Goal: Task Accomplishment & Management: Manage account settings

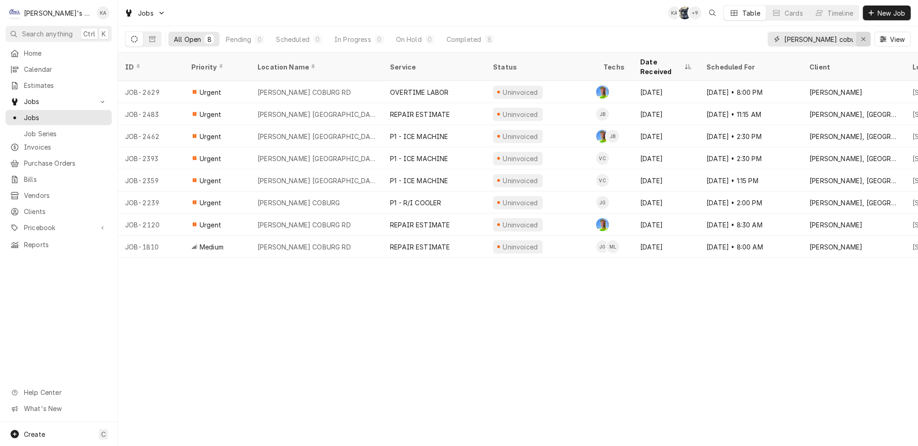
click at [871, 37] on button "Erase input" at bounding box center [863, 39] width 15 height 15
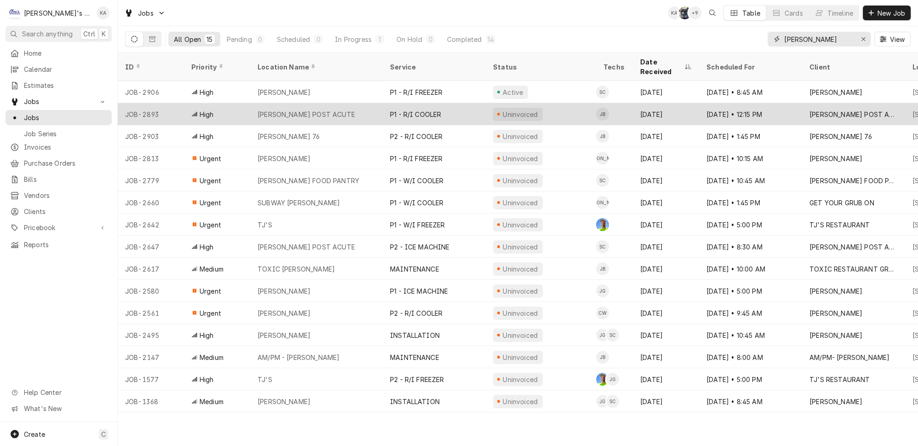
type input "creswell"
click at [320, 109] on div "[PERSON_NAME] POST ACUTE" at bounding box center [307, 114] width 98 height 10
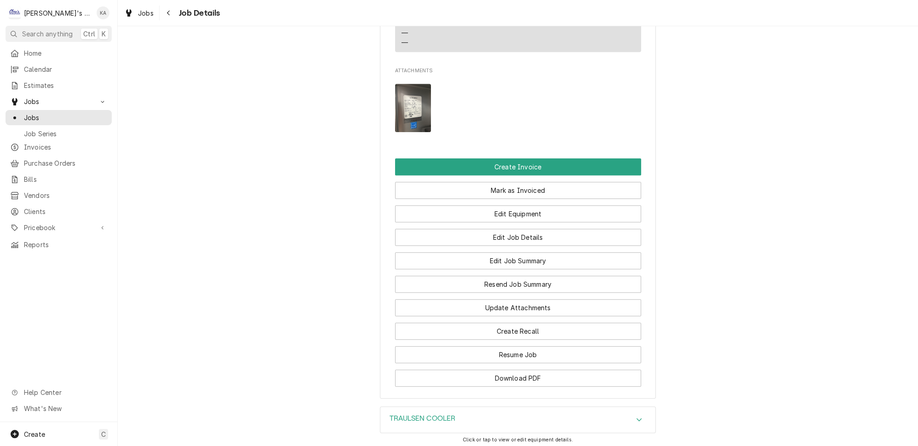
scroll to position [753, 0]
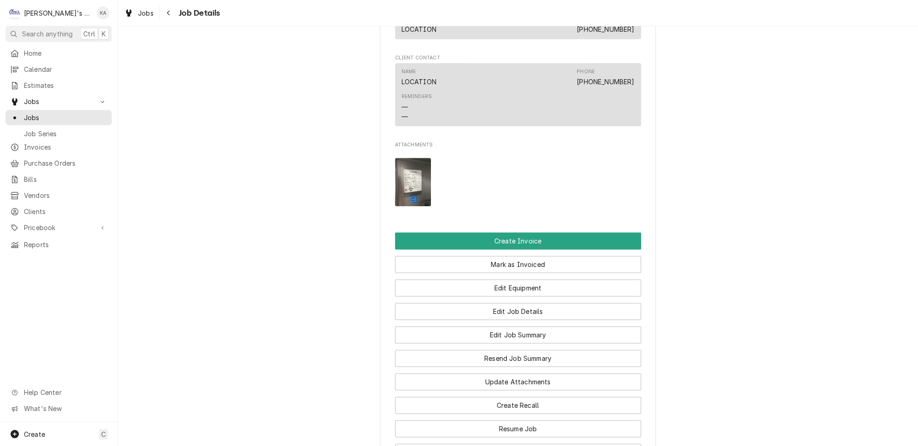
click at [417, 178] on img "Attachments" at bounding box center [413, 182] width 36 height 48
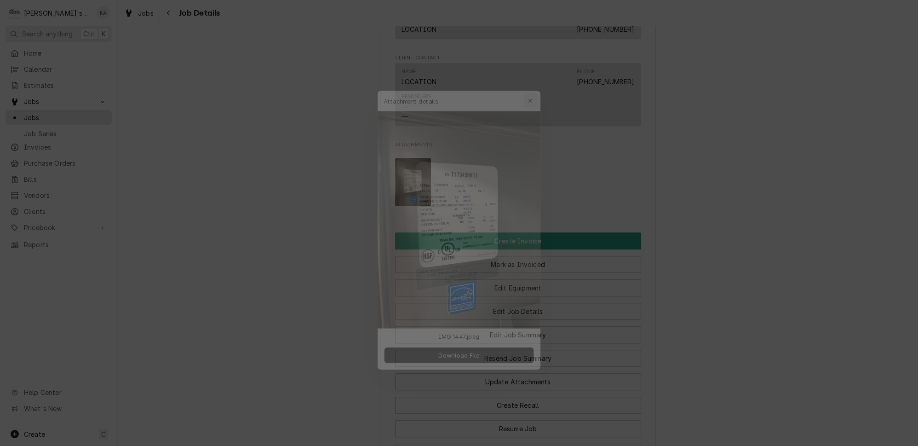
click at [536, 89] on button "button" at bounding box center [536, 82] width 15 height 15
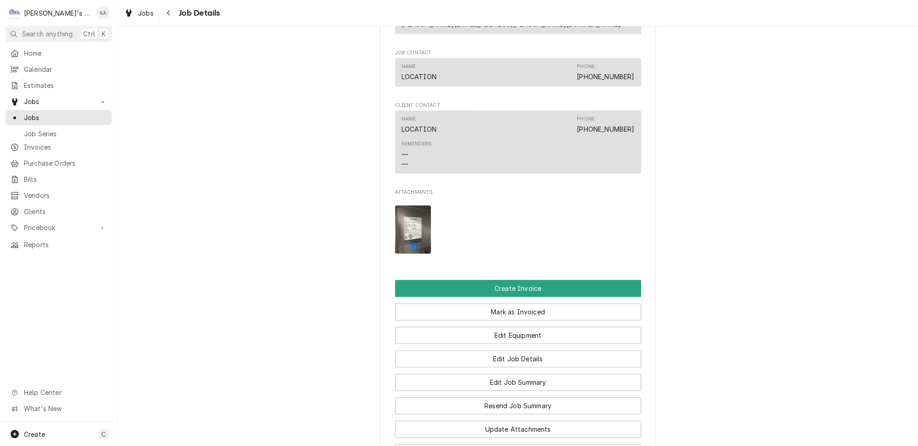
scroll to position [794, 0]
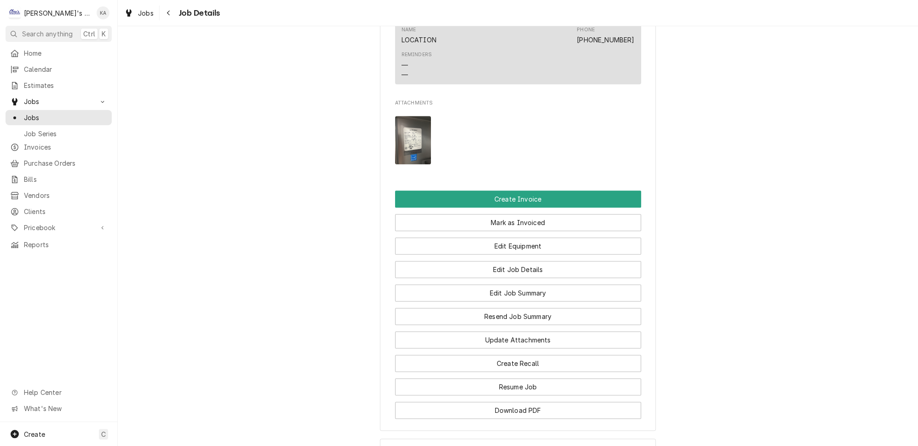
click at [411, 142] on img "Attachments" at bounding box center [413, 140] width 36 height 48
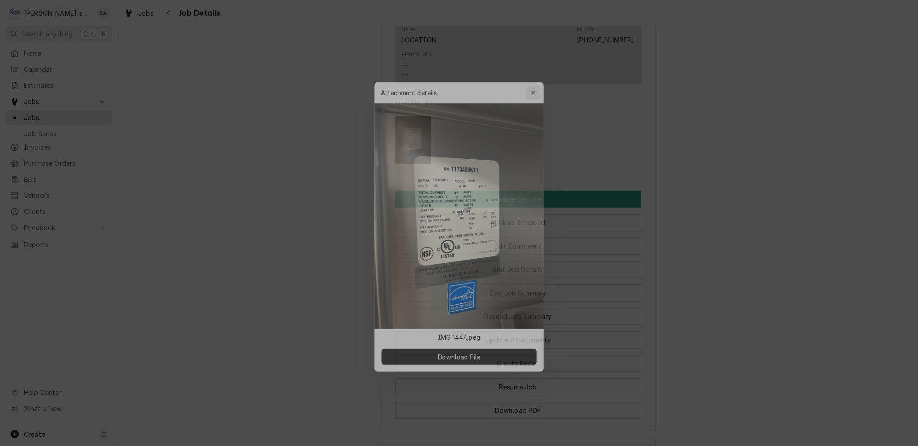
click at [535, 87] on div "button" at bounding box center [536, 82] width 9 height 9
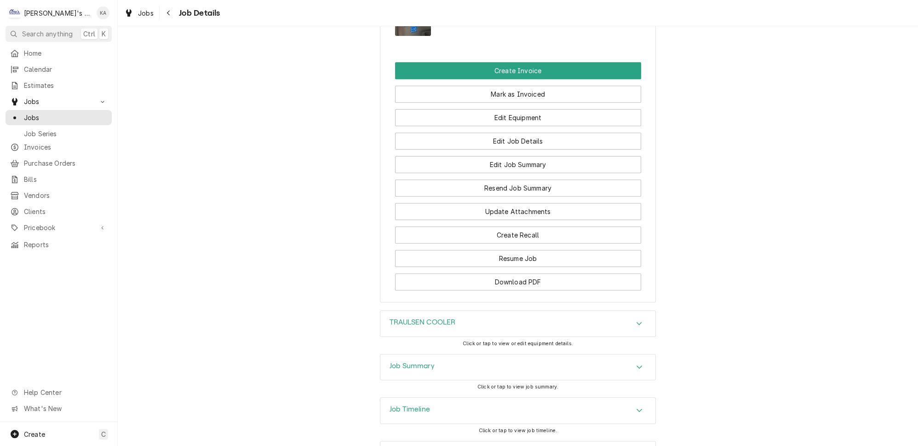
scroll to position [946, 0]
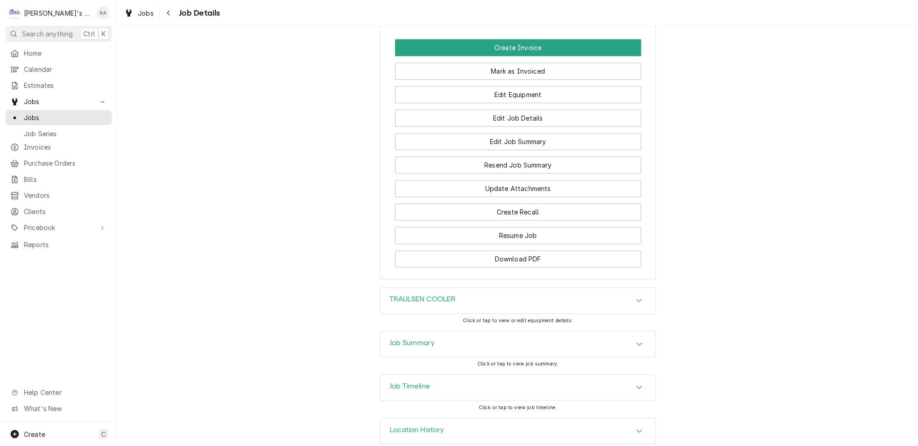
click at [424, 339] on h3 "Job Summary" at bounding box center [412, 343] width 45 height 9
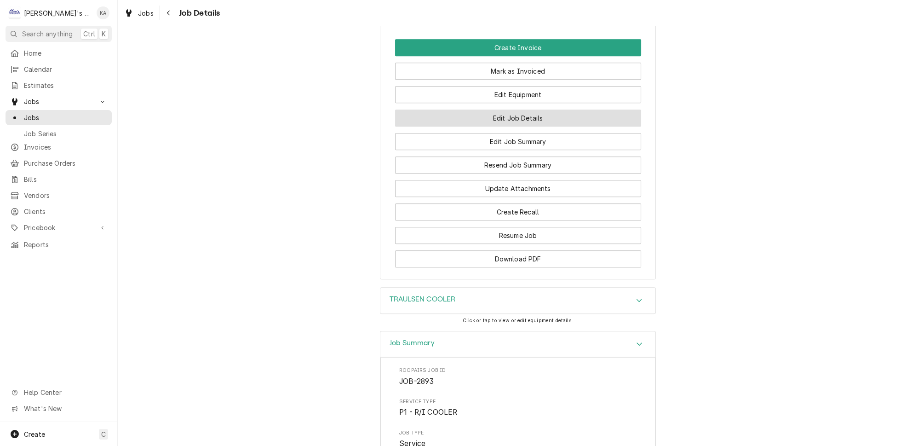
click at [504, 112] on button "Edit Job Details" at bounding box center [518, 117] width 246 height 17
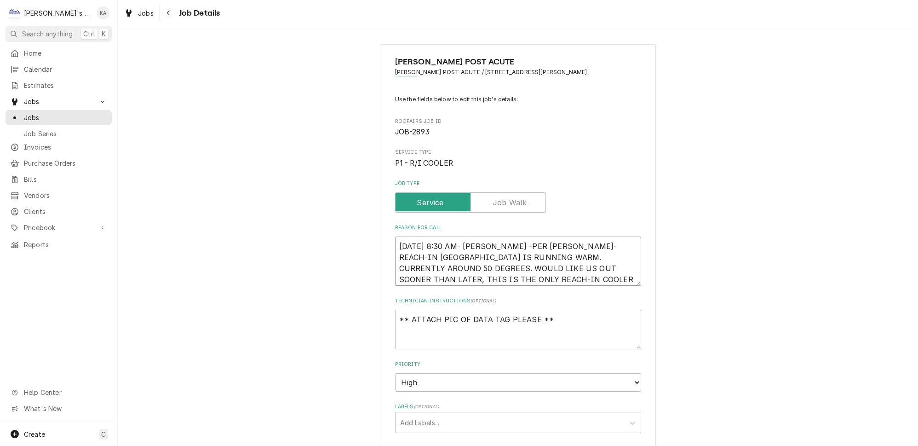
click at [510, 272] on textarea "9/9/2025 8:30 AM- KASSIE -PER RICK- REACH-IN COOLER IS RUNNING WARM. CURRENTLY …" at bounding box center [518, 260] width 246 height 49
type textarea "x"
type textarea "9/9/2025 8:30 AM- KASSIE -PER RICK- REACH-IN COOLER IS RUNNING WARM. CURRENTLY …"
type textarea "x"
type textarea "9/9/2025 8:30 AM- KASSIE -PER RICK- REACH-IN COOLER IS RUNNING WARM. CURRENTLY …"
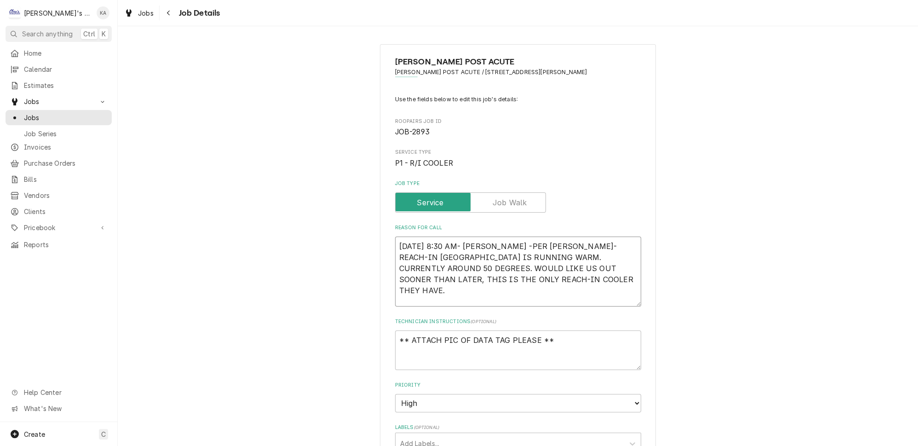
type textarea "x"
type textarea "9/9/2025 8:30 AM- KASSIE -PER RICK- REACH-IN COOLER IS RUNNING WARM. CURRENTLY …"
type textarea "x"
type textarea "9/9/2025 8:30 AM- KASSIE -PER RICK- REACH-IN COOLER IS RUNNING WARM. CURRENTLY …"
type textarea "x"
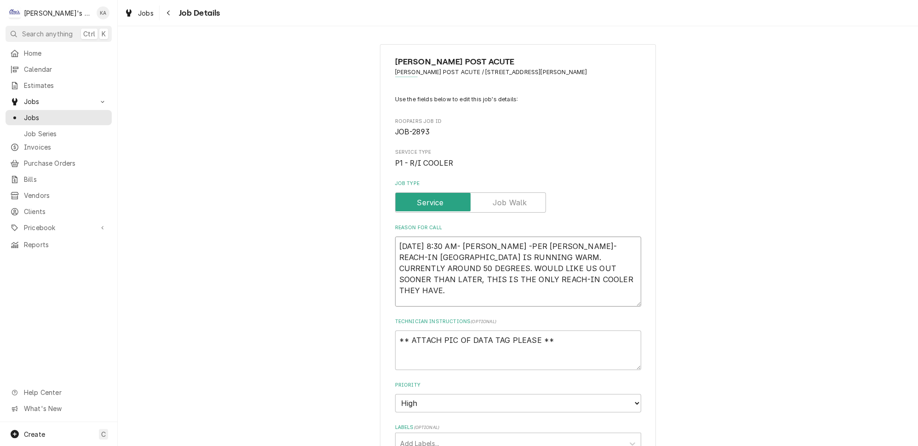
type textarea "9/9/2025 8:30 AM- KASSIE -PER RICK- REACH-IN COOLER IS RUNNING WARM. CURRENTLY …"
type textarea "x"
type textarea "9/9/2025 8:30 AM- KASSIE -PER RICK- REACH-IN COOLER IS RUNNING WARM. CURRENTLY …"
type textarea "x"
type textarea "9/9/2025 8:30 AM- KASSIE -PER RICK- REACH-IN COOLER IS RUNNING WARM. CURRENTLY …"
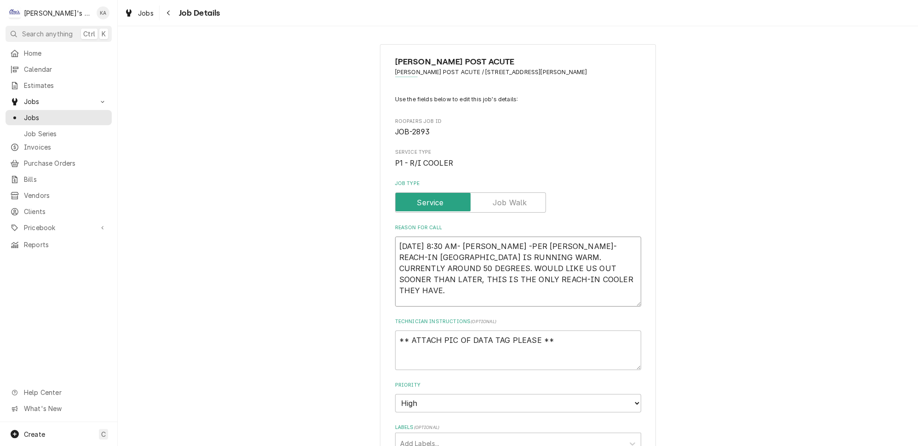
type textarea "x"
type textarea "9/9/2025 8:30 AM- KASSIE -PER RICK- REACH-IN COOLER IS RUNNING WARM. CURRENTLY …"
type textarea "x"
type textarea "9/9/2025 8:30 AM- KASSIE -PER RICK- REACH-IN COOLER IS RUNNING WARM. CURRENTLY …"
type textarea "x"
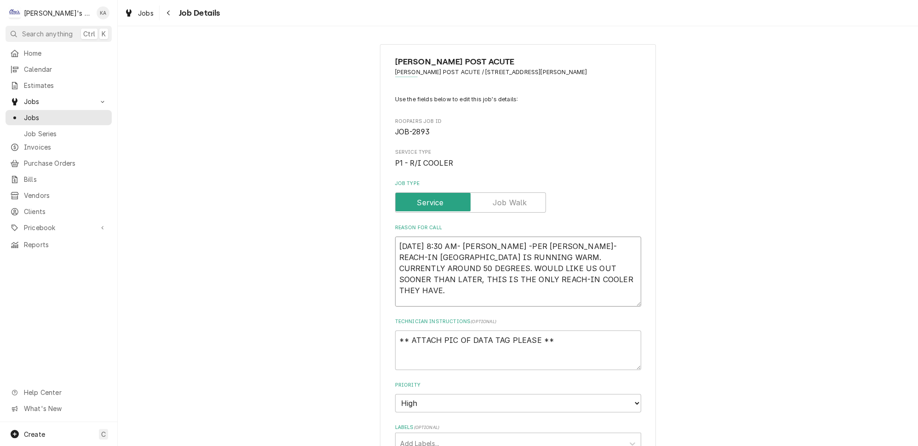
type textarea "9/9/2025 8:30 AM- KASSIE -PER RICK- REACH-IN COOLER IS RUNNING WARM. CURRENTLY …"
type textarea "x"
type textarea "9/9/2025 8:30 AM- KASSIE -PER RICK- REACH-IN COOLER IS RUNNING WARM. CURRENTLY …"
type textarea "x"
type textarea "9/9/2025 8:30 AM- KASSIE -PER RICK- REACH-IN COOLER IS RUNNING WARM. CURRENTLY …"
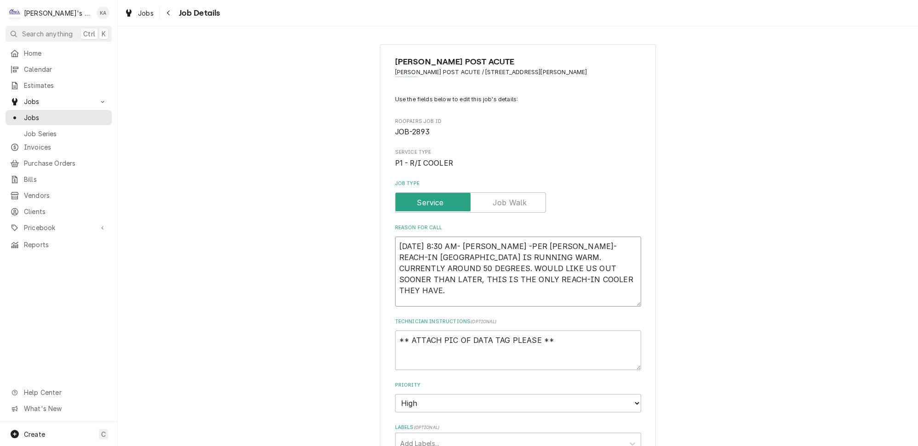
type textarea "x"
type textarea "9/9/2025 8:30 AM- KASSIE -PER RICK- REACH-IN COOLER IS RUNNING WARM. CURRENTLY …"
type textarea "x"
type textarea "9/9/2025 8:30 AM- KASSIE -PER RICK- REACH-IN COOLER IS RUNNING WARM. CURRENTLY …"
type textarea "x"
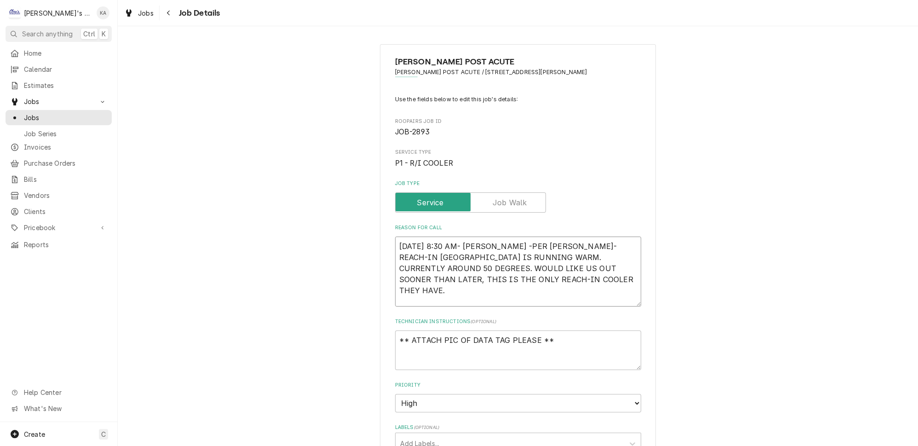
type textarea "9/9/2025 8:30 AM- KASSIE -PER RICK- REACH-IN COOLER IS RUNNING WARM. CURRENTLY …"
type textarea "x"
type textarea "9/9/2025 8:30 AM- KASSIE -PER RICK- REACH-IN COOLER IS RUNNING WARM. CURRENTLY …"
type textarea "x"
type textarea "9/9/2025 8:30 AM- KASSIE -PER RICK- REACH-IN COOLER IS RUNNING WARM. CURRENTLY …"
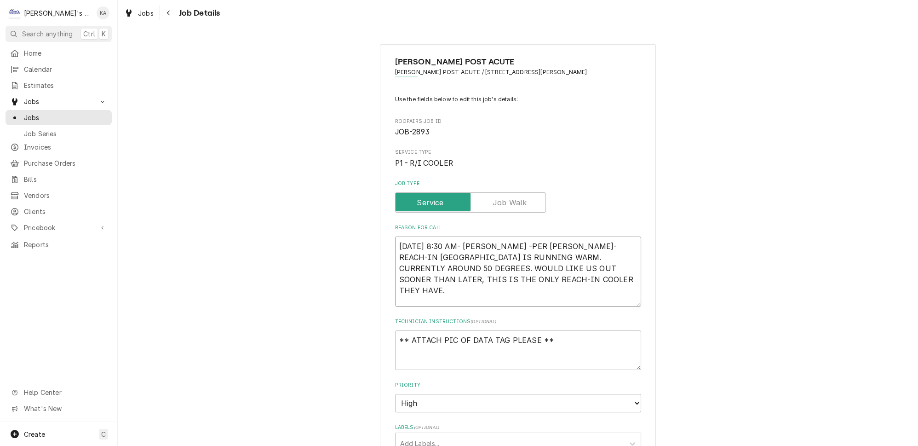
type textarea "x"
type textarea "9/9/2025 8:30 AM- KASSIE -PER RICK- REACH-IN COOLER IS RUNNING WARM. CURRENTLY …"
type textarea "x"
type textarea "9/9/2025 8:30 AM- KASSIE -PER RICK- REACH-IN COOLER IS RUNNING WARM. CURRENTLY …"
type textarea "x"
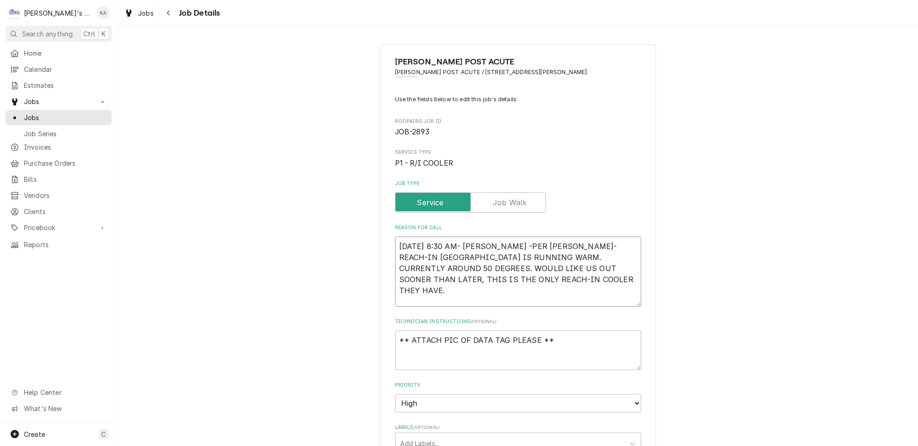
type textarea "9/9/2025 8:30 AM- KASSIE -PER RICK- REACH-IN COOLER IS RUNNING WARM. CURRENTLY …"
type textarea "x"
type textarea "9/9/2025 8:30 AM- KASSIE -PER RICK- REACH-IN COOLER IS RUNNING WARM. CURRENTLY …"
type textarea "x"
type textarea "9/9/2025 8:30 AM- KASSIE -PER RICK- REACH-IN COOLER IS RUNNING WARM. CURRENTLY …"
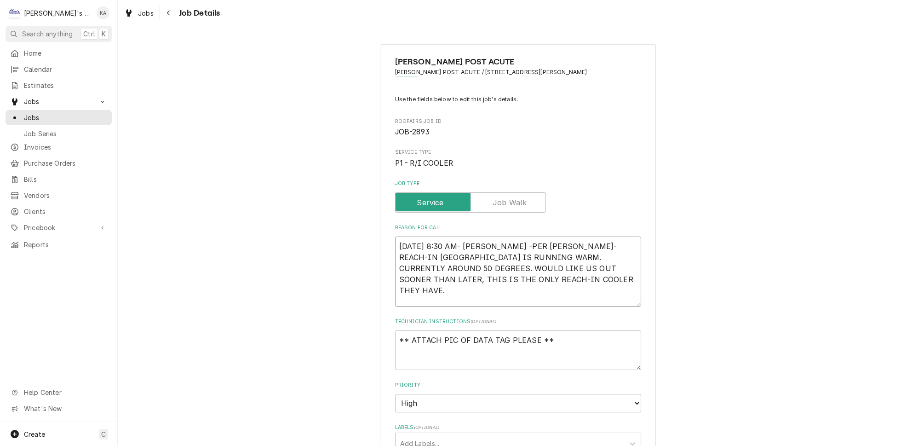
type textarea "x"
type textarea "9/9/2025 8:30 AM- KASSIE -PER RICK- REACH-IN COOLER IS RUNNING WARM. CURRENTLY …"
type textarea "x"
type textarea "9/9/2025 8:30 AM- KASSIE -PER RICK- REACH-IN COOLER IS RUNNING WARM. CURRENTLY …"
type textarea "x"
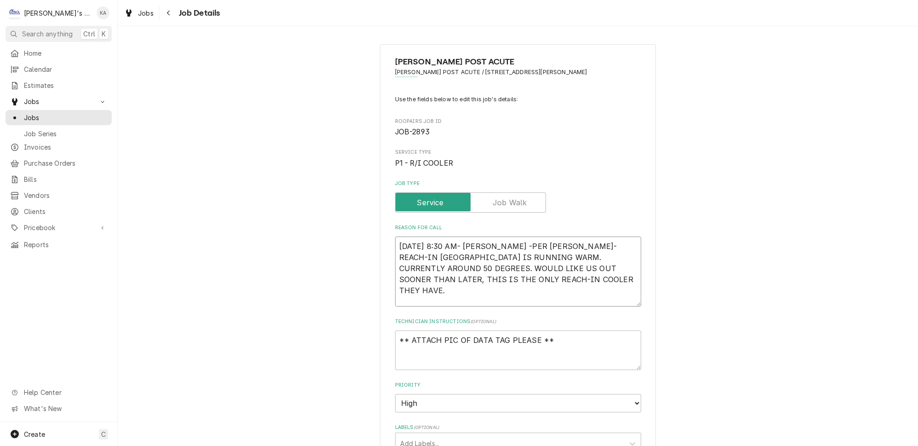
type textarea "9/9/2025 8:30 AM- KASSIE -PER RICK- REACH-IN COOLER IS RUNNING WARM. CURRENTLY …"
type textarea "x"
type textarea "9/9/2025 8:30 AM- KASSIE -PER RICK- REACH-IN COOLER IS RUNNING WARM. CURRENTLY …"
type textarea "x"
type textarea "9/9/2025 8:30 AM- KASSIE -PER RICK- REACH-IN COOLER IS RUNNING WARM. CURRENTLY …"
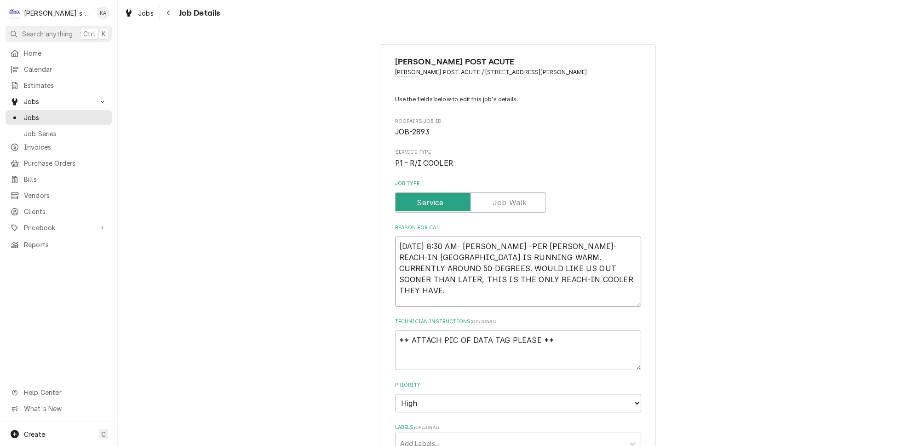
type textarea "x"
type textarea "9/9/2025 8:30 AM- KASSIE -PER RICK- REACH-IN COOLER IS RUNNING WARM. CURRENTLY …"
type textarea "x"
type textarea "9/9/2025 8:30 AM- KASSIE -PER RICK- REACH-IN COOLER IS RUNNING WARM. CURRENTLY …"
type textarea "x"
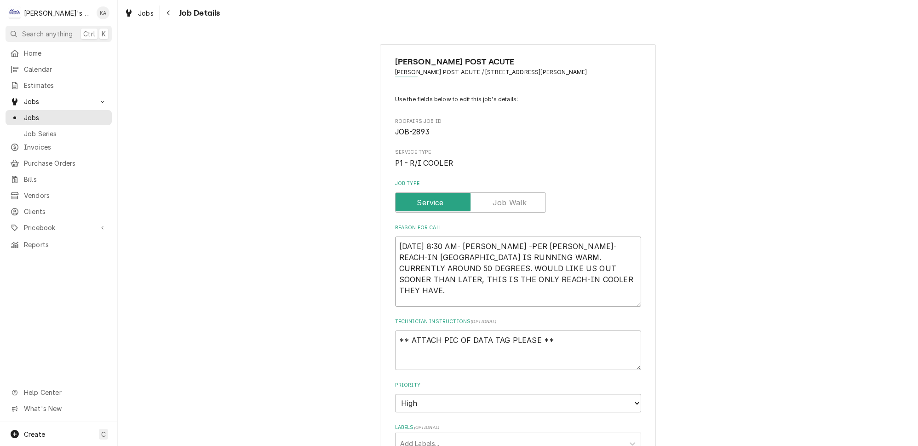
type textarea "9/9/2025 8:30 AM- KASSIE -PER RICK- REACH-IN COOLER IS RUNNING WARM. CURRENTLY …"
type textarea "x"
type textarea "9/9/2025 8:30 AM- KASSIE -PER RICK- REACH-IN COOLER IS RUNNING WARM. CURRENTLY …"
type textarea "x"
type textarea "9/9/2025 8:30 AM- KASSIE -PER RICK- REACH-IN COOLER IS RUNNING WARM. CURRENTLY …"
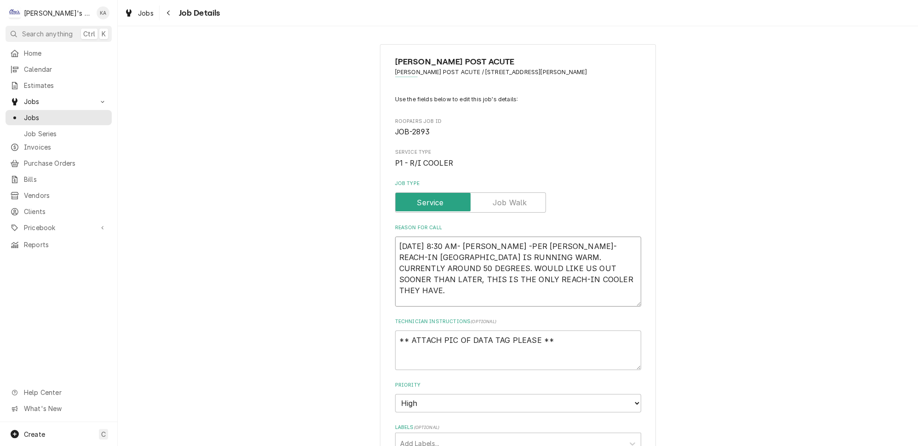
type textarea "x"
type textarea "9/9/2025 8:30 AM- KASSIE -PER RICK- REACH-IN COOLER IS RUNNING WARM. CURRENTLY …"
type textarea "x"
type textarea "9/9/2025 8:30 AM- KASSIE -PER RICK- REACH-IN COOLER IS RUNNING WARM. CURRENTLY …"
type textarea "x"
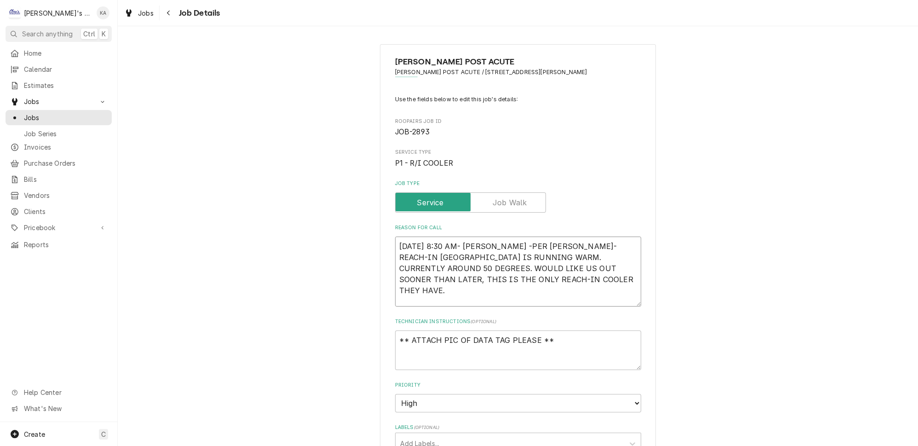
type textarea "9/9/2025 8:30 AM- KASSIE -PER RICK- REACH-IN COOLER IS RUNNING WARM. CURRENTLY …"
type textarea "x"
type textarea "9/9/2025 8:30 AM- KASSIE -PER RICK- REACH-IN COOLER IS RUNNING WARM. CURRENTLY …"
type textarea "x"
type textarea "9/9/2025 8:30 AM- KASSIE -PER RICK- REACH-IN COOLER IS RUNNING WARM. CURRENTLY …"
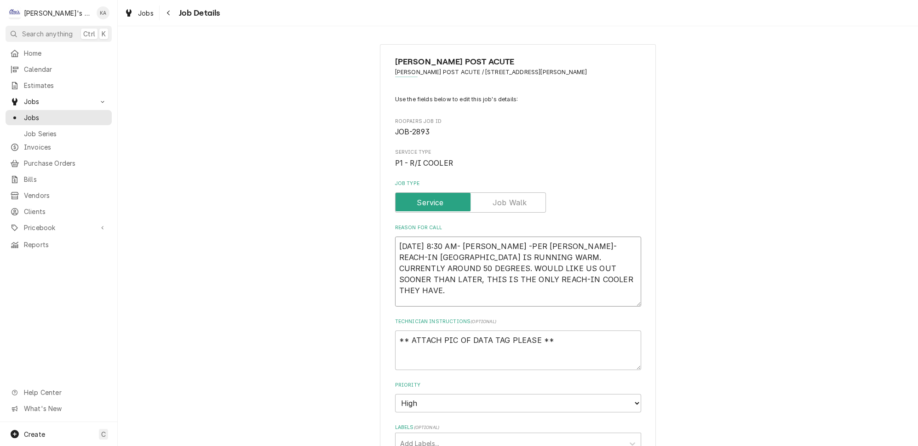
type textarea "x"
type textarea "9/9/2025 8:30 AM- KASSIE -PER RICK- REACH-IN COOLER IS RUNNING WARM. CURRENTLY …"
type textarea "x"
type textarea "9/9/2025 8:30 AM- KASSIE -PER RICK- REACH-IN COOLER IS RUNNING WARM. CURRENTLY …"
type textarea "x"
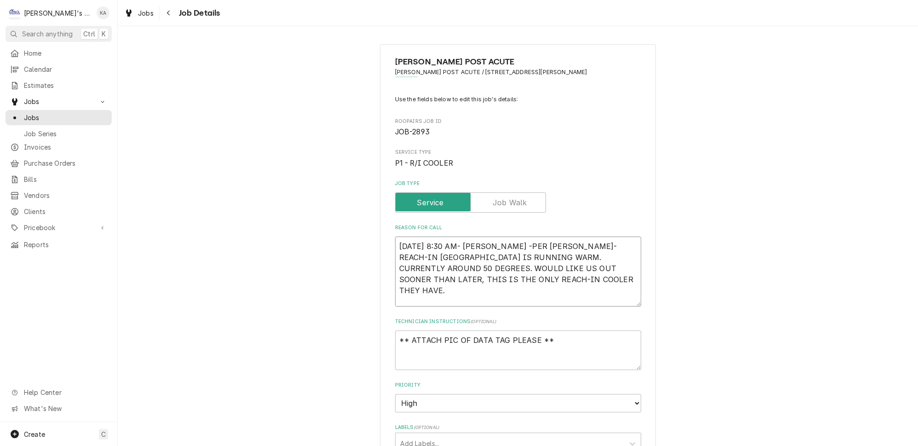
type textarea "9/9/2025 8:30 AM- KASSIE -PER RICK- REACH-IN COOLER IS RUNNING WARM. CURRENTLY …"
type textarea "x"
type textarea "9/9/2025 8:30 AM- KASSIE -PER RICK- REACH-IN COOLER IS RUNNING WARM. CURRENTLY …"
type textarea "x"
type textarea "9/9/2025 8:30 AM- KASSIE -PER RICK- REACH-IN COOLER IS RUNNING WARM. CURRENTLY …"
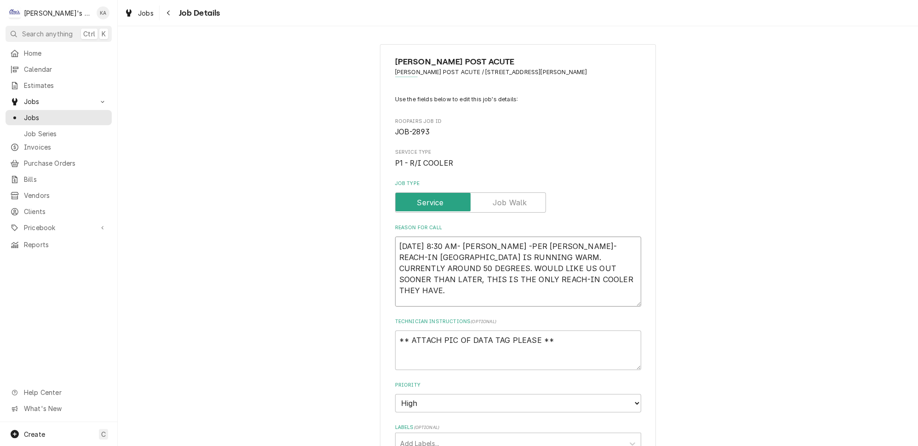
type textarea "x"
type textarea "9/9/2025 8:30 AM- KASSIE -PER RICK- REACH-IN COOLER IS RUNNING WARM. CURRENTLY …"
type textarea "x"
type textarea "9/9/2025 8:30 AM- KASSIE -PER RICK- REACH-IN COOLER IS RUNNING WARM. CURRENTLY …"
type textarea "x"
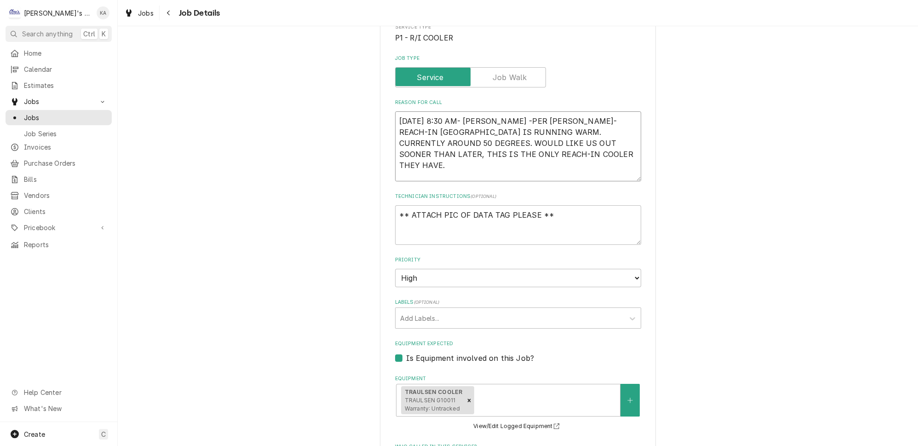
scroll to position [251, 0]
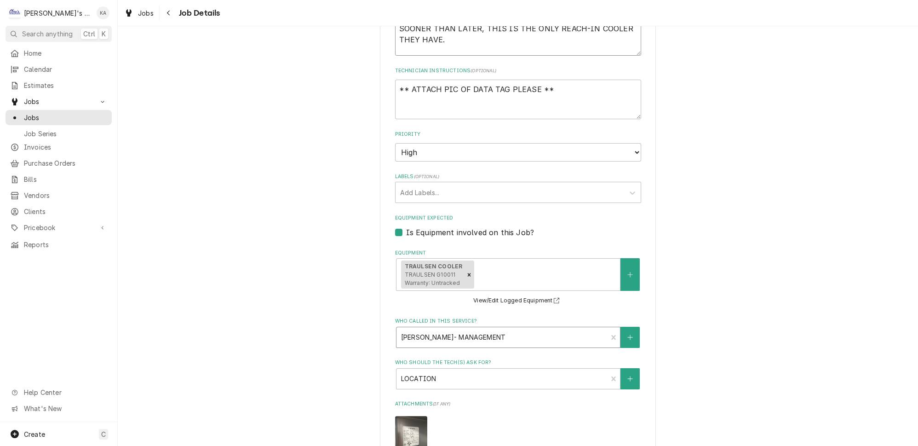
type textarea "9/9/2025 8:30 AM- KASSIE -PER RICK- REACH-IN COOLER IS RUNNING WARM. CURRENTLY …"
click at [475, 339] on div "Who called in this service?" at bounding box center [502, 337] width 202 height 17
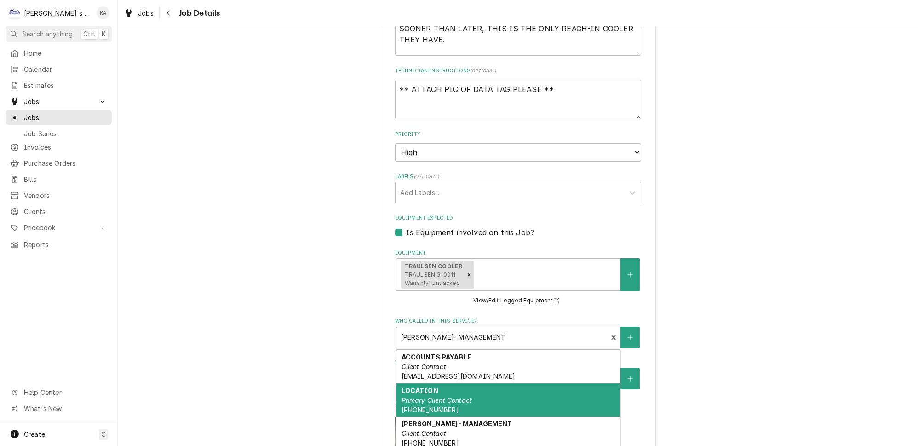
scroll to position [6, 0]
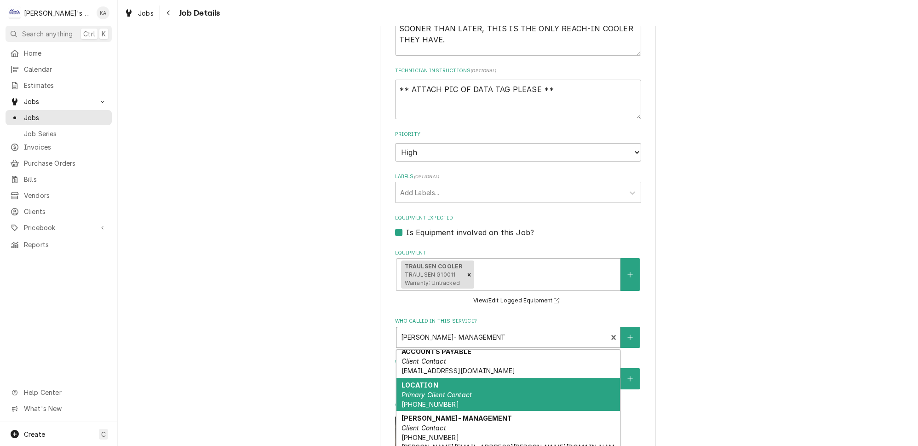
click at [333, 353] on div "CRESWELL POST ACUTE CRESWELL POST ACUTE / 735 S 2ND ST, CRESWELL, OR 97426 Use …" at bounding box center [518, 228] width 800 height 887
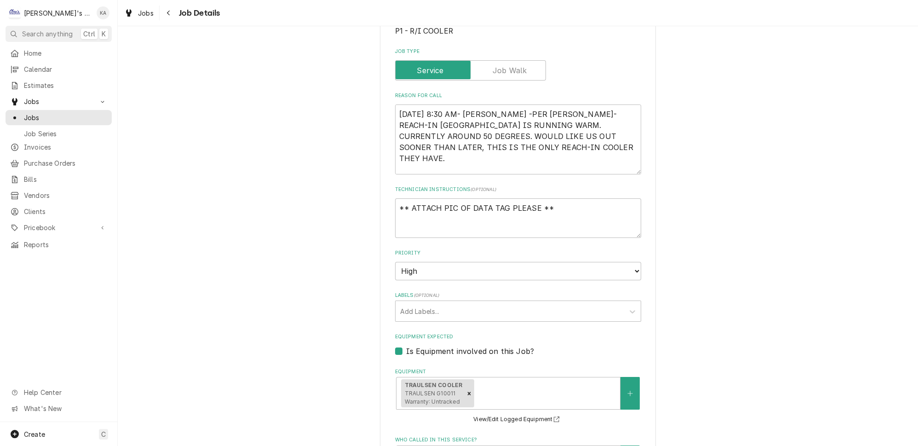
scroll to position [125, 0]
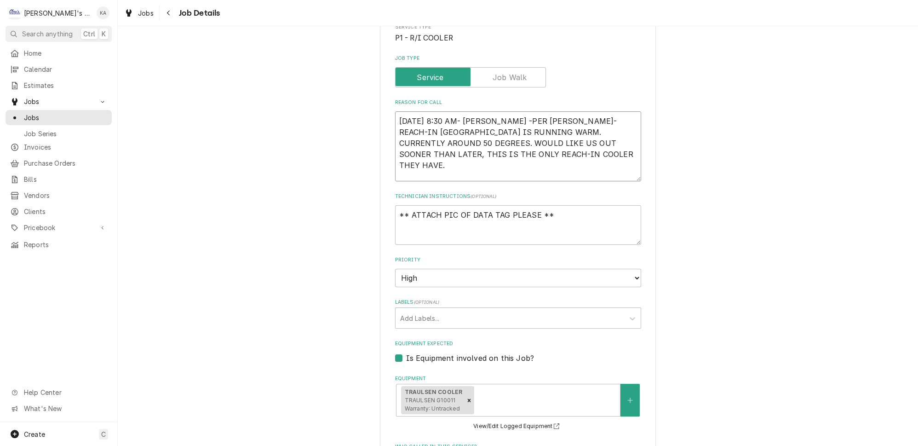
click at [507, 164] on textarea "9/9/2025 8:30 AM- KASSIE -PER RICK- REACH-IN COOLER IS RUNNING WARM. CURRENTLY …" at bounding box center [518, 146] width 246 height 70
type textarea "x"
type textarea "9/9/2025 8:30 AM- KASSIE -PER RICK- REACH-IN COOLER IS RUNNING WARM. CURRENTLY …"
type textarea "x"
type textarea "9/9/2025 8:30 AM- KASSIE -PER RICK- REACH-IN COOLER IS RUNNING WARM. CURRENTLY …"
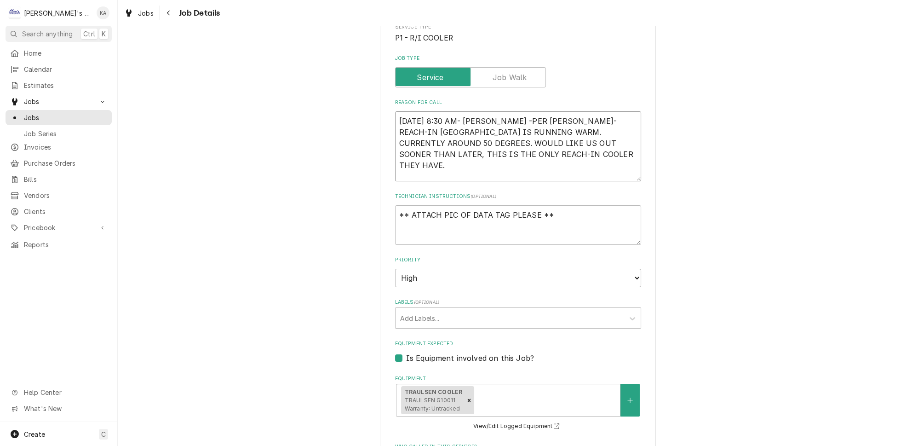
type textarea "x"
type textarea "9/9/2025 8:30 AM- KASSIE -PER RICK- REACH-IN COOLER IS RUNNING WARM. CURRENTLY …"
type textarea "x"
type textarea "9/9/2025 8:30 AM- KASSIE -PER RICK- REACH-IN COOLER IS RUNNING WARM. CURRENTLY …"
type textarea "x"
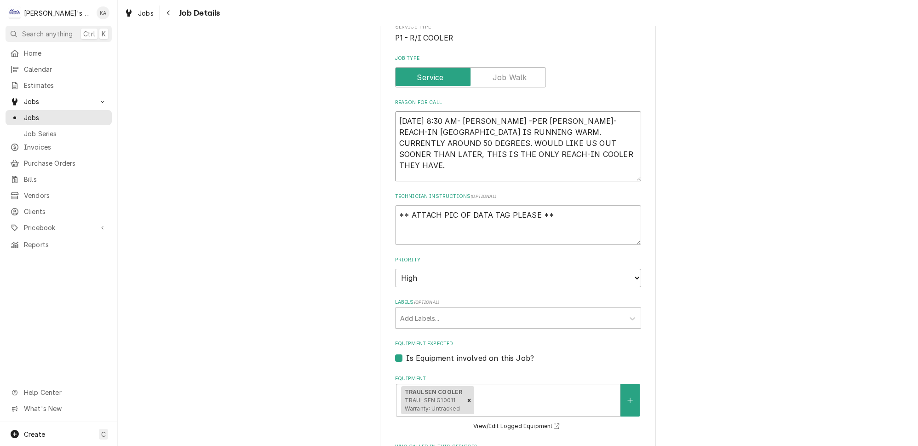
type textarea "9/9/2025 8:30 AM- KASSIE -PER RICK- REACH-IN COOLER IS RUNNING WARM. CURRENTLY …"
type textarea "x"
type textarea "9/9/2025 8:30 AM- KASSIE -PER RICK- REACH-IN COOLER IS RUNNING WARM. CURRENTLY …"
type textarea "x"
type textarea "9/9/2025 8:30 AM- KASSIE -PER RICK- REACH-IN COOLER IS RUNNING WARM. CURRENTLY …"
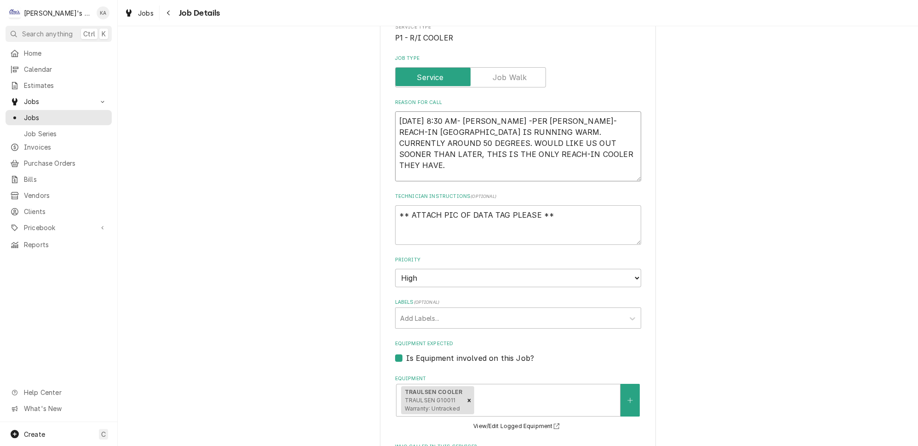
type textarea "x"
type textarea "9/9/2025 8:30 AM- KASSIE -PER RICK- REACH-IN COOLER IS RUNNING WARM. CURRENTLY …"
type textarea "x"
type textarea "9/9/2025 8:30 AM- KASSIE -PER RICK- REACH-IN COOLER IS RUNNING WARM. CURRENTLY …"
type textarea "x"
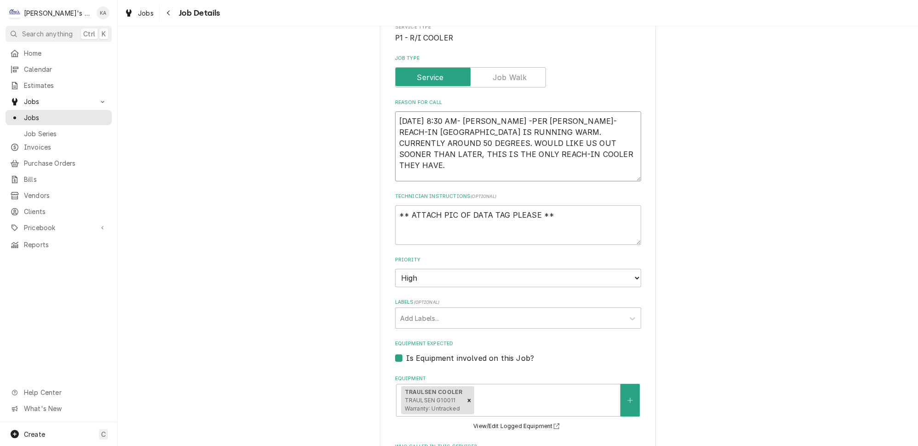
type textarea "9/9/2025 8:30 AM- KASSIE -PER RICK- REACH-IN COOLER IS RUNNING WARM. CURRENTLY …"
type textarea "x"
type textarea "9/9/2025 8:30 AM- KASSIE -PER RICK- REACH-IN COOLER IS RUNNING WARM. CURRENTLY …"
type textarea "x"
type textarea "9/9/2025 8:30 AM- KASSIE -PER RICK- REACH-IN COOLER IS RUNNING WARM. CURRENTLY …"
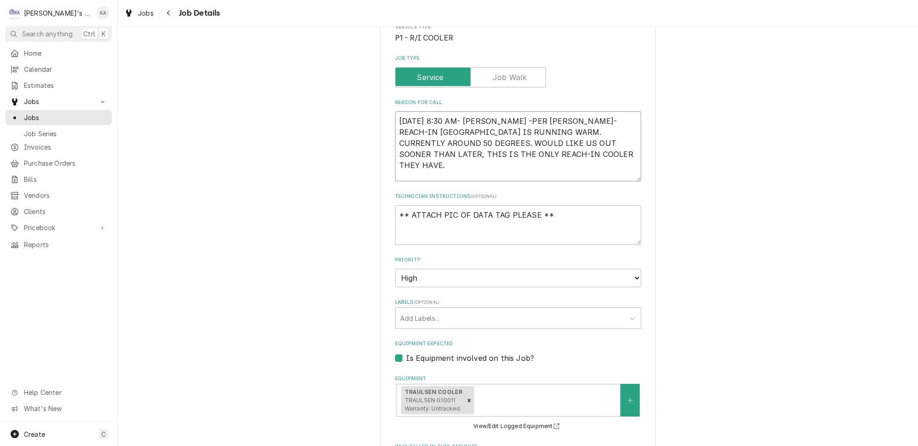
type textarea "x"
type textarea "9/9/2025 8:30 AM- KASSIE -PER RICK- REACH-IN COOLER IS RUNNING WARM. CURRENTLY …"
type textarea "x"
type textarea "9/9/2025 8:30 AM- KASSIE -PER RICK- REACH-IN COOLER IS RUNNING WARM. CURRENTLY …"
type textarea "x"
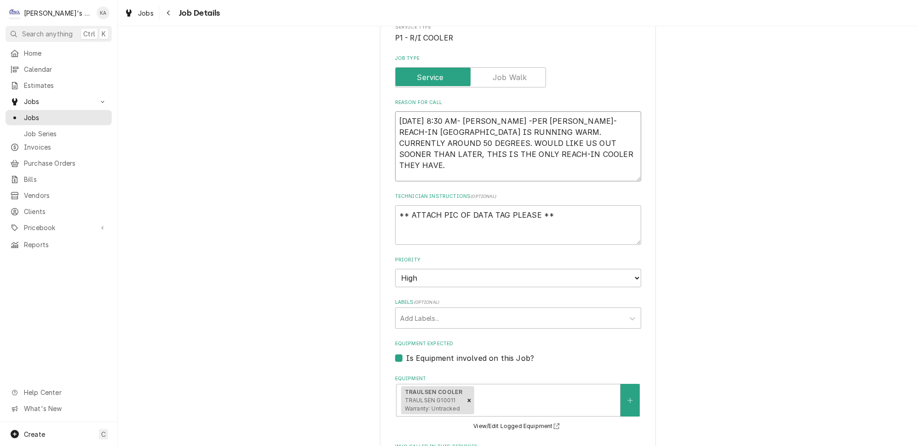
type textarea "9/9/2025 8:30 AM- KASSIE -PER RICK- REACH-IN COOLER IS RUNNING WARM. CURRENTLY …"
type textarea "x"
type textarea "9/9/2025 8:30 AM- KASSIE -PER RICK- REACH-IN COOLER IS RUNNING WARM. CURRENTLY …"
type textarea "x"
type textarea "9/9/2025 8:30 AM- KASSIE -PER RICK- REACH-IN COOLER IS RUNNING WARM. CURRENTLY …"
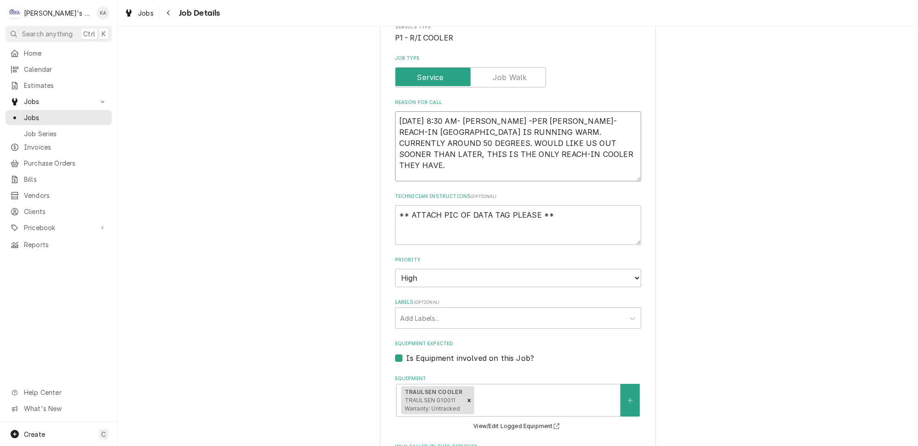
type textarea "x"
type textarea "9/9/2025 8:30 AM- KASSIE -PER RICK- REACH-IN COOLER IS RUNNING WARM. CURRENTLY …"
type textarea "x"
type textarea "9/9/2025 8:30 AM- KASSIE -PER RICK- REACH-IN COOLER IS RUNNING WARM. CURRENTLY …"
type textarea "x"
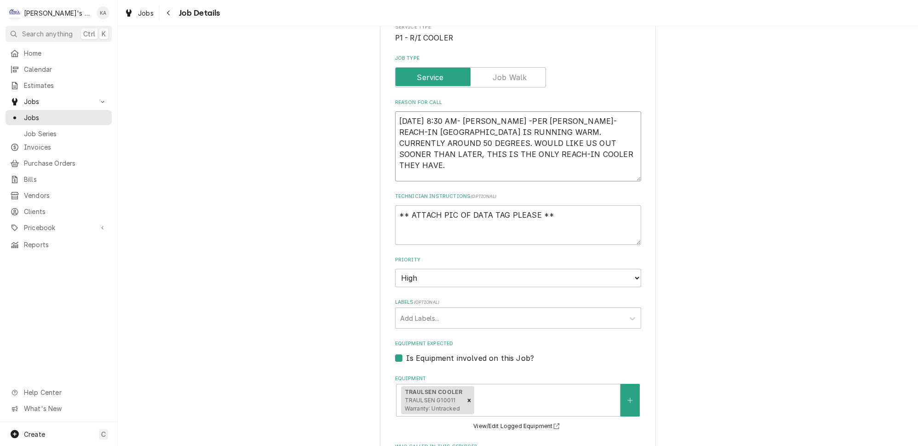
type textarea "9/9/2025 8:30 AM- KASSIE -PER RICK- REACH-IN COOLER IS RUNNING WARM. CURRENTLY …"
type textarea "x"
type textarea "9/9/2025 8:30 AM- KASSIE -PER RICK- REACH-IN COOLER IS RUNNING WARM. CURRENTLY …"
type textarea "x"
type textarea "9/9/2025 8:30 AM- KASSIE -PER RICK- REACH-IN COOLER IS RUNNING WARM. CURRENTLY …"
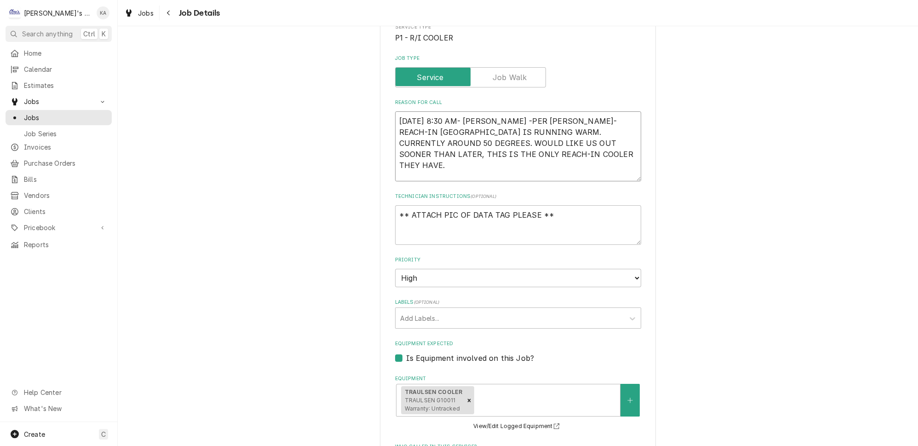
type textarea "x"
type textarea "9/9/2025 8:30 AM- KASSIE -PER RICK- REACH-IN COOLER IS RUNNING WARM. CURRENTLY …"
type textarea "x"
type textarea "9/9/2025 8:30 AM- KASSIE -PER RICK- REACH-IN COOLER IS RUNNING WARM. CURRENTLY …"
type textarea "x"
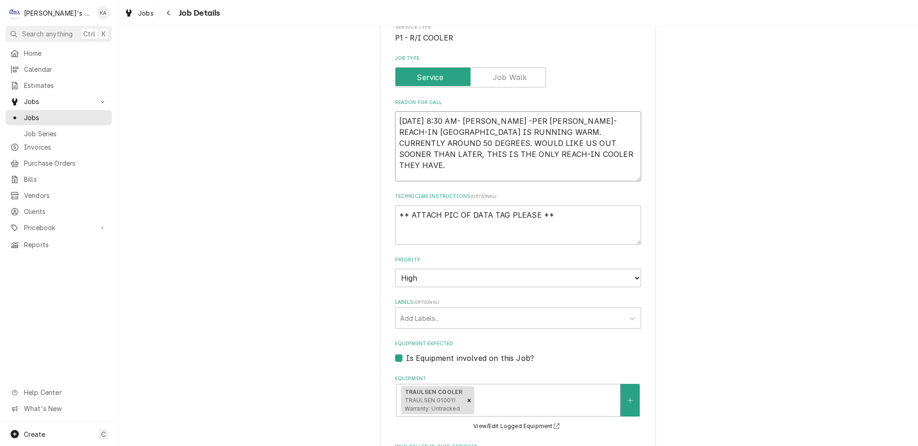
type textarea "9/9/2025 8:30 AM- KASSIE -PER RICK- REACH-IN COOLER IS RUNNING WARM. CURRENTLY …"
type textarea "x"
type textarea "9/9/2025 8:30 AM- KASSIE -PER RICK- REACH-IN COOLER IS RUNNING WARM. CURRENTLY …"
type textarea "x"
type textarea "9/9/2025 8:30 AM- KASSIE -PER RICK- REACH-IN COOLER IS RUNNING WARM. CURRENTLY …"
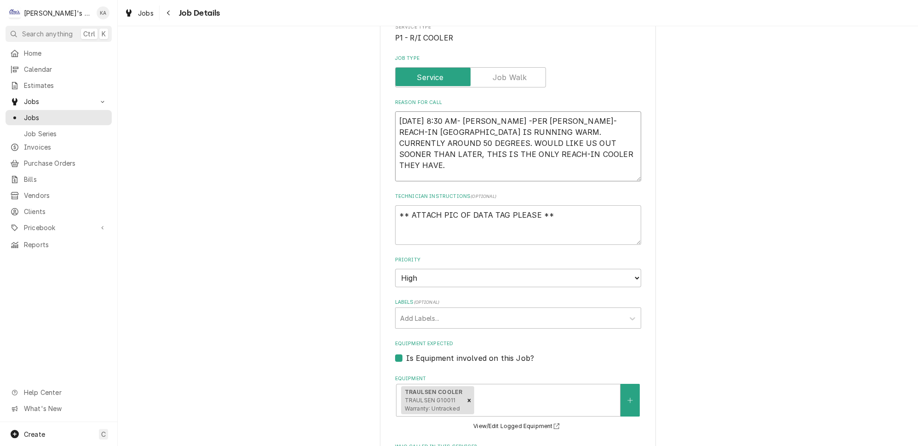
type textarea "x"
type textarea "9/9/2025 8:30 AM- KASSIE -PER RICK- REACH-IN COOLER IS RUNNING WARM. CURRENTLY …"
type textarea "x"
type textarea "9/9/2025 8:30 AM- KASSIE -PER RICK- REACH-IN COOLER IS RUNNING WARM. CURRENTLY …"
type textarea "x"
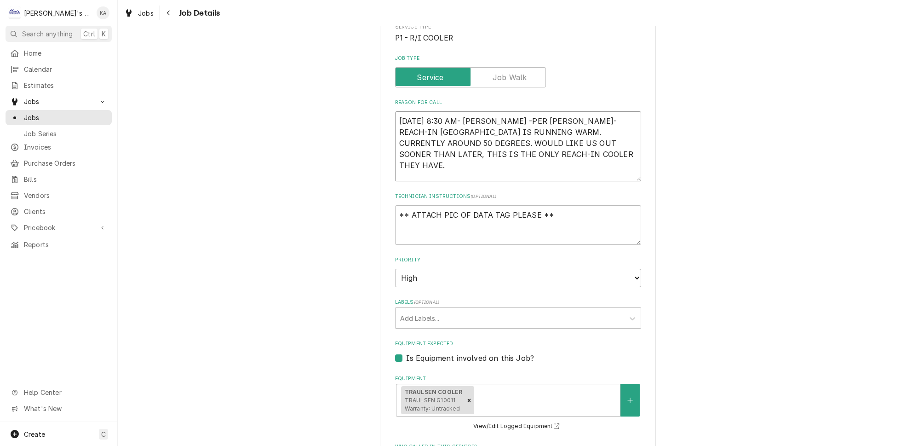
type textarea "9/9/2025 8:30 AM- KASSIE -PER RICK- REACH-IN COOLER IS RUNNING WARM. CURRENTLY …"
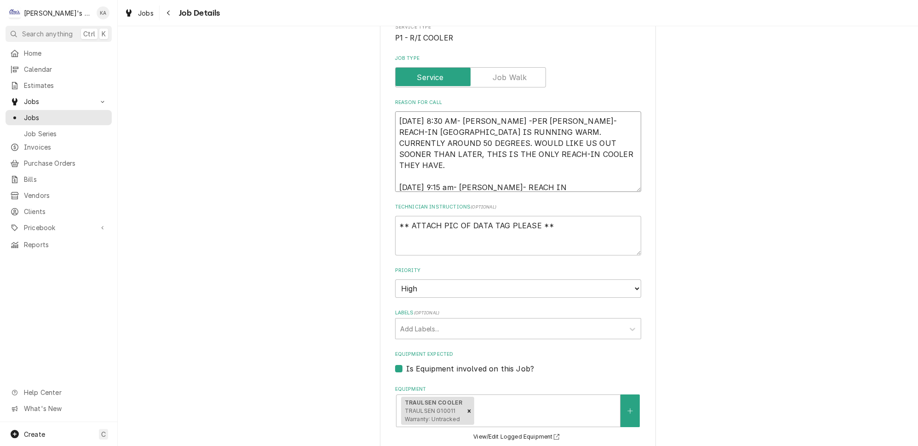
type textarea "x"
type textarea "9/9/2025 8:30 AM- KASSIE -PER RICK- REACH-IN COOLER IS RUNNING WARM. CURRENTLY …"
type textarea "x"
type textarea "9/9/2025 8:30 AM- KASSIE -PER RICK- REACH-IN COOLER IS RUNNING WARM. CURRENTLY …"
type textarea "x"
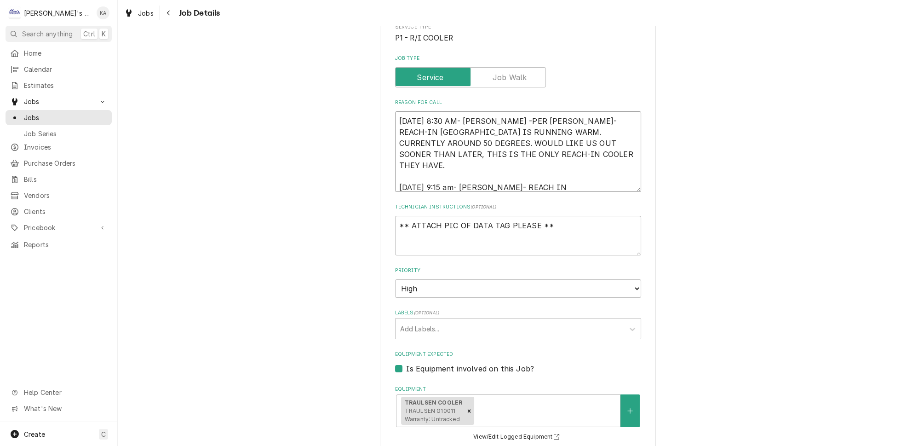
type textarea "9/9/2025 8:30 AM- KASSIE -PER RICK- REACH-IN COOLER IS RUNNING WARM. CURRENTLY …"
type textarea "x"
type textarea "9/9/2025 8:30 AM- KASSIE -PER RICK- REACH-IN COOLER IS RUNNING WARM. CURRENTLY …"
type textarea "x"
type textarea "9/9/2025 8:30 AM- KASSIE -PER RICK- REACH-IN COOLER IS RUNNING WARM. CURRENTLY …"
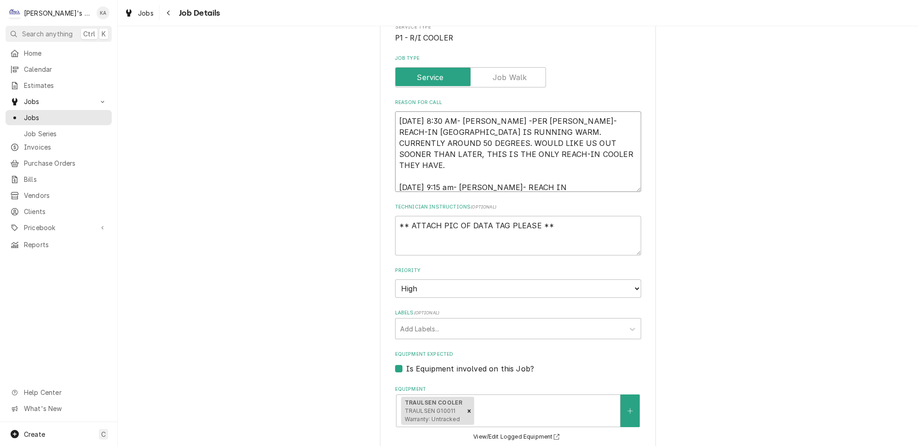
type textarea "x"
type textarea "9/9/2025 8:30 AM- KASSIE -PER RICK- REACH-IN COOLER IS RUNNING WARM. CURRENTLY …"
type textarea "x"
type textarea "9/9/2025 8:30 AM- KASSIE -PER RICK- REACH-IN COOLER IS RUNNING WARM. CURRENTLY …"
type textarea "x"
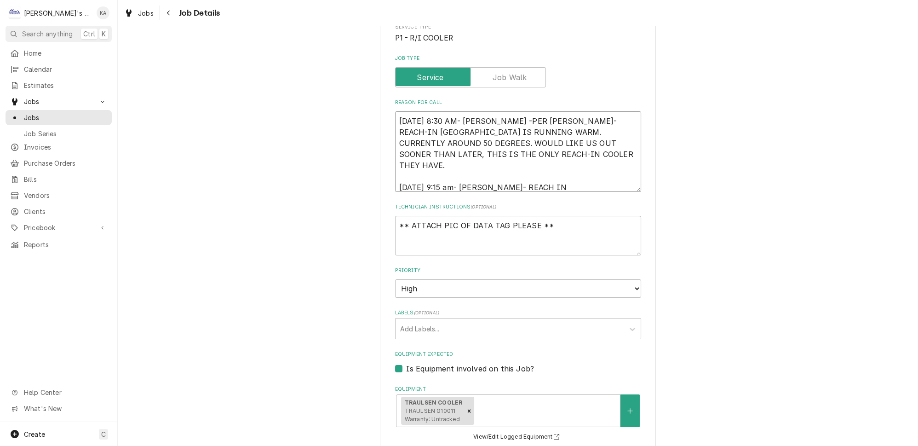
type textarea "9/9/2025 8:30 AM- KASSIE -PER RICK- REACH-IN COOLER IS RUNNING WARM. CURRENTLY …"
type textarea "x"
type textarea "9/9/2025 8:30 AM- KASSIE -PER RICK- REACH-IN COOLER IS RUNNING WARM. CURRENTLY …"
type textarea "x"
type textarea "9/9/2025 8:30 AM- KASSIE -PER RICK- REACH-IN COOLER IS RUNNING WARM. CURRENTLY …"
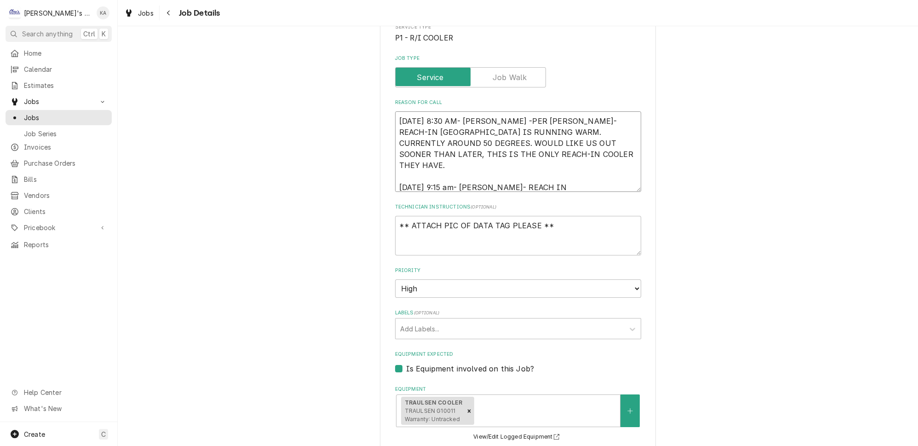
type textarea "x"
type textarea "9/9/2025 8:30 AM- KASSIE -PER RICK- REACH-IN COOLER IS RUNNING WARM. CURRENTLY …"
type textarea "x"
type textarea "9/9/2025 8:30 AM- KASSIE -PER RICK- REACH-IN COOLER IS RUNNING WARM. CURRENTLY …"
type textarea "x"
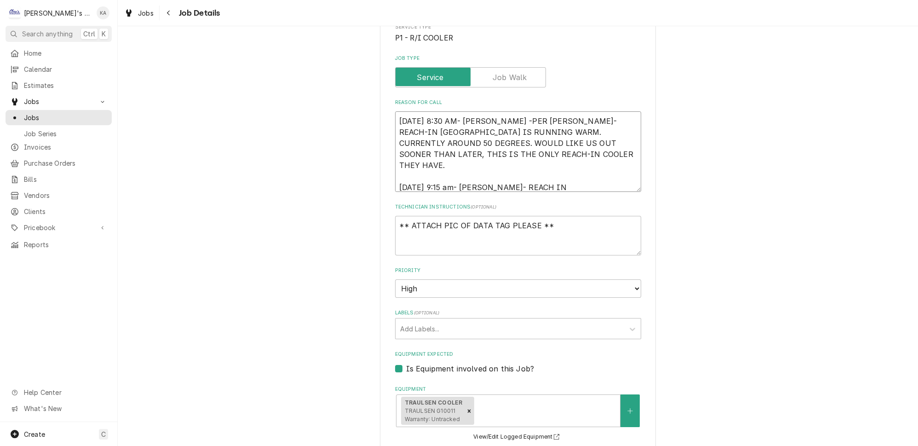
type textarea "9/9/2025 8:30 AM- KASSIE -PER RICK- REACH-IN COOLER IS RUNNING WARM. CURRENTLY …"
type textarea "x"
type textarea "9/9/2025 8:30 AM- KASSIE -PER RICK- REACH-IN COOLER IS RUNNING WARM. CURRENTLY …"
type textarea "x"
type textarea "9/9/2025 8:30 AM- KASSIE -PER RICK- REACH-IN COOLER IS RUNNING WARM. CURRENTLY …"
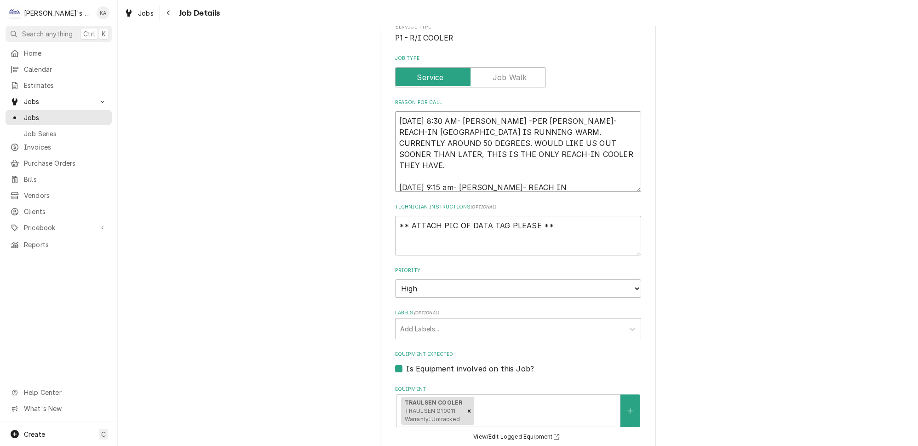
type textarea "x"
type textarea "9/9/2025 8:30 AM- KASSIE -PER RICK- REACH-IN COOLER IS RUNNING WARM. CURRENTLY …"
type textarea "x"
type textarea "9/9/2025 8:30 AM- KASSIE -PER RICK- REACH-IN COOLER IS RUNNING WARM. CURRENTLY …"
type textarea "x"
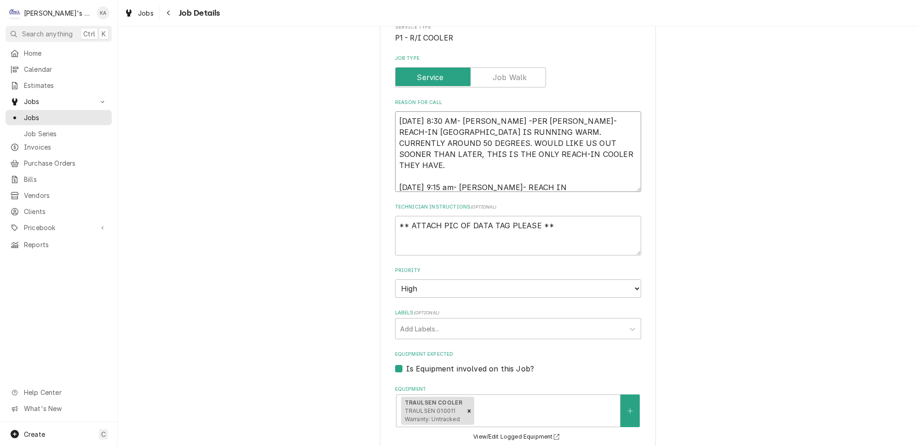
type textarea "9/9/2025 8:30 AM- KASSIE -PER RICK- REACH-IN COOLER IS RUNNING WARM. CURRENTLY …"
type textarea "x"
type textarea "9/9/2025 8:30 AM- KASSIE -PER RICK- REACH-IN COOLER IS RUNNING WARM. CURRENTLY …"
type textarea "x"
type textarea "9/9/2025 8:30 AM- KASSIE -PER RICK- REACH-IN COOLER IS RUNNING WARM. CURRENTLY …"
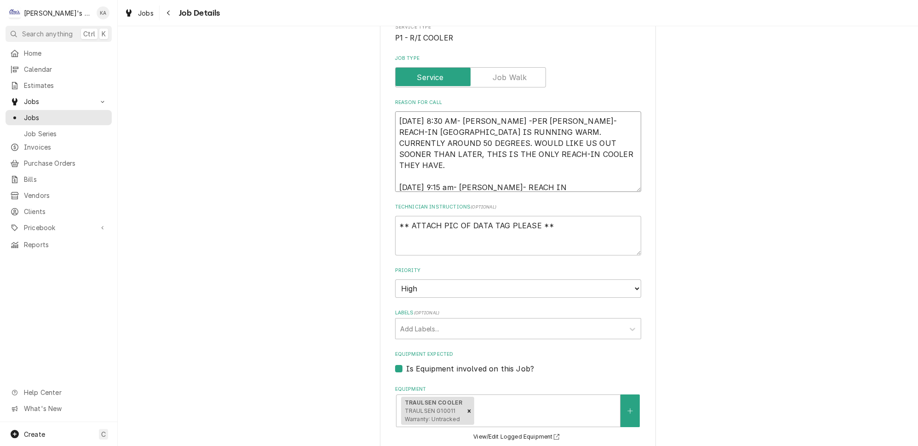
type textarea "x"
type textarea "9/9/2025 8:30 AM- KASSIE -PER RICK- REACH-IN COOLER IS RUNNING WARM. CURRENTLY …"
type textarea "x"
type textarea "9/9/2025 8:30 AM- KASSIE -PER RICK- REACH-IN COOLER IS RUNNING WARM. CURRENTLY …"
type textarea "x"
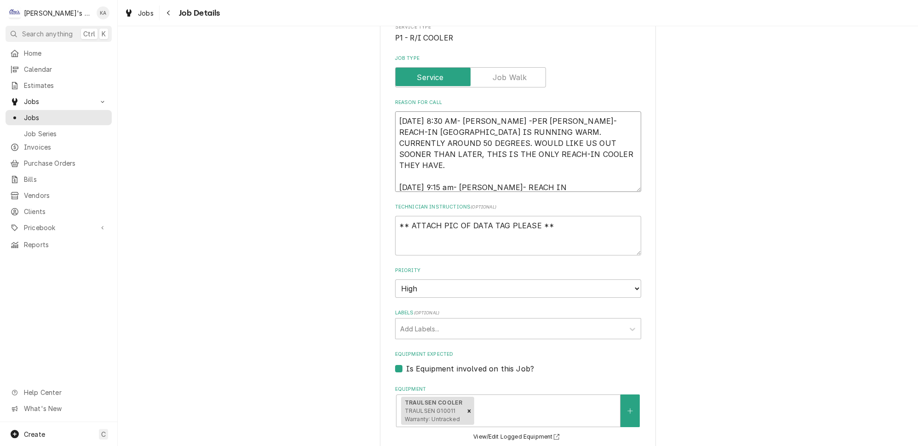
type textarea "9/9/2025 8:30 AM- KASSIE -PER RICK- REACH-IN COOLER IS RUNNING WARM. CURRENTLY …"
type textarea "x"
type textarea "9/9/2025 8:30 AM- KASSIE -PER RICK- REACH-IN COOLER IS RUNNING WARM. CURRENTLY …"
type textarea "x"
type textarea "9/9/2025 8:30 AM- KASSIE -PER RICK- REACH-IN COOLER IS RUNNING WARM. CURRENTLY …"
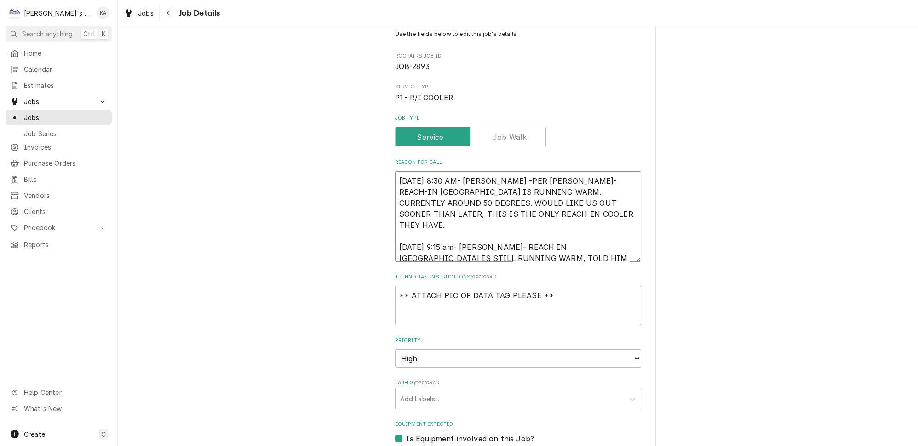
scroll to position [0, 0]
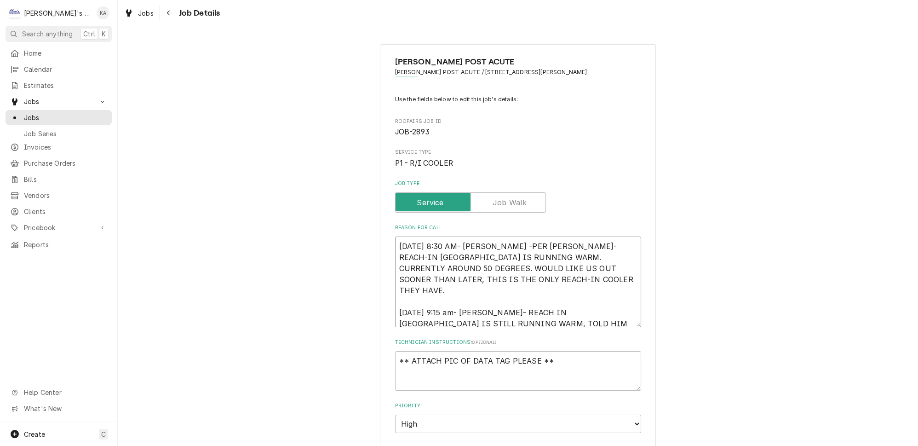
click at [459, 291] on textarea "9/9/2025 8:30 AM- KASSIE -PER RICK- REACH-IN COOLER IS RUNNING WARM. CURRENTLY …" at bounding box center [518, 281] width 246 height 91
click at [496, 302] on textarea "9/9/2025 8:30 AM- KASSIE -PER RICK- REACH-IN COOLER IS RUNNING WARM. CURRENTLY …" at bounding box center [518, 281] width 246 height 91
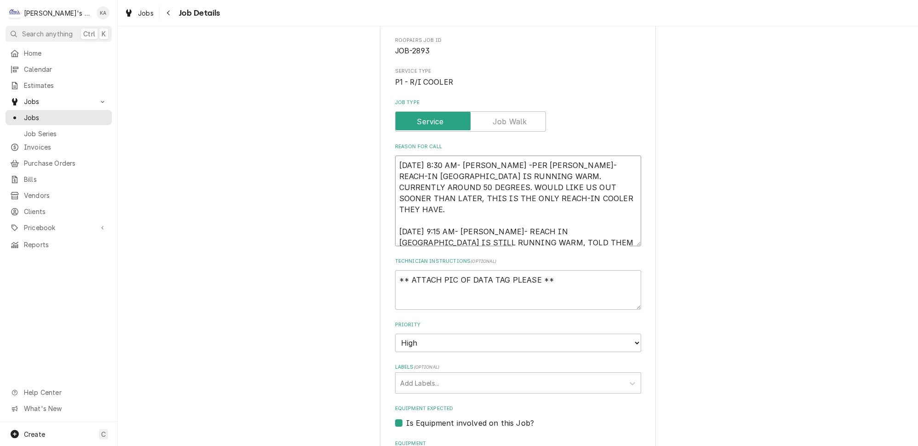
scroll to position [83, 0]
drag, startPoint x: 559, startPoint y: 233, endPoint x: 539, endPoint y: 228, distance: 20.9
click at [539, 228] on textarea "9/9/2025 8:30 AM- KASSIE -PER RICK- REACH-IN COOLER IS RUNNING WARM. CURRENTLY …" at bounding box center [518, 198] width 246 height 91
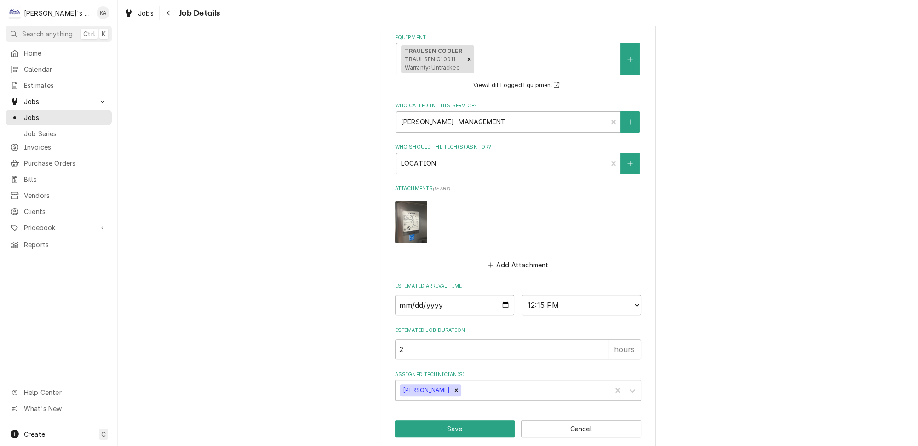
scroll to position [487, 0]
click at [492, 420] on button "Save" at bounding box center [455, 428] width 120 height 17
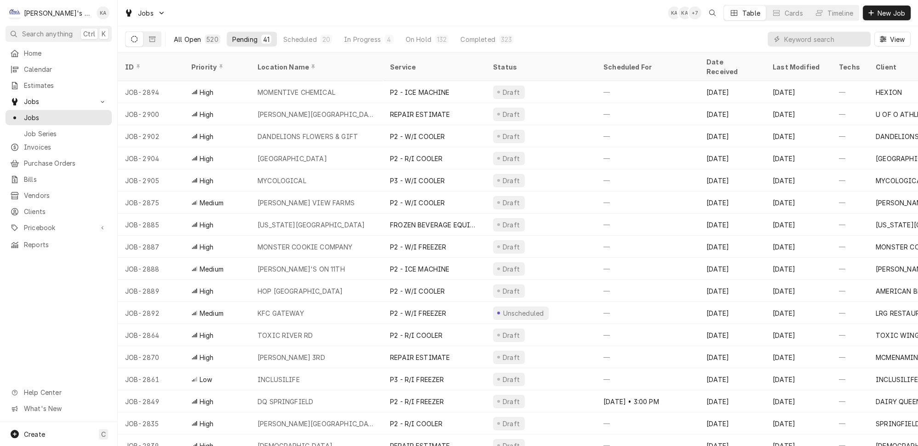
click at [178, 38] on div "All Open" at bounding box center [187, 40] width 27 height 10
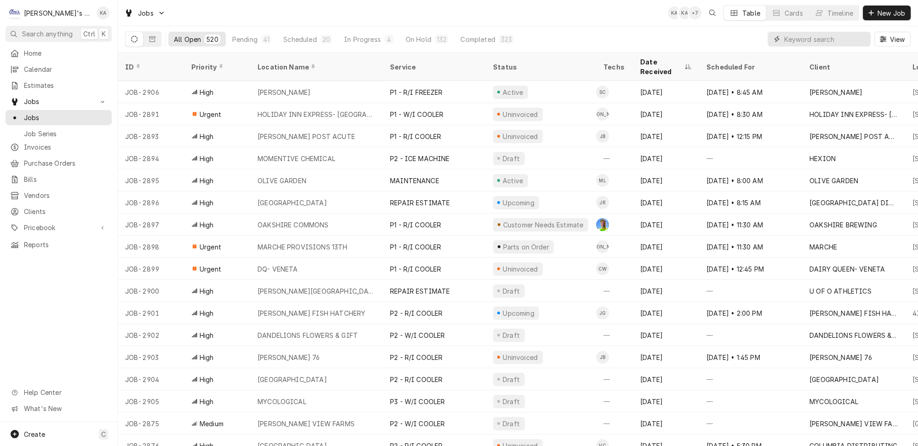
click at [803, 40] on input "Dynamic Content Wrapper" at bounding box center [825, 39] width 82 height 15
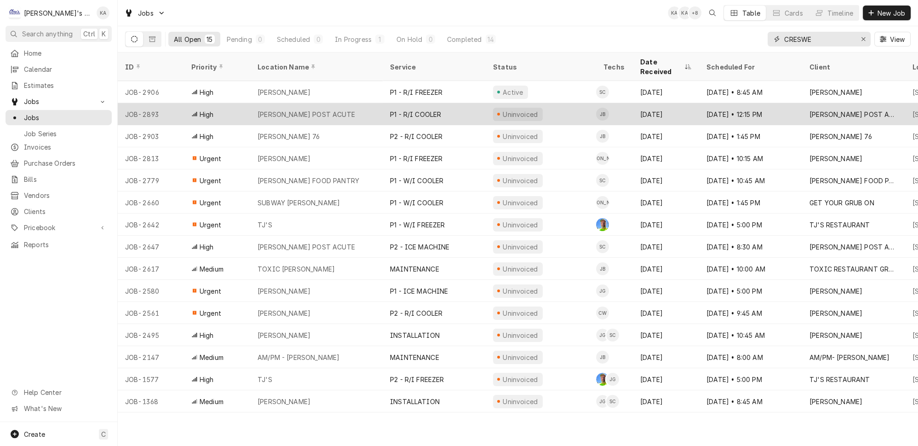
type input "CRESWE"
click at [351, 103] on div "[PERSON_NAME] POST ACUTE" at bounding box center [316, 114] width 132 height 22
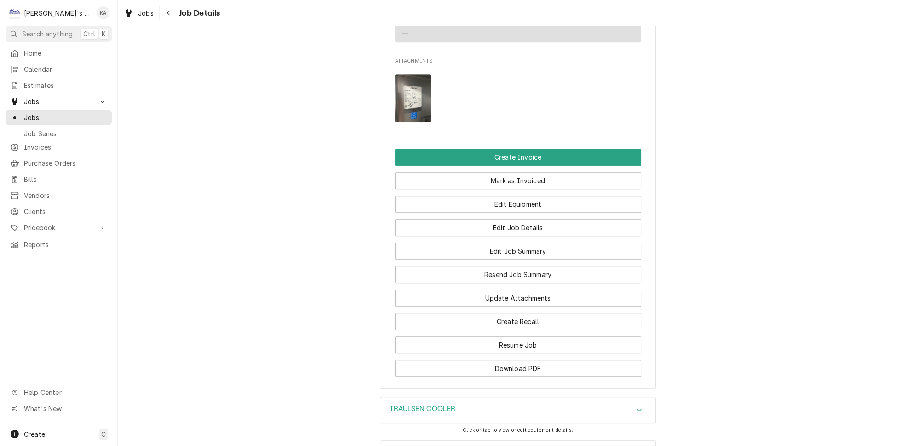
scroll to position [946, 0]
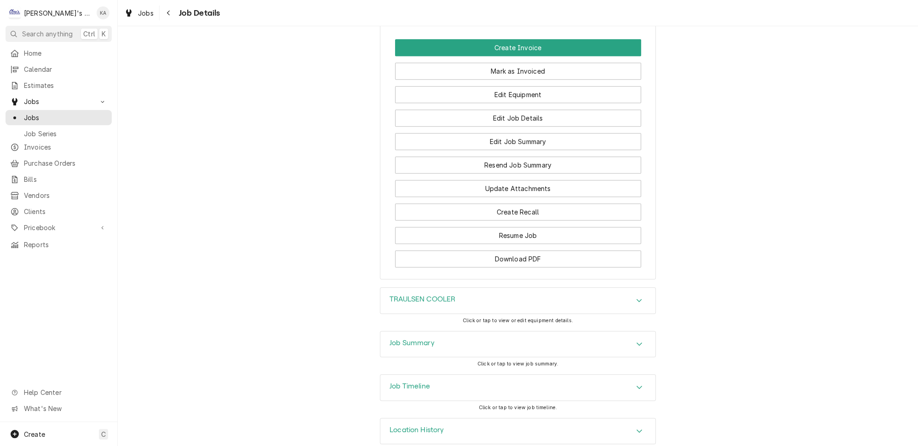
click at [438, 331] on div "Job Summary" at bounding box center [517, 344] width 275 height 26
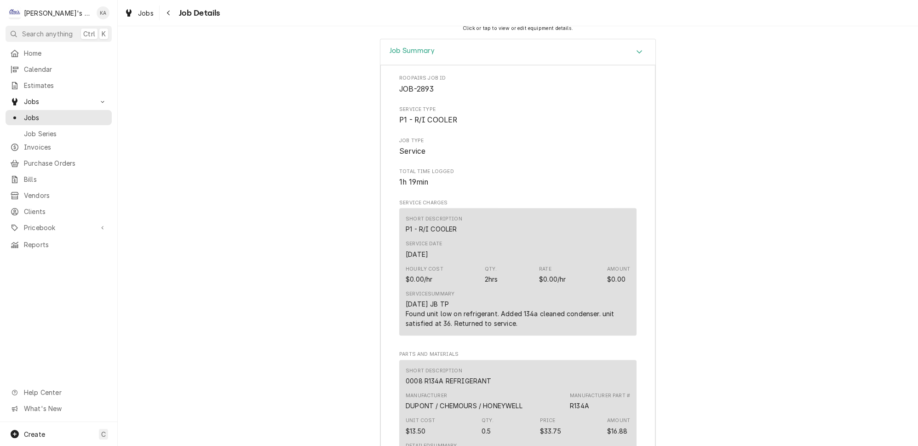
scroll to position [1238, 0]
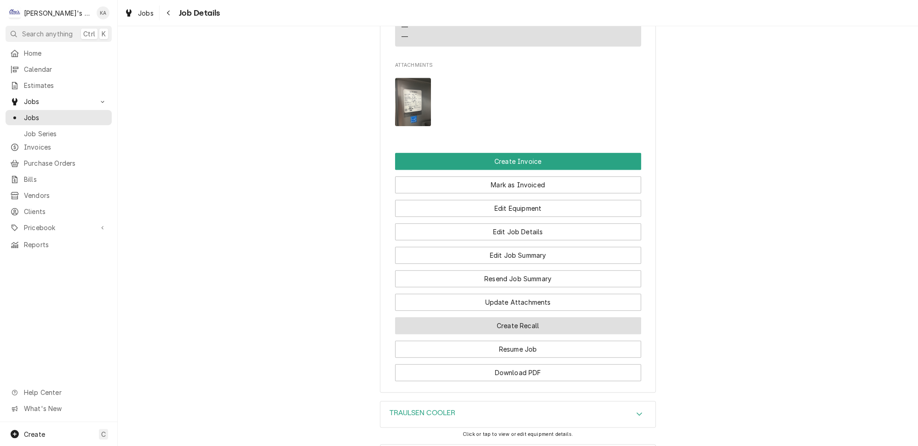
scroll to position [961, 0]
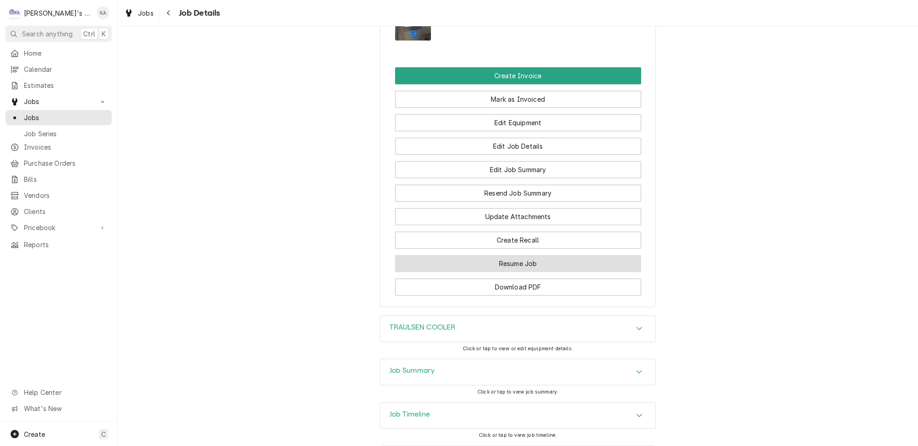
click at [502, 255] on button "Resume Job" at bounding box center [518, 263] width 246 height 17
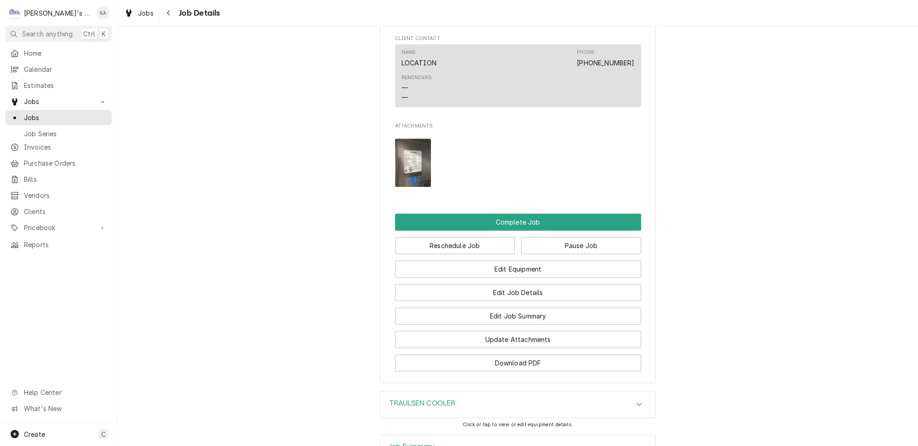
scroll to position [920, 0]
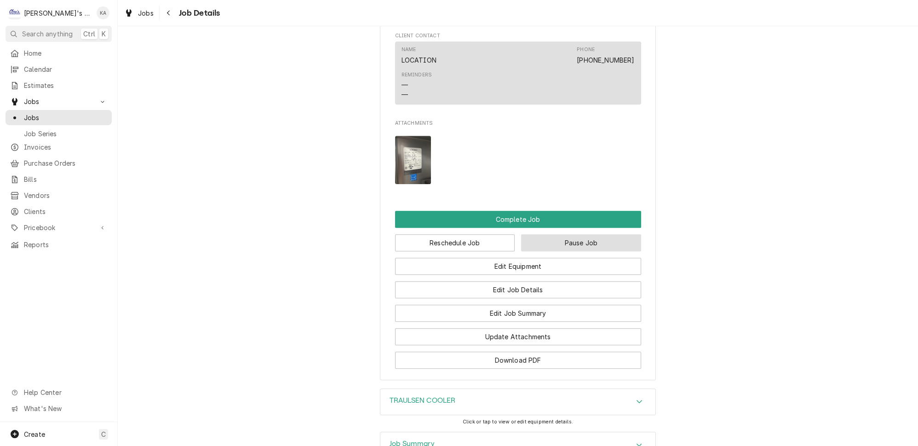
click at [546, 237] on button "Pause Job" at bounding box center [581, 242] width 120 height 17
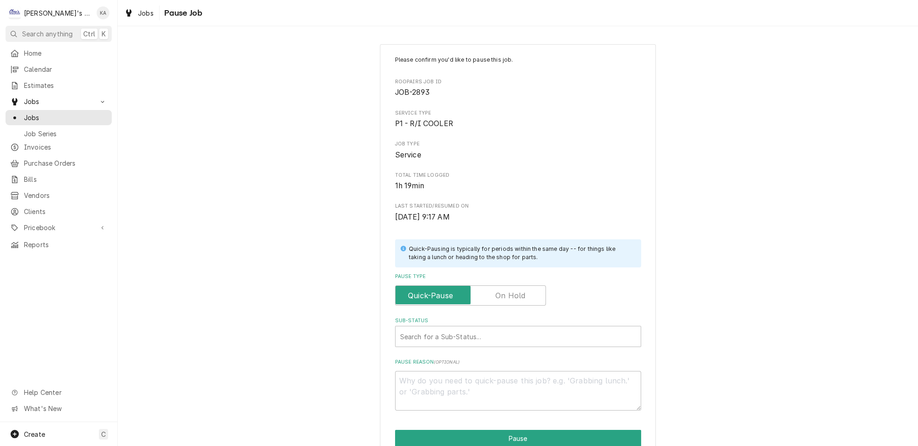
click at [505, 290] on label "Pause Type" at bounding box center [470, 295] width 151 height 20
click at [505, 290] on input "Pause Type" at bounding box center [470, 295] width 143 height 20
checkbox input "true"
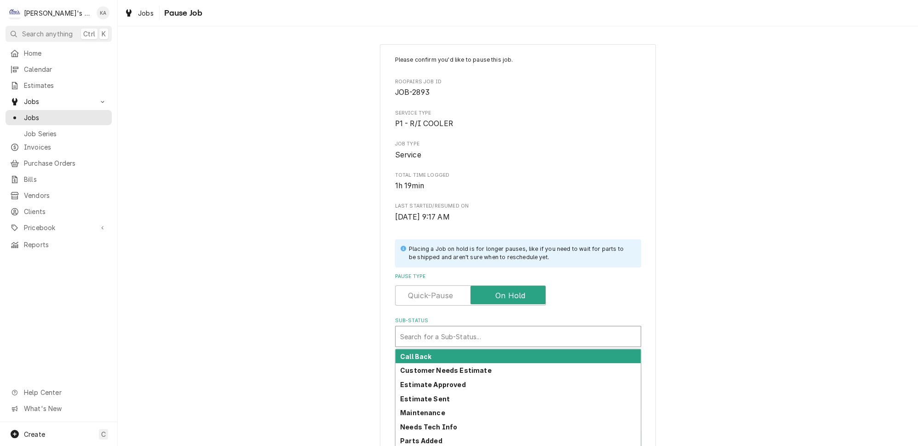
click at [474, 328] on div "Sub-Status" at bounding box center [518, 336] width 236 height 17
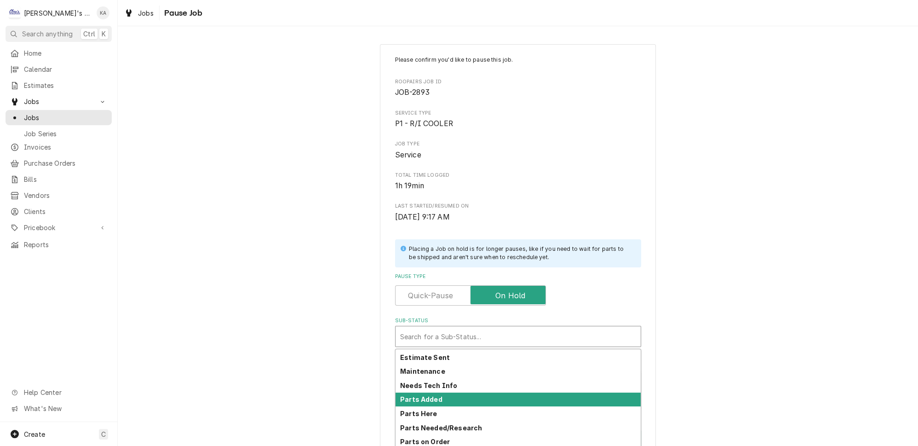
scroll to position [72, 0]
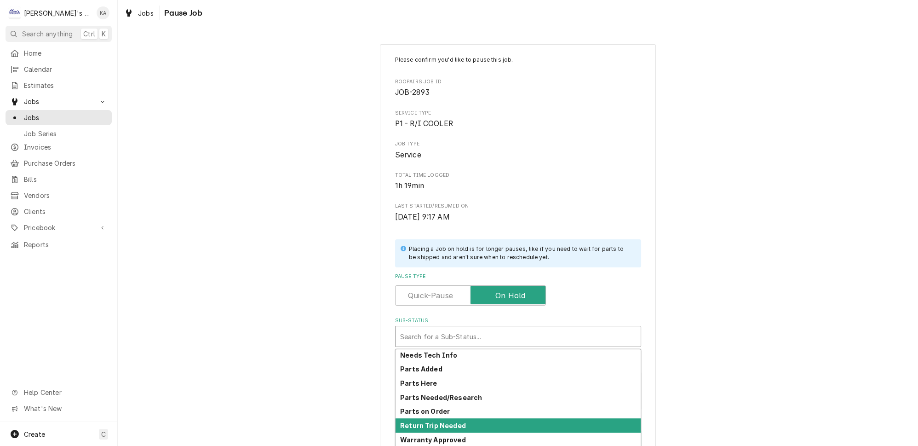
click at [453, 421] on strong "Return Trip Needed" at bounding box center [433, 425] width 66 height 8
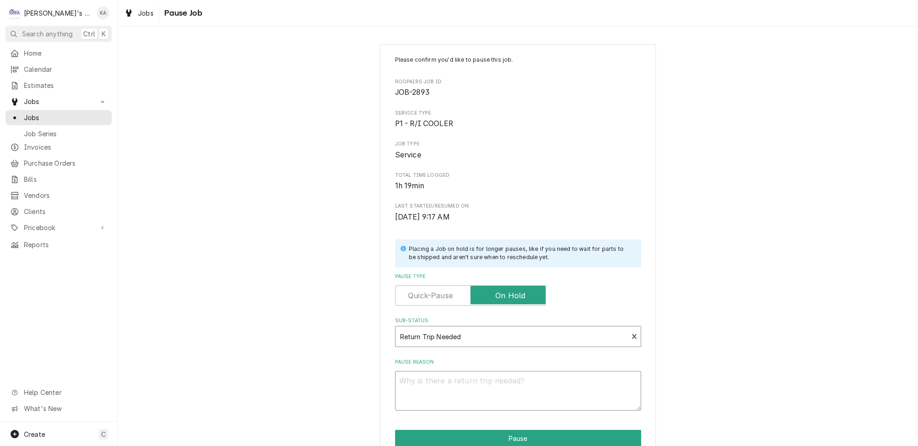
click at [444, 387] on textarea "Pause Reason" at bounding box center [518, 391] width 246 height 40
type textarea "x"
type textarea "0"
type textarea "x"
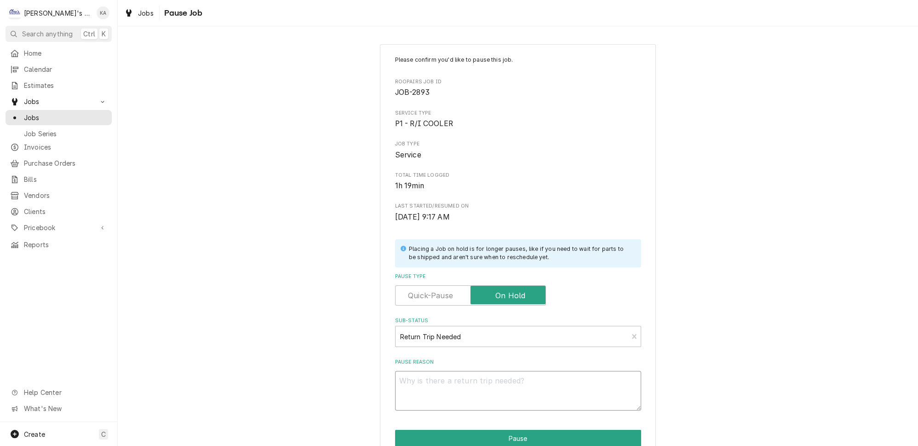
type textarea "9"
type textarea "x"
type textarea "9/"
type textarea "x"
type textarea "9/1"
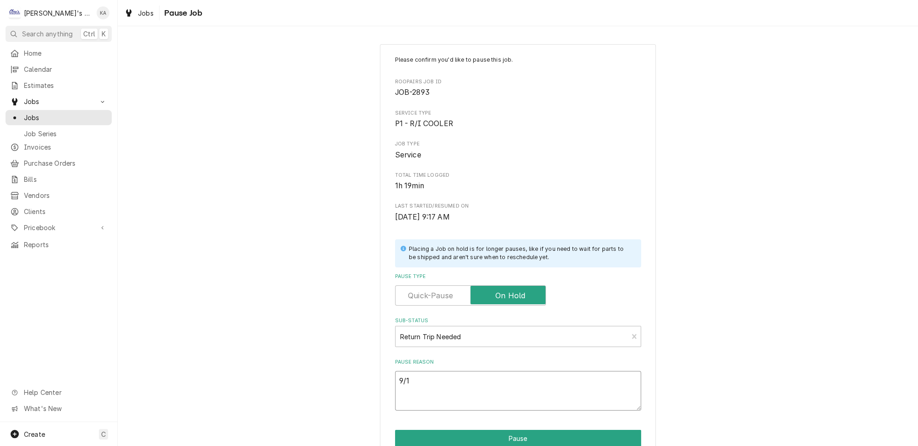
type textarea "x"
type textarea "9/10"
type textarea "x"
type textarea "9/10/"
type textarea "x"
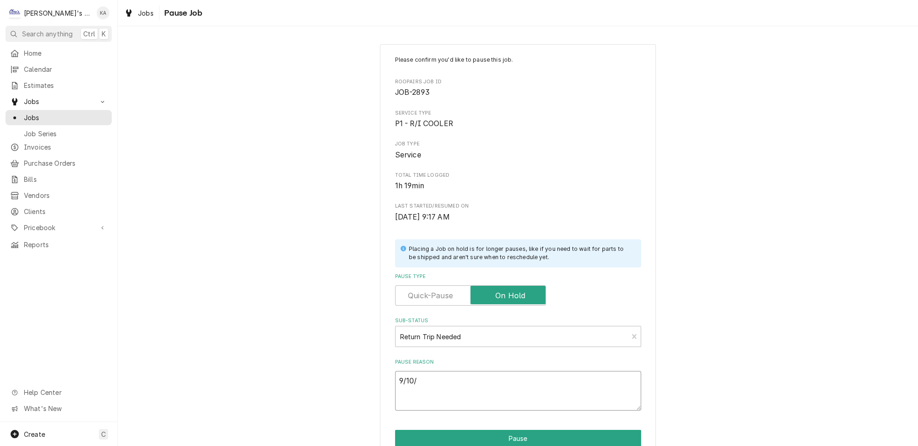
type textarea "9/10/2"
type textarea "x"
type textarea "[DATE]"
type textarea "x"
type textarea "9/10/202"
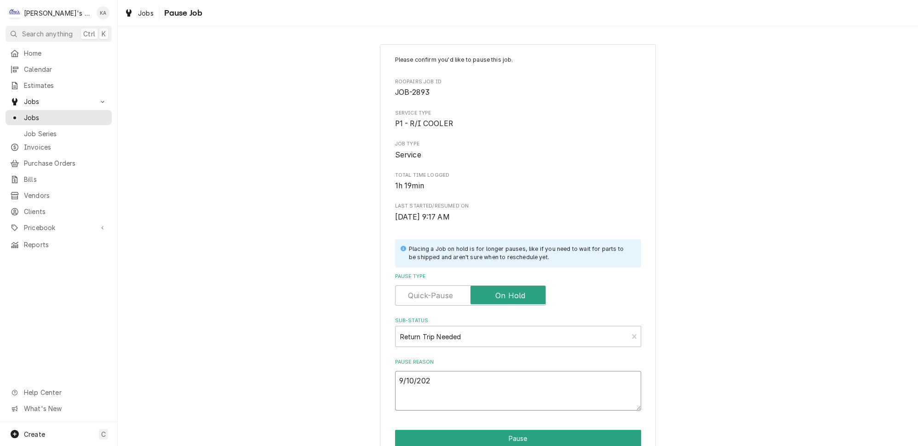
type textarea "x"
type textarea "[DATE]"
type textarea "x"
type textarea "[DATE]"
type textarea "x"
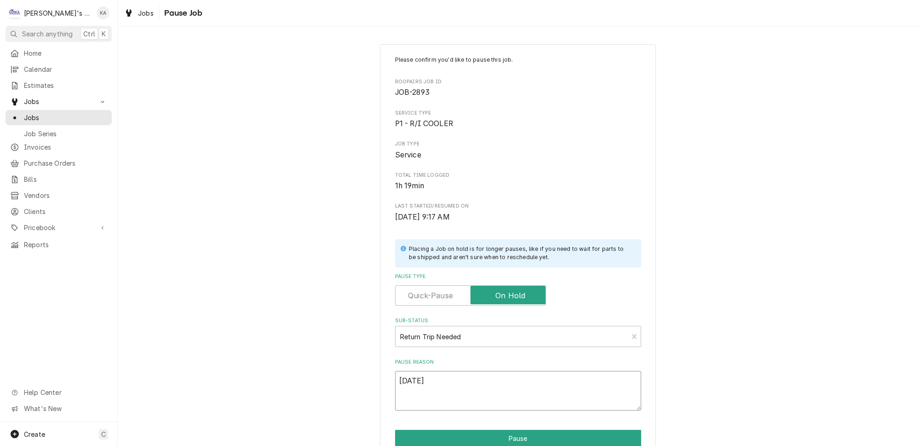
type textarea "[DATE] C"
type textarea "x"
type textarea "[DATE] CO"
type textarea "x"
type textarea "[DATE] COO"
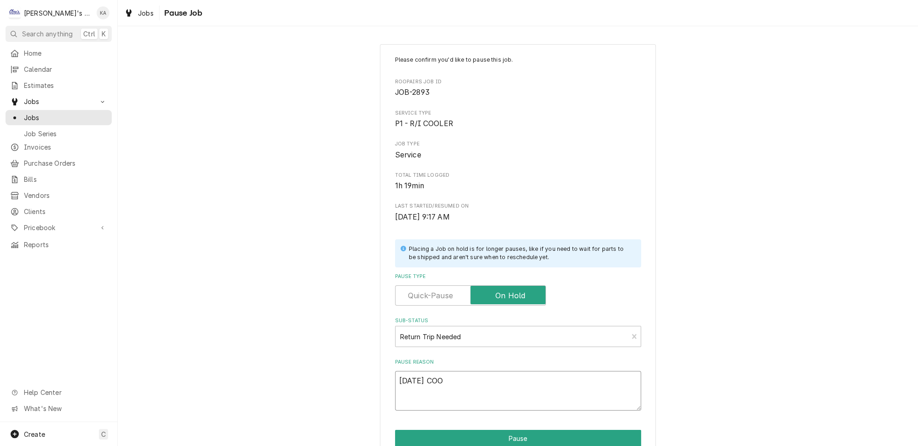
type textarea "x"
type textarea "[DATE] COOL"
type textarea "x"
type textarea "[DATE] COOLE"
type textarea "x"
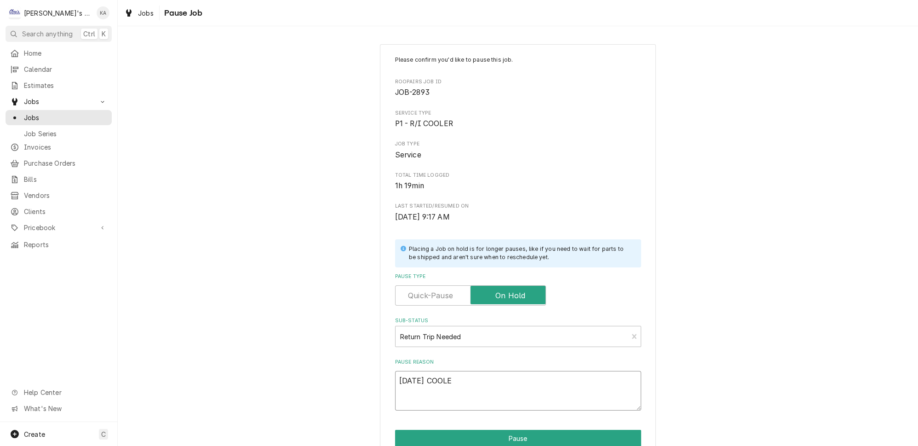
type textarea "[DATE] COOLER"
type textarea "x"
type textarea "[DATE] COOLER"
type textarea "x"
type textarea "[DATE] COOLER I"
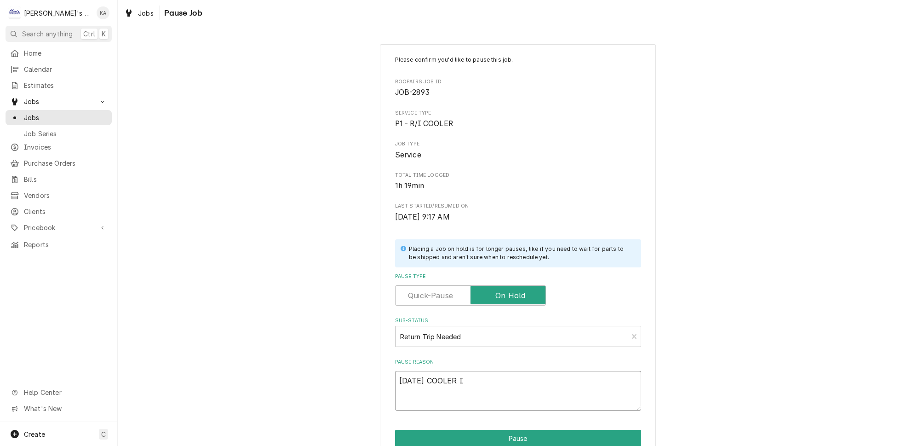
type textarea "x"
type textarea "[DATE] COOLER IS"
type textarea "x"
type textarea "[DATE] COOLER IS"
type textarea "x"
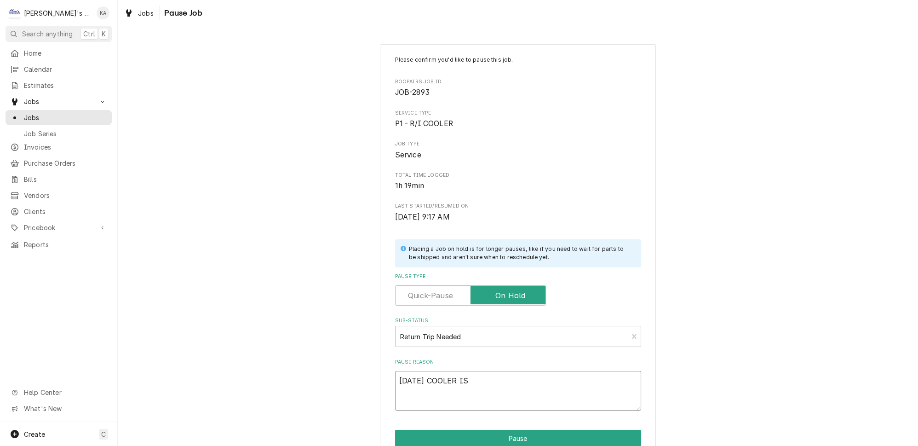
type textarea "[DATE] COOLER IS R"
type textarea "x"
type textarea "[DATE] COOLER IS RU"
type textarea "x"
type textarea "[DATE] COOLER IS RUN"
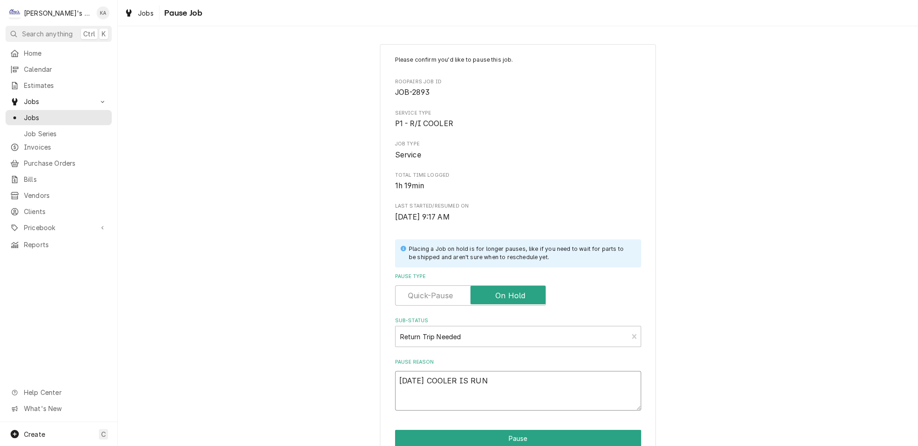
type textarea "x"
type textarea "[DATE] COOLER IS RUNN"
type textarea "x"
type textarea "[DATE] COOLER IS RUNNI"
type textarea "x"
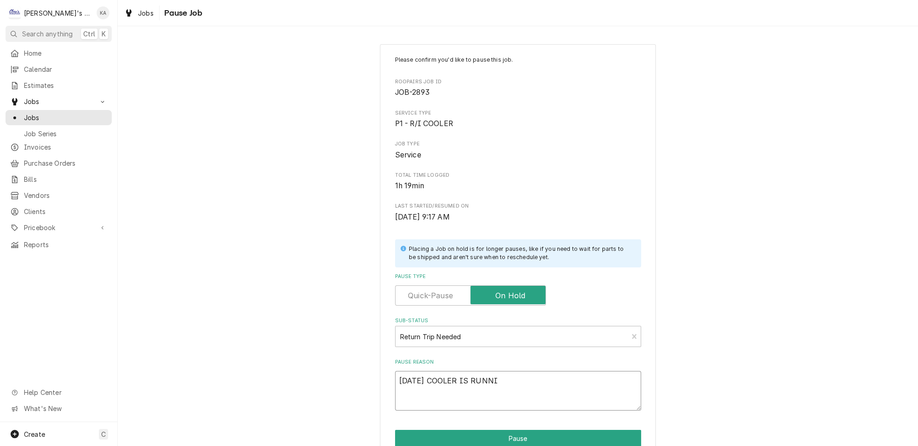
type textarea "[DATE] COOLER IS RUNNIN"
type textarea "x"
type textarea "9/10/2025 COOLER IS RUNNING"
type textarea "x"
type textarea "9/10/2025 COOLER IS RUNNING"
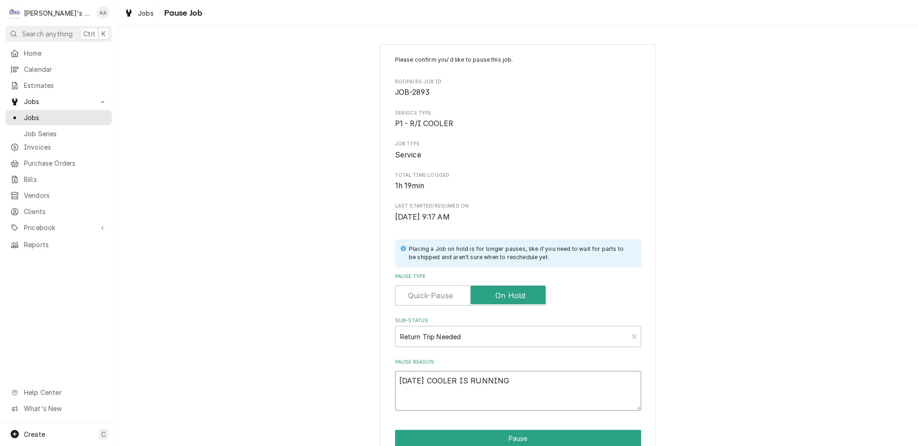
type textarea "x"
type textarea "9/10/2025 COOLER IS RUNNING W"
type textarea "x"
type textarea "9/10/2025 COOLER IS RUNNING WA"
type textarea "x"
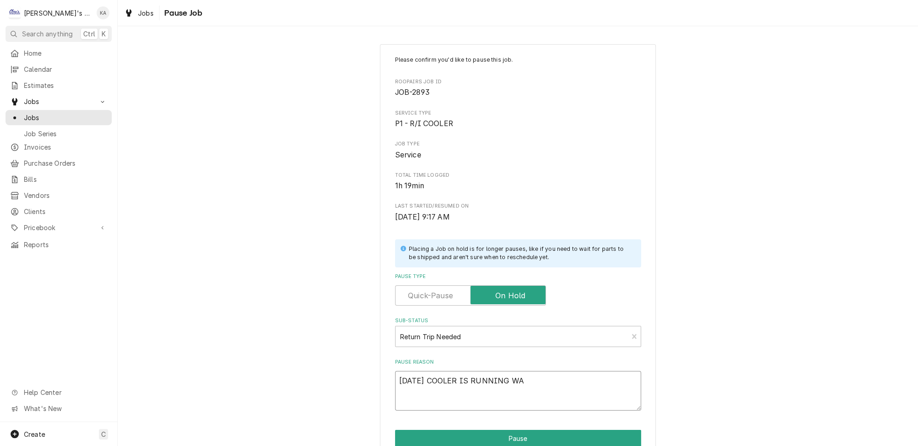
type textarea "9/10/2025 COOLER IS RUNNING WAR"
type textarea "x"
type textarea "9/10/2025 COOLER IS RUNNING WARM"
type textarea "x"
type textarea "9/10/2025 COOLER IS RUNNING WARM"
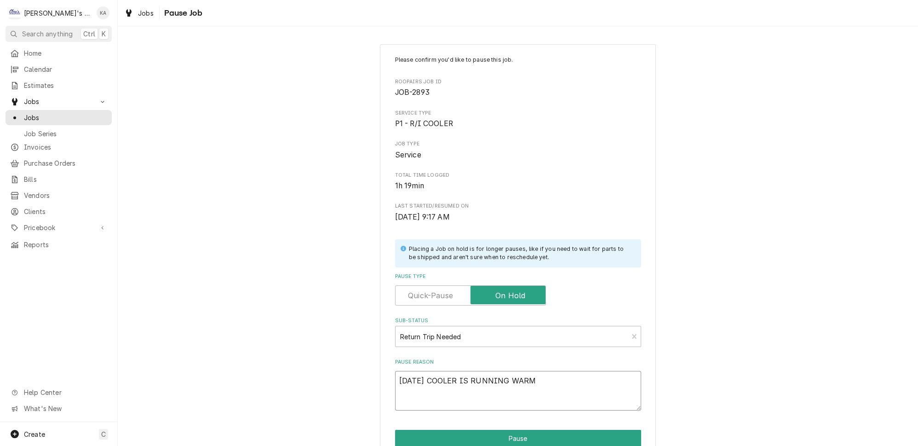
type textarea "x"
type textarea "9/10/2025 COOLER IS RUNNING WARM A"
type textarea "x"
type textarea "9/10/2025 COOLER IS RUNNING WARM AG"
type textarea "x"
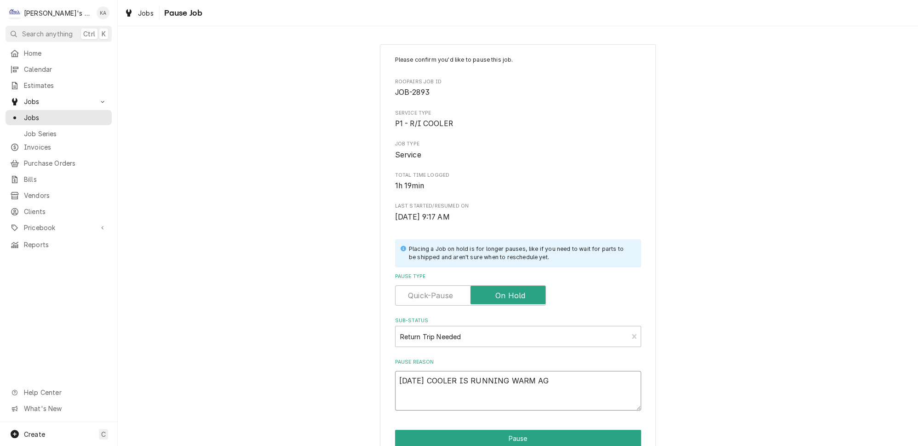
type textarea "9/10/2025 COOLER IS RUNNING WARM AGA"
type textarea "x"
type textarea "9/10/2025 COOLER IS RUNNING WARM AGAI"
type textarea "x"
type textarea "9/10/2025 COOLER IS RUNNING WARM AGAIN"
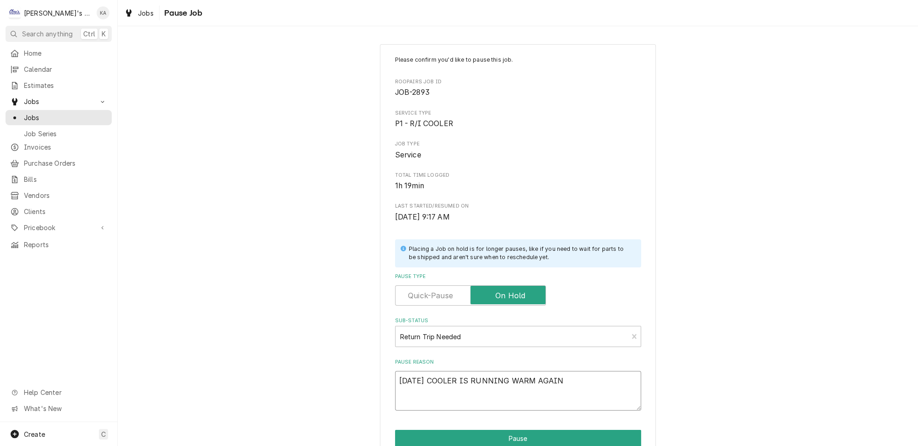
type textarea "x"
type textarea "9/10/2025 COOLER IS RUNNING WARM AGAIN."
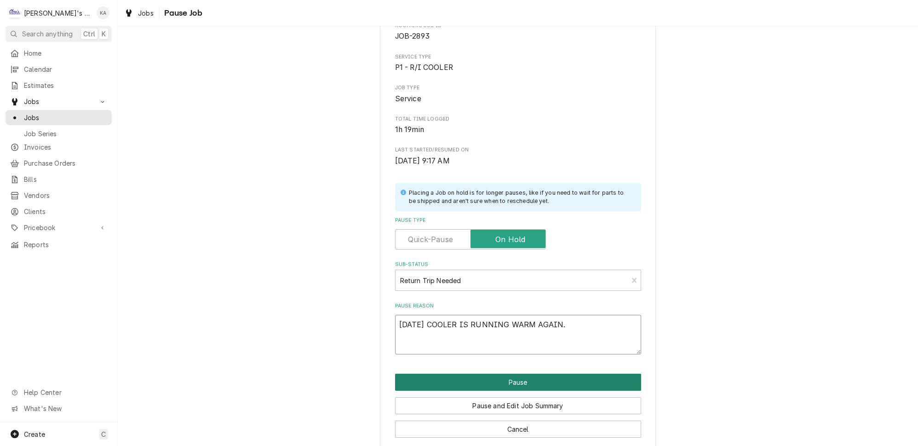
scroll to position [58, 0]
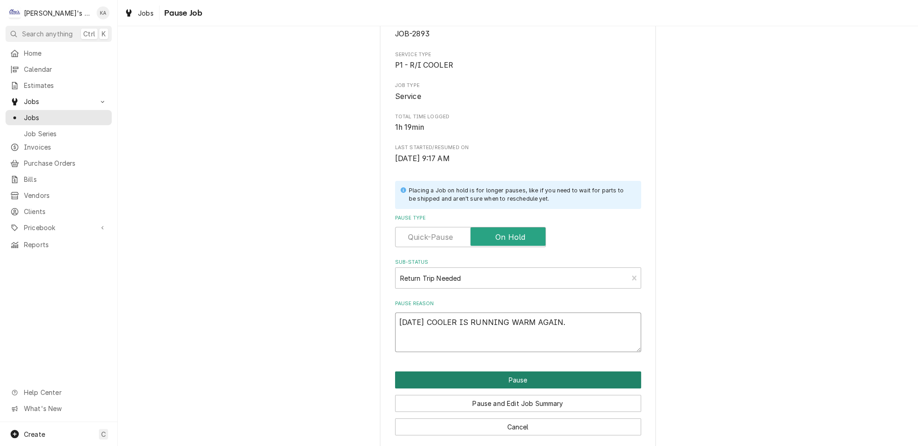
type textarea "x"
type textarea "9/10/2025 COOLER IS RUNNING WARM AGAIN"
click at [506, 373] on button "Pause" at bounding box center [518, 379] width 246 height 17
type textarea "x"
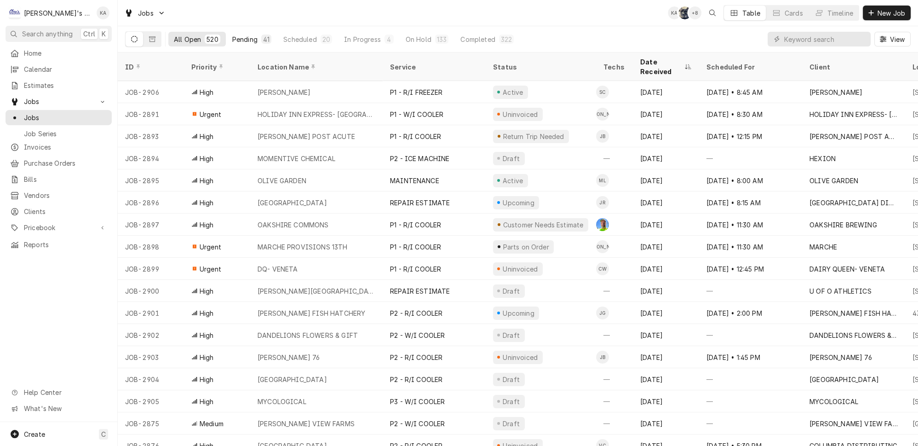
click at [238, 38] on div "Pending" at bounding box center [244, 40] width 25 height 10
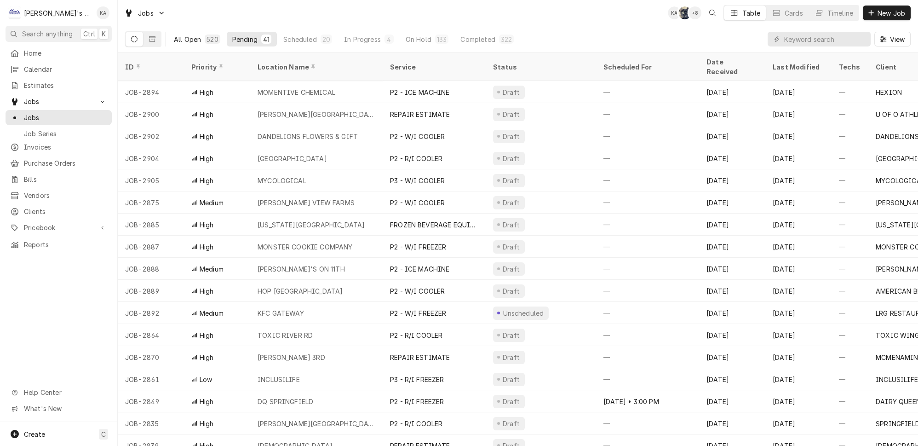
click at [182, 39] on div "All Open" at bounding box center [187, 40] width 27 height 10
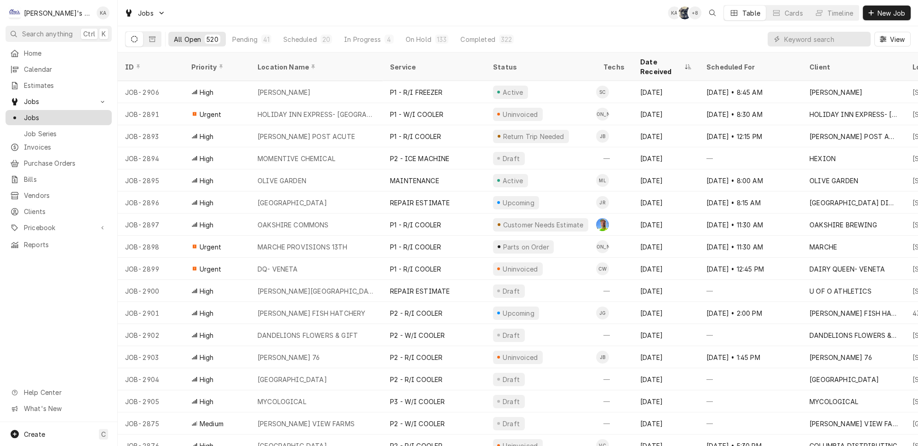
click at [79, 112] on div "Jobs" at bounding box center [58, 118] width 103 height 12
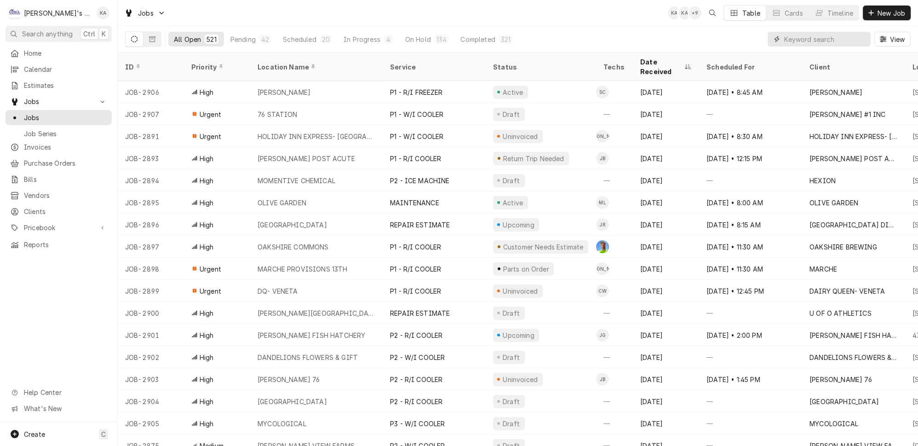
click at [835, 39] on input "Dynamic Content Wrapper" at bounding box center [825, 39] width 82 height 15
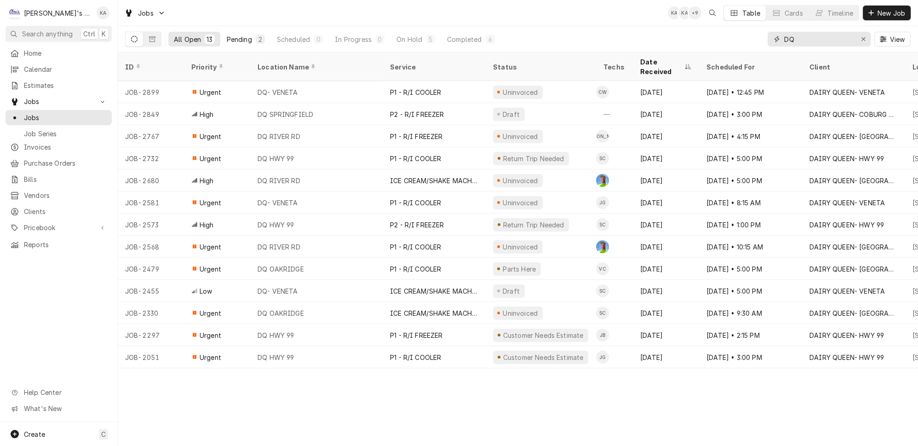
type input "DQ"
click at [227, 35] on div "Pending" at bounding box center [239, 40] width 25 height 10
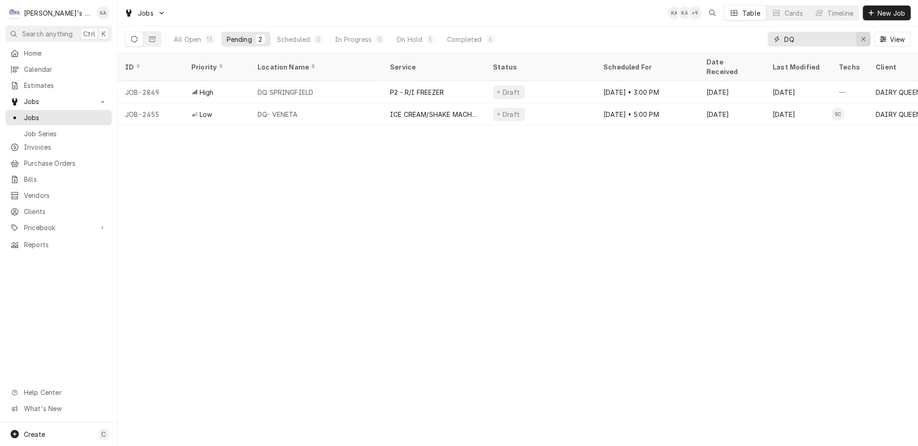
click at [866, 40] on div "Erase input" at bounding box center [863, 39] width 9 height 9
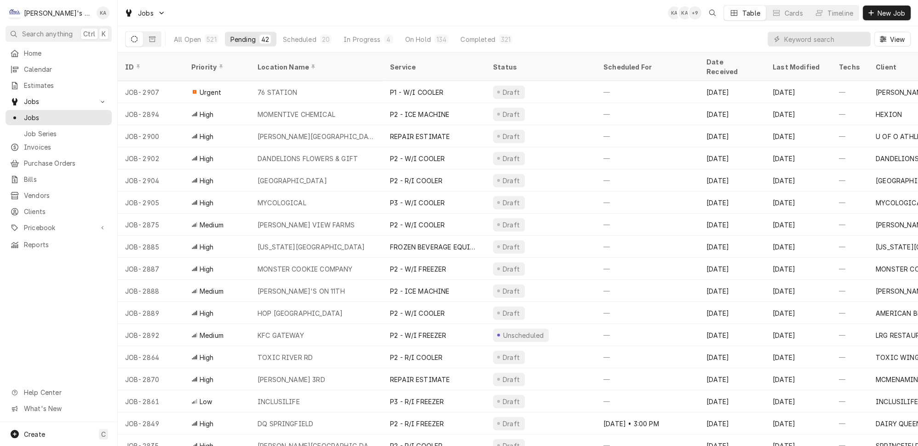
click at [749, 43] on div "All Open 521 Pending 42 Scheduled 20 In Progress 4 On Hold 134 Completed 321 Vi…" at bounding box center [518, 39] width 786 height 26
click at [207, 37] on div "521" at bounding box center [212, 40] width 10 height 10
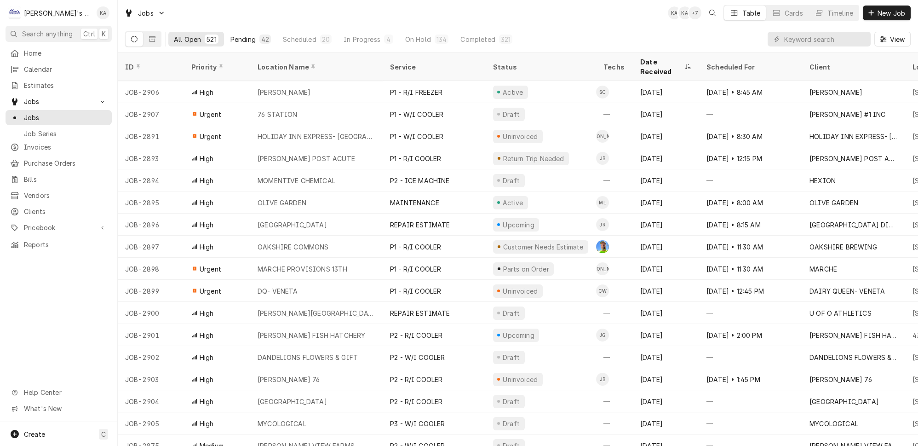
click at [230, 38] on div "Pending" at bounding box center [242, 40] width 25 height 10
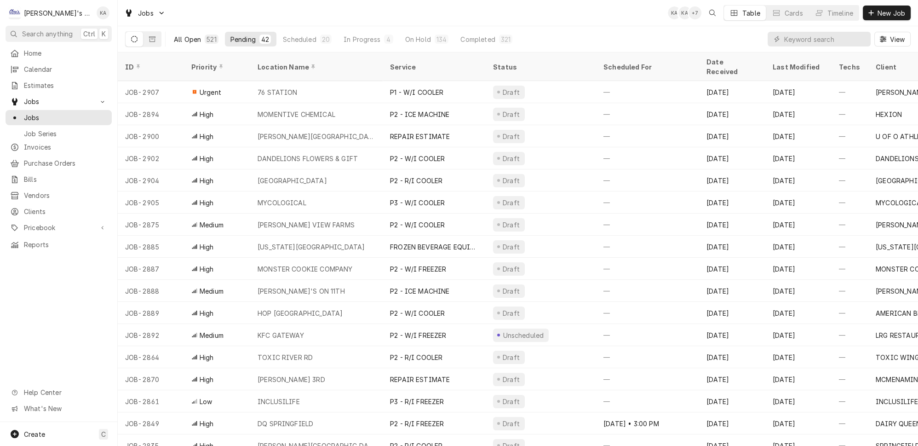
click at [178, 39] on div "All Open" at bounding box center [187, 40] width 27 height 10
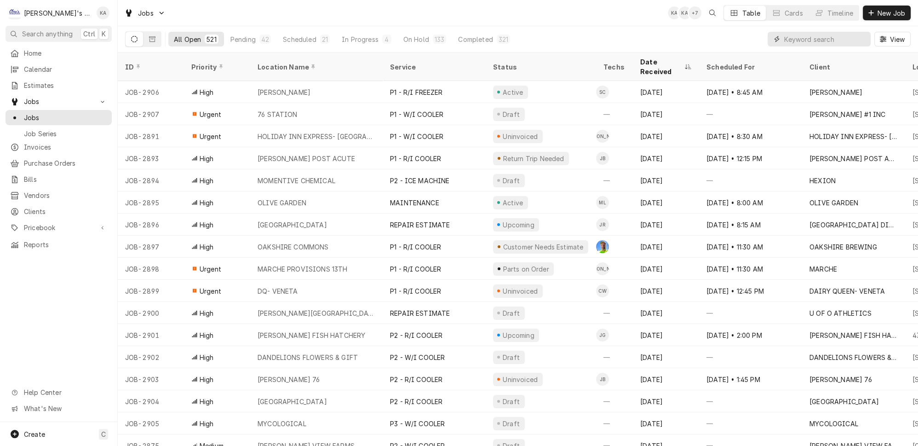
click at [803, 34] on input "Dynamic Content Wrapper" at bounding box center [825, 39] width 82 height 15
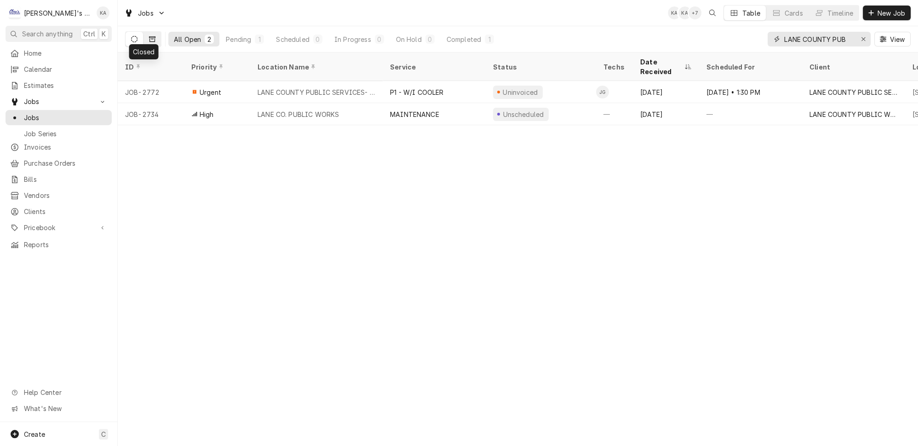
type input "LANE COUNTY PUB"
click at [144, 35] on button "Dynamic Content Wrapper" at bounding box center [152, 39] width 17 height 15
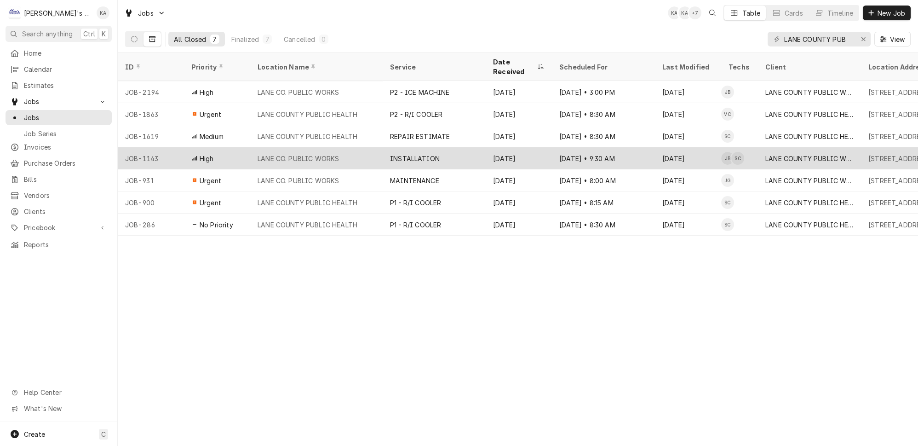
click at [334, 147] on div "LANE CO. PUBLIC WORKS" at bounding box center [316, 158] width 132 height 22
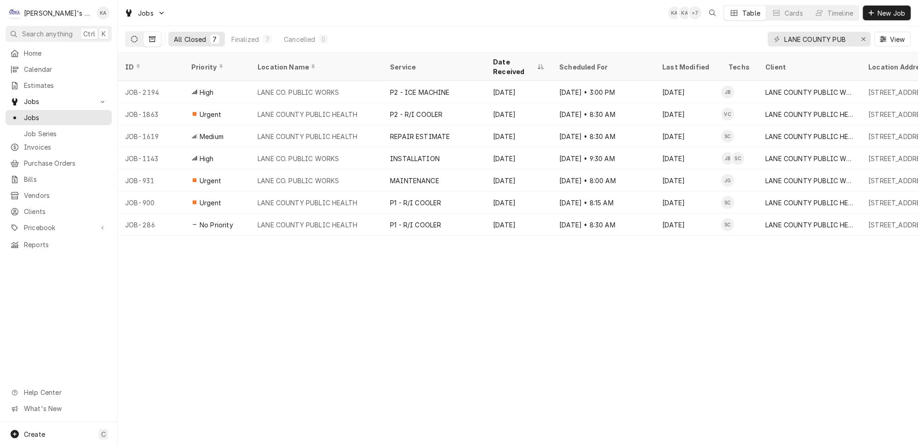
click at [129, 37] on button "Dynamic Content Wrapper" at bounding box center [134, 39] width 17 height 15
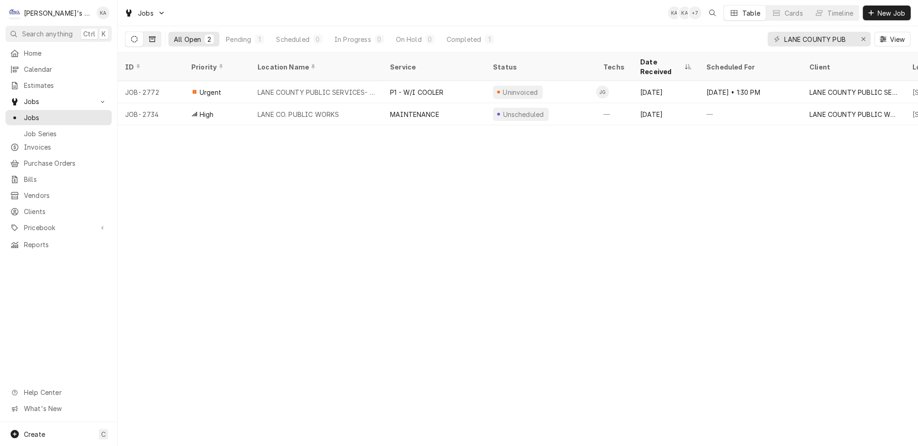
click at [149, 36] on icon "Dynamic Content Wrapper" at bounding box center [152, 39] width 6 height 6
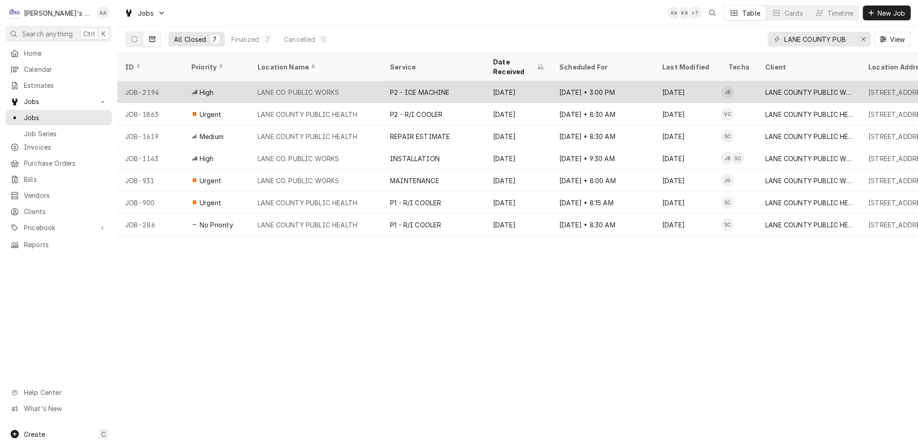
click at [383, 86] on div "P2 - ICE MACHINE" at bounding box center [434, 92] width 103 height 22
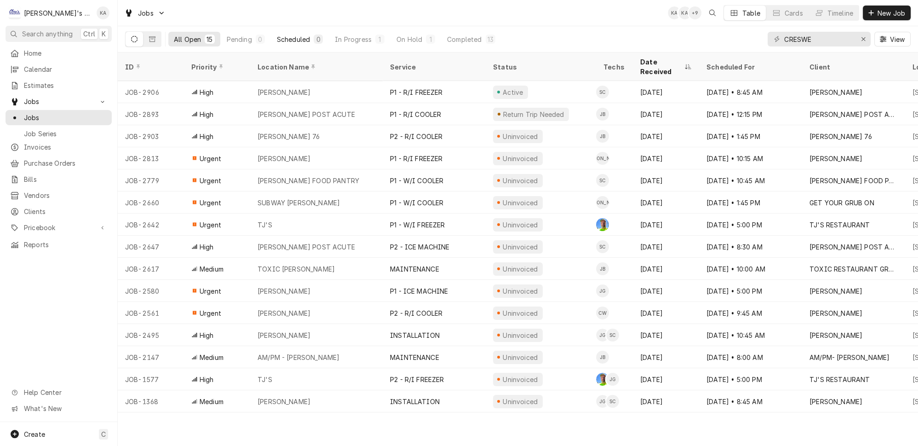
click at [283, 35] on div "Scheduled" at bounding box center [293, 40] width 33 height 10
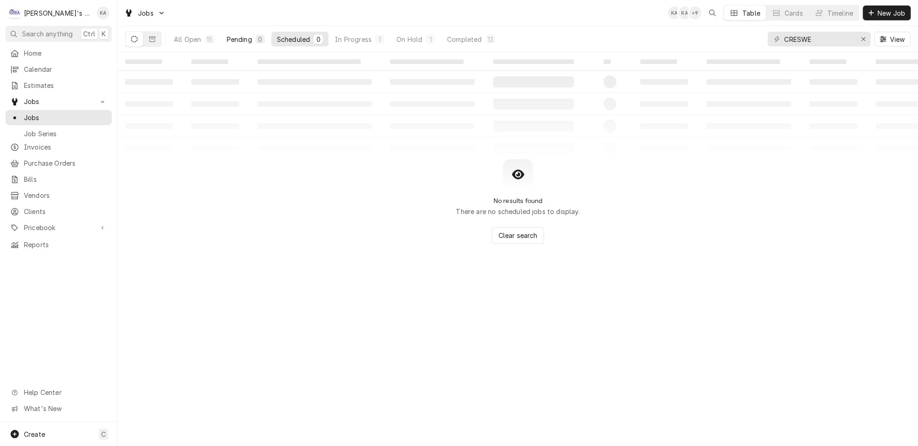
click at [227, 35] on div "Pending" at bounding box center [239, 40] width 25 height 10
click at [868, 37] on div "Erase input" at bounding box center [863, 39] width 9 height 9
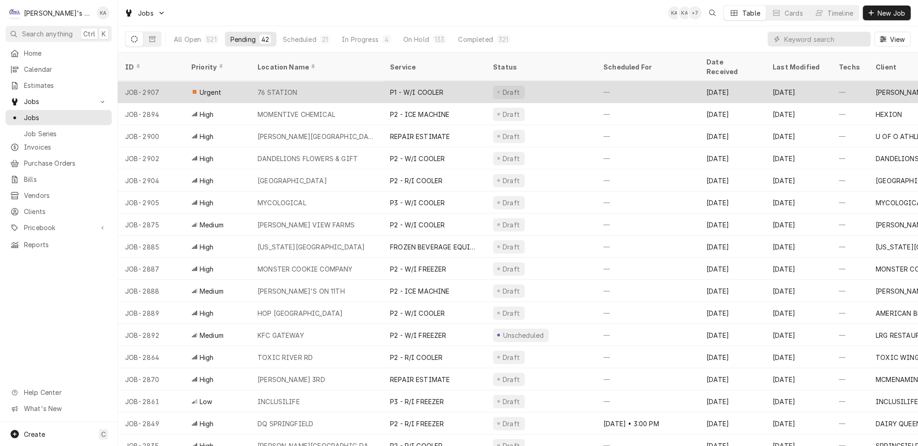
click at [236, 86] on div "Urgent" at bounding box center [217, 92] width 66 height 22
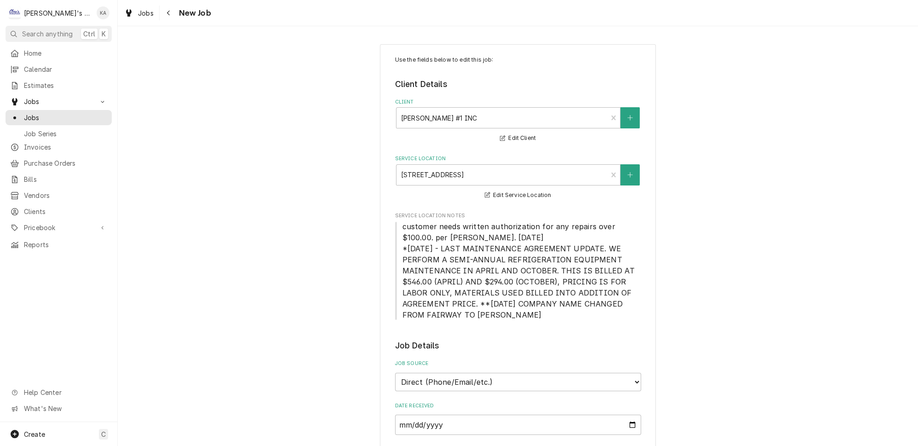
type textarea "x"
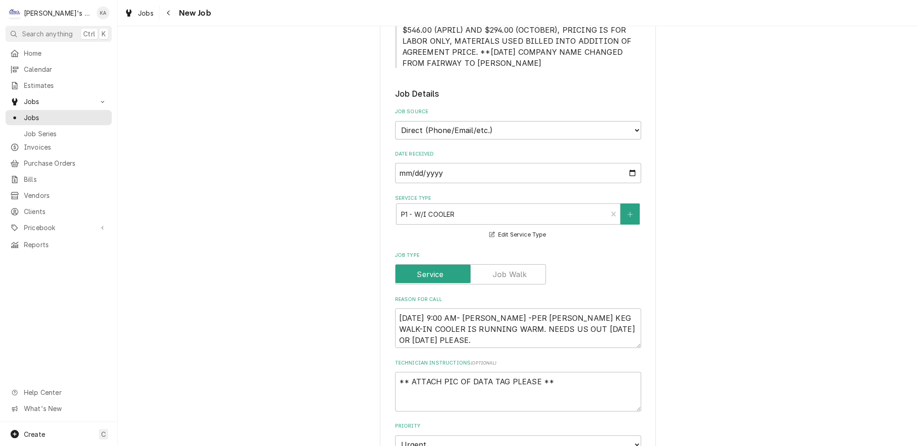
scroll to position [251, 0]
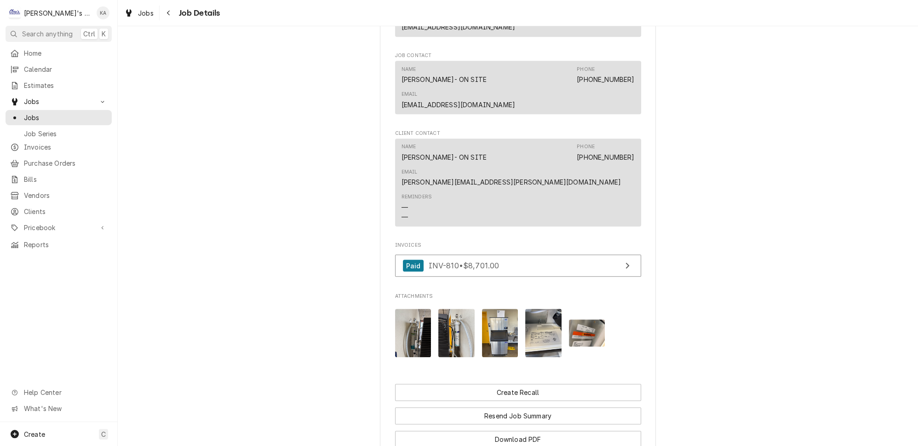
scroll to position [1045, 0]
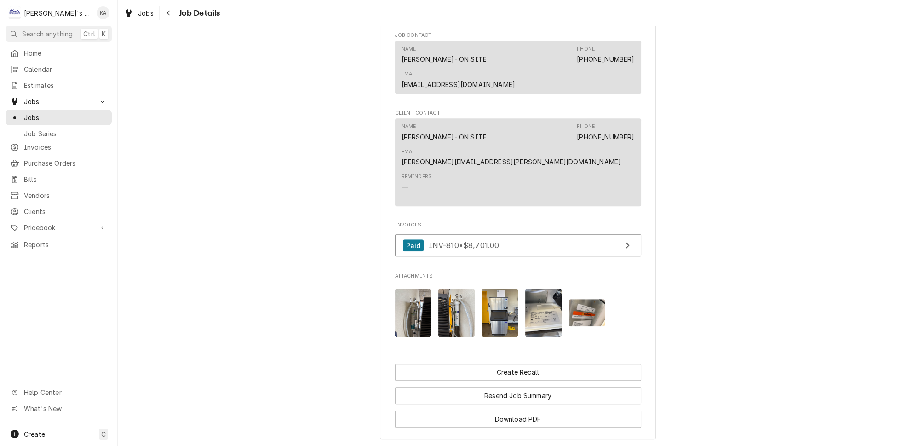
click at [422, 288] on img "Attachments" at bounding box center [413, 312] width 36 height 48
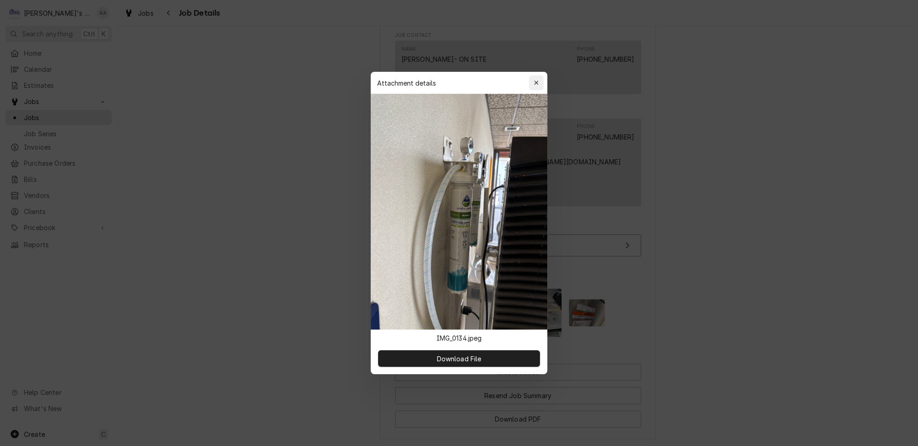
click at [534, 86] on icon "button" at bounding box center [536, 83] width 5 height 6
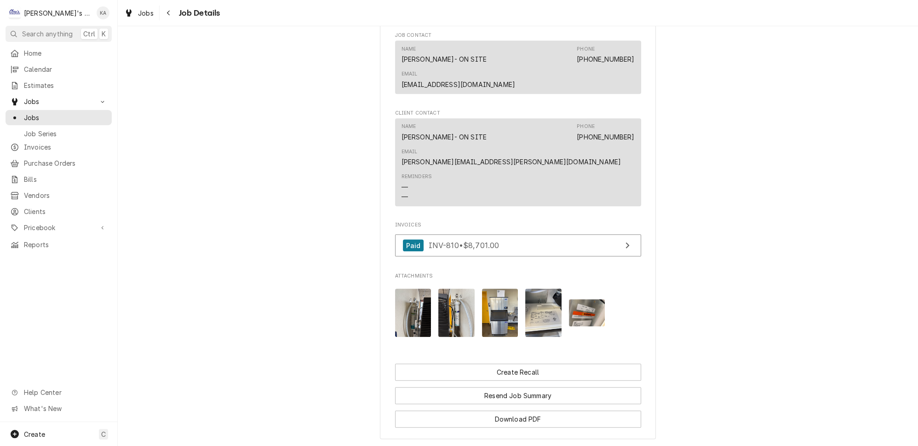
click at [444, 288] on img "Attachments" at bounding box center [456, 312] width 36 height 48
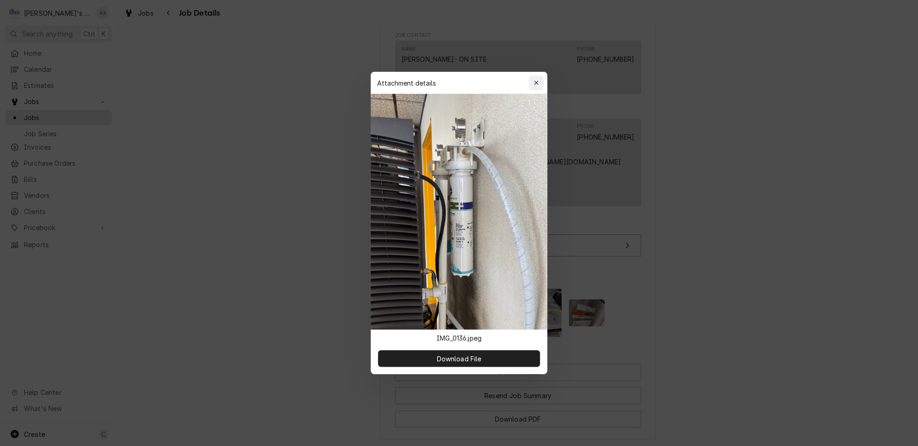
click at [534, 86] on icon "button" at bounding box center [536, 83] width 5 height 6
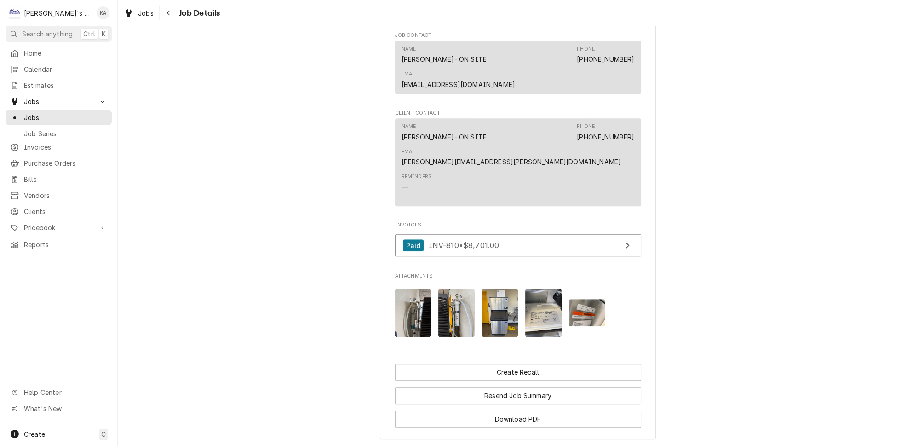
click at [505, 288] on img "Attachments" at bounding box center [500, 312] width 36 height 48
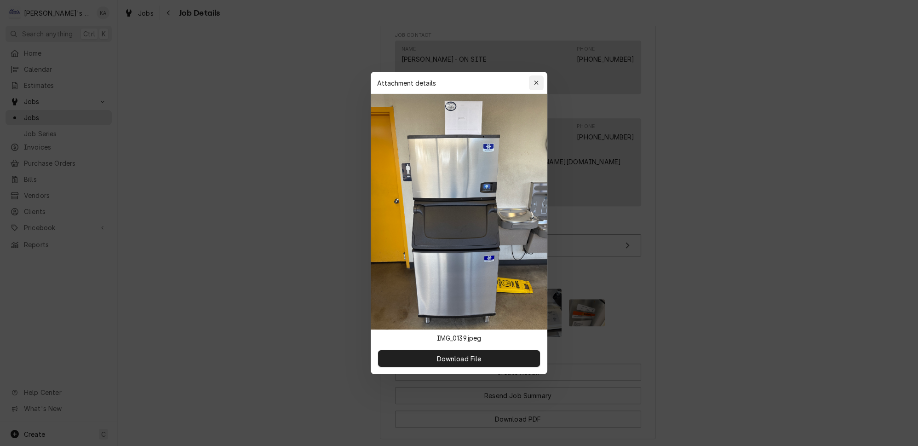
click at [534, 87] on div "button" at bounding box center [536, 82] width 9 height 9
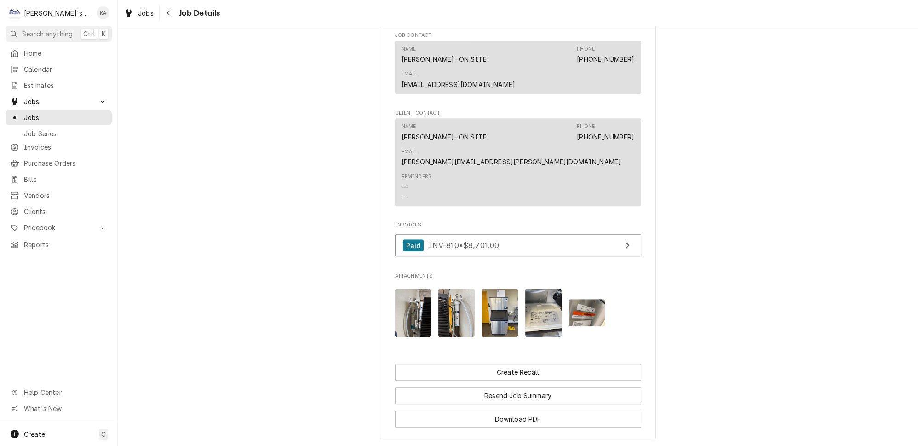
click at [534, 288] on img "Attachments" at bounding box center [543, 312] width 36 height 48
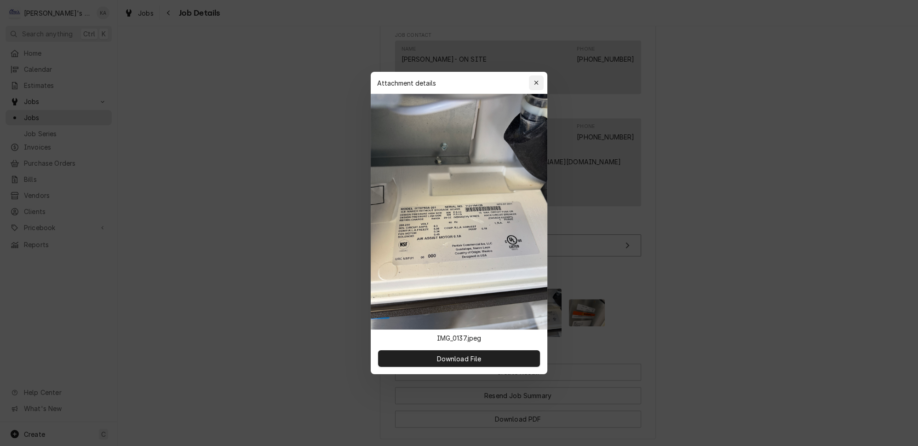
click at [532, 87] on div "button" at bounding box center [536, 82] width 9 height 9
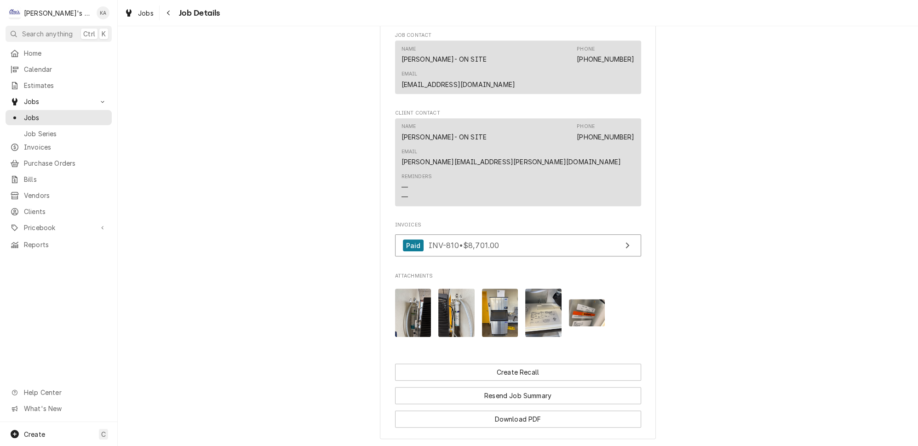
click at [495, 288] on img "Attachments" at bounding box center [500, 312] width 36 height 48
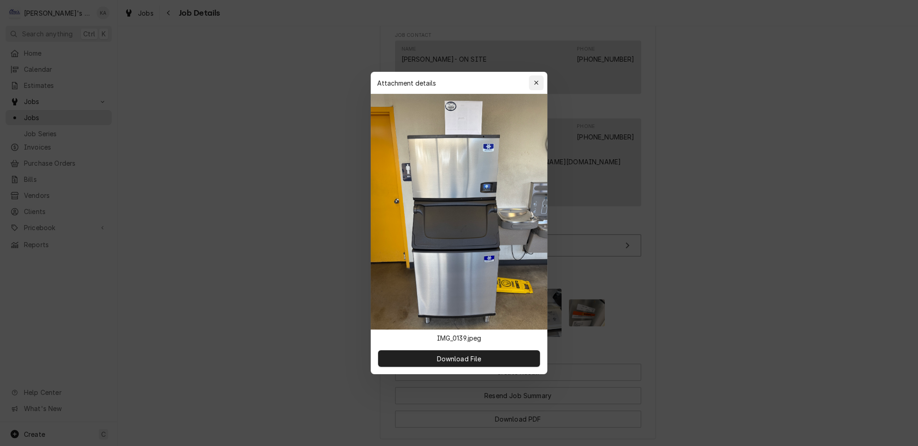
click at [534, 87] on div "button" at bounding box center [536, 82] width 9 height 9
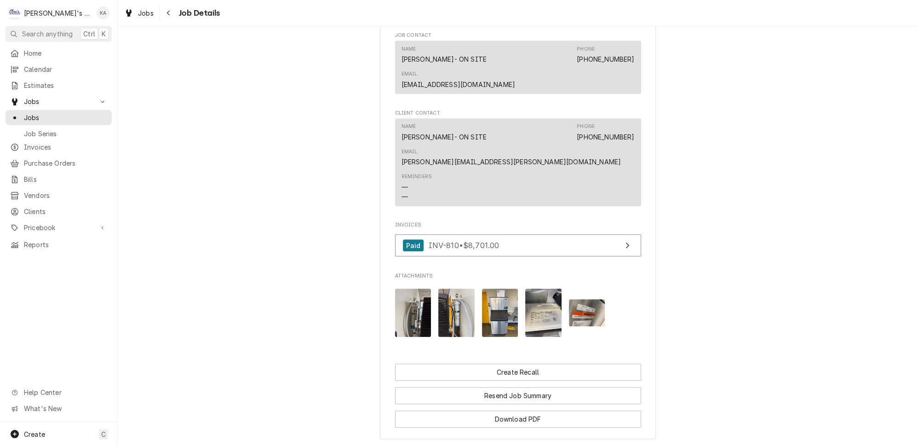
click at [584, 299] on img "Attachments" at bounding box center [587, 312] width 36 height 27
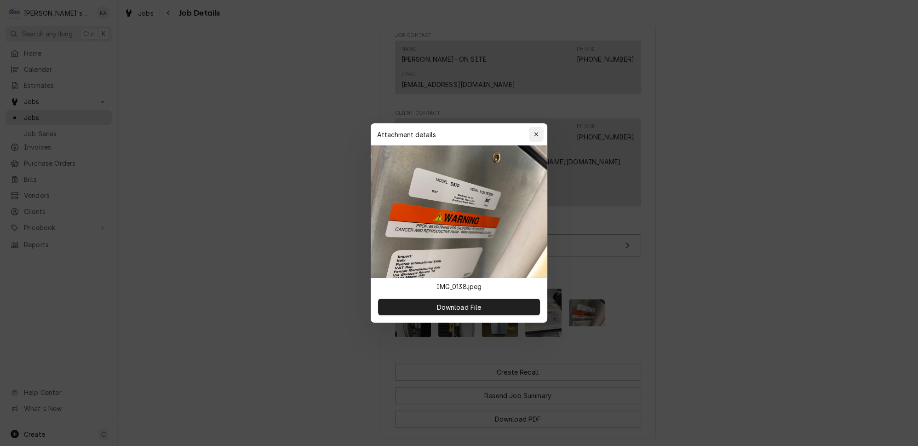
click at [534, 137] on icon "button" at bounding box center [536, 134] width 5 height 6
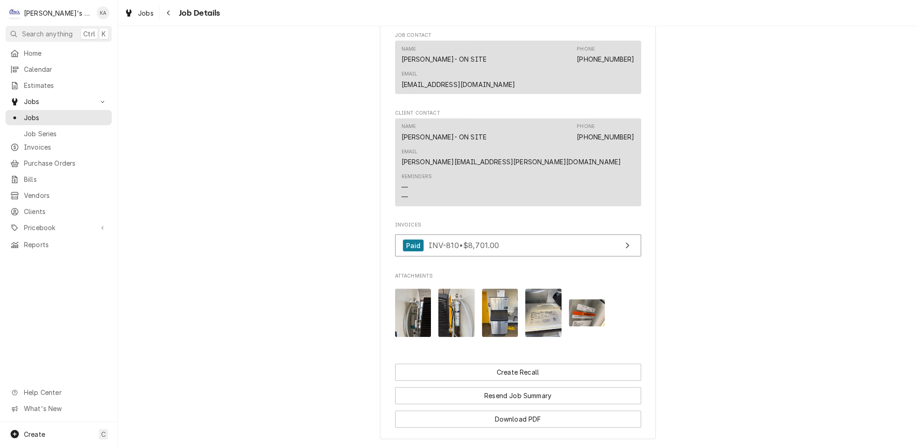
click at [500, 288] on img "Attachments" at bounding box center [500, 312] width 36 height 48
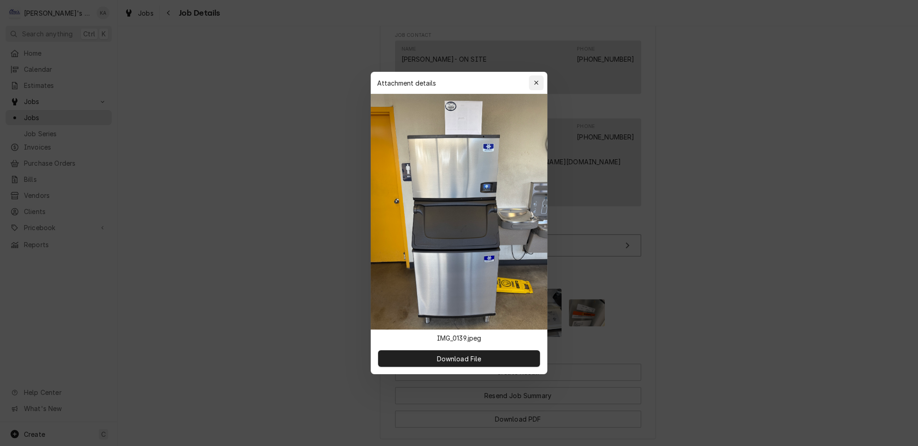
click at [532, 87] on div "button" at bounding box center [536, 82] width 9 height 9
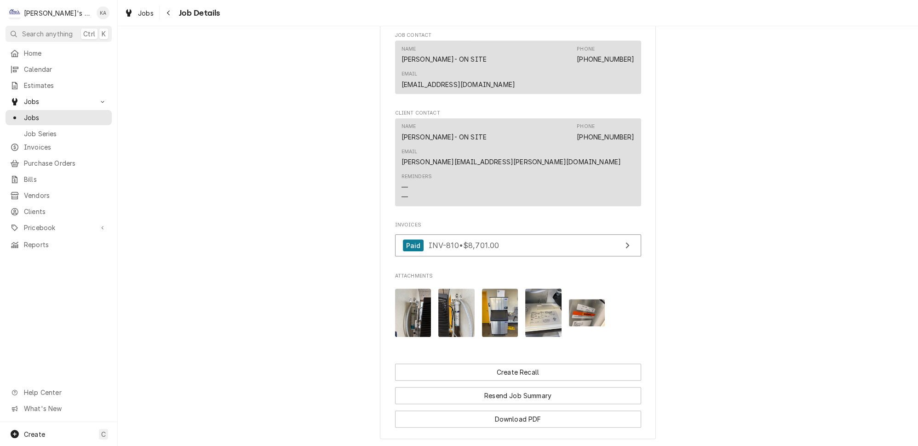
click at [491, 288] on img "Attachments" at bounding box center [500, 312] width 36 height 48
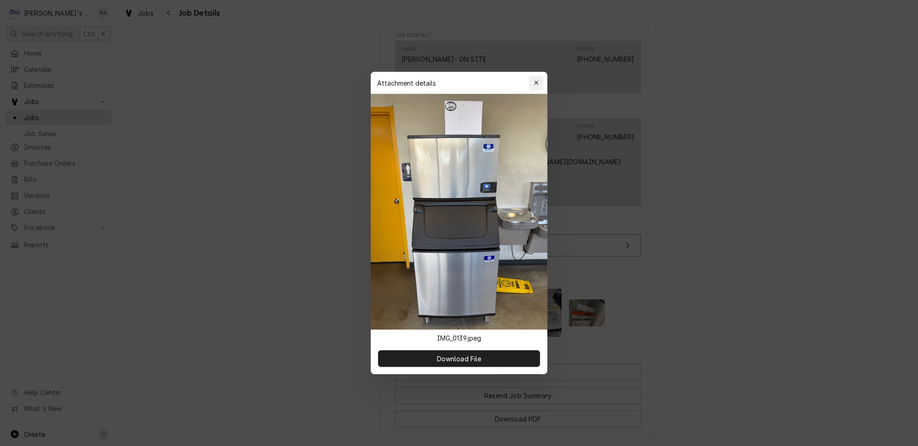
click at [534, 86] on icon "button" at bounding box center [536, 83] width 5 height 6
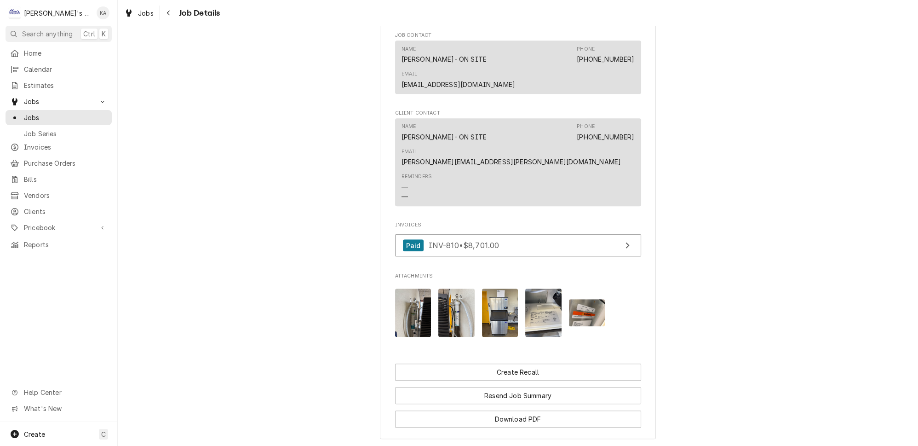
click at [577, 299] on img "Attachments" at bounding box center [587, 312] width 36 height 27
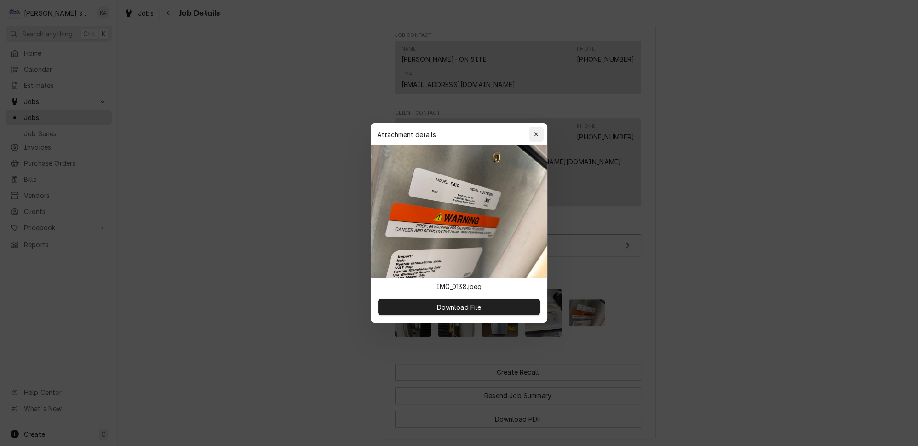
click at [537, 141] on button "button" at bounding box center [536, 134] width 15 height 15
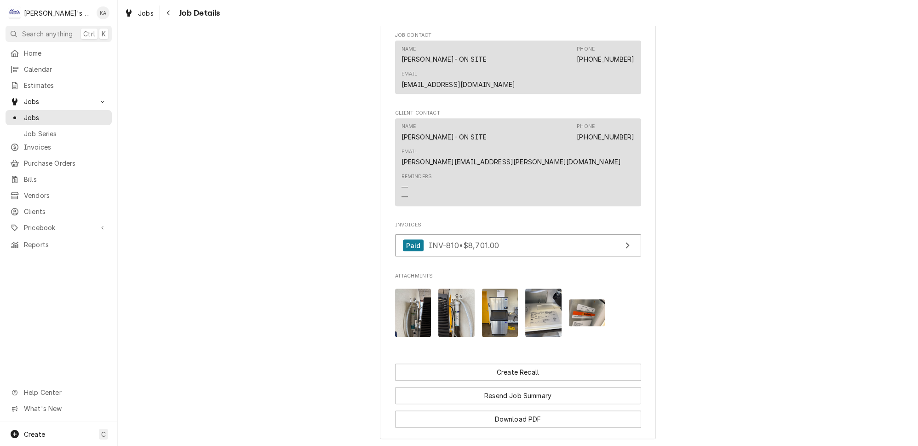
click at [540, 288] on img "Attachments" at bounding box center [543, 312] width 36 height 48
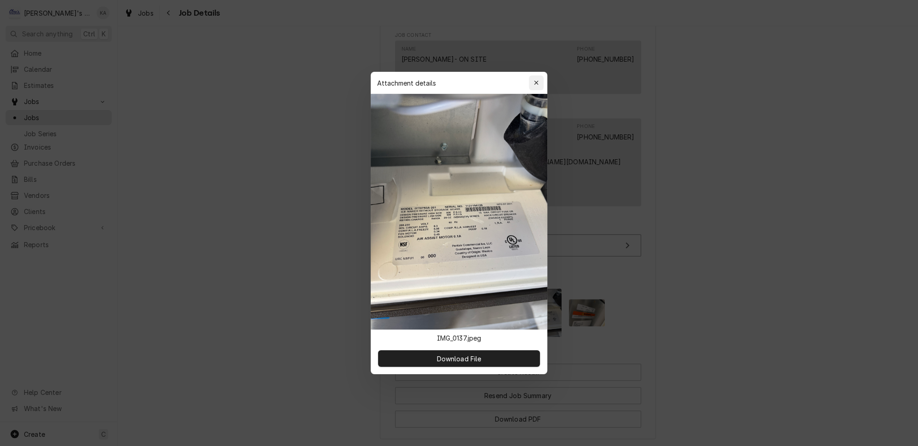
click at [535, 87] on div "button" at bounding box center [536, 82] width 9 height 9
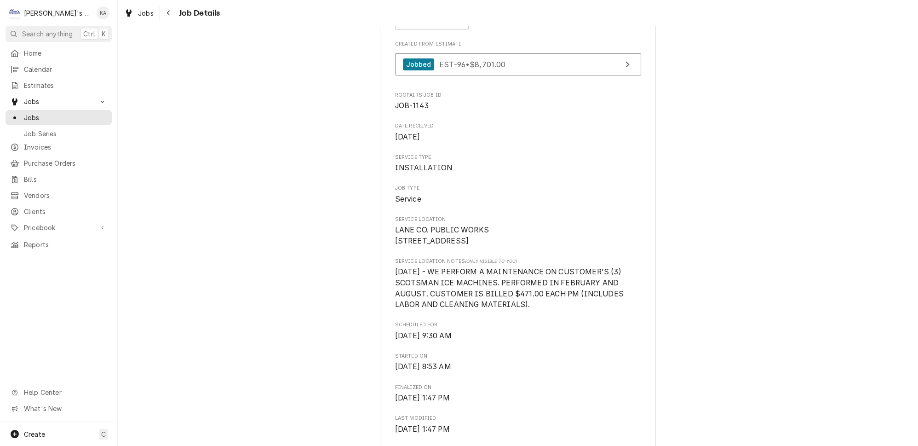
scroll to position [251, 0]
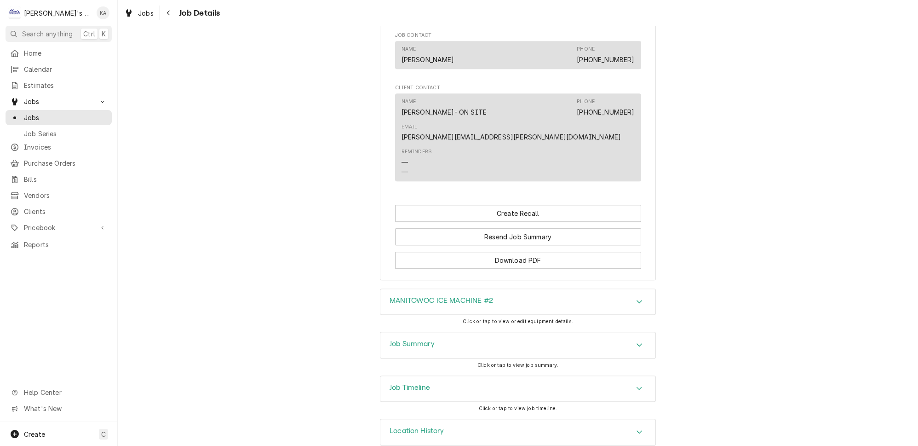
scroll to position [746, 0]
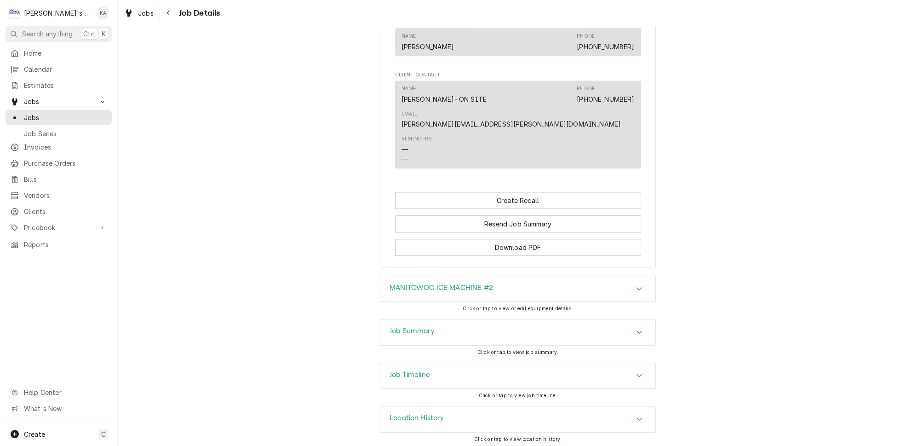
click at [435, 328] on div "Job Summary" at bounding box center [517, 332] width 275 height 26
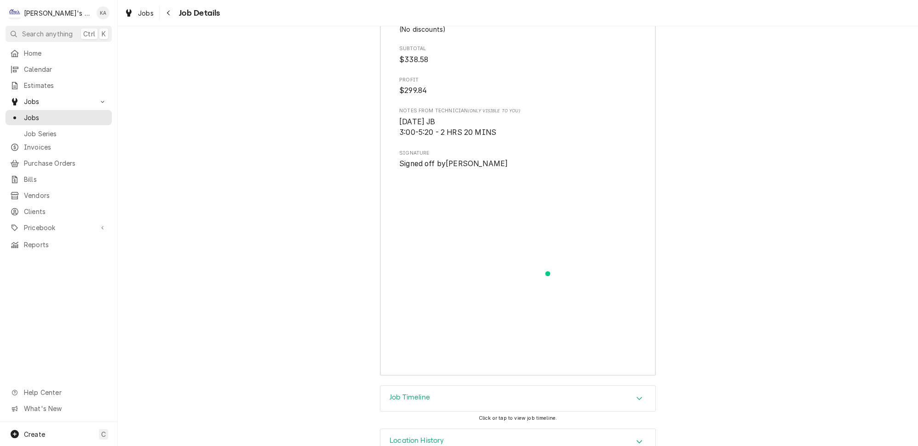
scroll to position [1648, 0]
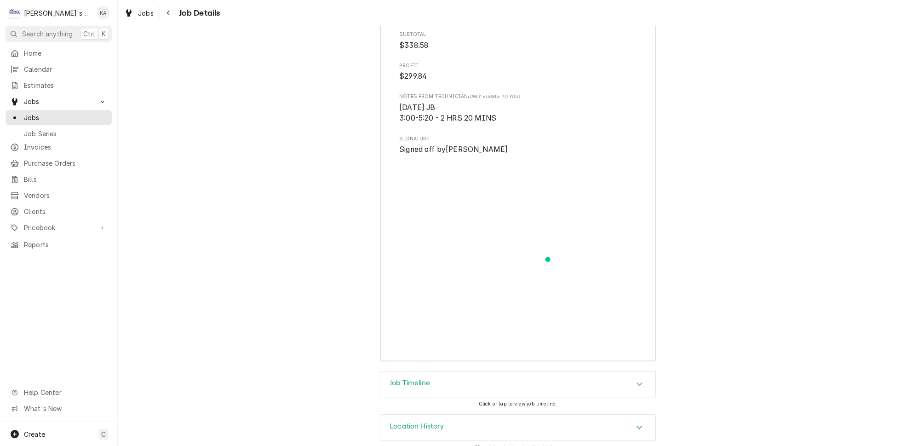
click at [439, 380] on div "Job Timeline" at bounding box center [517, 384] width 275 height 26
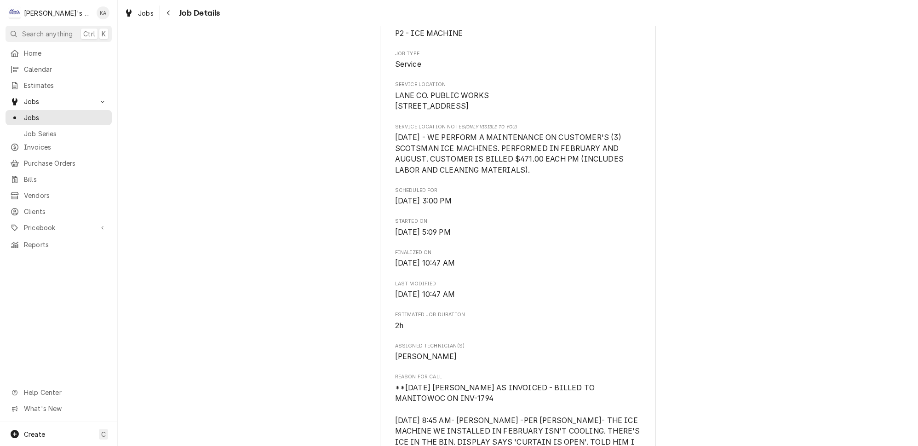
scroll to position [59, 0]
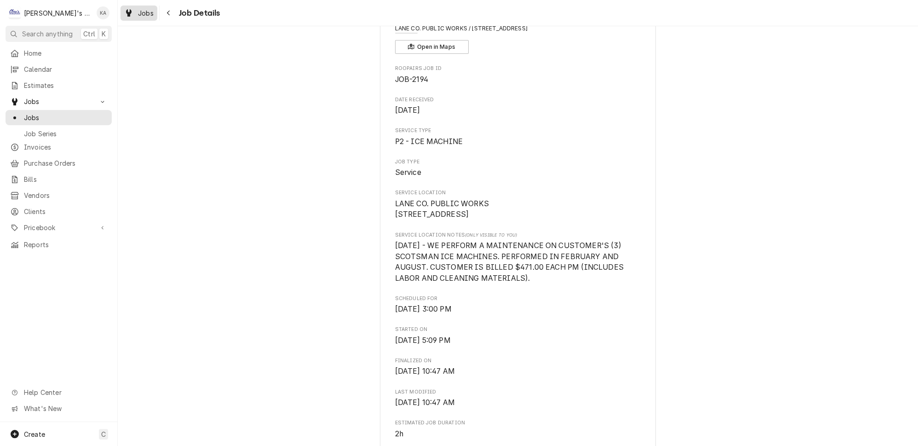
click at [139, 17] on div "Jobs" at bounding box center [138, 13] width 33 height 12
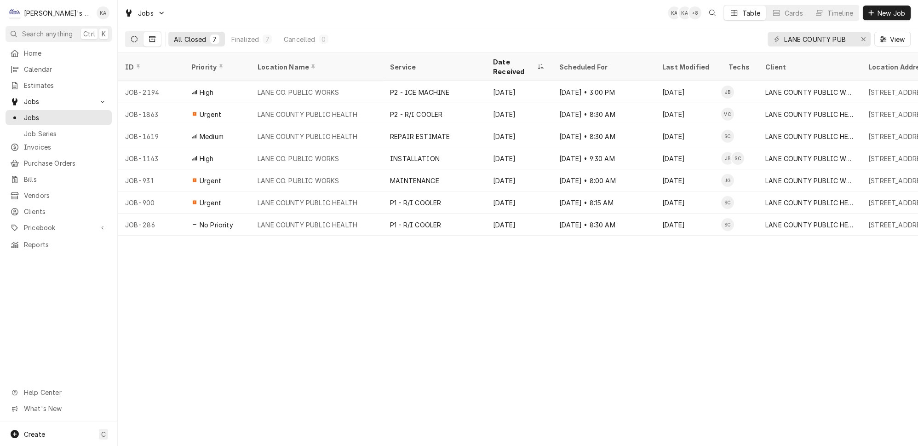
click at [129, 36] on button "Dynamic Content Wrapper" at bounding box center [134, 39] width 17 height 15
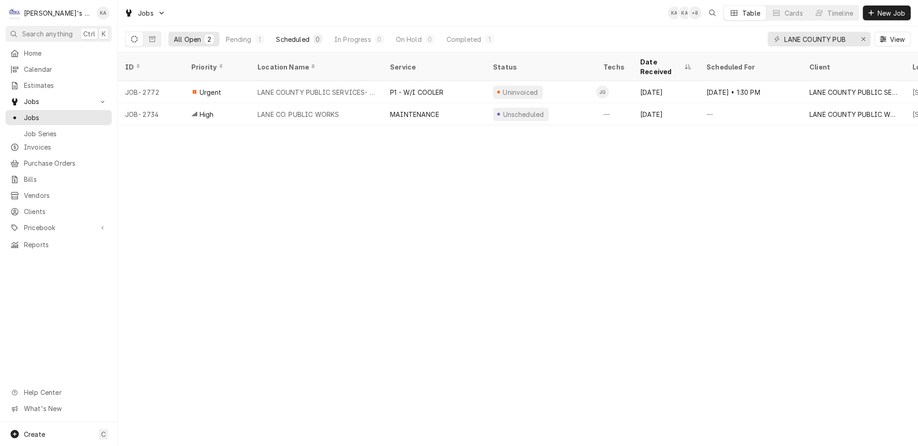
click at [315, 35] on div "0" at bounding box center [318, 40] width 6 height 10
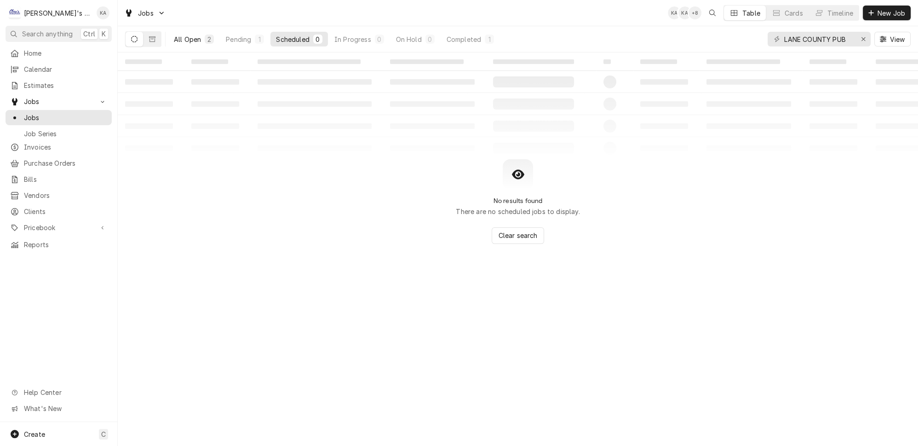
click at [207, 36] on div "2" at bounding box center [210, 40] width 6 height 10
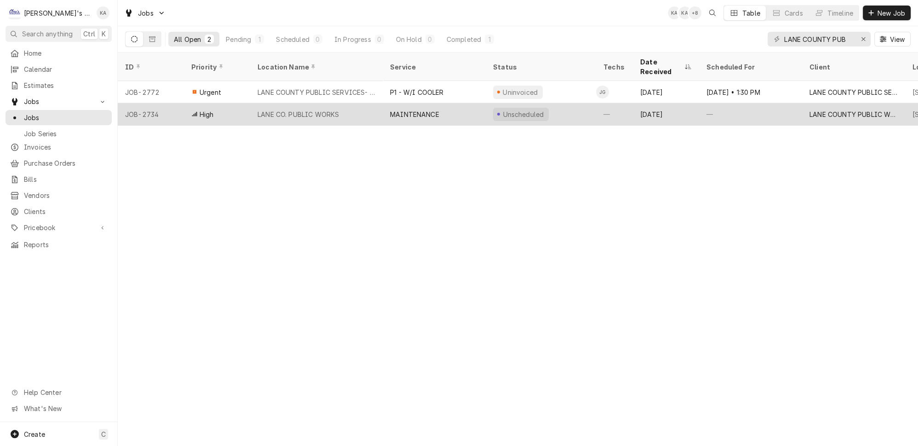
click at [431, 103] on div "MAINTENANCE" at bounding box center [434, 114] width 103 height 22
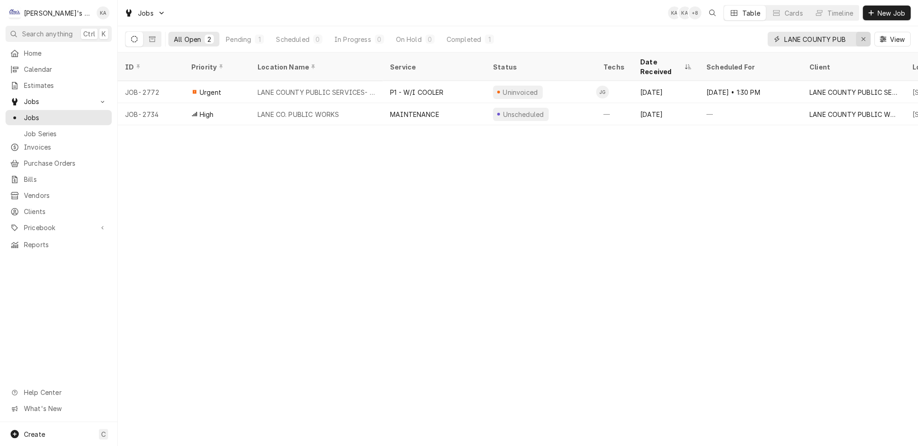
click at [866, 39] on icon "Erase input" at bounding box center [863, 39] width 5 height 6
click at [711, 38] on div "All Open 2 Pending 1 Scheduled 0 In Progress 0 On Hold 0 Completed 1 View" at bounding box center [518, 39] width 786 height 26
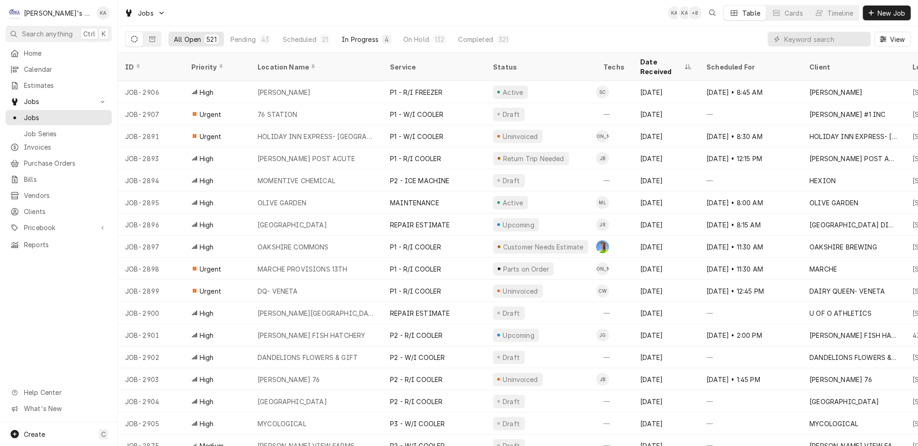
click at [351, 41] on button "In Progress 4" at bounding box center [366, 39] width 61 height 15
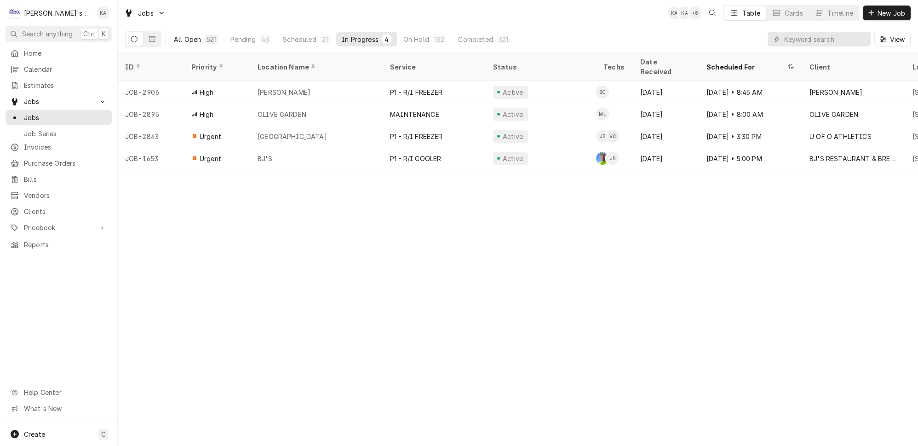
click at [182, 42] on button "All Open 521" at bounding box center [196, 39] width 56 height 15
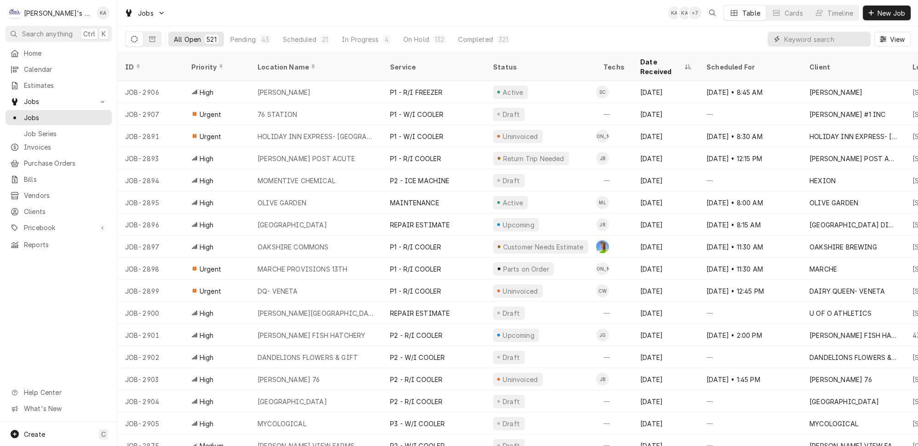
click at [819, 36] on input "Dynamic Content Wrapper" at bounding box center [825, 39] width 82 height 15
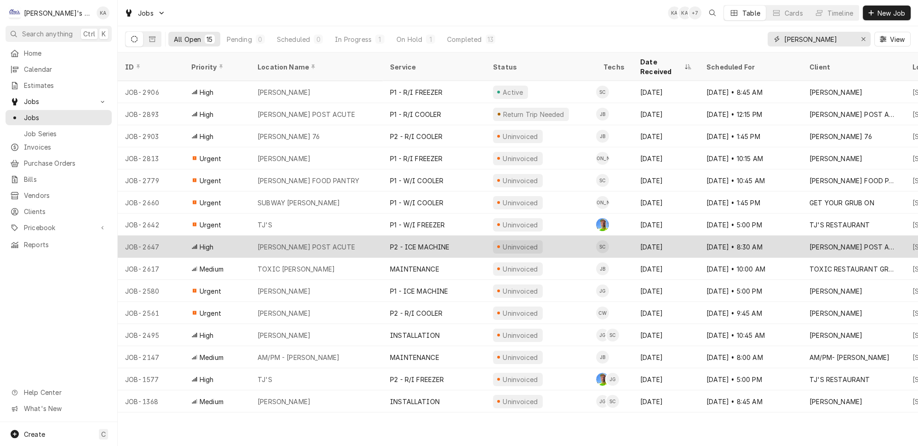
type input "[PERSON_NAME]"
click at [370, 236] on div "[PERSON_NAME] POST ACUTE" at bounding box center [316, 247] width 132 height 22
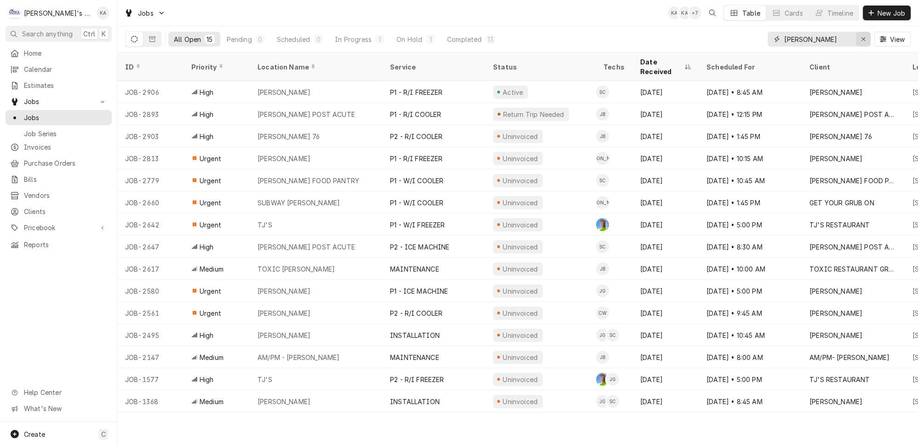
click at [871, 34] on button "Erase input" at bounding box center [863, 39] width 15 height 15
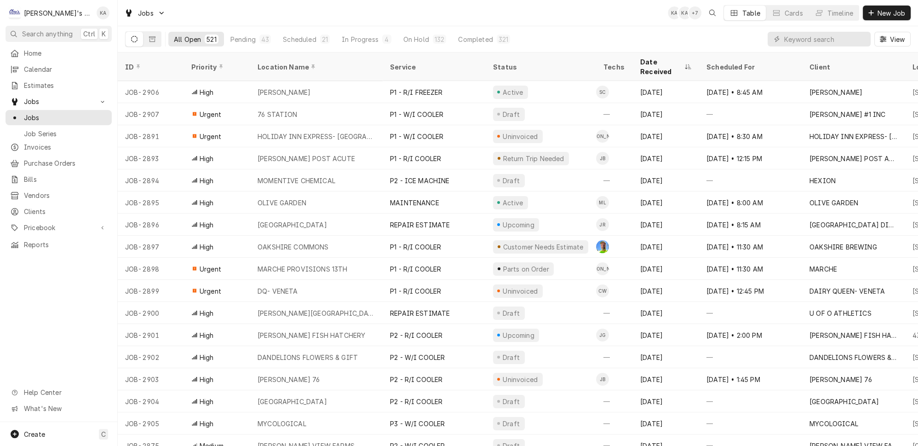
click at [725, 31] on div "All Open 521 Pending 43 Scheduled 21 In Progress 4 On Hold 132 Completed 321 Vi…" at bounding box center [518, 39] width 786 height 26
click at [850, 39] on input "Dynamic Content Wrapper" at bounding box center [825, 39] width 82 height 15
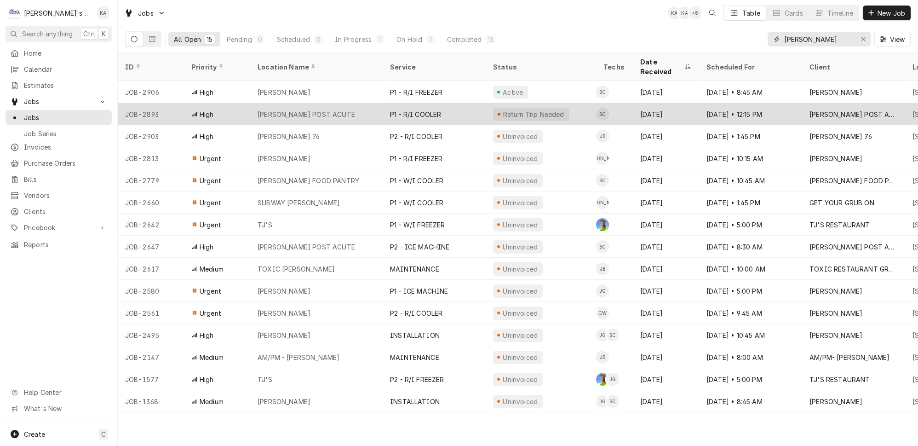
type input "CRESWELL"
click at [330, 103] on div "CRESWELL POST ACUTE" at bounding box center [316, 114] width 132 height 22
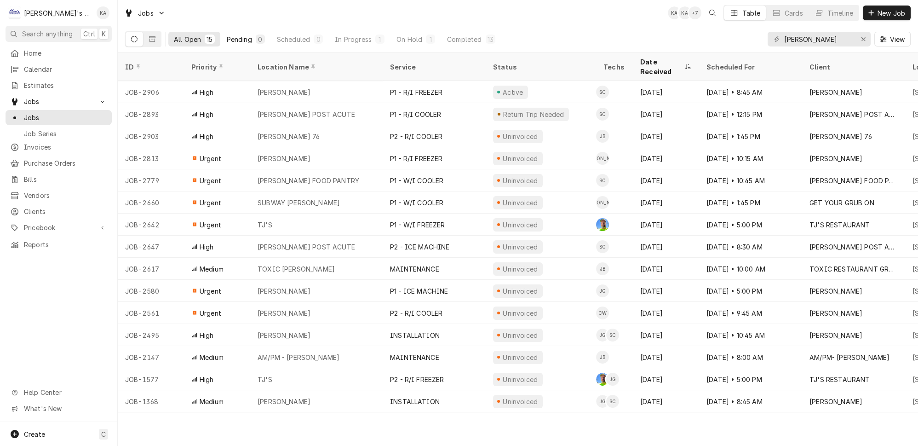
click at [227, 35] on div "Pending" at bounding box center [239, 40] width 25 height 10
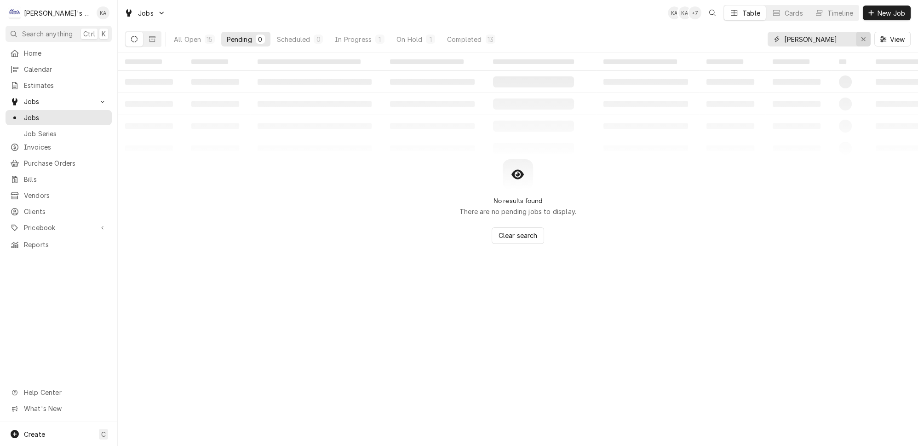
click at [866, 36] on icon "Erase input" at bounding box center [863, 39] width 5 height 6
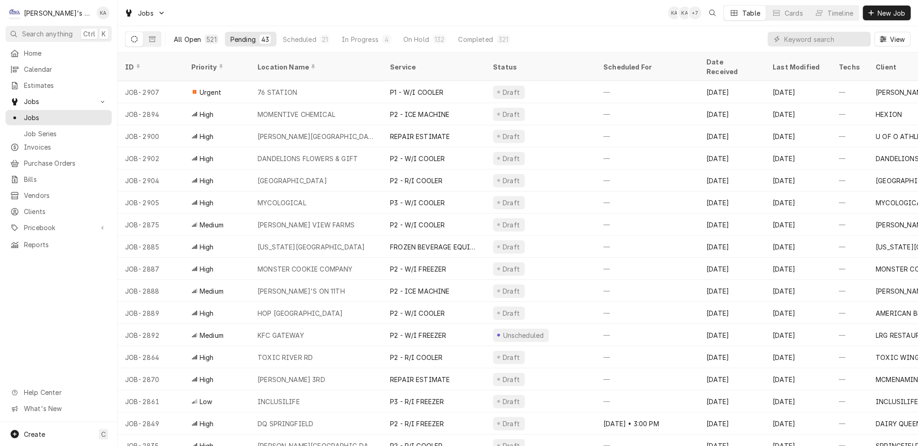
click at [205, 36] on div "521" at bounding box center [211, 39] width 13 height 9
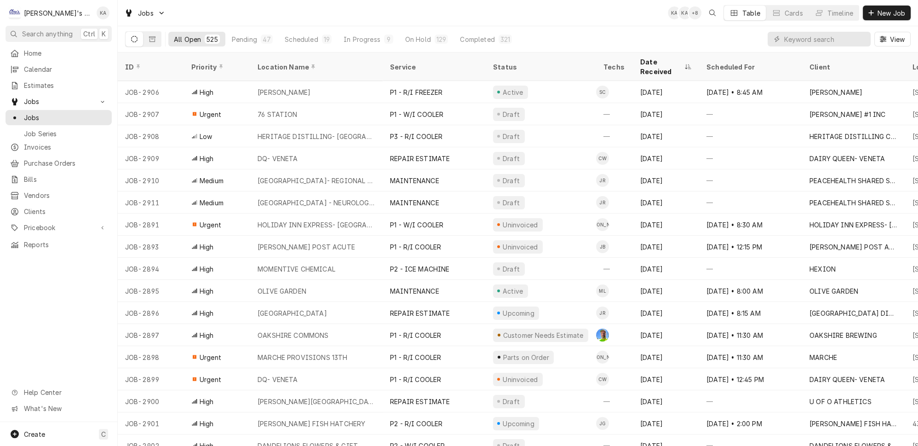
click at [609, 34] on div "All Open 525 Pending 47 Scheduled 19 In Progress 9 On Hold 129 Completed 321 Vi…" at bounding box center [518, 39] width 786 height 26
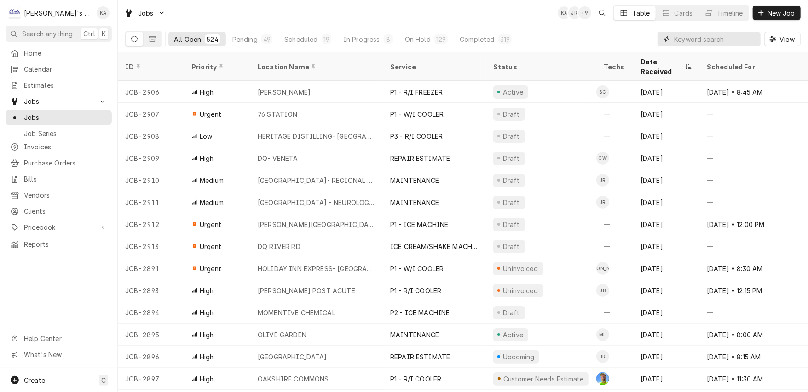
click at [716, 35] on input "Dynamic Content Wrapper" at bounding box center [715, 39] width 82 height 15
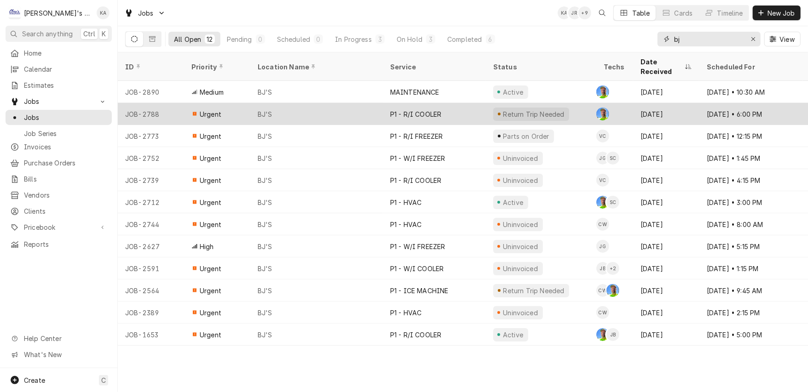
type input "bj"
click at [440, 104] on div "P1 - R/I COOLER" at bounding box center [434, 114] width 103 height 22
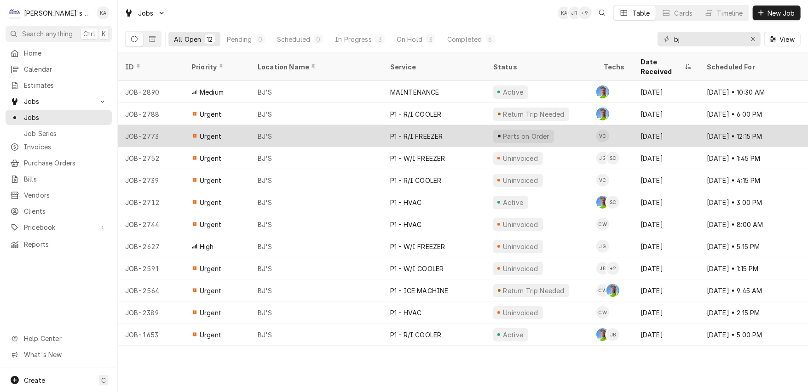
click at [343, 125] on div "BJ'S" at bounding box center [316, 136] width 132 height 22
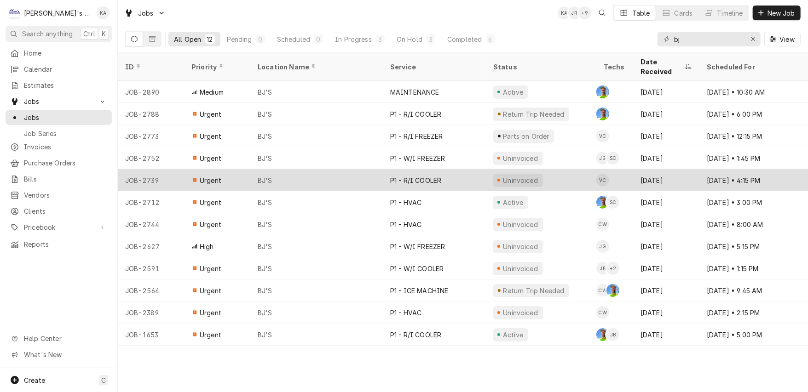
click at [328, 169] on div "BJ'S" at bounding box center [316, 180] width 132 height 22
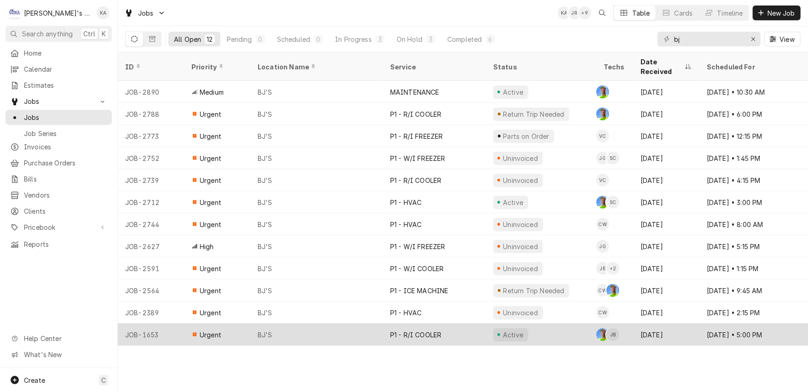
click at [437, 324] on div "P1 - R/I COOLER" at bounding box center [434, 335] width 103 height 22
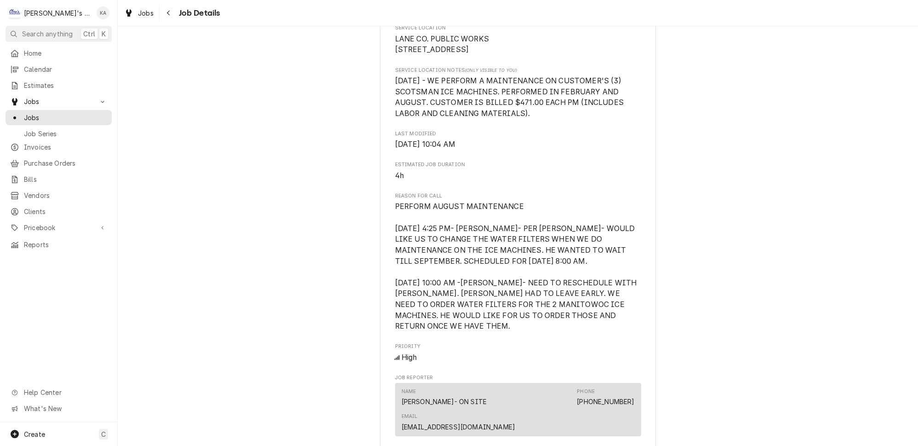
scroll to position [293, 0]
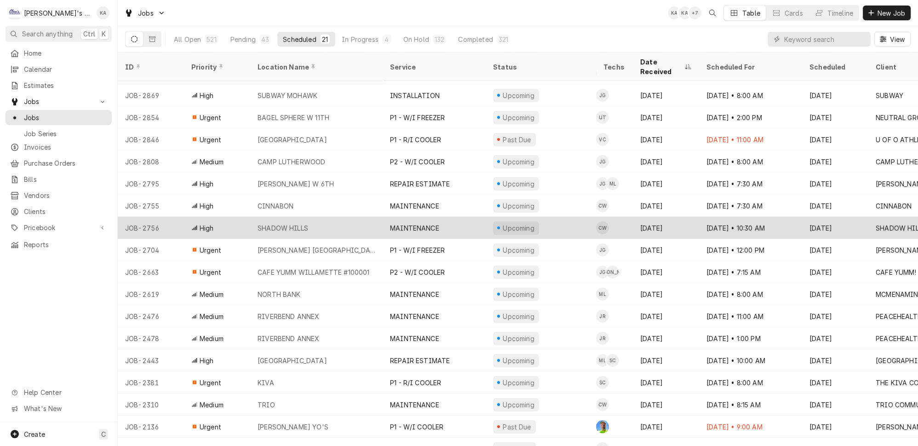
scroll to position [89, 0]
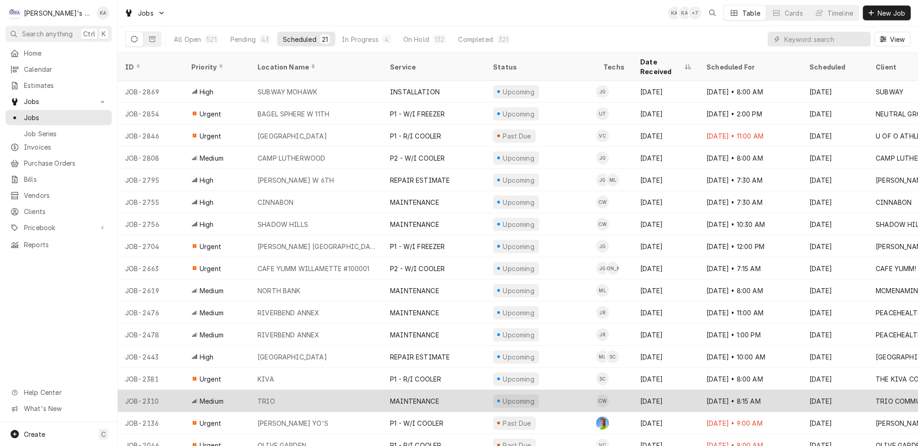
click at [350, 390] on div "TRIO" at bounding box center [316, 401] width 132 height 22
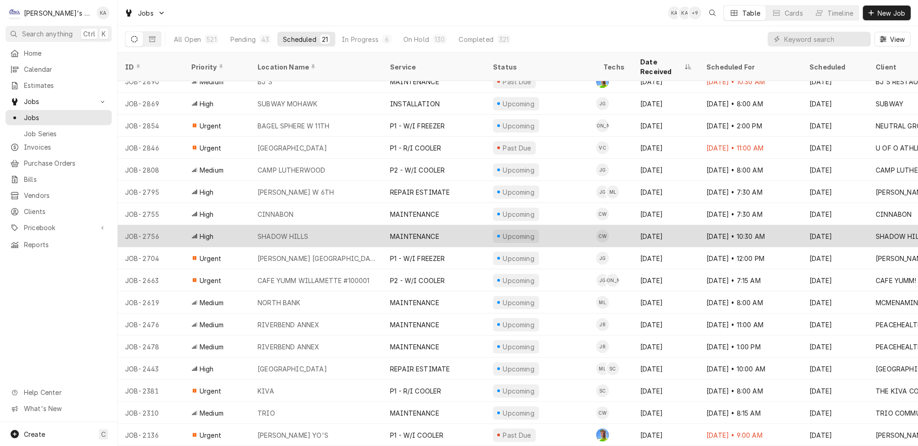
scroll to position [0, 0]
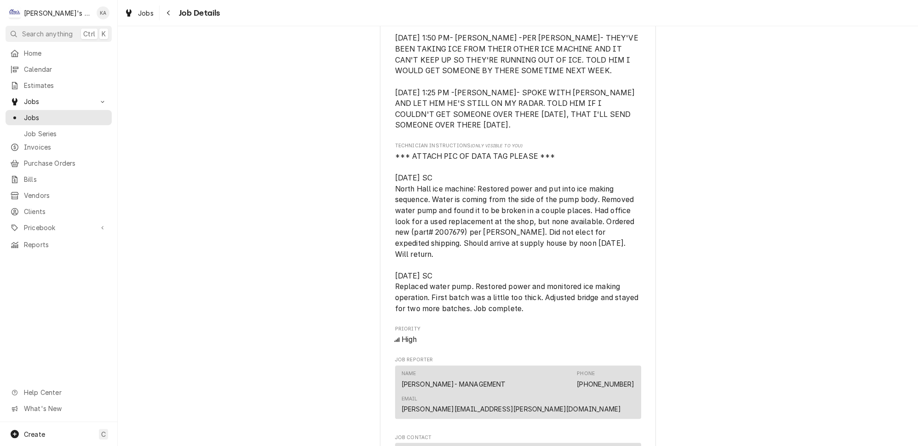
scroll to position [585, 0]
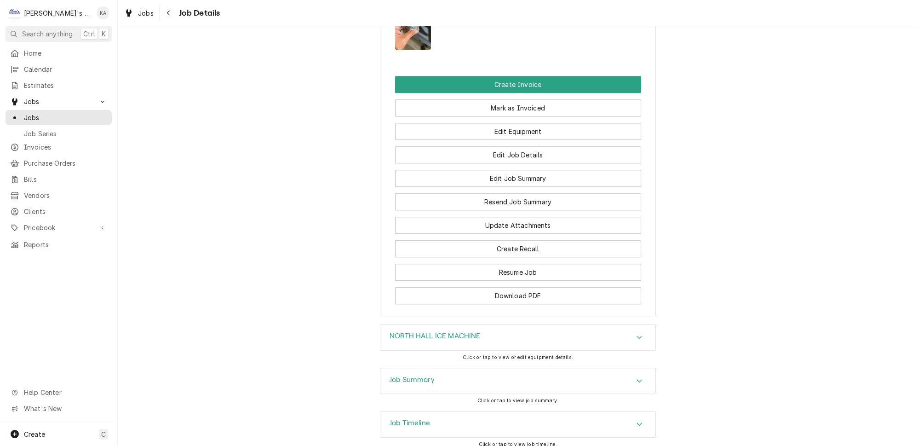
click at [443, 368] on div "Job Summary" at bounding box center [517, 381] width 275 height 26
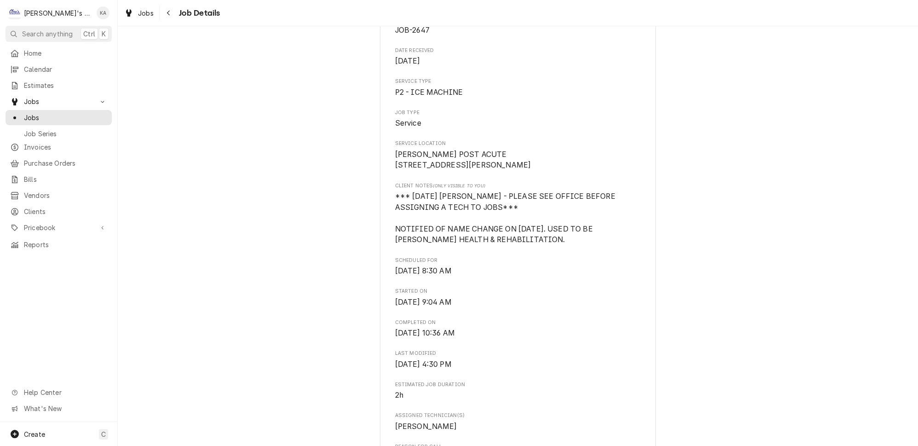
scroll to position [40, 0]
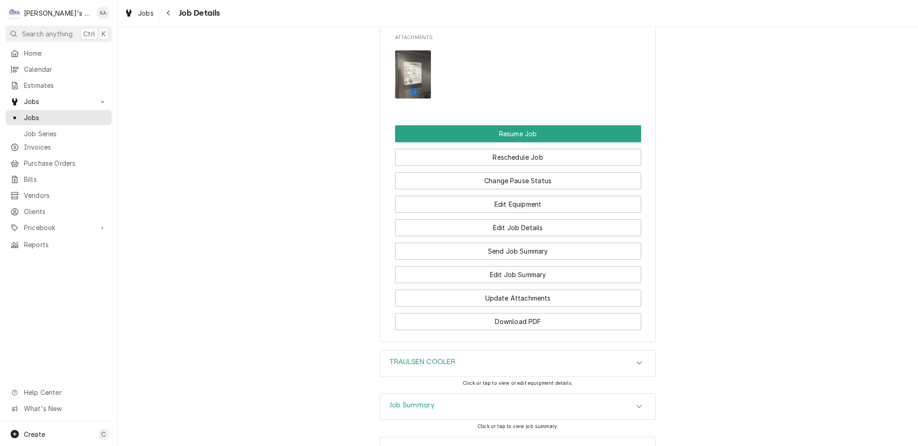
scroll to position [1129, 0]
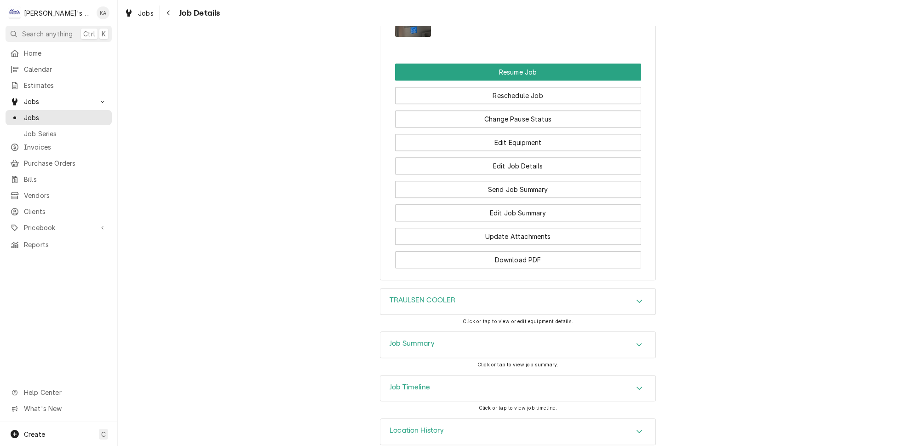
click at [463, 294] on div "TRAULSEN COOLER" at bounding box center [517, 301] width 275 height 26
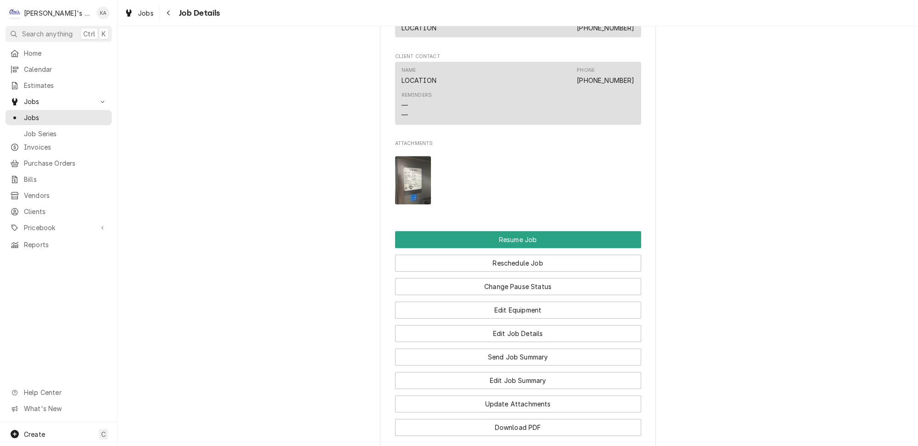
scroll to position [836, 0]
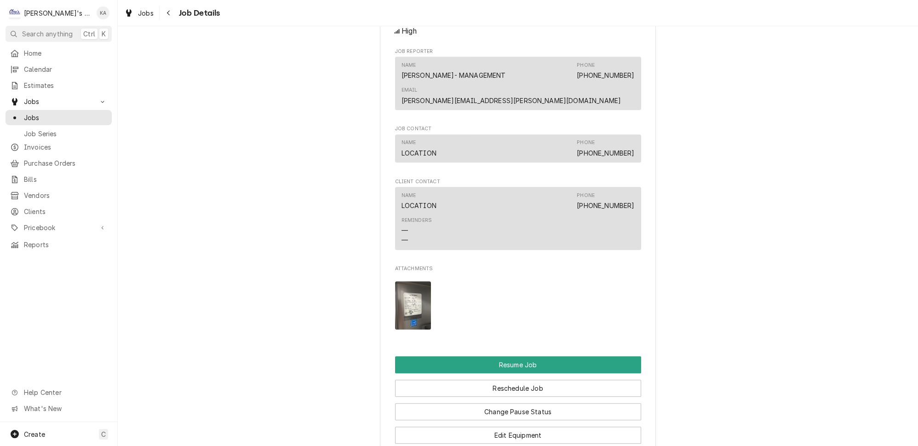
click at [406, 313] on img "Attachments" at bounding box center [413, 305] width 36 height 48
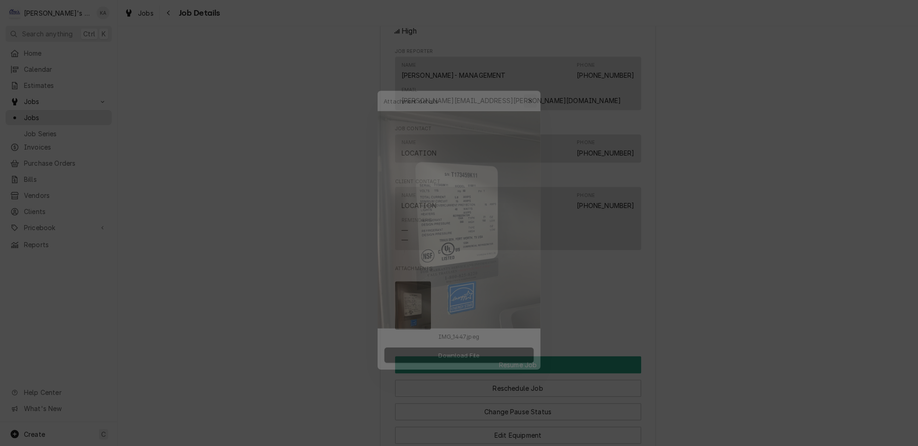
click at [533, 87] on div "button" at bounding box center [536, 82] width 9 height 9
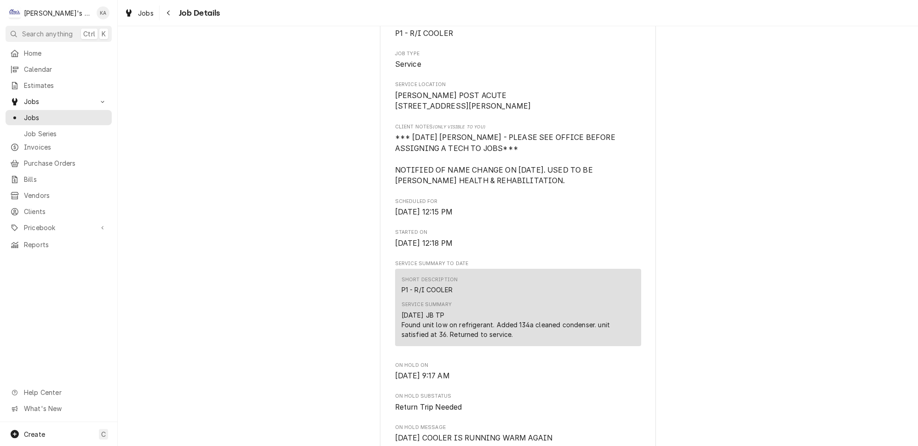
scroll to position [0, 0]
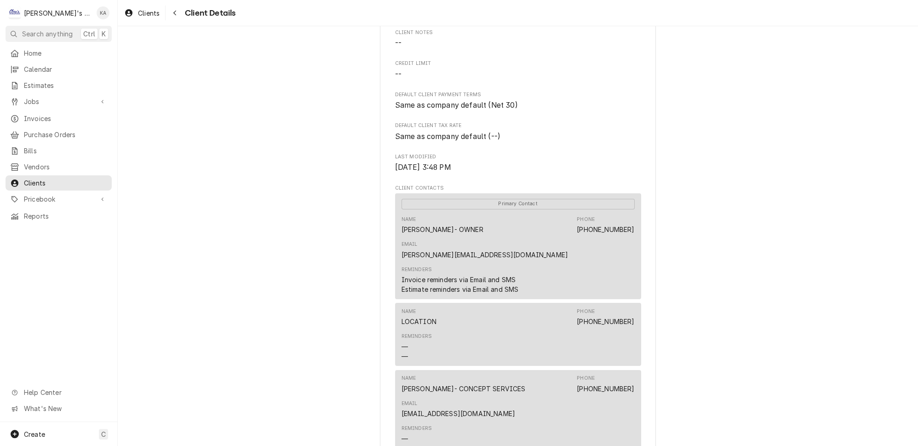
scroll to position [278, 0]
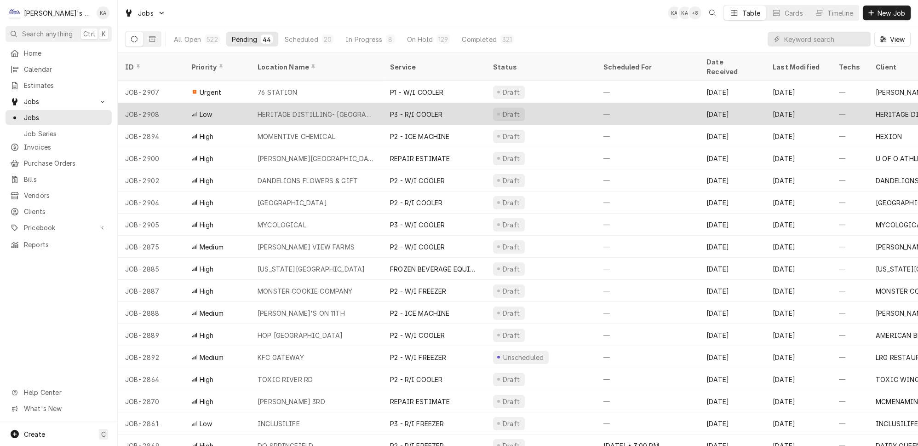
click at [346, 109] on div "HERITAGE DISTILLING- MADISON" at bounding box center [317, 114] width 118 height 10
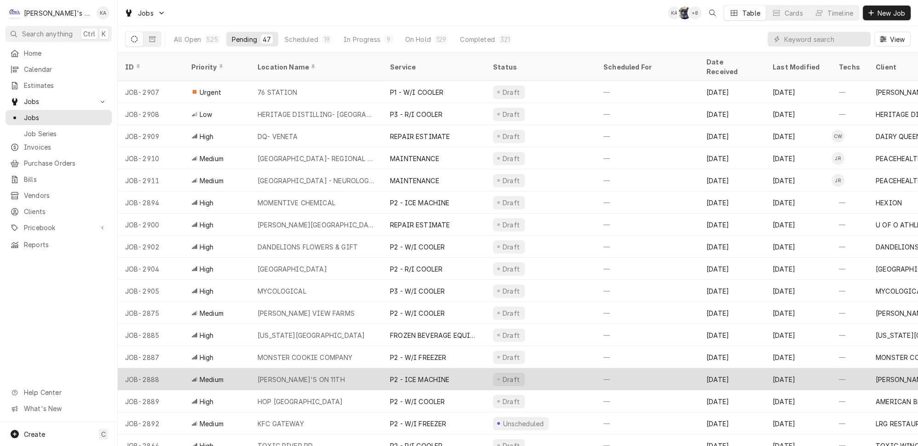
click at [353, 368] on div "JIMMY'S ON 11TH" at bounding box center [316, 379] width 132 height 22
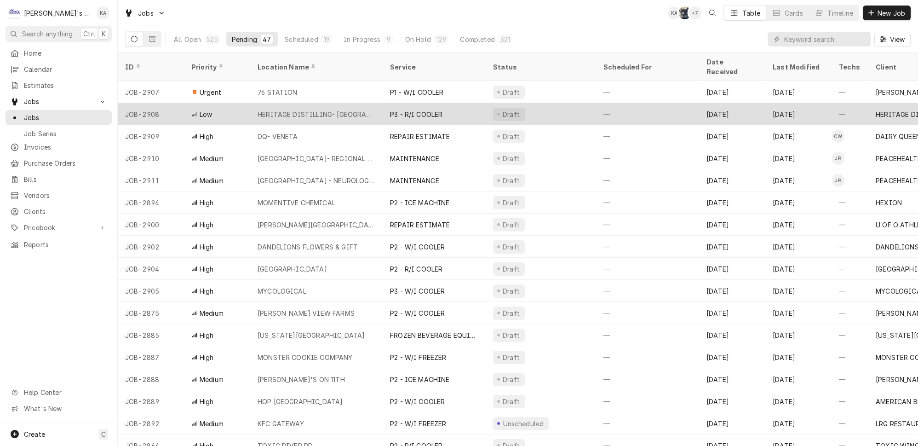
click at [351, 109] on div "HERITAGE DISTILLING- MADISON" at bounding box center [317, 114] width 118 height 10
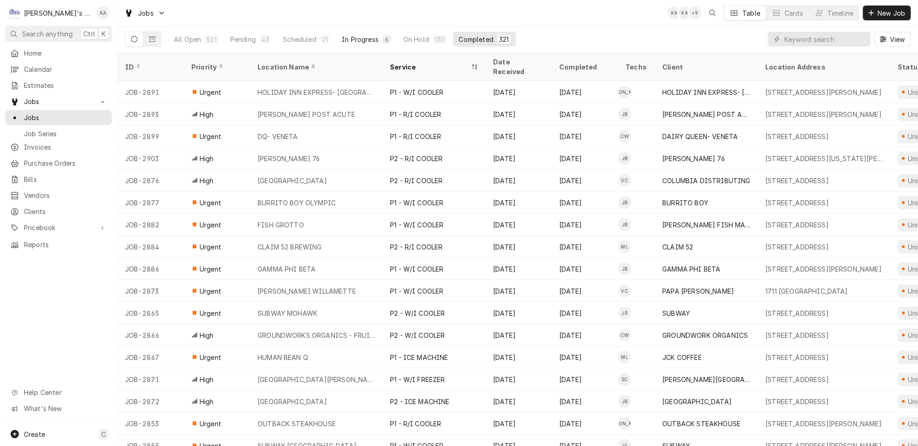
click at [357, 35] on div "In Progress" at bounding box center [360, 40] width 37 height 10
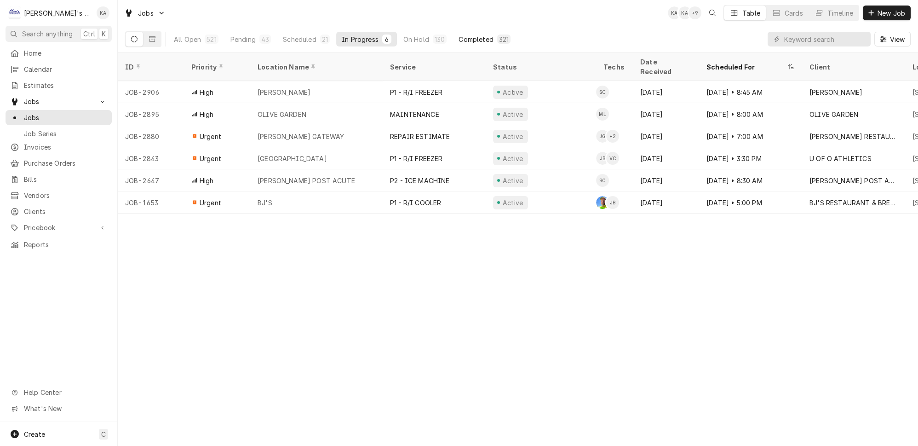
click at [459, 35] on div "Completed" at bounding box center [476, 40] width 35 height 10
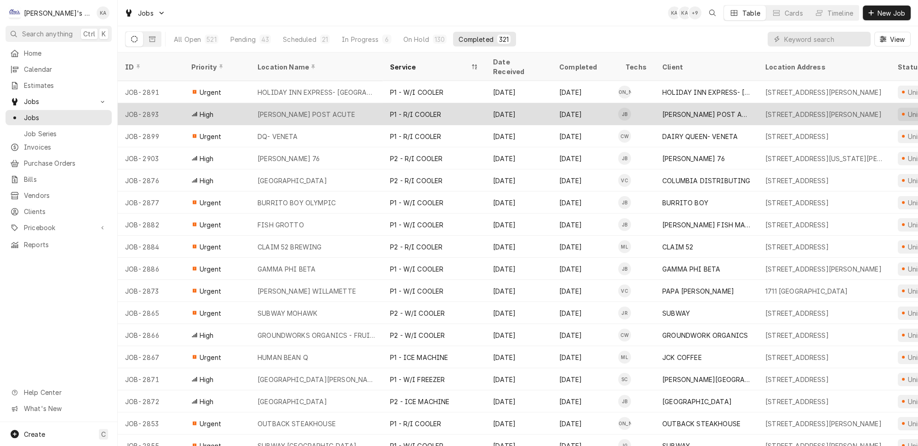
click at [418, 103] on div "P1 - R/I COOLER" at bounding box center [434, 114] width 103 height 22
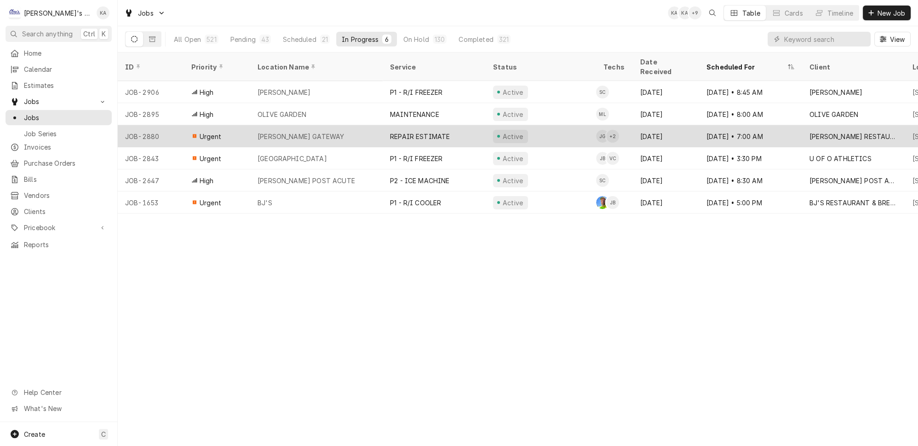
click at [313, 132] on div "[PERSON_NAME] GATEWAY" at bounding box center [301, 137] width 86 height 10
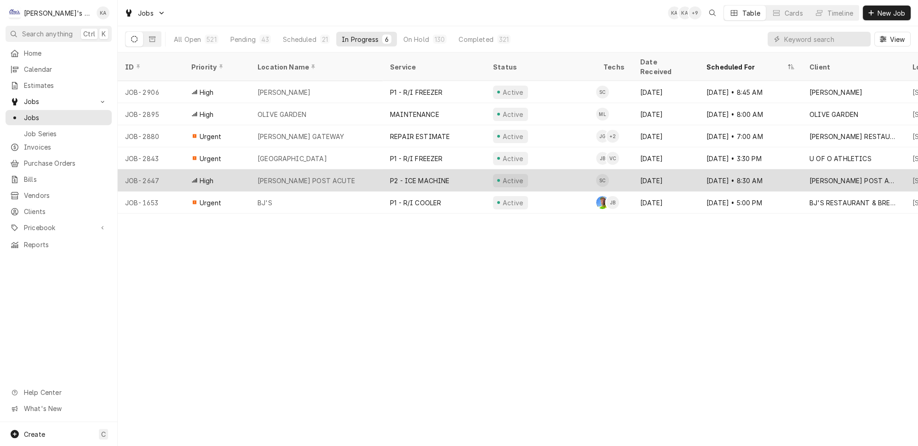
click at [344, 169] on div "CRESWELL POST ACUTE" at bounding box center [316, 180] width 132 height 22
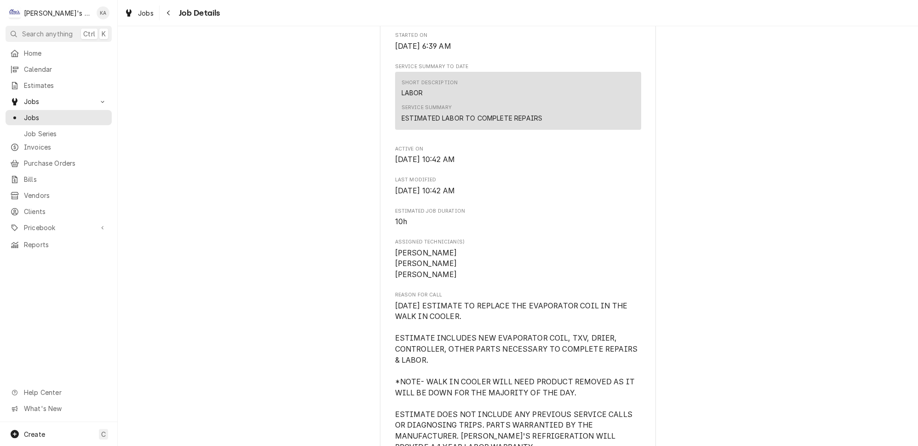
scroll to position [501, 0]
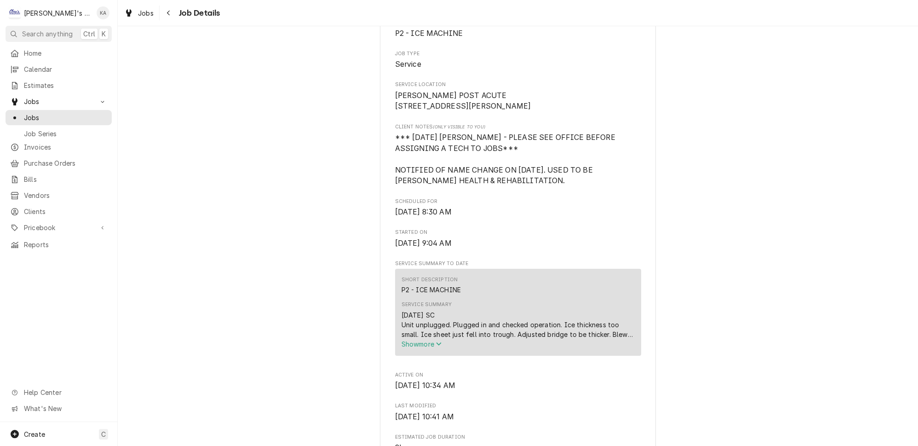
scroll to position [251, 0]
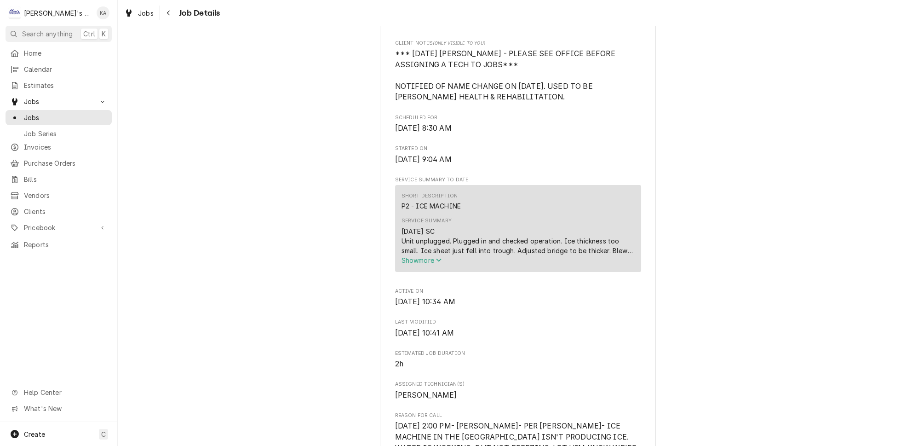
click at [434, 264] on span "Show more" at bounding box center [422, 260] width 40 height 8
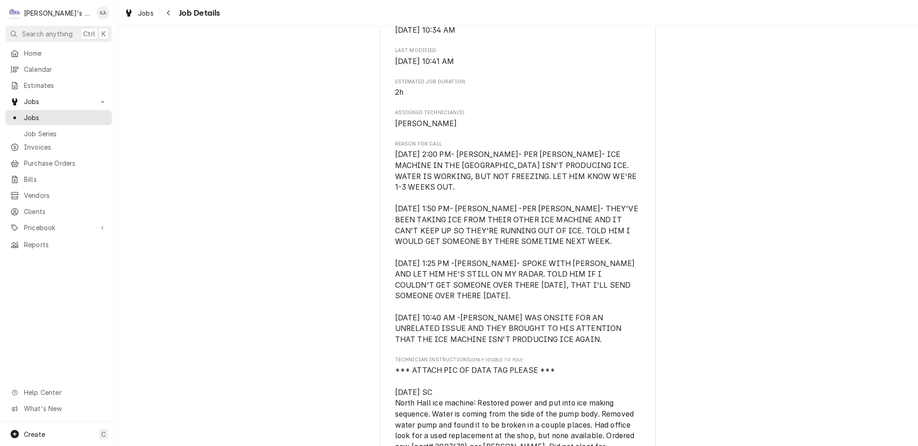
scroll to position [543, 0]
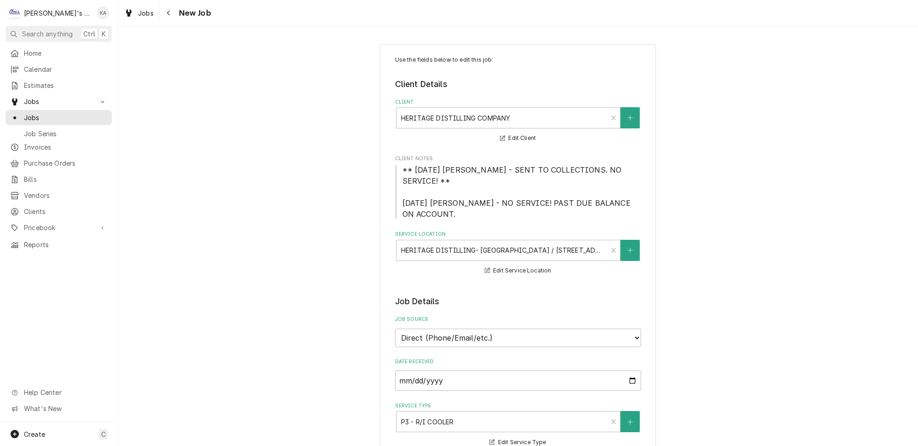
type textarea "x"
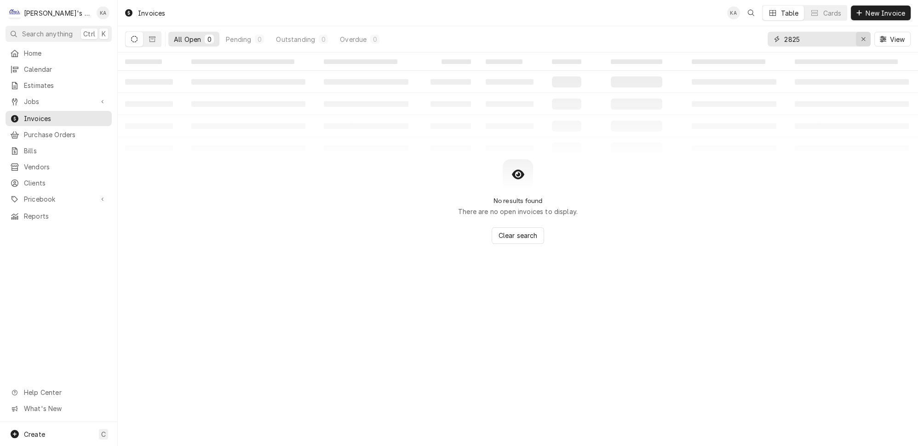
click at [864, 37] on div "Erase input" at bounding box center [863, 39] width 9 height 9
type input "HERITAGE"
click at [145, 31] on div "Dynamic Content Wrapper" at bounding box center [143, 39] width 36 height 16
click at [145, 32] on button "Dynamic Content Wrapper" at bounding box center [152, 39] width 17 height 15
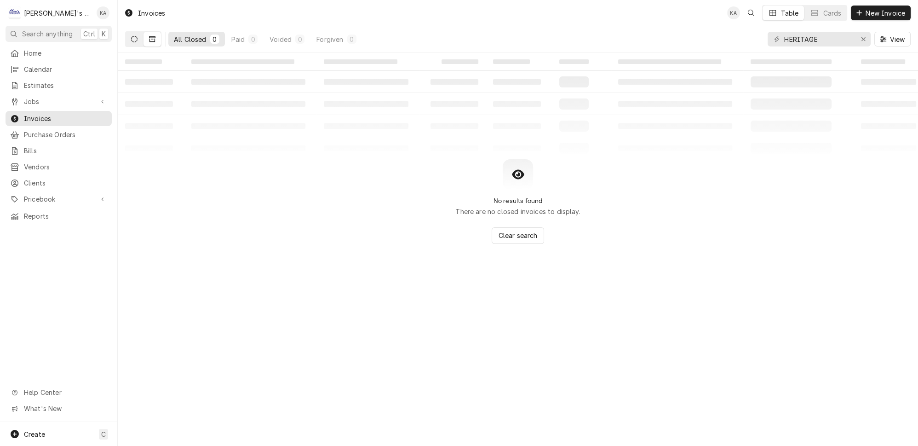
click at [130, 38] on button "Dynamic Content Wrapper" at bounding box center [134, 39] width 17 height 15
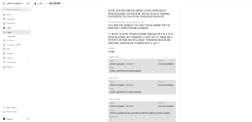
scroll to position [1129, 0]
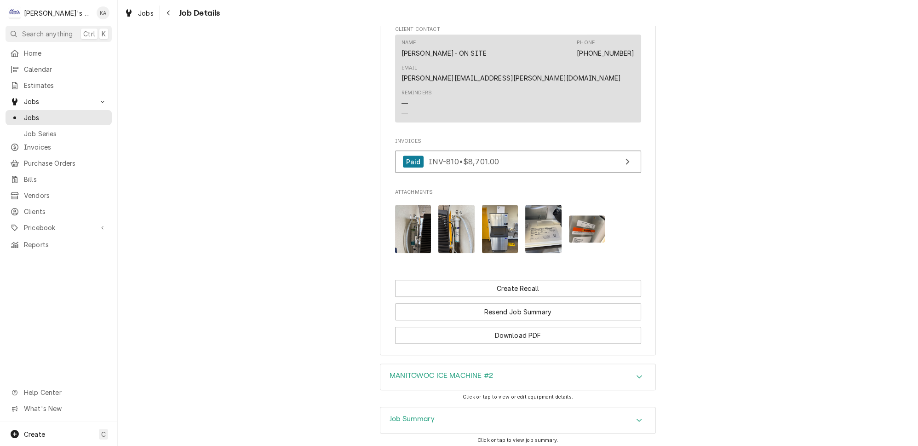
click at [424, 205] on img "Attachments" at bounding box center [413, 229] width 36 height 48
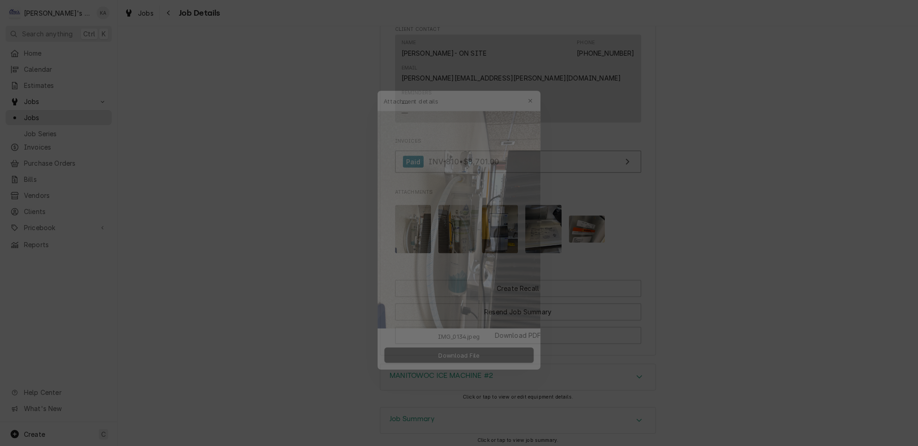
click at [460, 217] on img at bounding box center [459, 212] width 177 height 236
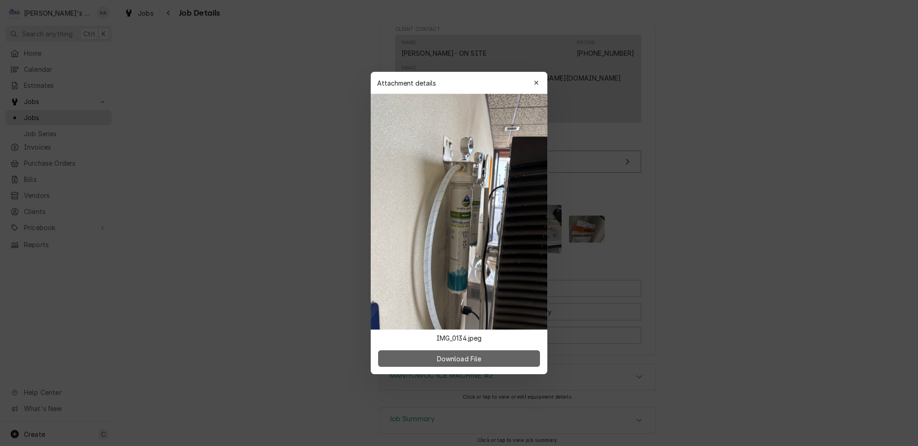
click at [473, 354] on span "Download File" at bounding box center [459, 359] width 48 height 10
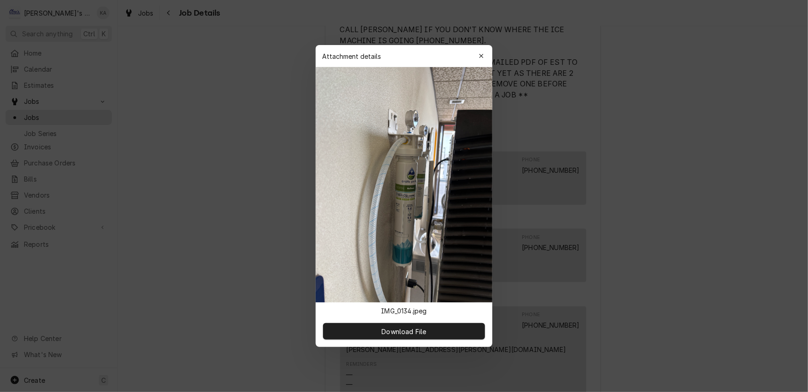
scroll to position [857, 0]
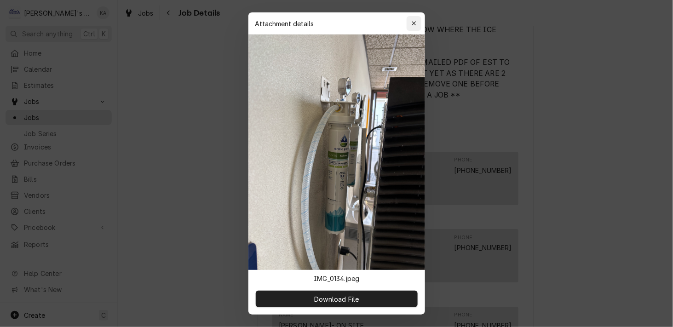
click at [411, 27] on icon "button" at bounding box center [413, 23] width 5 height 6
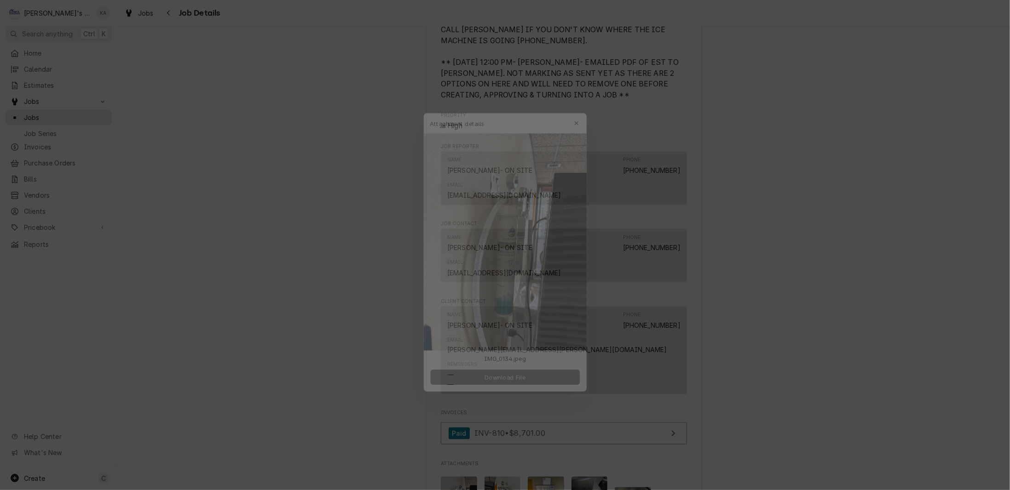
click at [512, 376] on span "Download File" at bounding box center [505, 381] width 48 height 10
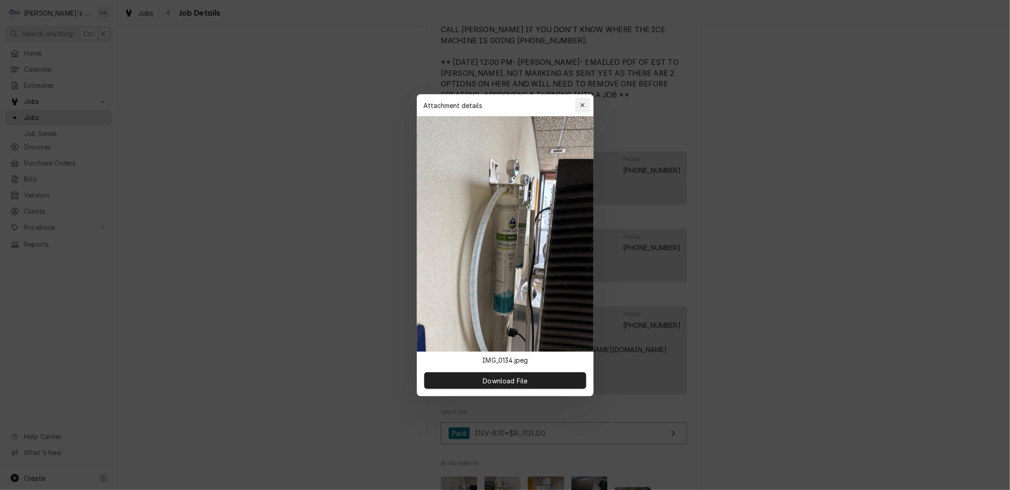
click at [580, 110] on div "button" at bounding box center [582, 105] width 9 height 9
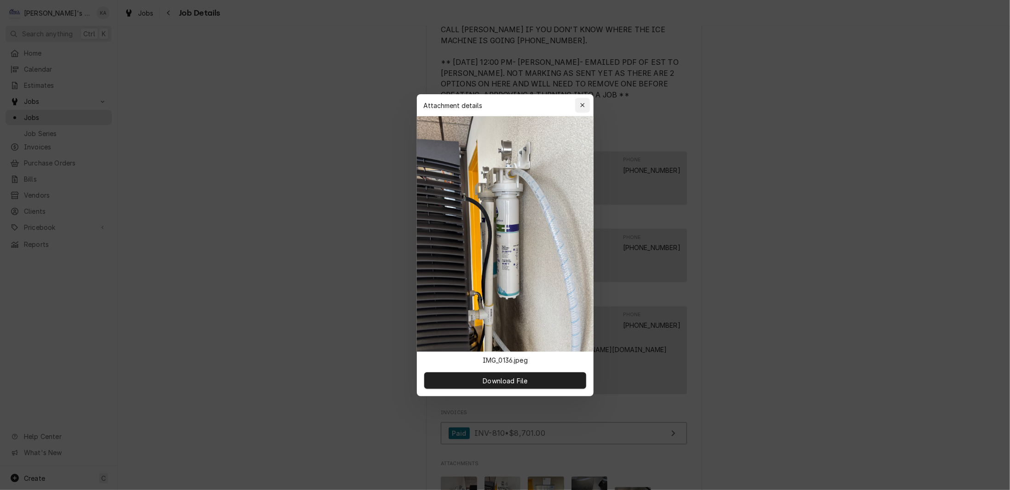
click at [580, 109] on icon "button" at bounding box center [582, 105] width 5 height 6
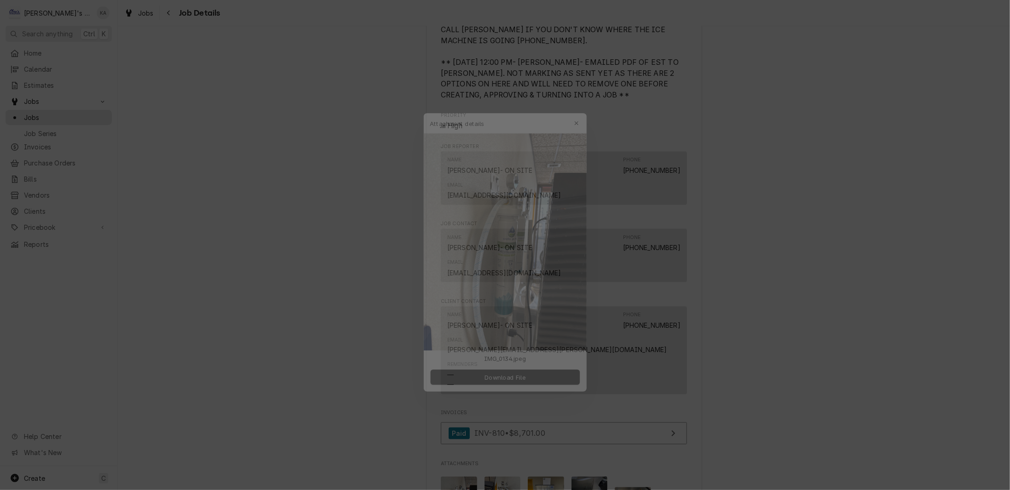
click at [460, 234] on img at bounding box center [505, 234] width 177 height 236
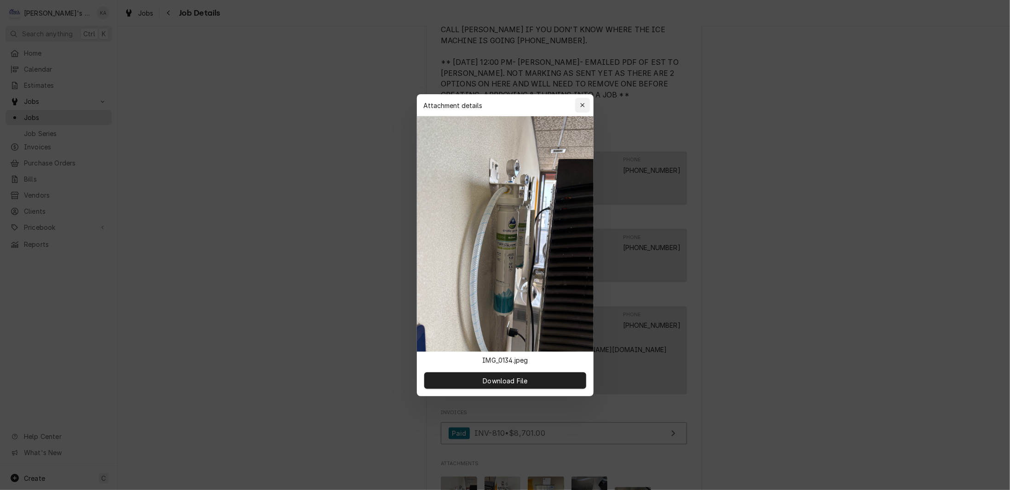
click at [580, 110] on div "button" at bounding box center [582, 105] width 9 height 9
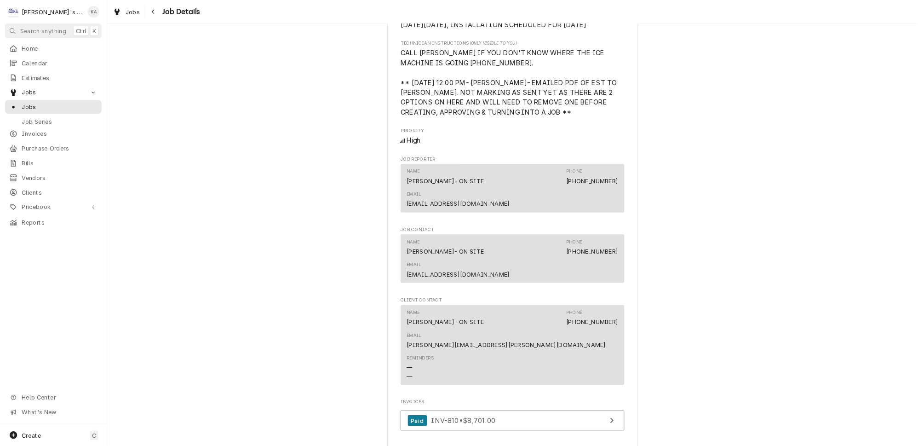
scroll to position [1052, 0]
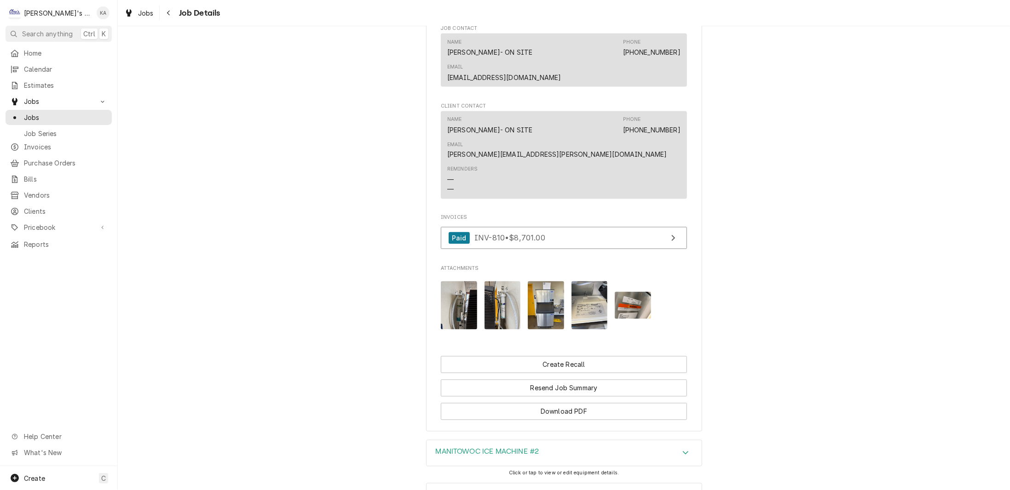
click at [468, 282] on img "Attachments" at bounding box center [459, 306] width 36 height 48
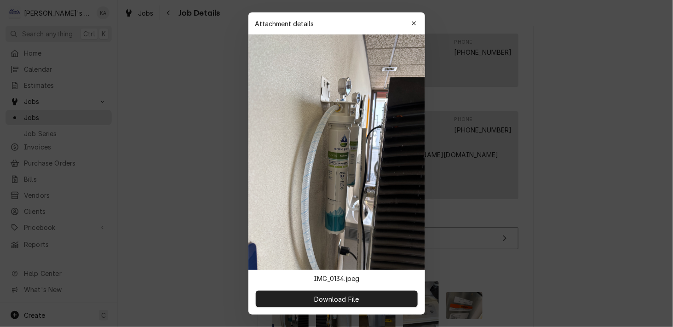
click at [572, 61] on div at bounding box center [336, 163] width 673 height 327
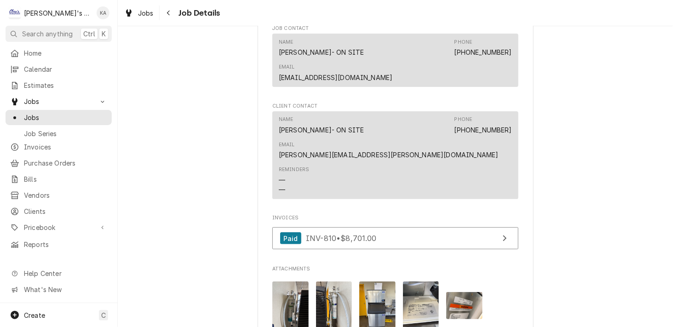
click at [293, 282] on img "Attachments" at bounding box center [290, 306] width 36 height 48
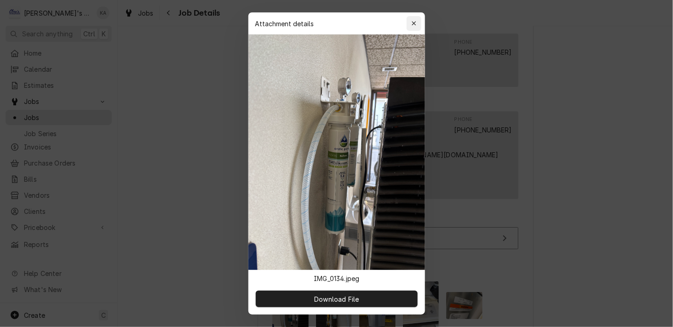
click at [411, 27] on icon "button" at bounding box center [413, 23] width 5 height 6
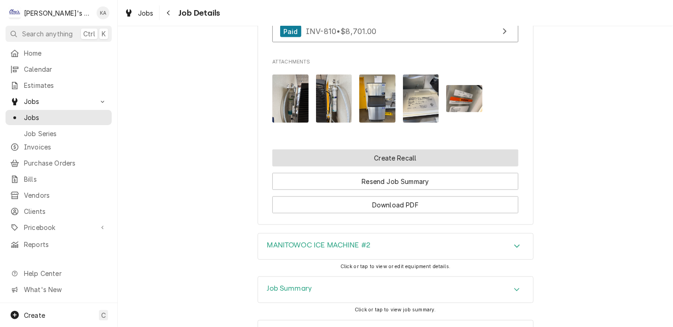
scroll to position [1266, 0]
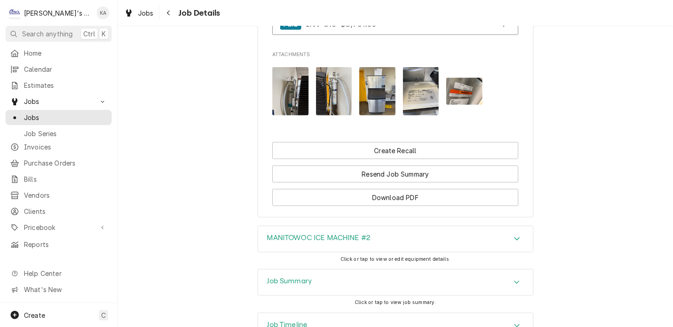
click at [328, 270] on div "Job Summary" at bounding box center [395, 283] width 275 height 26
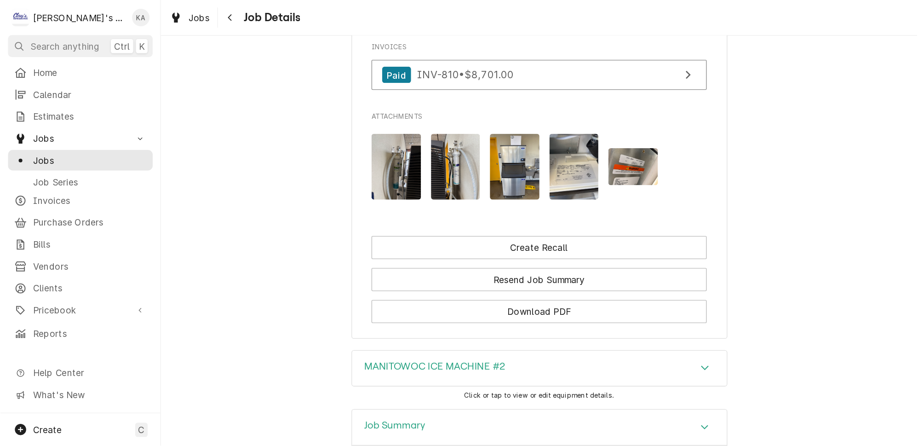
scroll to position [1052, 0]
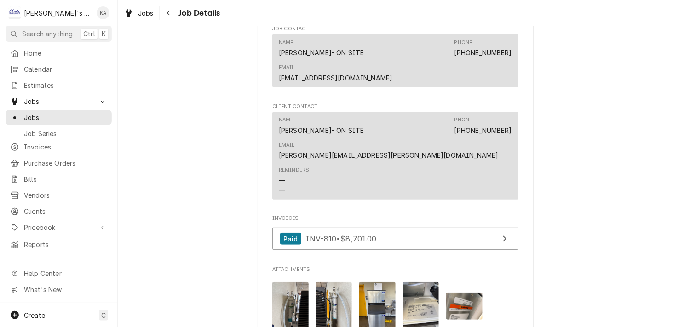
click at [361, 282] on img "Attachments" at bounding box center [377, 306] width 36 height 48
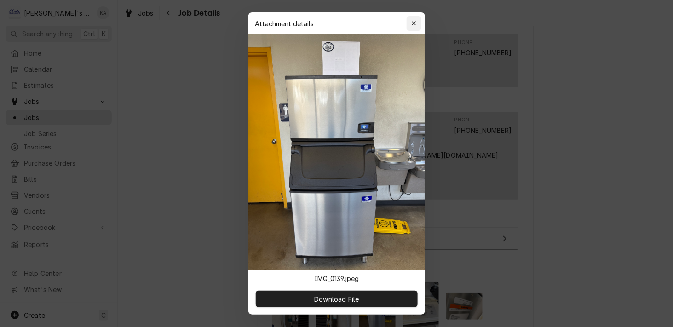
click at [412, 25] on icon "button" at bounding box center [414, 23] width 4 height 4
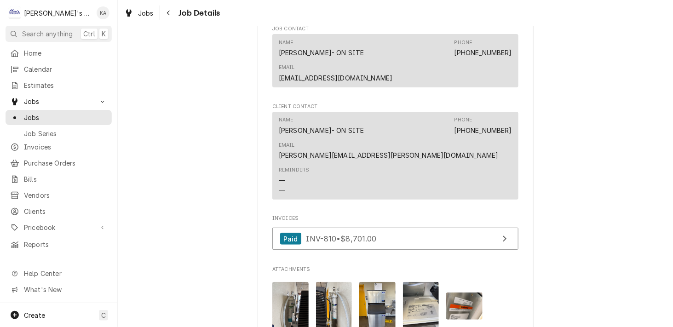
click at [446, 293] on img "Attachments" at bounding box center [464, 306] width 36 height 27
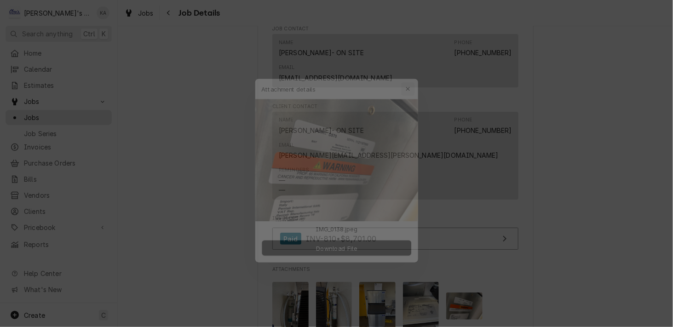
click at [409, 80] on div "button" at bounding box center [413, 74] width 9 height 9
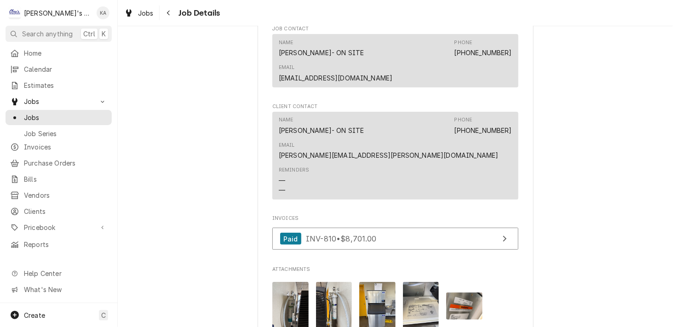
click at [416, 282] on img "Attachments" at bounding box center [421, 306] width 36 height 48
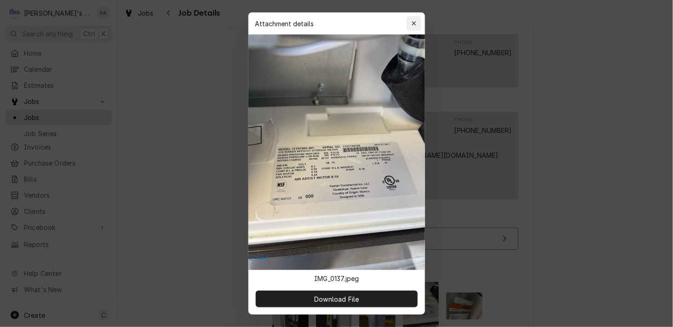
click at [411, 27] on icon "button" at bounding box center [413, 23] width 5 height 6
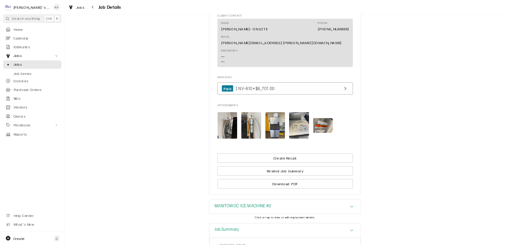
scroll to position [1171, 0]
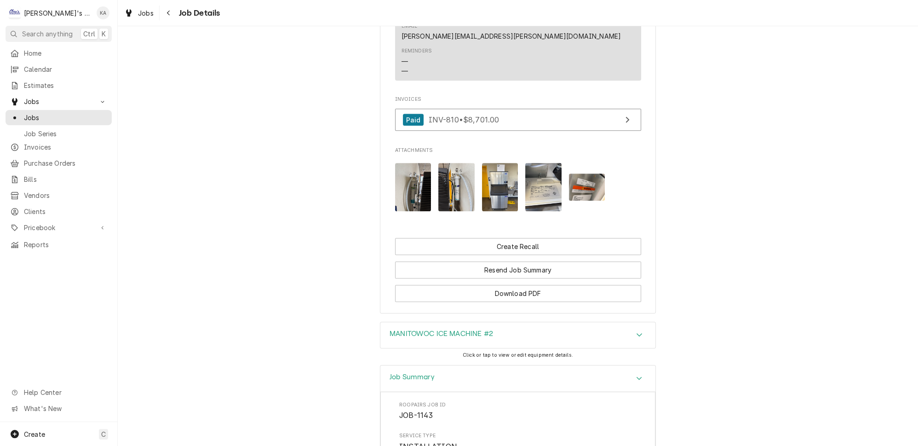
click at [451, 163] on img "Attachments" at bounding box center [456, 187] width 36 height 48
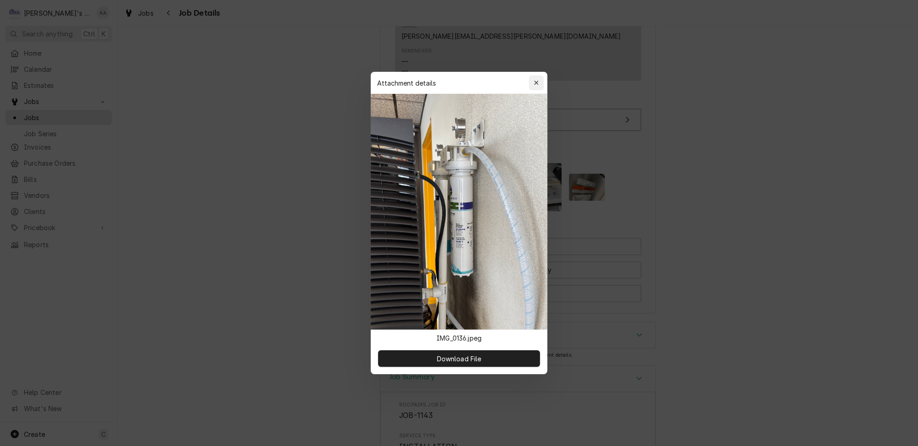
click at [534, 86] on icon "button" at bounding box center [536, 83] width 5 height 6
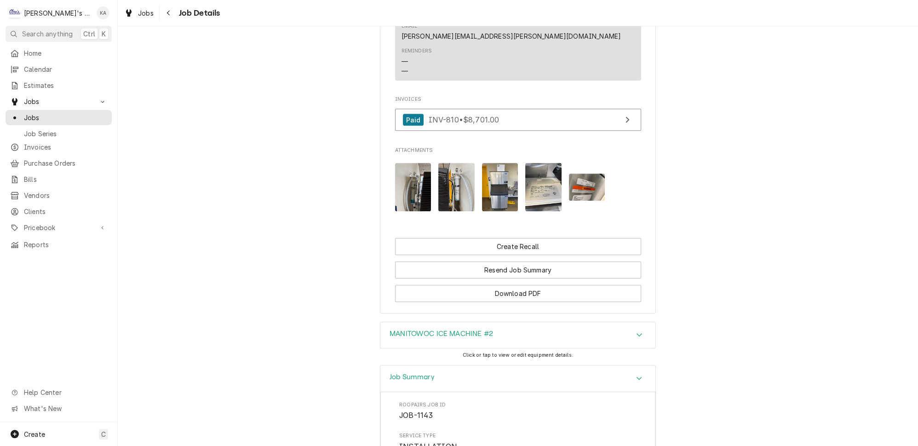
click at [417, 163] on img "Attachments" at bounding box center [413, 187] width 36 height 48
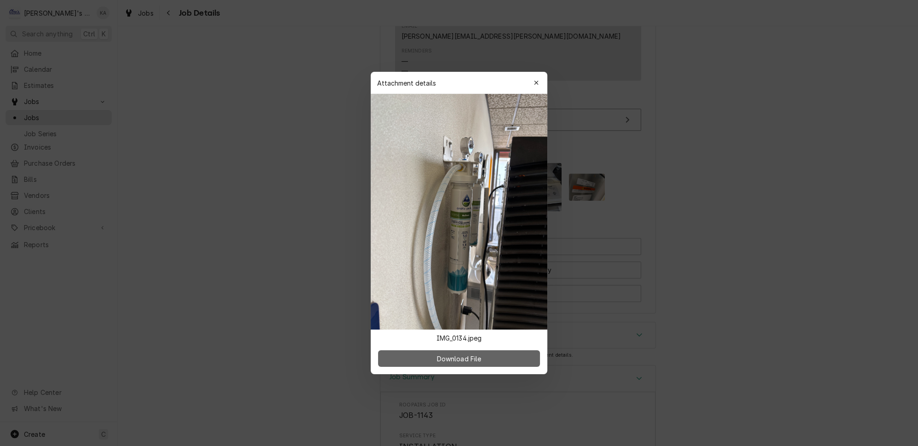
click at [500, 351] on button "Download File" at bounding box center [459, 358] width 162 height 17
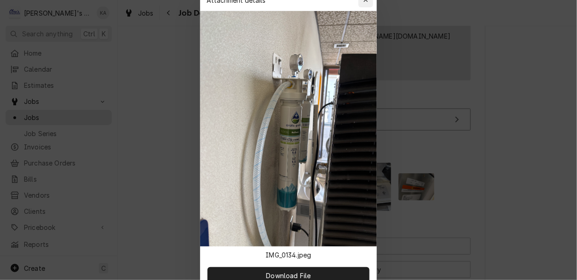
click at [363, 3] on icon "button" at bounding box center [365, 0] width 5 height 6
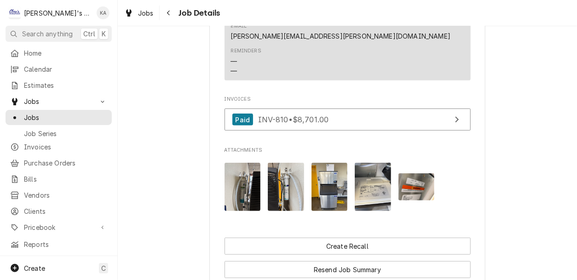
click at [248, 163] on img "Attachments" at bounding box center [242, 187] width 36 height 48
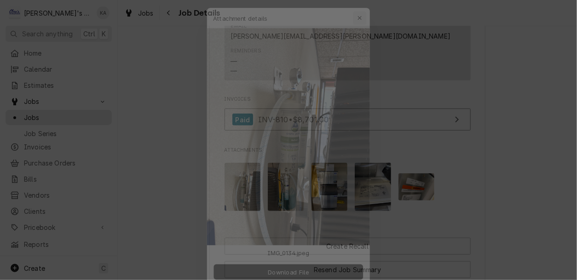
click at [363, 3] on icon "button" at bounding box center [365, 0] width 5 height 6
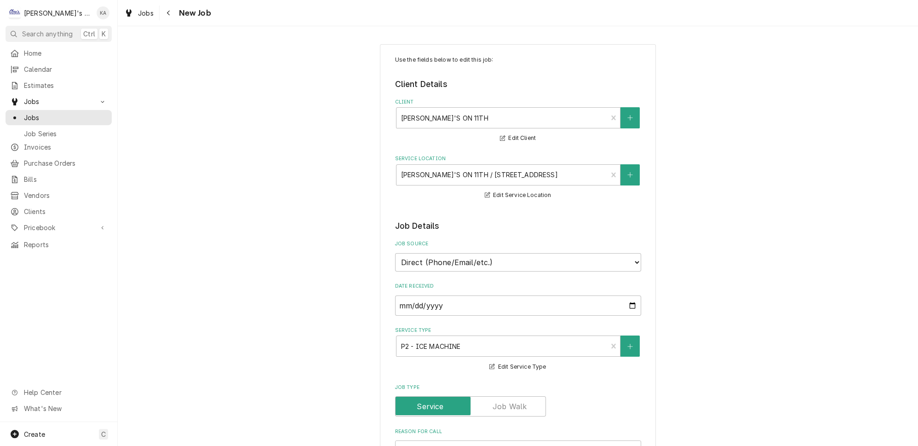
type textarea "x"
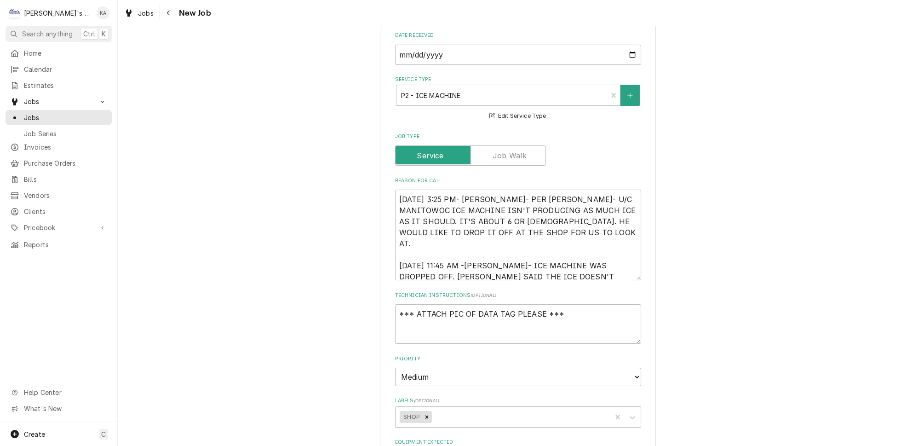
scroll to position [10, 0]
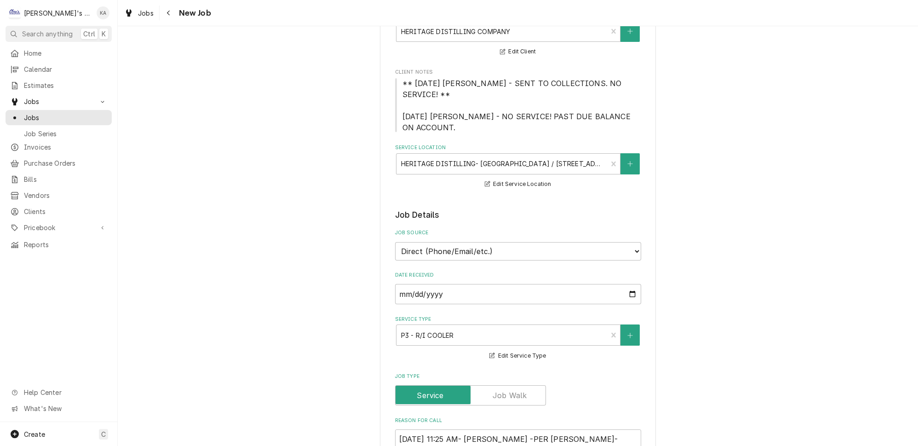
scroll to position [251, 0]
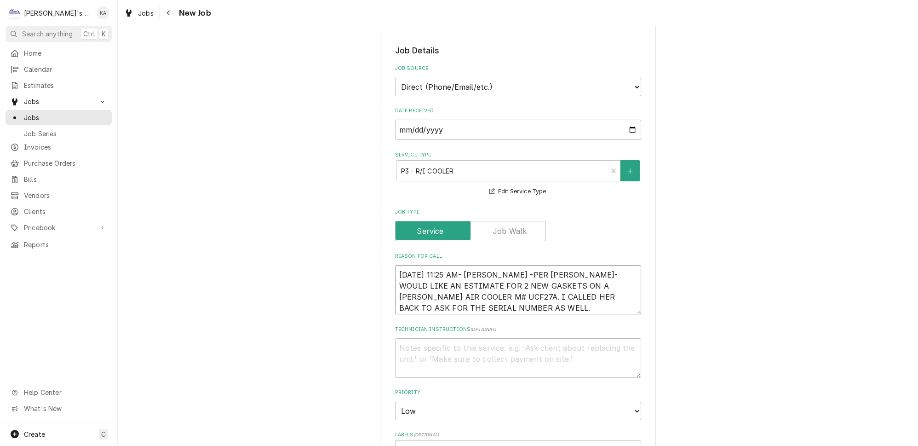
click at [499, 265] on textarea "9/10/2025 11:25 AM- KASSIE -PER JANET- WOULD LIKE AN ESTIMATE FOR 2 NEW GASKETS…" at bounding box center [518, 289] width 246 height 49
type textarea "x"
type textarea "9/10/2025 11:25 AM- KASSIE-PER JANET- WOULD LIKE AN ESTIMATE FOR 2 NEW GASKETS …"
type textarea "x"
type textarea "9/10/2025 11:25 AM- KASSIE- PER JANET- WOULD LIKE AN ESTIMATE FOR 2 NEW GASKETS…"
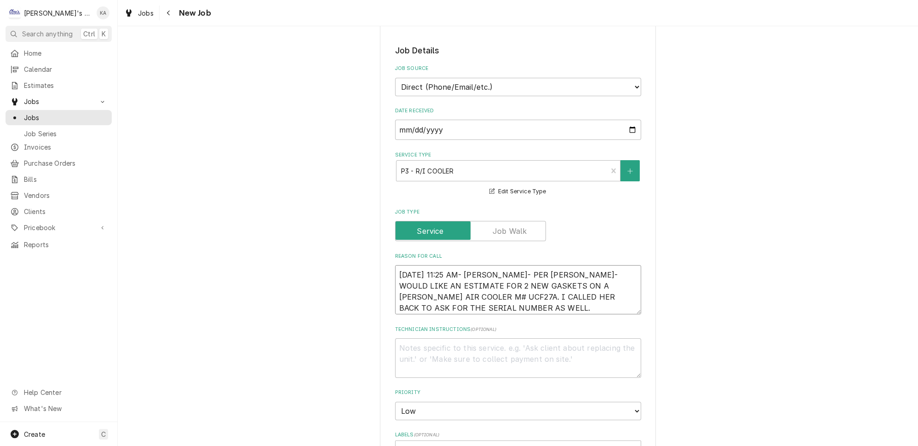
type textarea "x"
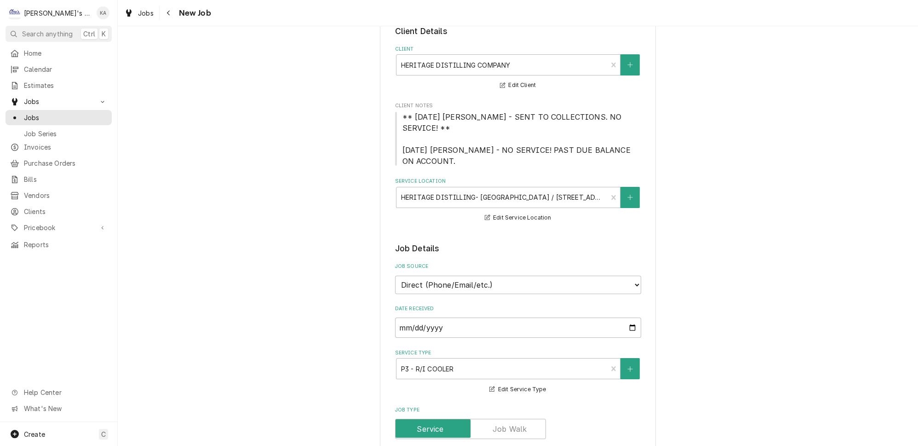
scroll to position [41, 0]
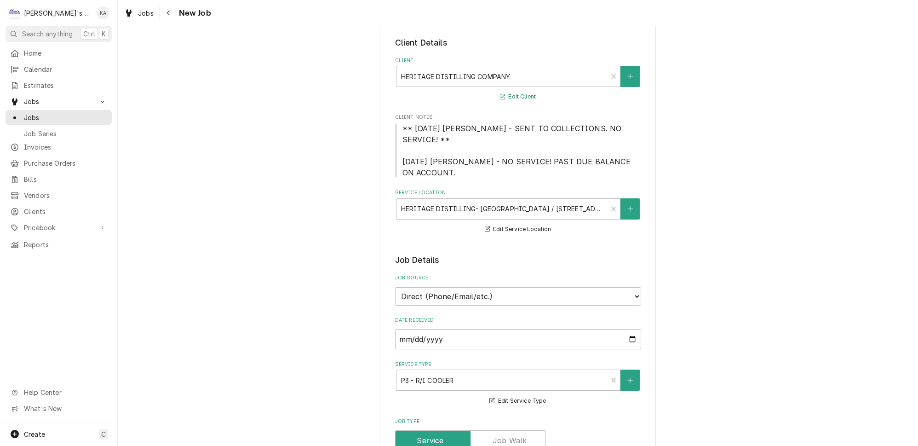
type textarea "9/10/2025 11:25 AM- KASSIE- PER JANET- WOULD LIKE AN ESTIMATE FOR 2 NEW GASKETS…"
click at [515, 91] on button "Edit Client" at bounding box center [518, 97] width 39 height 12
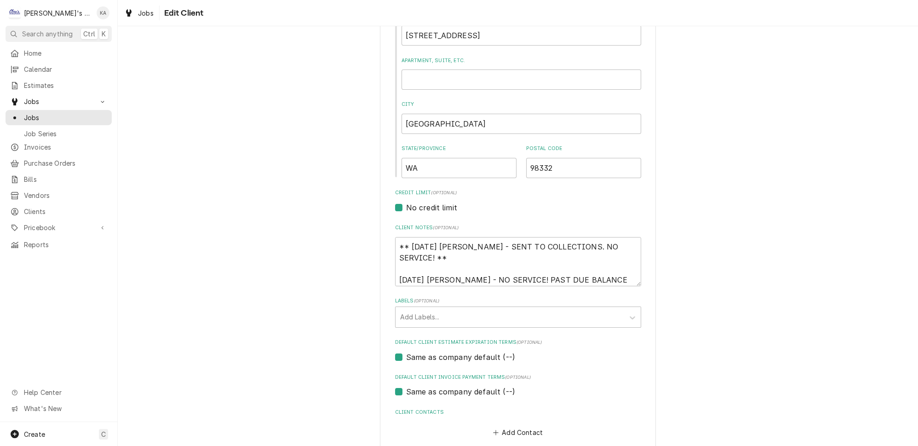
scroll to position [289, 0]
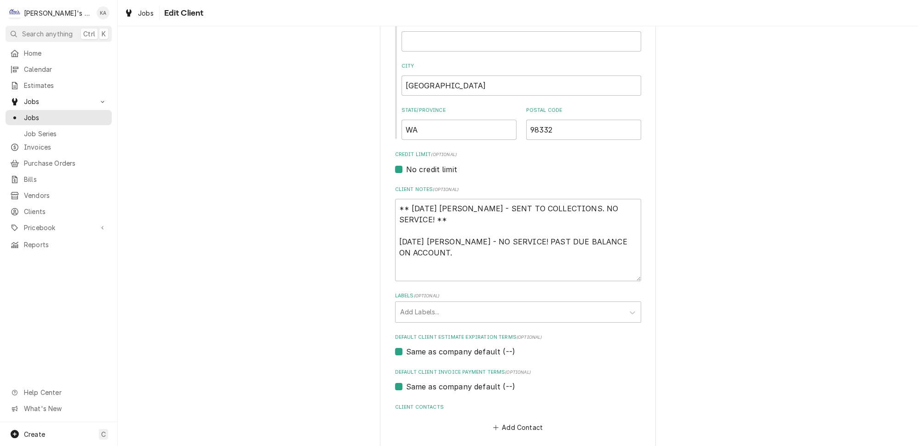
drag, startPoint x: 625, startPoint y: 240, endPoint x: 624, endPoint y: 273, distance: 33.1
click at [624, 273] on textarea "** 4/4/2025 SARAH - SENT TO COLLECTIONS. NO SERVICE! ** 1/23/2025 SARAH - NO SE…" at bounding box center [518, 240] width 246 height 82
click at [400, 199] on textarea "** 4/4/2025 SARAH - SENT TO COLLECTIONS. NO SERVICE! ** 1/23/2025 SARAH - NO SE…" at bounding box center [518, 240] width 246 height 82
type textarea "x"
type textarea "** 4/4/2025 SARAH - SENT TO COLLECTIONS. NO SERVICE! ** 1/23/2025 SARAH - NO SE…"
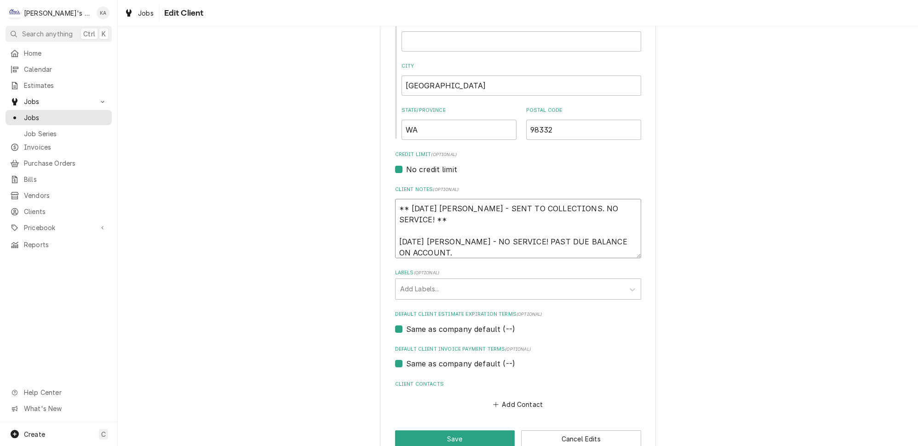
type textarea "x"
type textarea "** 4/4/2025 SARAH - SENT TO COLLECTIONS. NO SERVICE! ** 1/23/2025 SARAH - NO SE…"
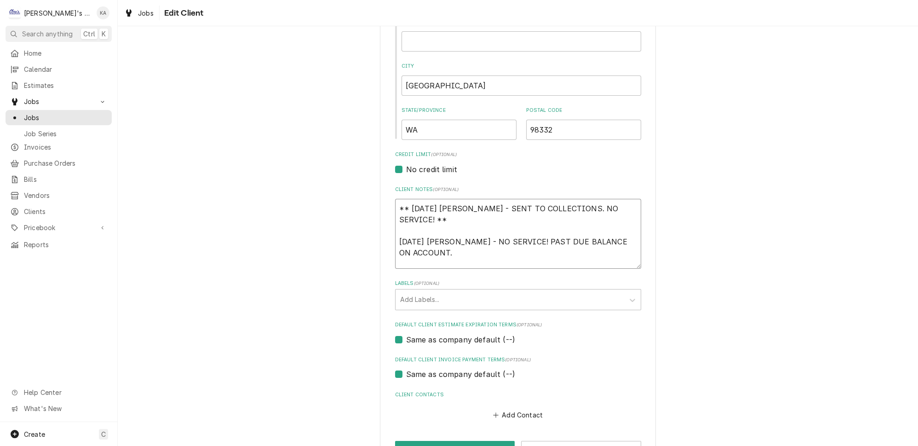
type textarea "x"
type textarea "* ** 4/4/2025 SARAH - SENT TO COLLECTIONS. NO SERVICE! ** 1/23/2025 SARAH - NO …"
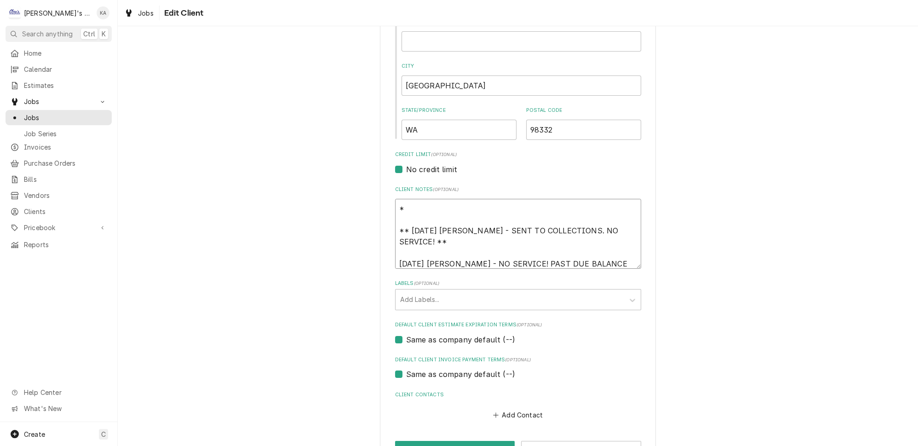
type textarea "x"
type textarea "* ** 4/4/2025 SARAH - SENT TO COLLECTIONS. NO SERVICE! ** 1/23/2025 SARAH - NO …"
type textarea "x"
type textarea "* 4 ** 4/4/2025 SARAH - SENT TO COLLECTIONS. NO SERVICE! ** 1/23/2025 SARAH - N…"
type textarea "x"
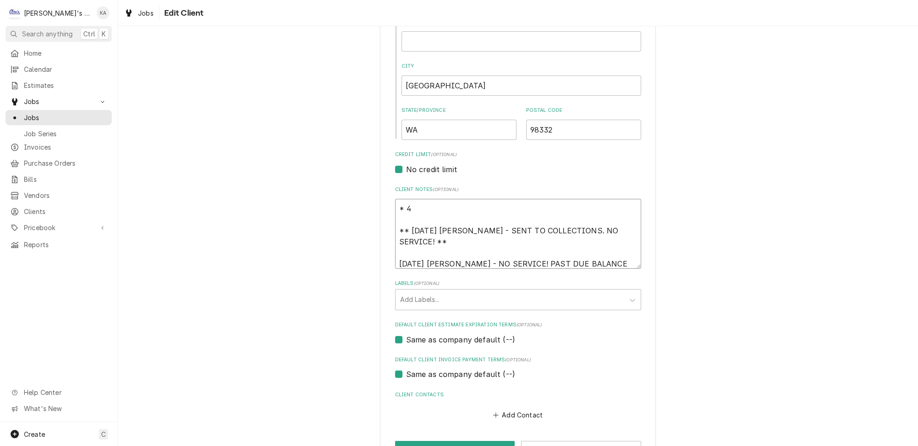
type textarea "* 4/ ** 4/4/2025 SARAH - SENT TO COLLECTIONS. NO SERVICE! ** 1/23/2025 SARAH - …"
type textarea "x"
type textarea "* 4/5 ** 4/4/2025 SARAH - SENT TO COLLECTIONS. NO SERVICE! ** 1/23/2025 SARAH -…"
type textarea "x"
type textarea "* 4/5/ ** 4/4/2025 SARAH - SENT TO COLLECTIONS. NO SERVICE! ** 1/23/2025 SARAH …"
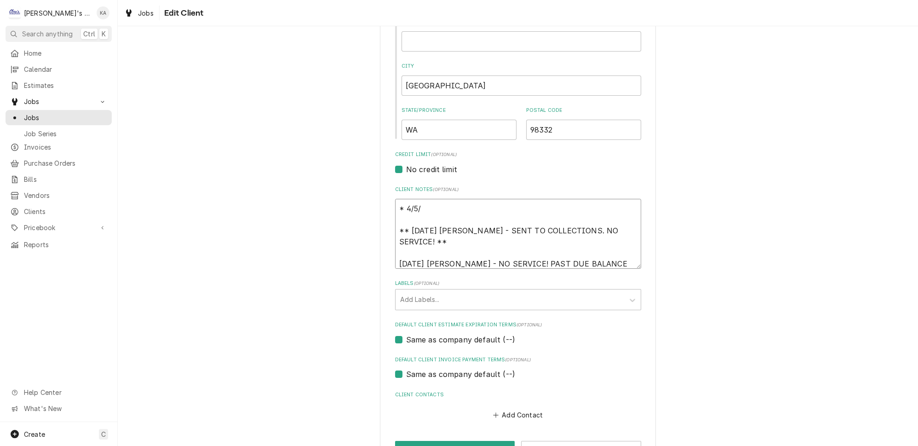
type textarea "x"
type textarea "* 4/5/2 ** 4/4/2025 SARAH - SENT TO COLLECTIONS. NO SERVICE! ** 1/23/2025 SARAH…"
type textarea "x"
type textarea "* 4/5/20 ** 4/4/2025 SARAH - SENT TO COLLECTIONS. NO SERVICE! ** 1/23/2025 SARA…"
type textarea "x"
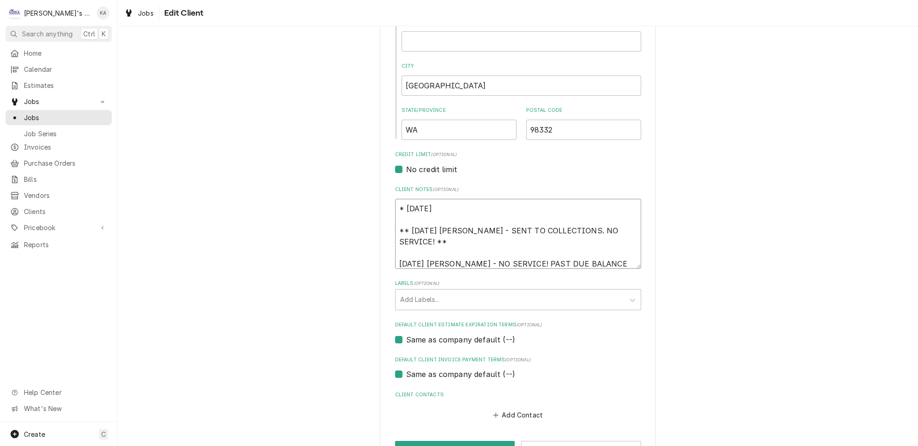
type textarea "* 4/5/202 ** 4/4/2025 SARAH - SENT TO COLLECTIONS. NO SERVICE! ** 1/23/2025 SAR…"
type textarea "x"
type textarea "* 4/5/2025 ** 4/4/2025 SARAH - SENT TO COLLECTIONS. NO SERVICE! ** 1/23/2025 SA…"
type textarea "x"
type textarea "* 4/5/2025- ** 4/4/2025 SARAH - SENT TO COLLECTIONS. NO SERVICE! ** 1/23/2025 S…"
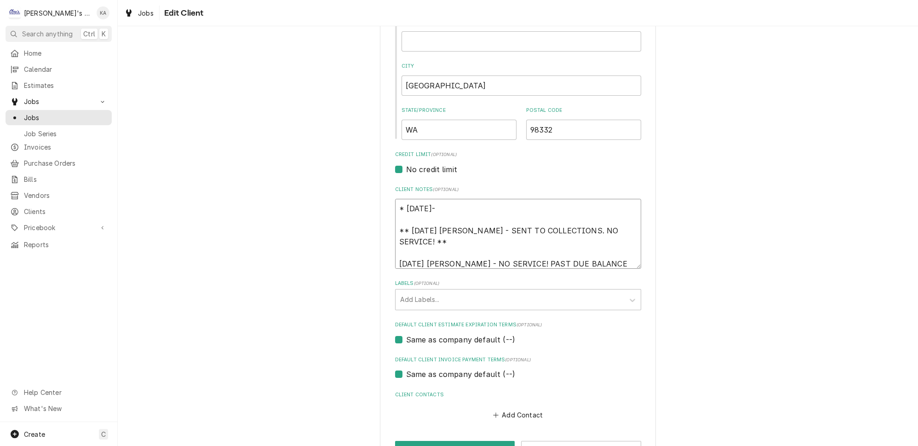
type textarea "x"
type textarea "* 4/5/2025- ** 4/4/2025 SARAH - SENT TO COLLECTIONS. NO SERVICE! ** 1/23/2025 S…"
type textarea "x"
type textarea "* 4/5/2025- B ** 4/4/2025 SARAH - SENT TO COLLECTIONS. NO SERVICE! ** 1/23/2025…"
type textarea "x"
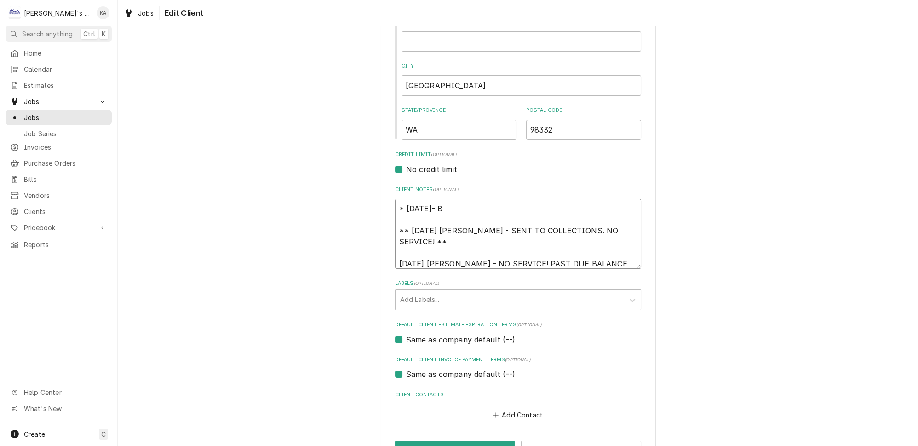
type textarea "* 4/5/2025- BA ** 4/4/2025 SARAH - SENT TO COLLECTIONS. NO SERVICE! ** 1/23/202…"
type textarea "x"
type textarea "* 4/5/2025- BAL ** 4/4/2025 SARAH - SENT TO COLLECTIONS. NO SERVICE! ** 1/23/20…"
type textarea "x"
type textarea "* 4/5/2025- BALA ** 4/4/2025 SARAH - SENT TO COLLECTIONS. NO SERVICE! ** 1/23/2…"
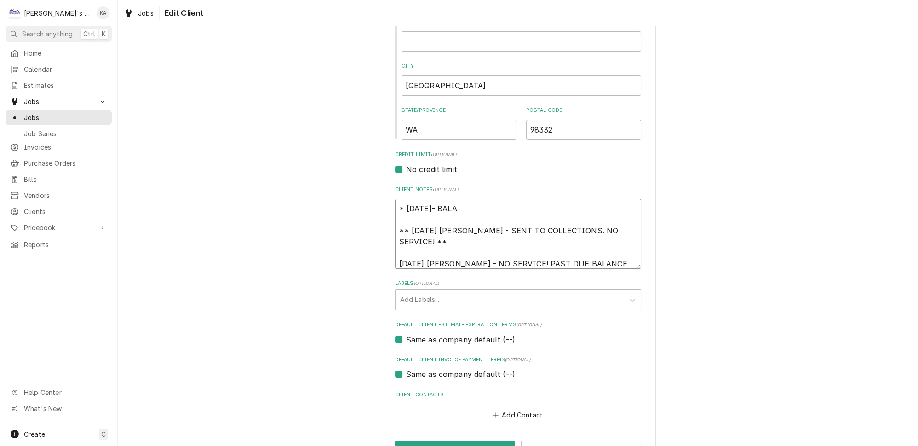
type textarea "x"
type textarea "* 4/5/2025- BALAN ** 4/4/2025 SARAH - SENT TO COLLECTIONS. NO SERVICE! ** 1/23/…"
type textarea "x"
type textarea "* 4/5/2025- BALANC ** 4/4/2025 SARAH - SENT TO COLLECTIONS. NO SERVICE! ** 1/23…"
type textarea "x"
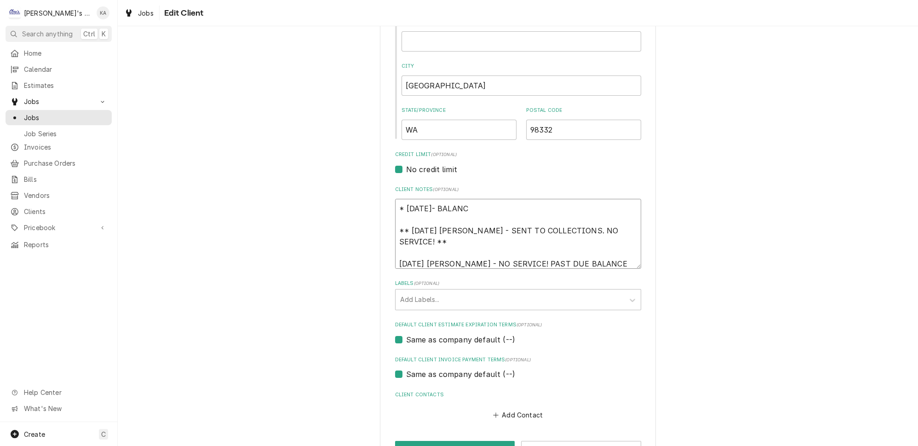
type textarea "* 4/5/2025- BALANCE ** 4/4/2025 SARAH - SENT TO COLLECTIONS. NO SERVICE! ** 1/2…"
type textarea "x"
type textarea "* 4/5/2025- BALANCE ** 4/4/2025 SARAH - SENT TO COLLECTIONS. NO SERVICE! ** 1/2…"
type textarea "x"
type textarea "* 4/5/2025- BALANCE P ** 4/4/2025 SARAH - SENT TO COLLECTIONS. NO SERVICE! ** 1…"
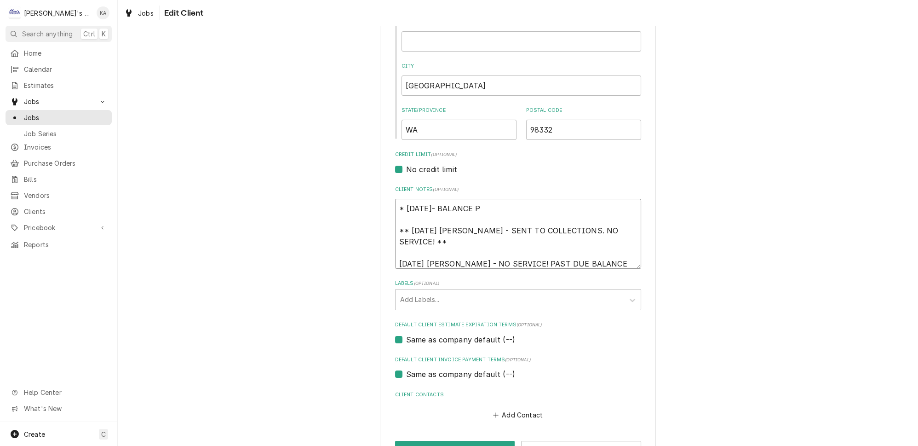
type textarea "x"
type textarea "* 4/5/2025- BALANCE PA ** 4/4/2025 SARAH - SENT TO COLLECTIONS. NO SERVICE! ** …"
type textarea "x"
type textarea "* 4/5/2025- BALANCE PAI ** 4/4/2025 SARAH - SENT TO COLLECTIONS. NO SERVICE! **…"
type textarea "x"
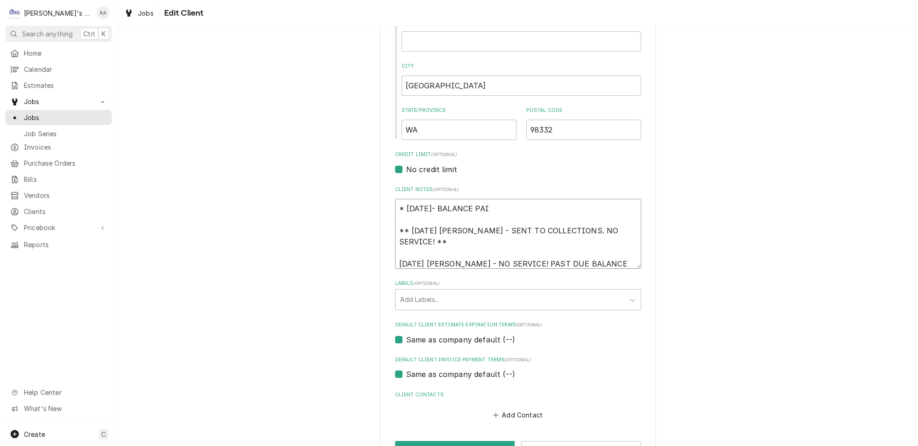
type textarea "* 4/5/2025- BALANCE PAID ** 4/4/2025 SARAH - SENT TO COLLECTIONS. NO SERVICE! *…"
type textarea "x"
type textarea "* 4/5/2025- BALANCE PAID ** 4/4/2025 SARAH - SENT TO COLLECTIONS. NO SERVICE! *…"
type textarea "x"
type textarea "* 4/5/2025- BALANCE PAID * ** 4/4/2025 SARAH - SENT TO COLLECTIONS. NO SERVICE!…"
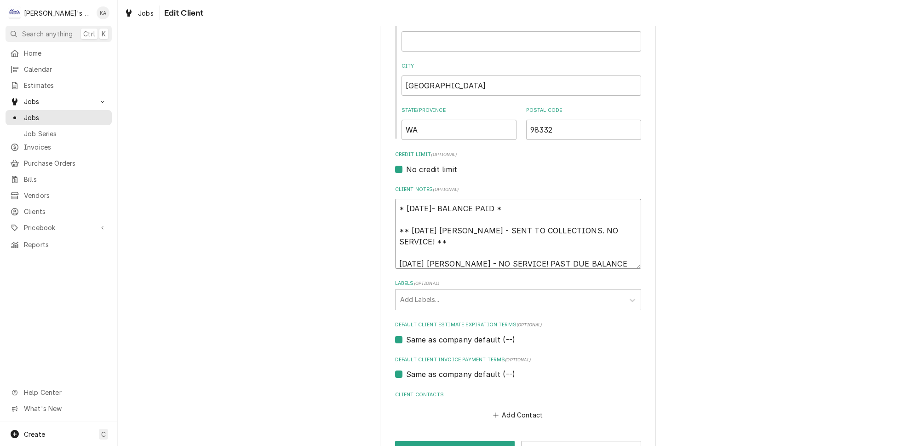
type textarea "x"
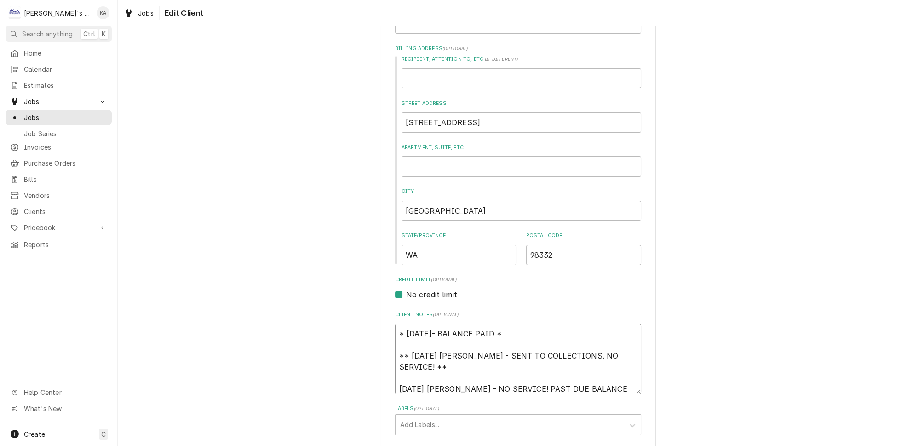
scroll to position [121, 0]
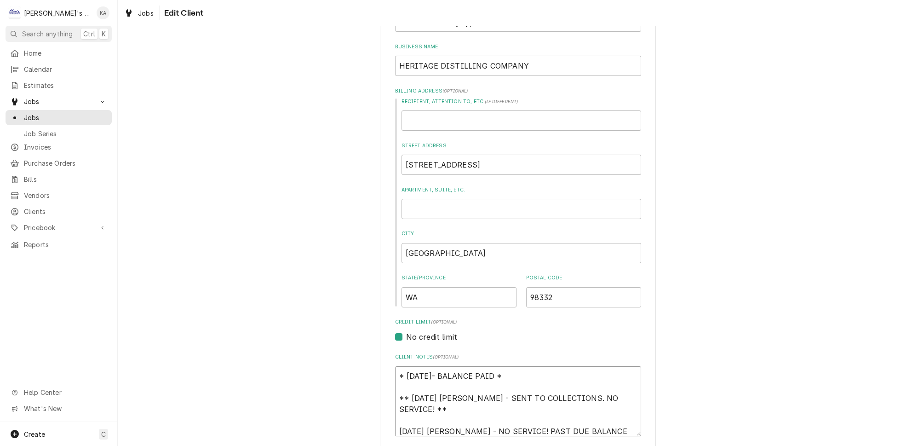
type textarea "* 4/5/2025- BALANCE PAID * ** 4/4/2025 SARAH - SENT TO COLLECTIONS. NO SERVICE!…"
click at [428, 161] on input "9668 Bujacich Road" at bounding box center [522, 165] width 240 height 20
type textarea "x"
type input "9668 B ujacich Road"
type textarea "x"
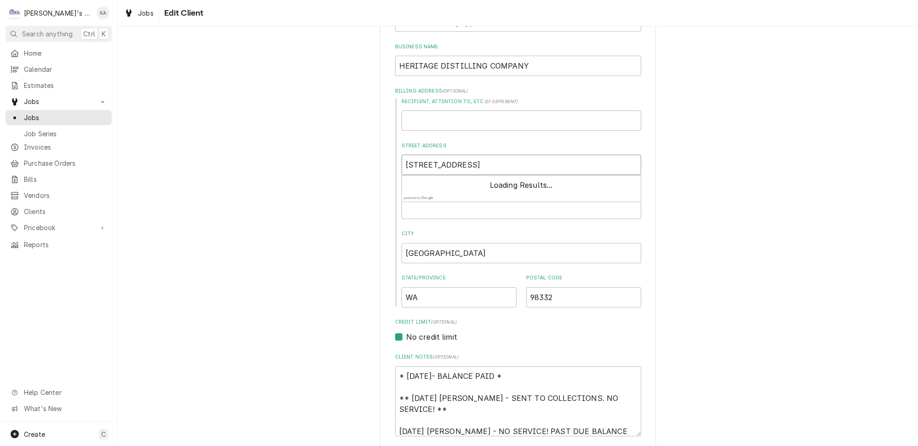
type input "9668 B ujacich Road"
type textarea "x"
type input "9668 B ujacich Road"
type textarea "x"
type input "9668 B ujacich Road"
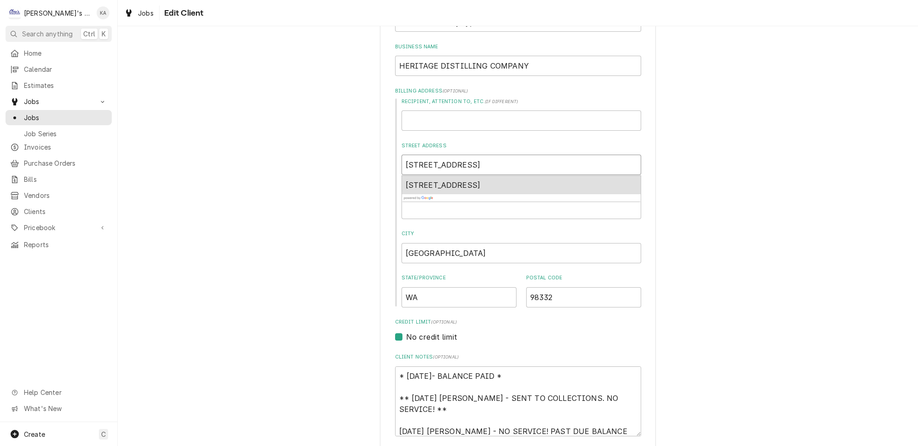
click at [429, 157] on input "9668 B ujacich Road" at bounding box center [522, 165] width 240 height 20
type textarea "x"
type input "9668 BU ujacich Road"
type textarea "x"
type input "9668 BUJ ujacich Road"
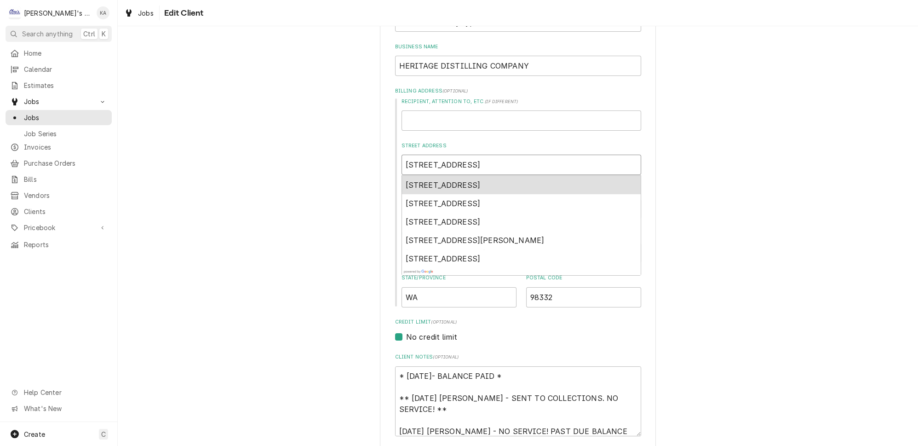
type textarea "x"
type input "9668 BUJA ujacich Road"
type textarea "x"
type input "9668 BUJAC ujacich Road"
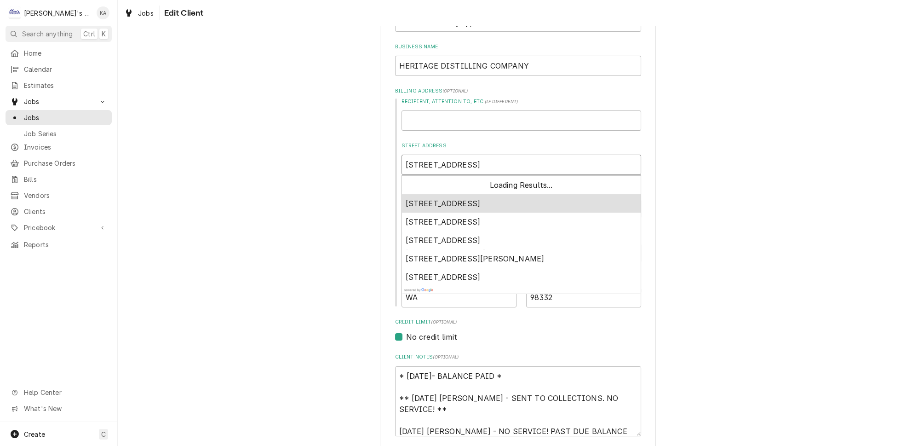
type textarea "x"
type input "9668 BUJACI ujacich Road"
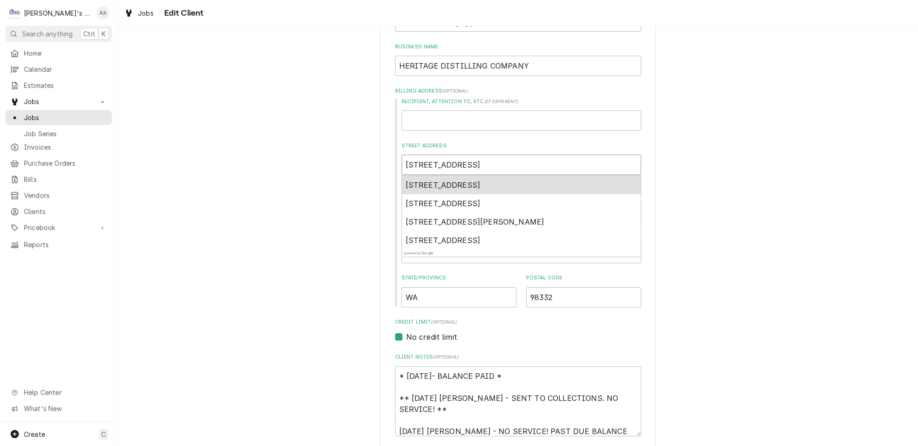
type textarea "x"
type input "9668 BUJACIC ujacich Road"
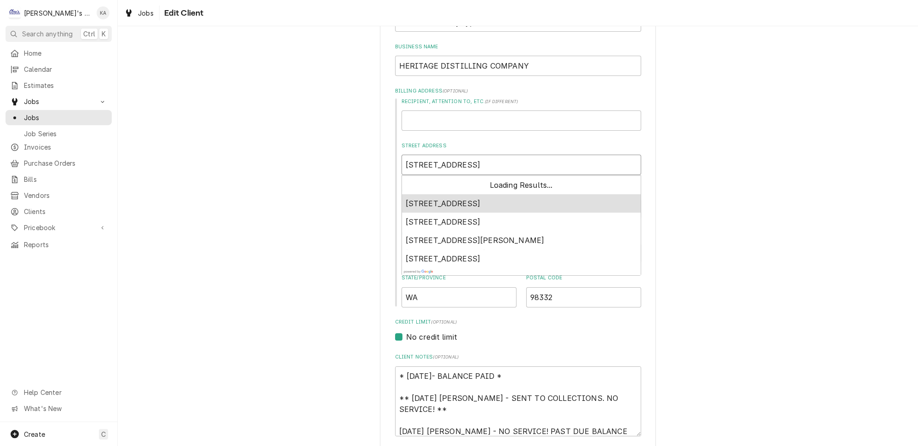
type textarea "x"
type input "9668 BUJACICH ujacich Road"
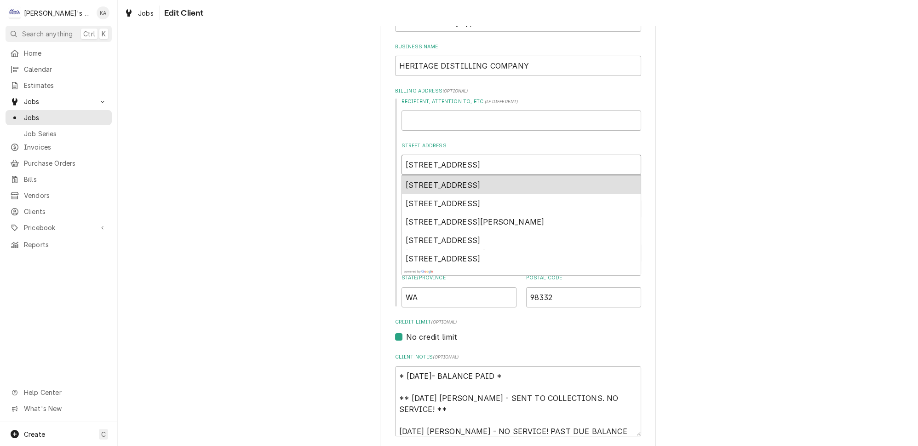
type textarea "x"
type input "9668 BUJACICH ujacich Road"
type textarea "x"
type input "9668 BUJACICH R ujacich Road"
type textarea "x"
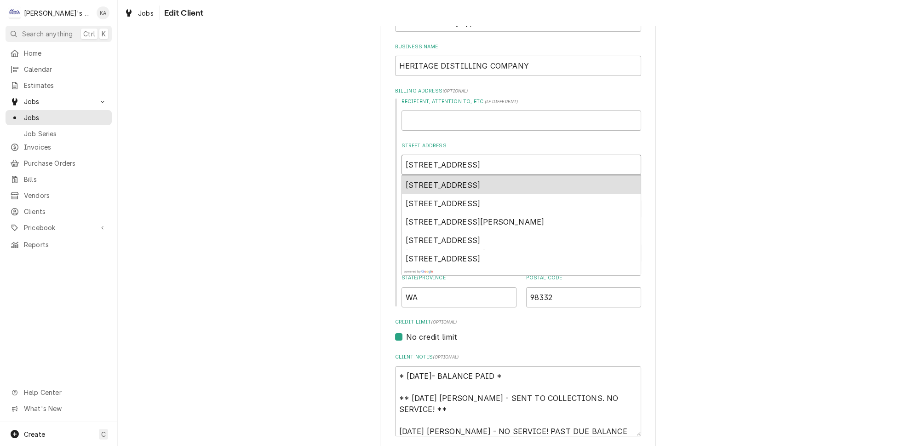
type input "9668 BUJACICH RD ujacich Road"
drag, startPoint x: 530, startPoint y: 160, endPoint x: 477, endPoint y: 161, distance: 53.4
click at [477, 161] on input "9668 BUJACICH RD ujacich Road" at bounding box center [522, 165] width 240 height 20
type textarea "x"
type input "9668 BUJACICH RD"
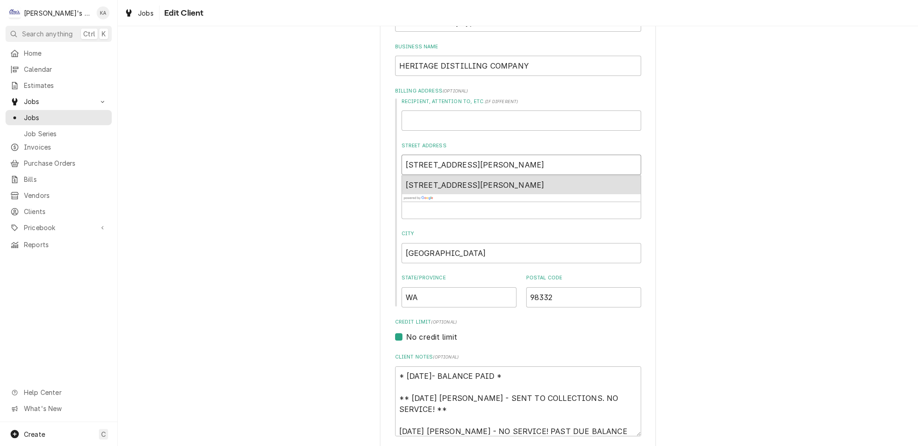
type textarea "x"
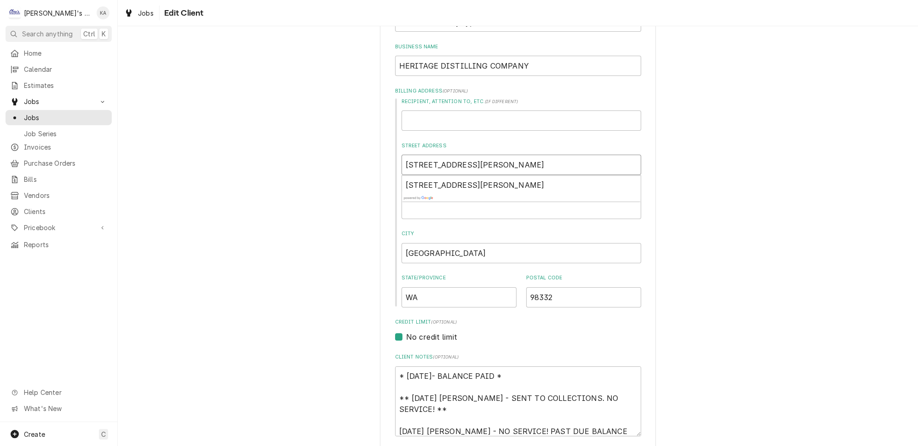
type input "9668 BUJACICH RD"
click at [721, 255] on div "Please provide the following information about your client: Client Type Industr…" at bounding box center [518, 279] width 800 height 730
drag, startPoint x: 444, startPoint y: 245, endPoint x: 409, endPoint y: 250, distance: 34.9
click at [409, 250] on input "Gig Harbor" at bounding box center [522, 253] width 240 height 20
type textarea "x"
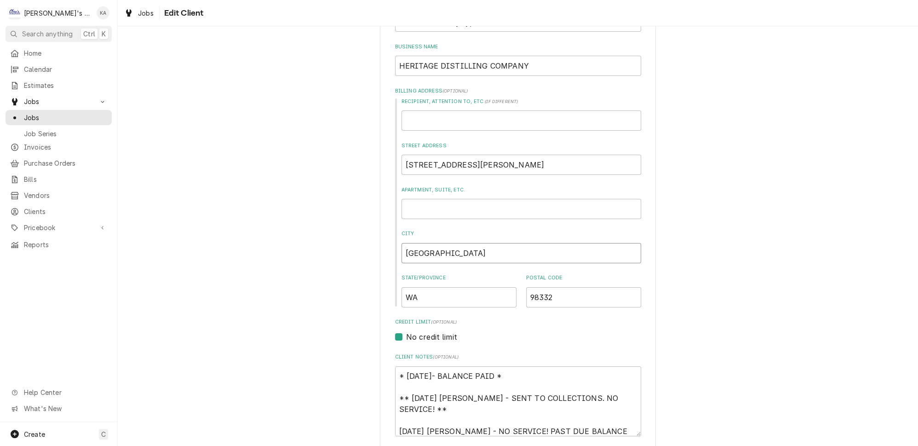
type input "GI"
type textarea "x"
type input "GIG"
type textarea "x"
type input "GIG"
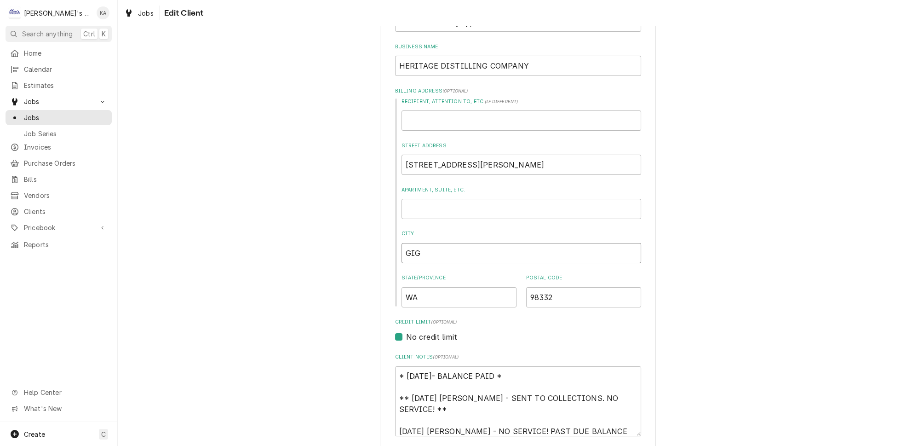
type textarea "x"
type input "GIG H"
type textarea "x"
type input "GIG HA"
type textarea "x"
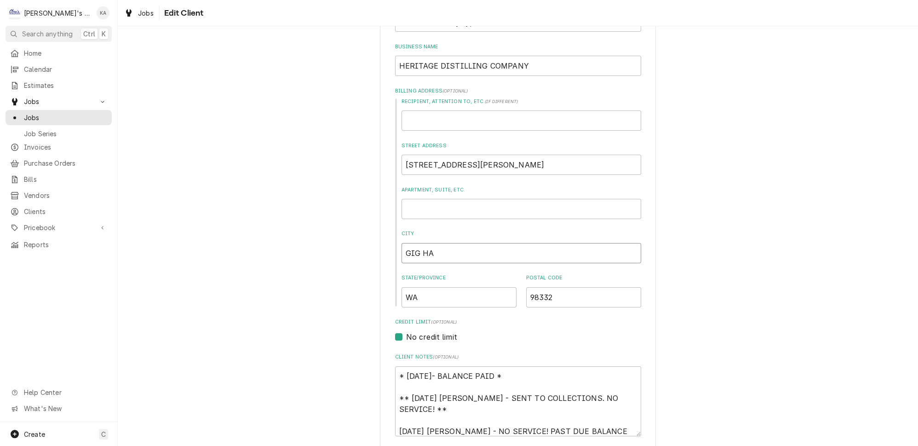
type input "GIG HAR"
type textarea "x"
type input "GIG HARB"
type textarea "x"
type input "GIG HARBO"
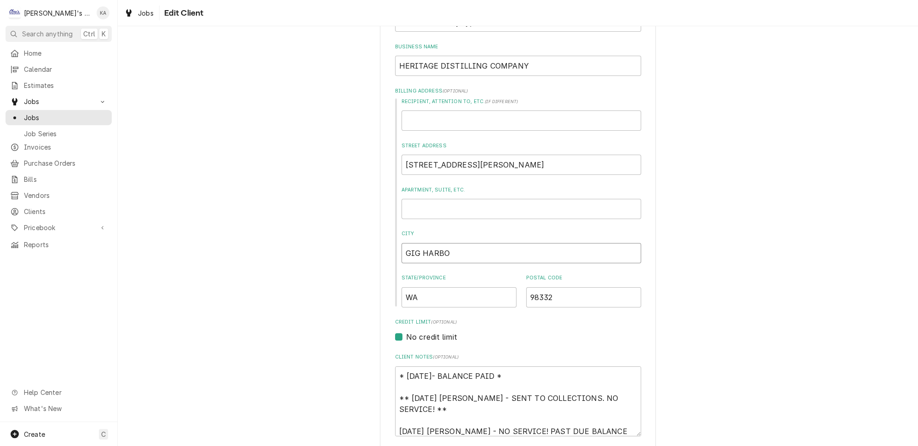
type textarea "x"
type input "GIG HARBOR"
type textarea "x"
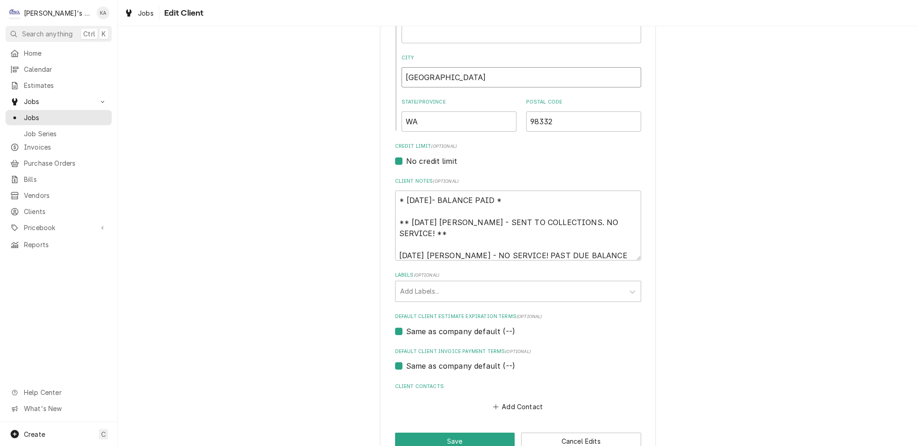
scroll to position [310, 0]
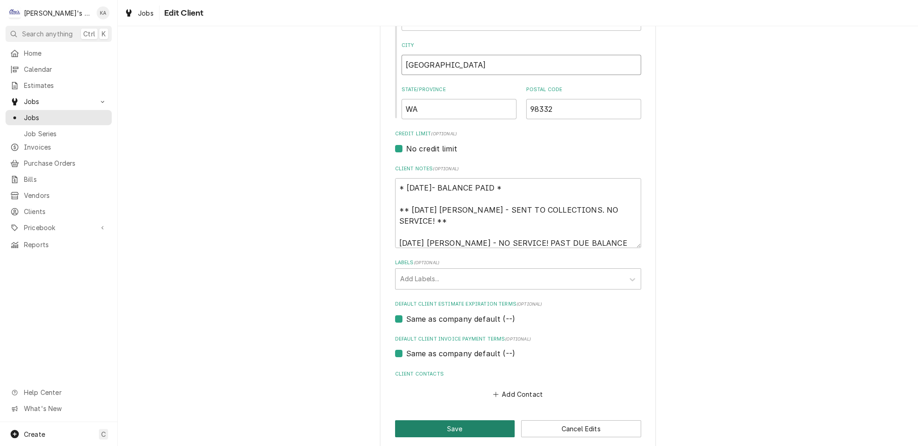
type input "GIG HARBOR"
click at [459, 420] on button "Save" at bounding box center [455, 428] width 120 height 17
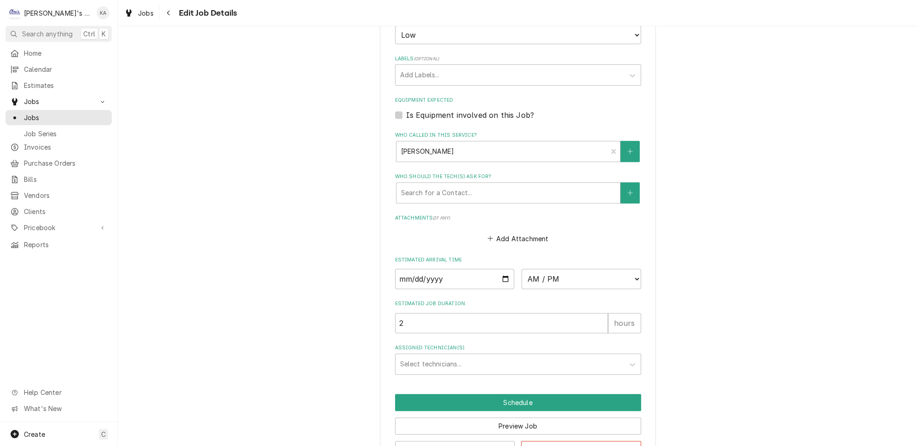
scroll to position [650, 0]
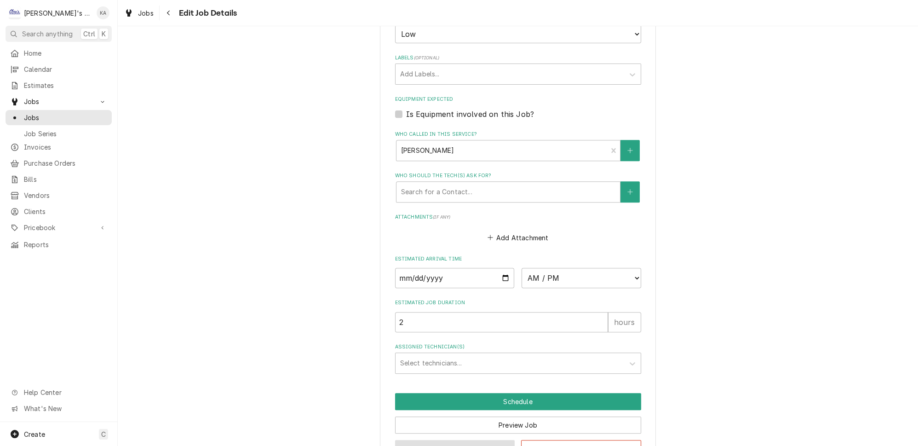
click at [461, 440] on button "Save Draft" at bounding box center [455, 448] width 120 height 17
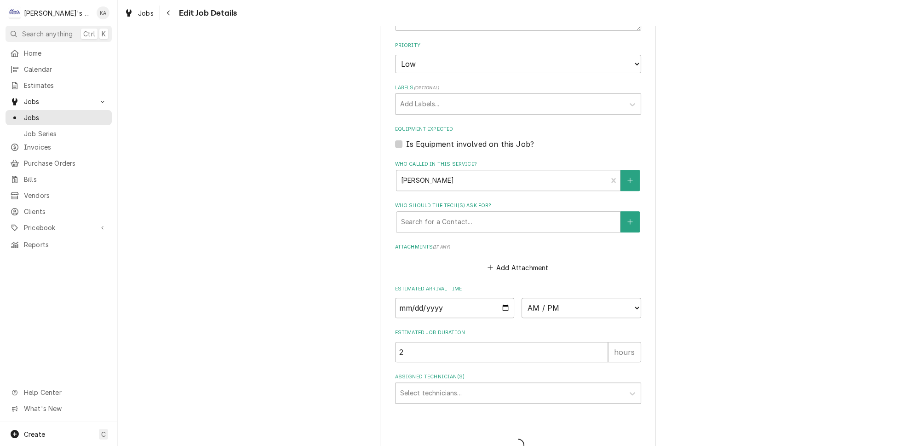
type textarea "x"
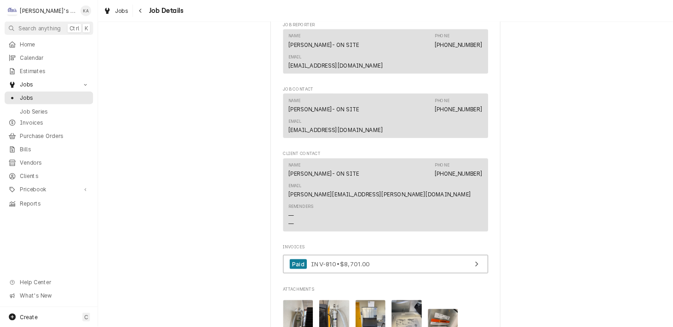
scroll to position [1030, 0]
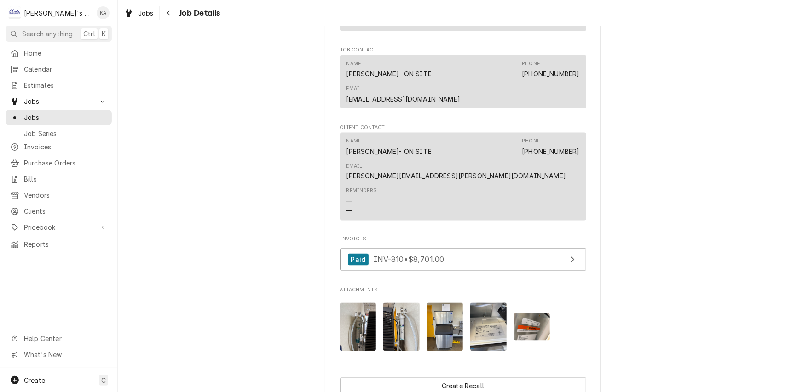
click at [357, 280] on img "Attachments" at bounding box center [358, 327] width 36 height 48
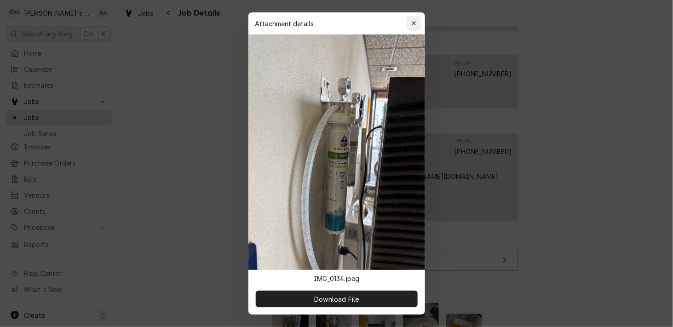
click at [411, 27] on icon "button" at bounding box center [413, 23] width 5 height 6
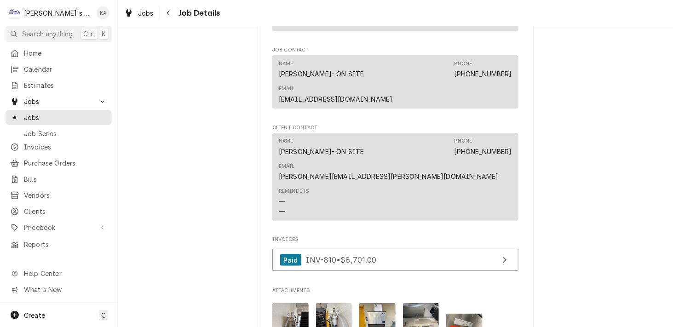
click at [334, 280] on img "Attachments" at bounding box center [334, 327] width 36 height 48
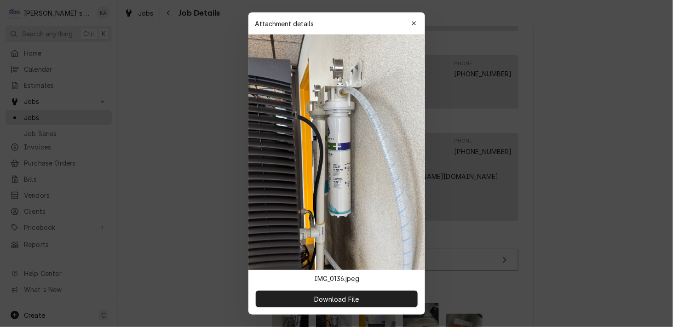
click at [411, 27] on icon "button" at bounding box center [413, 23] width 5 height 6
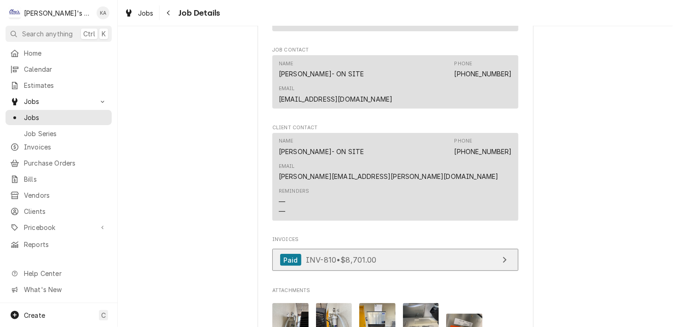
click at [457, 249] on link "Paid INV-810 • $8,701.00" at bounding box center [395, 260] width 246 height 23
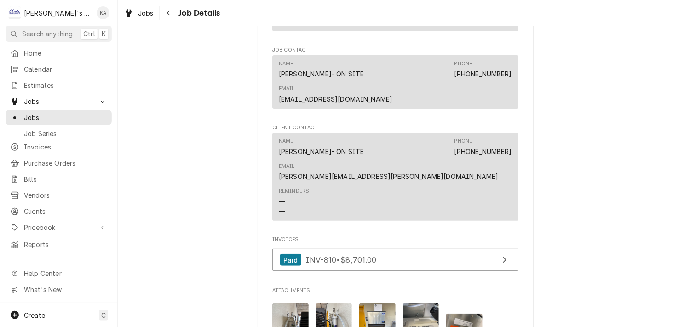
click at [290, 280] on img "Attachments" at bounding box center [290, 327] width 36 height 48
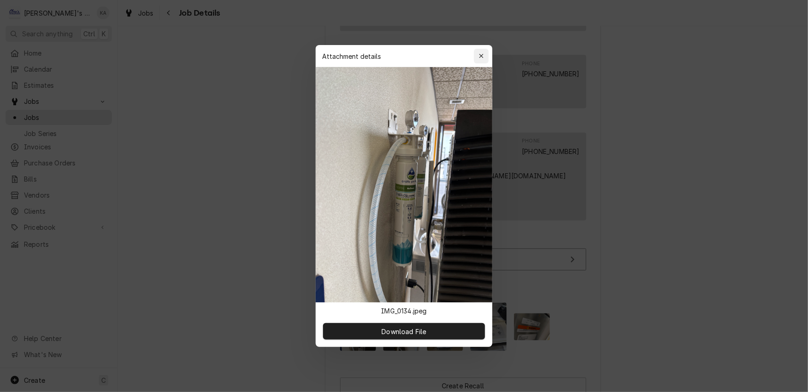
click at [479, 59] on icon "button" at bounding box center [481, 56] width 5 height 6
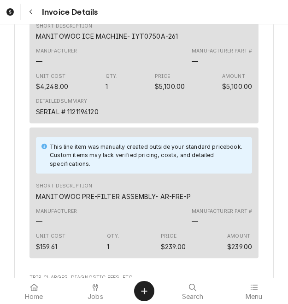
scroll to position [1288, 0]
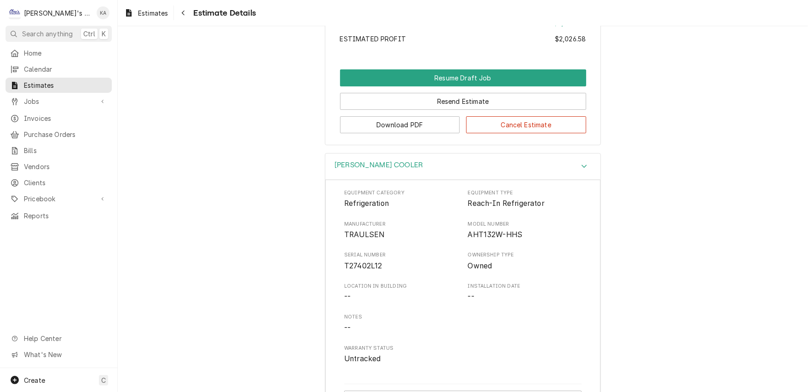
scroll to position [2061, 0]
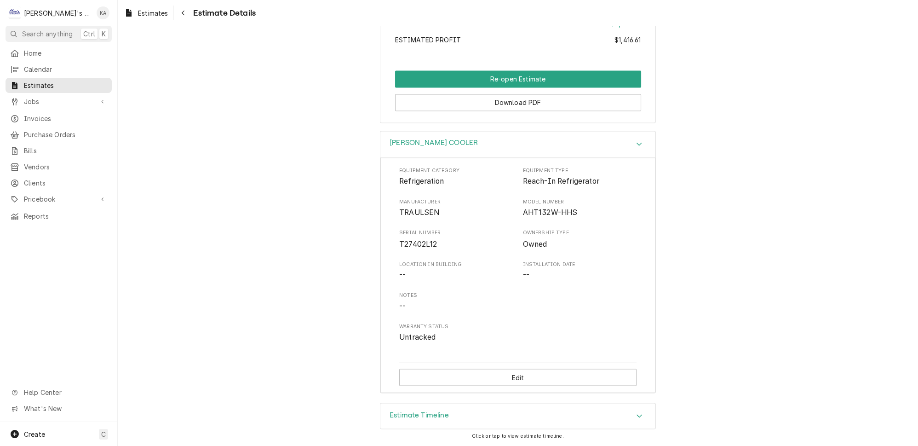
scroll to position [2721, 0]
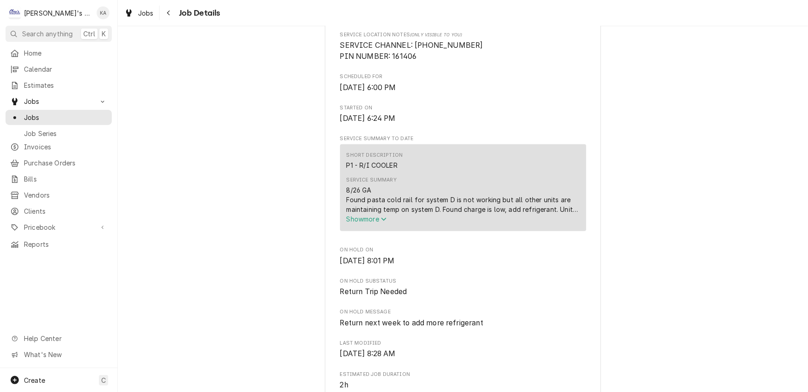
scroll to position [294, 0]
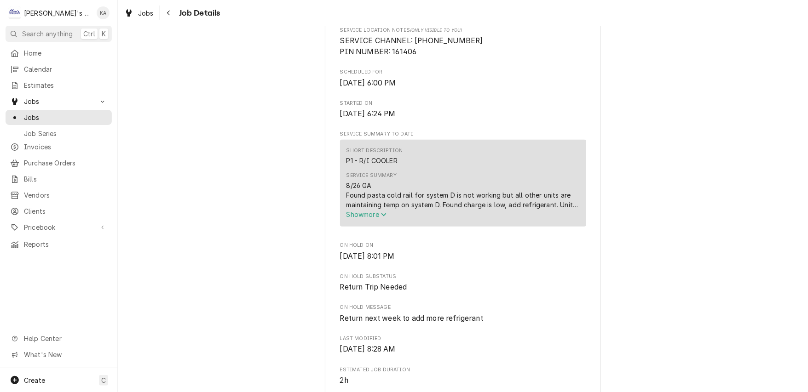
click at [374, 219] on span "Show more" at bounding box center [366, 215] width 40 height 8
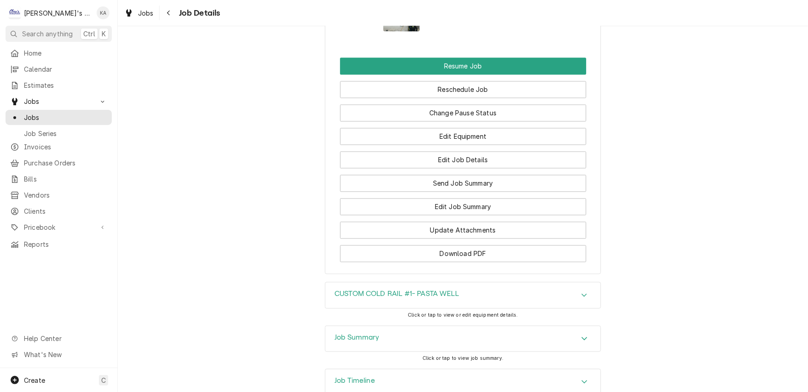
scroll to position [1271, 0]
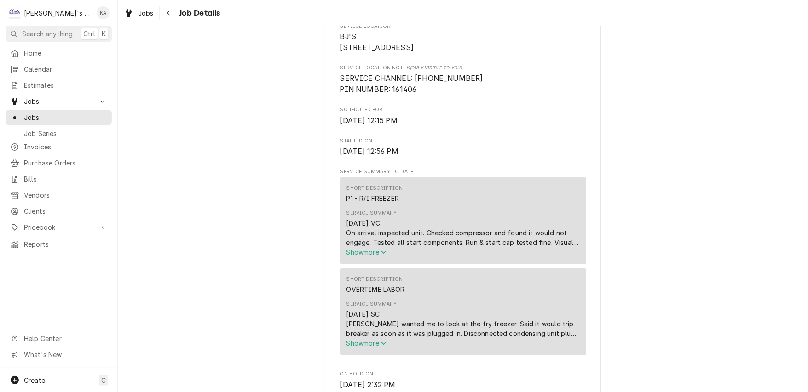
scroll to position [258, 0]
click at [372, 255] on span "Show more" at bounding box center [366, 251] width 40 height 8
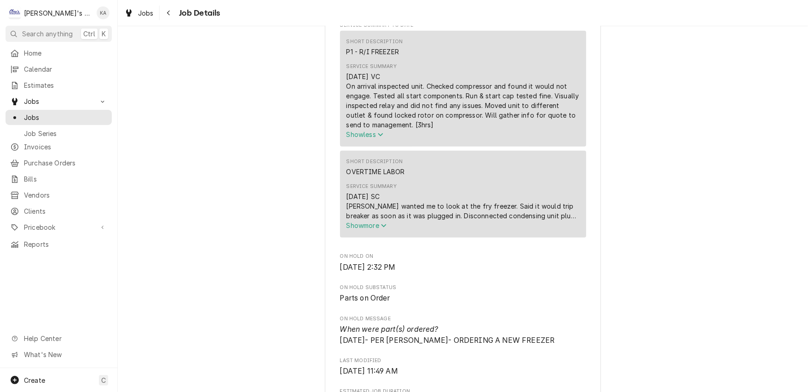
scroll to position [405, 0]
click at [379, 228] on span "Show more" at bounding box center [366, 224] width 40 height 8
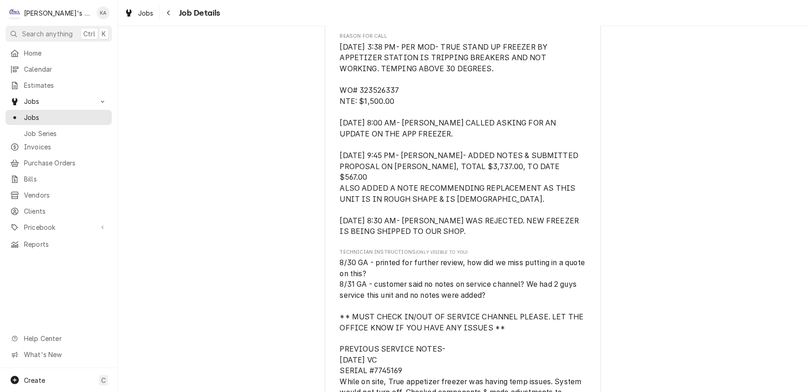
scroll to position [920, 0]
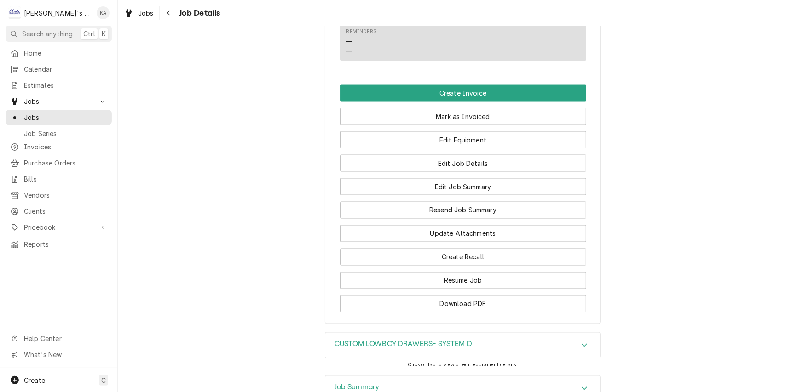
scroll to position [1090, 0]
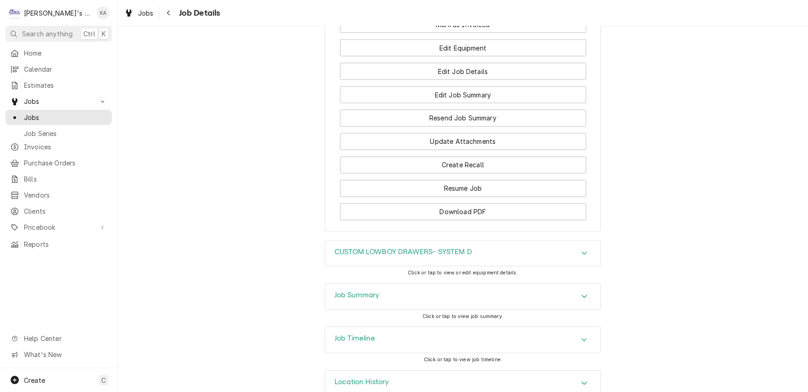
click at [449, 248] on h3 "CUSTOM LOWBOY DRAWERS- SYSTEM D" at bounding box center [403, 252] width 138 height 9
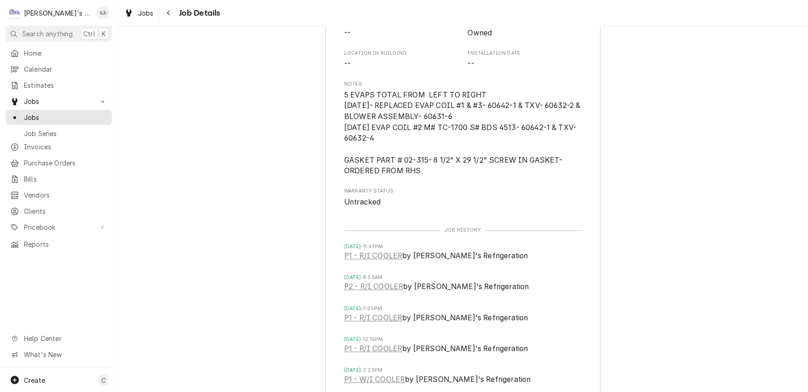
scroll to position [1591, 0]
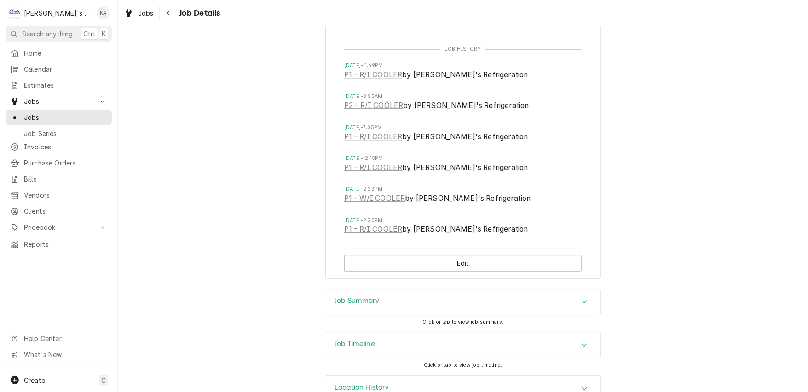
click at [358, 289] on div "Job Summary" at bounding box center [462, 302] width 275 height 26
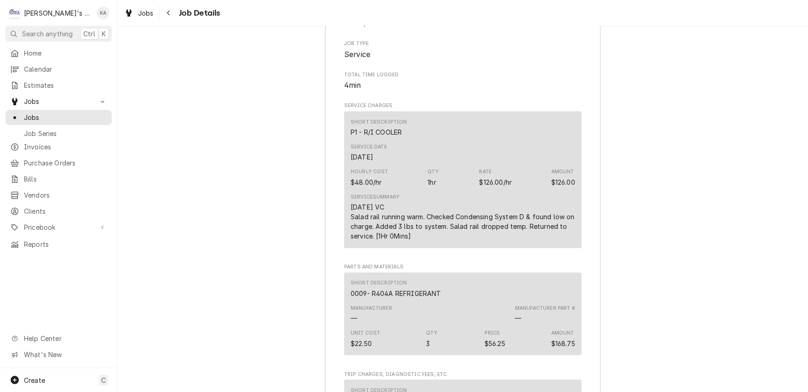
scroll to position [1996, 0]
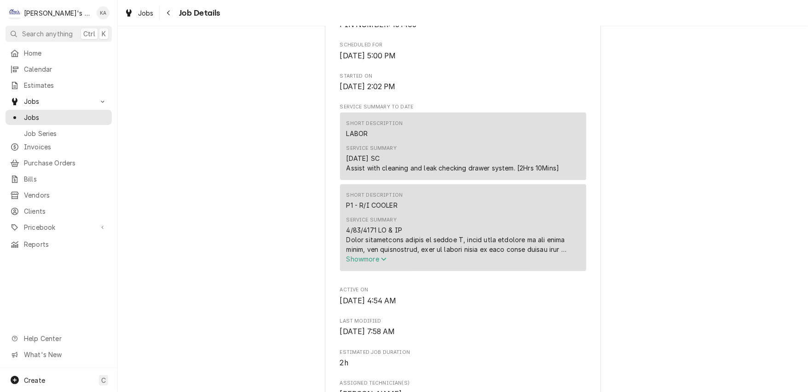
scroll to position [331, 0]
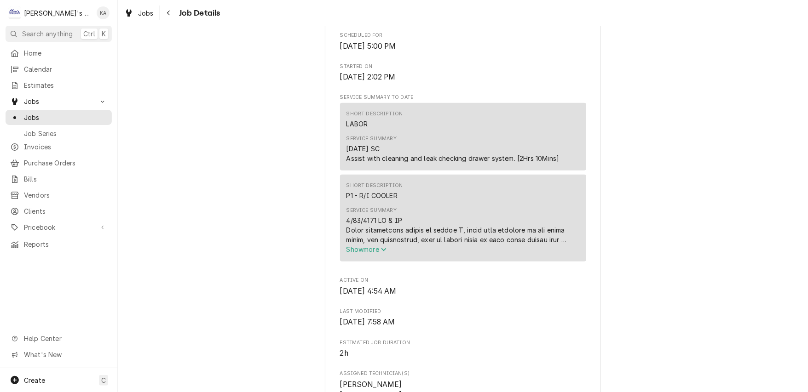
click at [377, 253] on span "Show more" at bounding box center [366, 250] width 40 height 8
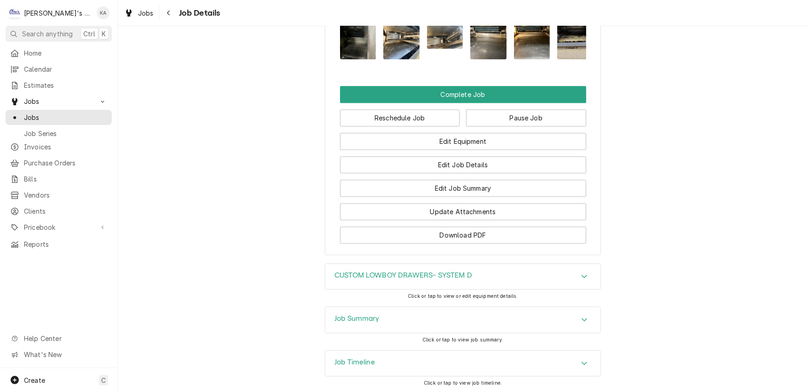
scroll to position [1535, 0]
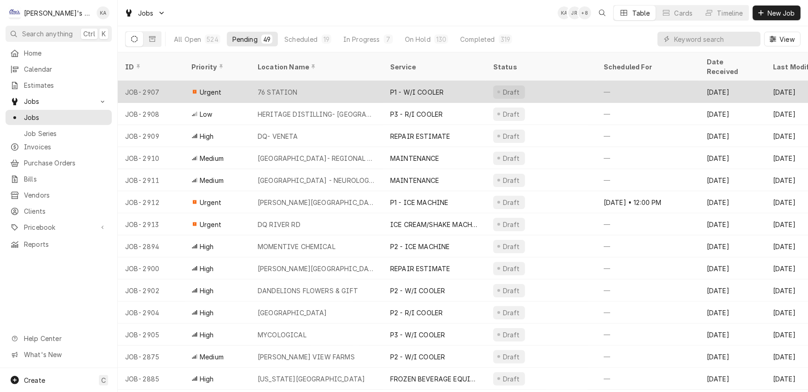
click at [316, 81] on div "76 STATION" at bounding box center [316, 92] width 132 height 22
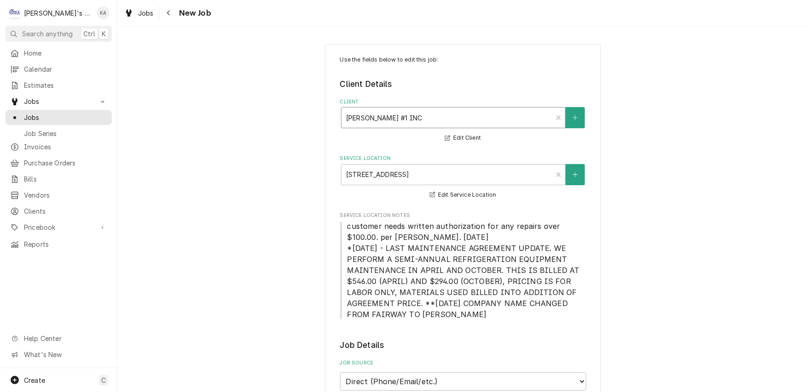
type textarea "x"
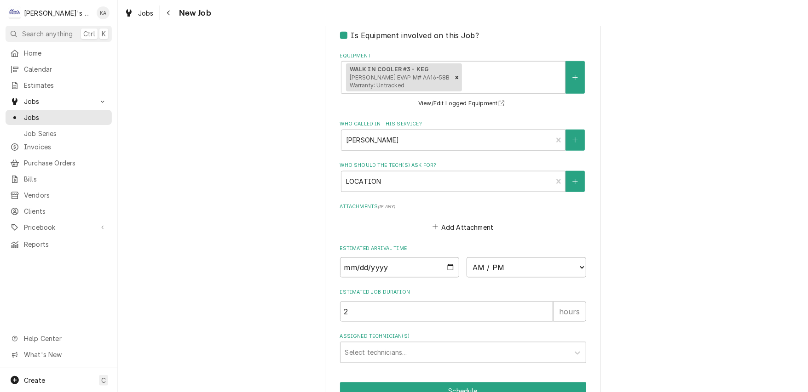
scroll to position [802, 0]
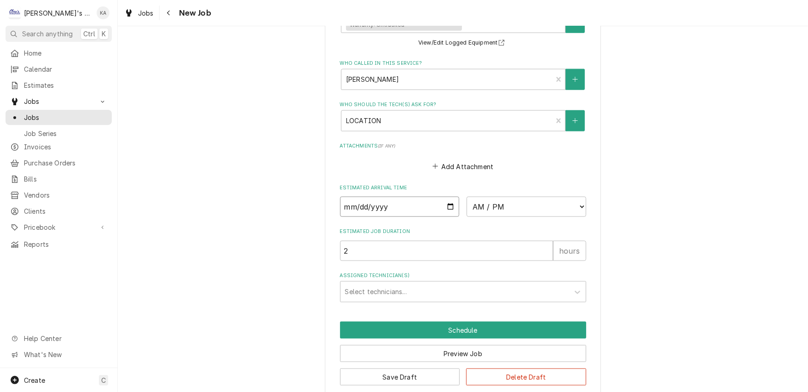
click at [444, 199] on input "Date" at bounding box center [400, 207] width 120 height 20
type input "2025-09-11"
type textarea "x"
click at [566, 200] on select "AM / PM 6:00 AM 6:15 AM 6:30 AM 6:45 AM 7:00 AM 7:15 AM 7:30 AM 7:45 AM 8:00 AM…" at bounding box center [526, 207] width 120 height 20
select select "12:00:00"
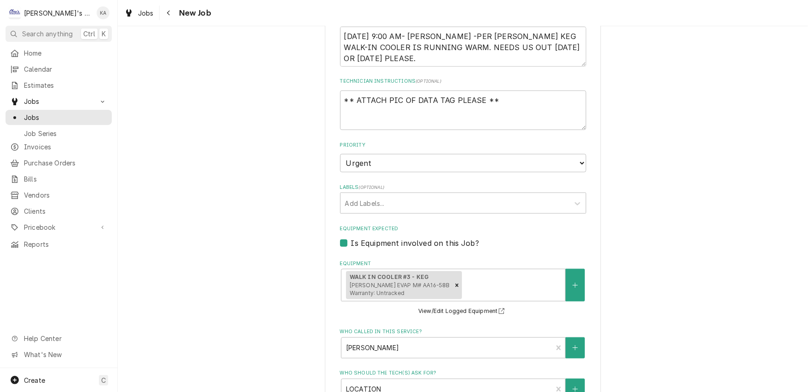
scroll to position [434, 0]
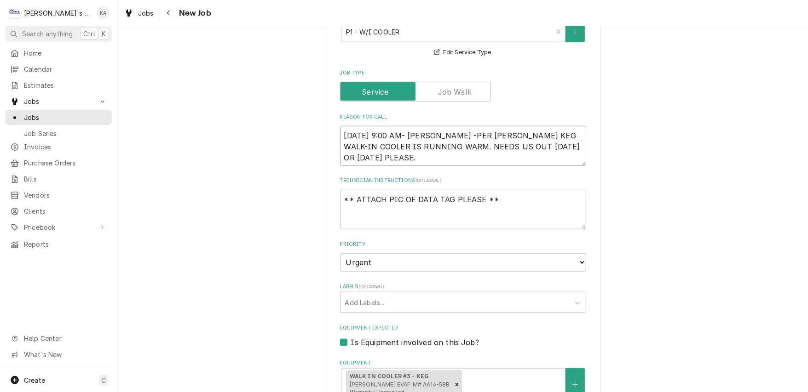
click at [442, 126] on textarea "9/10/2025 9:00 AM- KASSIE -PER CHRIS- SMALL KEG WALK-IN COOLER IS RUNNING WARM.…" at bounding box center [463, 146] width 246 height 40
type textarea "x"
type textarea "9/10/2025 9:00 AM- KASSIE-PER CHRIS- SMALL KEG WALK-IN COOLER IS RUNNING WARM. …"
type textarea "x"
type textarea "9/10/2025 9:00 AM- KASSIE- PER CHRIS- SMALL KEG WALK-IN COOLER IS RUNNING WARM.…"
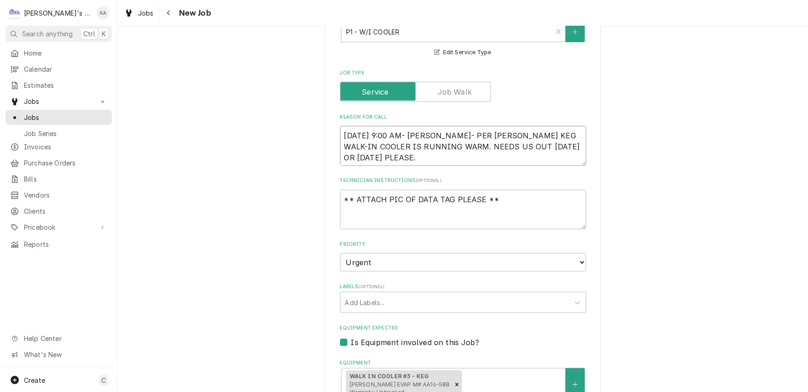
type textarea "x"
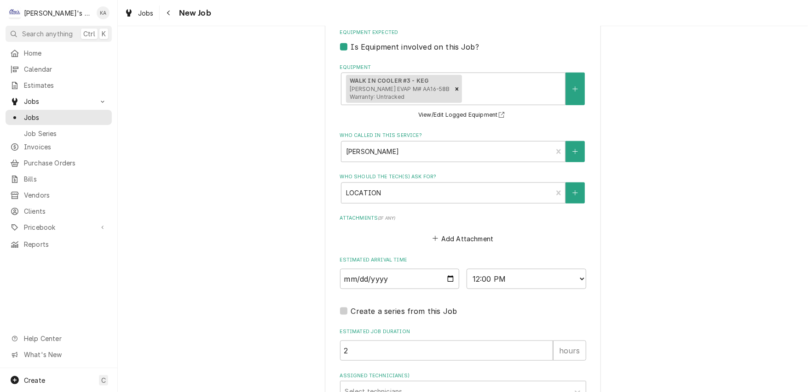
scroll to position [828, 0]
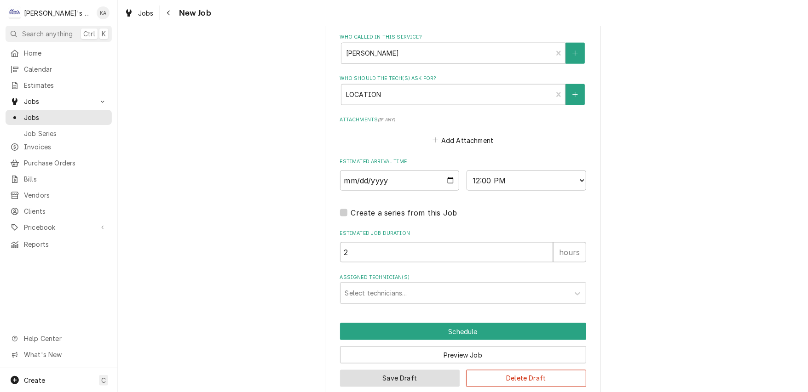
type textarea "9/10/2025 9:00 AM- KASSIE- PER CHRIS- SMALL KEG WALK-IN COOLER IS RUNNING WARM.…"
click at [408, 370] on button "Save Draft" at bounding box center [400, 378] width 120 height 17
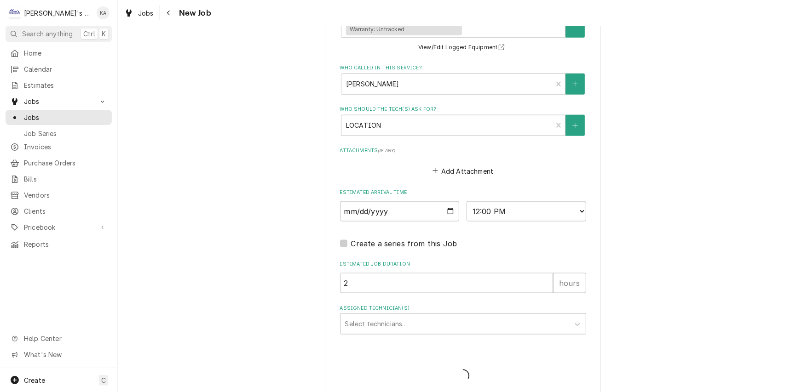
type textarea "x"
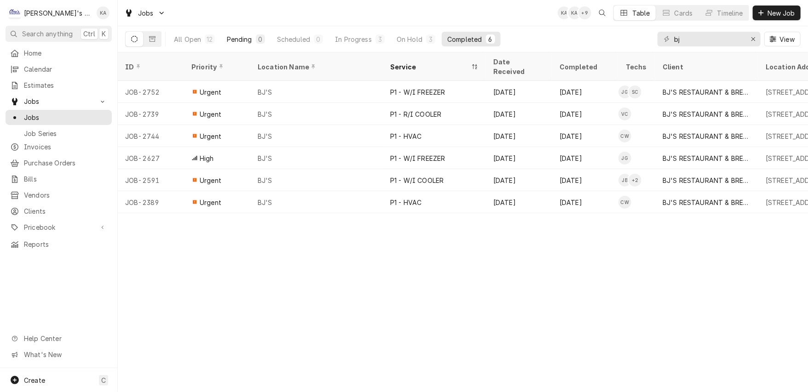
click at [228, 37] on div "Pending" at bounding box center [239, 40] width 25 height 10
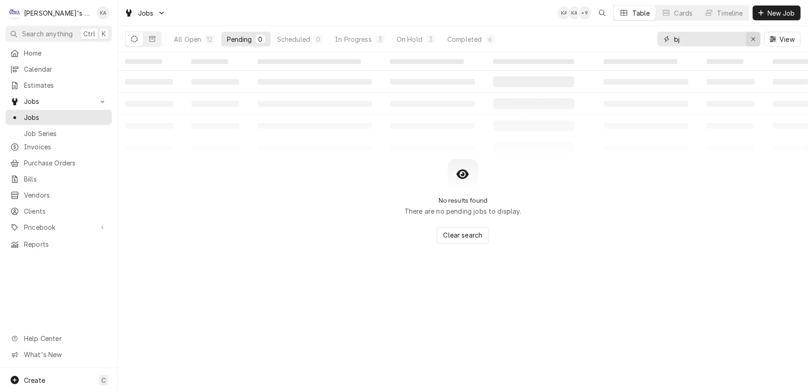
click at [754, 36] on icon "Erase input" at bounding box center [753, 39] width 5 height 6
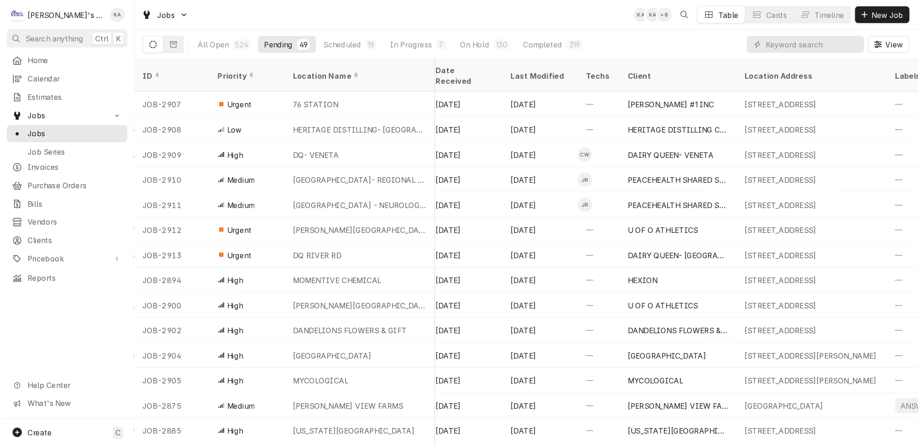
scroll to position [0, 325]
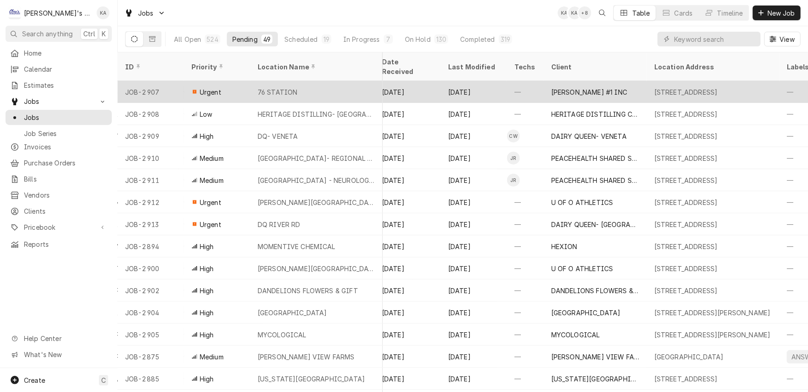
click at [317, 81] on div "76 STATION" at bounding box center [316, 92] width 132 height 22
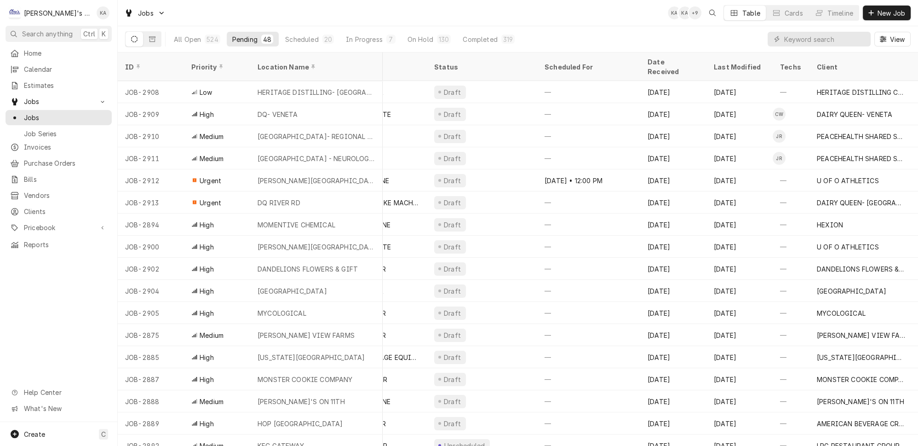
scroll to position [0, 0]
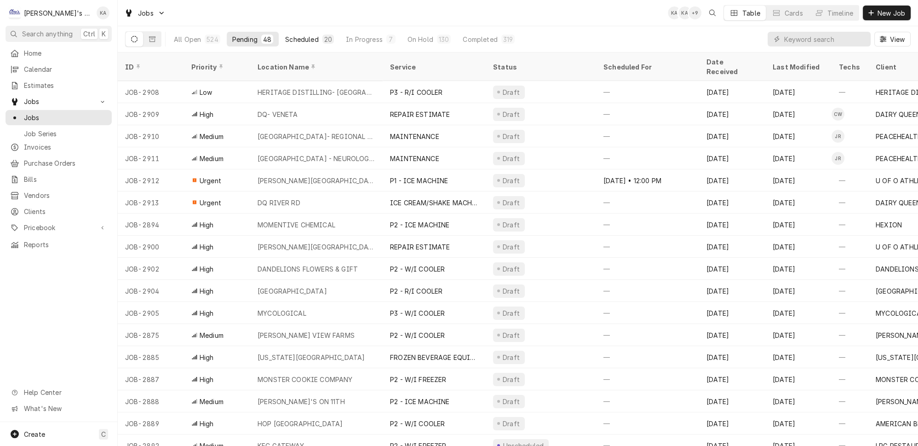
click at [290, 39] on div "Scheduled" at bounding box center [301, 40] width 33 height 10
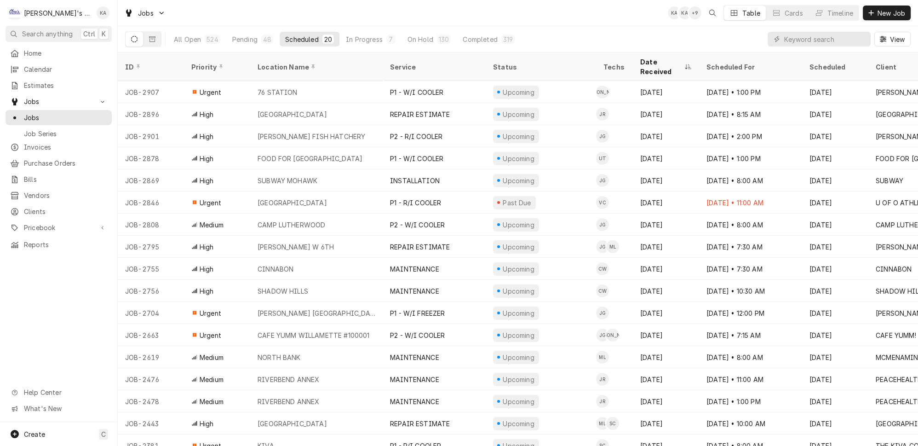
drag, startPoint x: 229, startPoint y: 38, endPoint x: 223, endPoint y: 3, distance: 35.8
click at [232, 38] on div "Pending" at bounding box center [244, 40] width 25 height 10
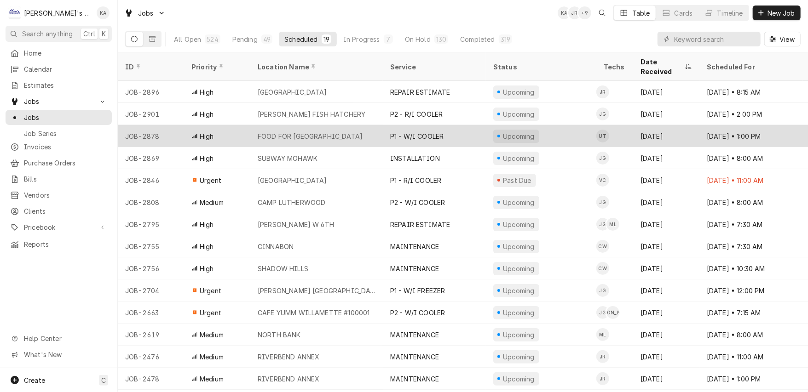
click at [449, 125] on div "P1 - W/I COOLER" at bounding box center [434, 136] width 103 height 22
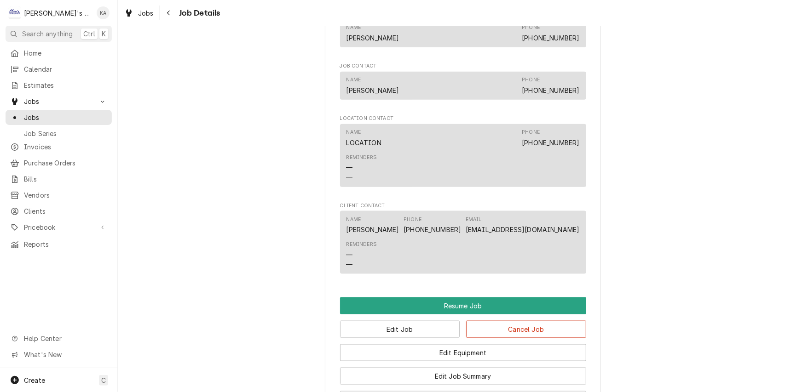
scroll to position [918, 0]
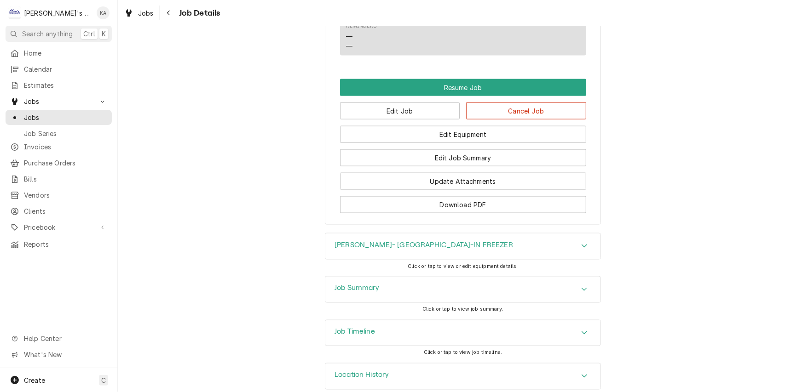
click at [581, 242] on icon "Accordion Header" at bounding box center [584, 245] width 6 height 7
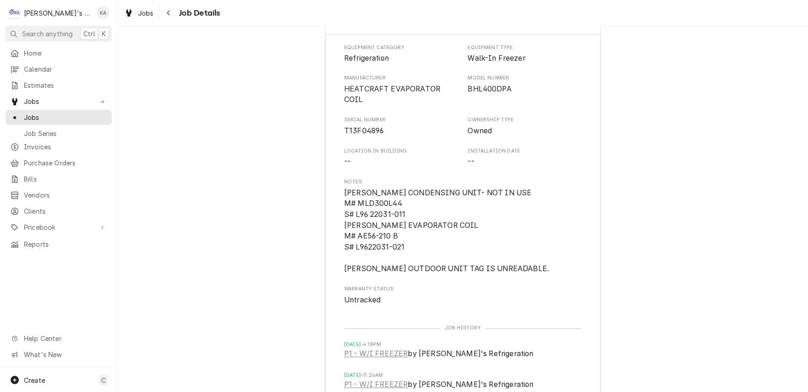
scroll to position [1305, 0]
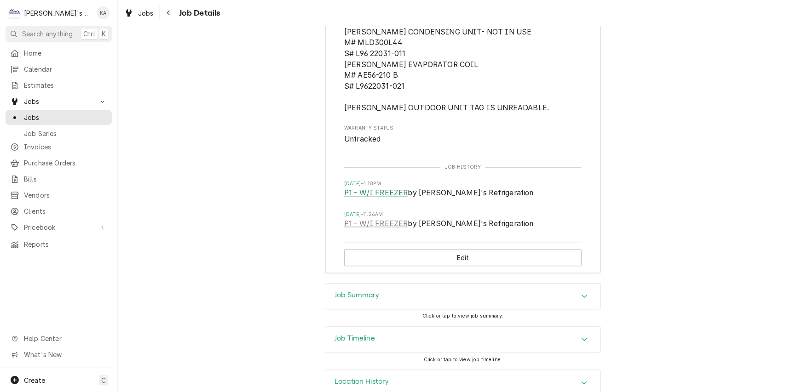
click at [383, 188] on link "P1 - W/I FREEZER" at bounding box center [376, 193] width 64 height 11
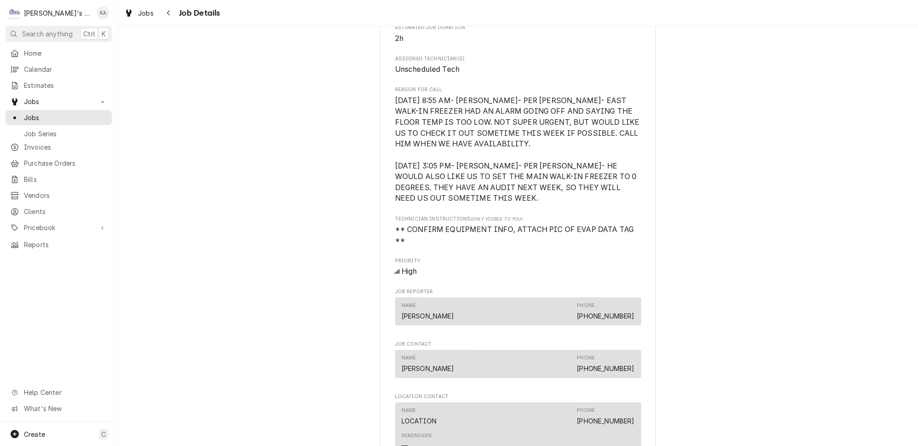
scroll to position [421, 0]
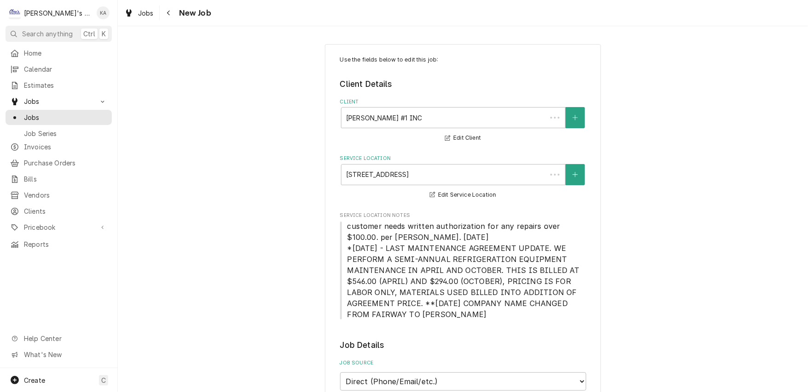
type textarea "x"
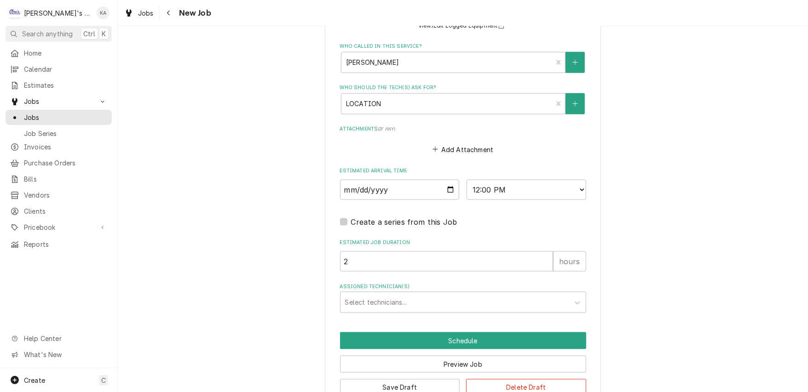
scroll to position [828, 0]
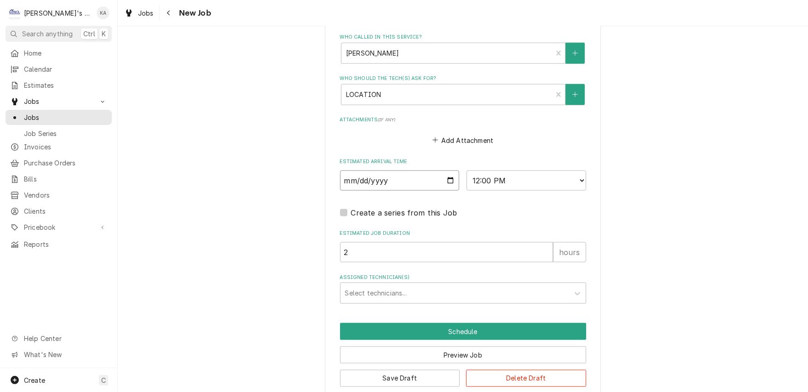
click at [444, 173] on input "2025-09-11" at bounding box center [400, 181] width 120 height 20
type input "2025-09-10"
type textarea "x"
click at [567, 175] on select "AM / PM 6:00 AM 6:15 AM 6:30 AM 6:45 AM 7:00 AM 7:15 AM 7:30 AM 7:45 AM 8:00 AM…" at bounding box center [526, 181] width 120 height 20
select select "13:00:00"
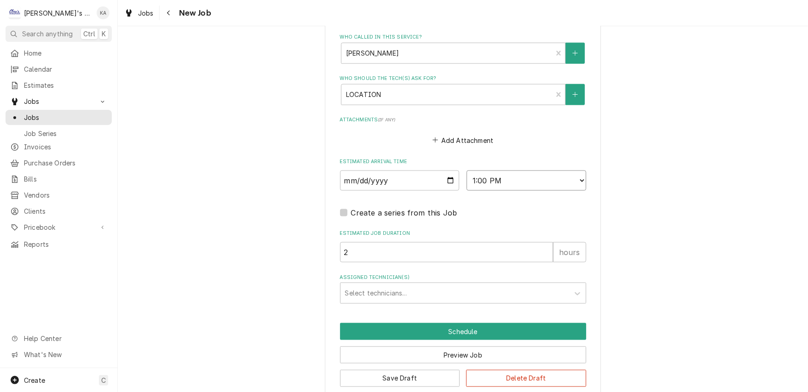
click at [466, 171] on select "AM / PM 6:00 AM 6:15 AM 6:30 AM 6:45 AM 7:00 AM 7:15 AM 7:30 AM 7:45 AM 8:00 AM…" at bounding box center [526, 181] width 120 height 20
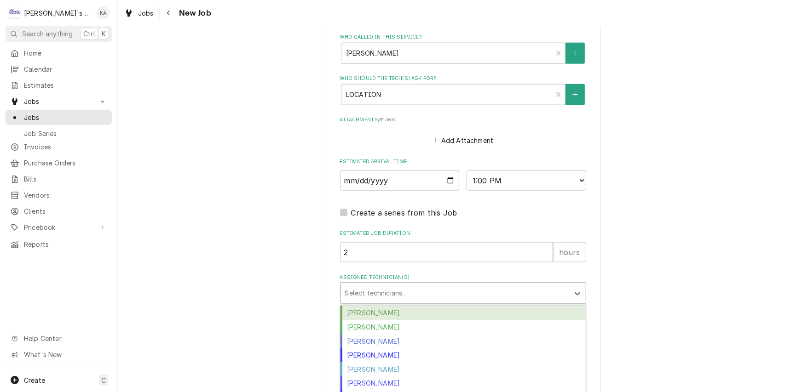
click at [500, 285] on div "Assigned Technician(s)" at bounding box center [454, 293] width 219 height 17
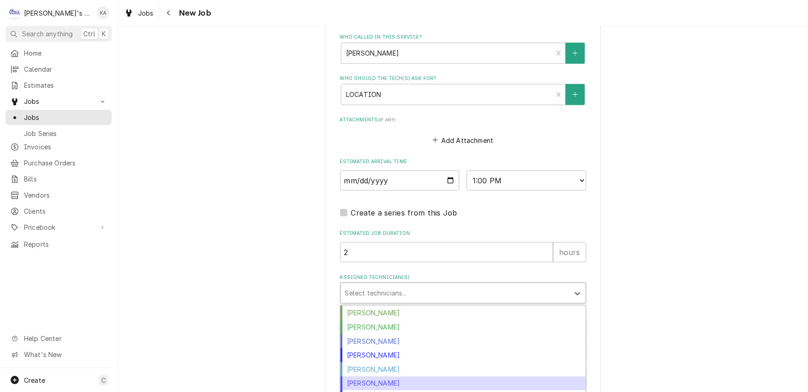
click at [392, 377] on div "Justin Achter" at bounding box center [462, 384] width 245 height 14
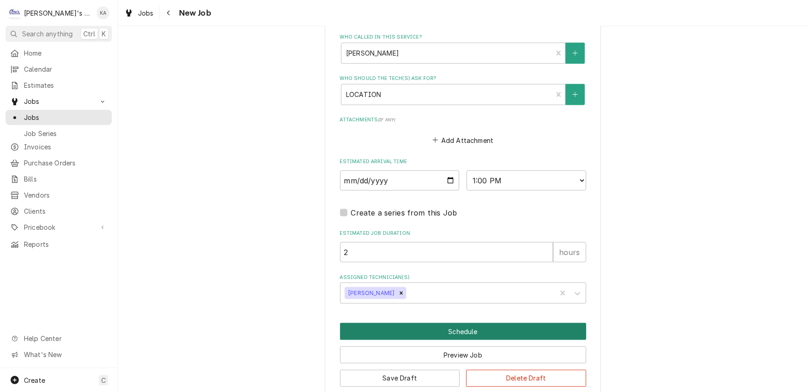
click at [459, 323] on button "Schedule" at bounding box center [463, 331] width 246 height 17
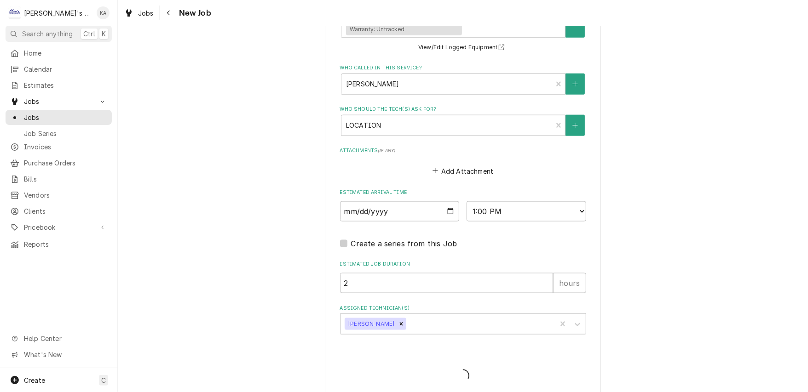
type textarea "x"
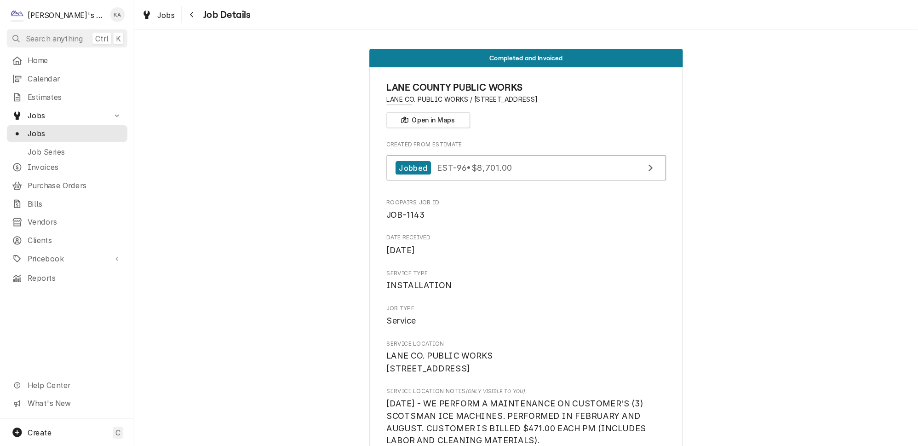
scroll to position [1030, 0]
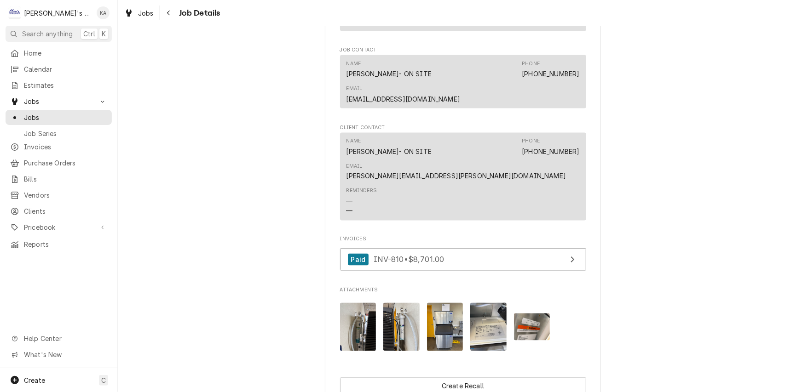
click at [366, 303] on img "Attachments" at bounding box center [358, 327] width 36 height 48
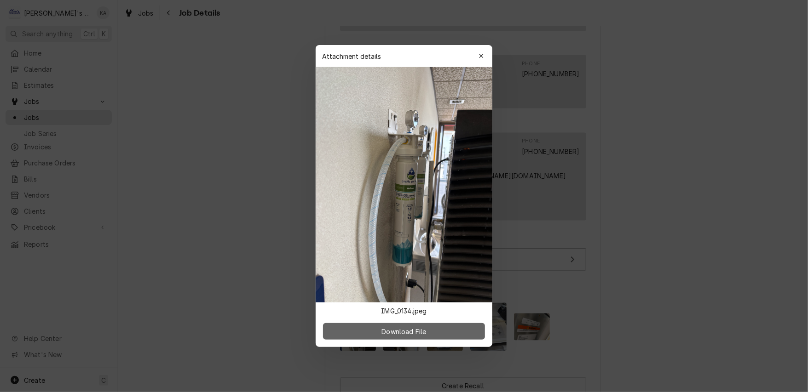
click at [412, 327] on span "Download File" at bounding box center [404, 332] width 48 height 10
click at [479, 59] on icon "button" at bounding box center [481, 56] width 5 height 6
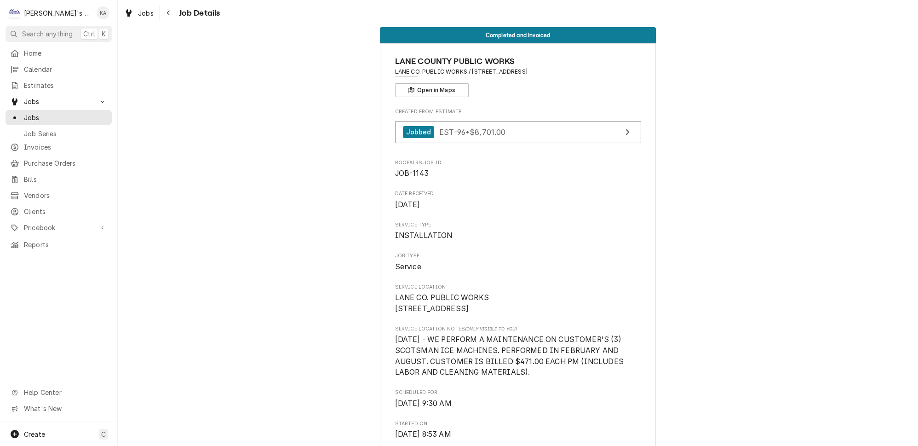
scroll to position [0, 0]
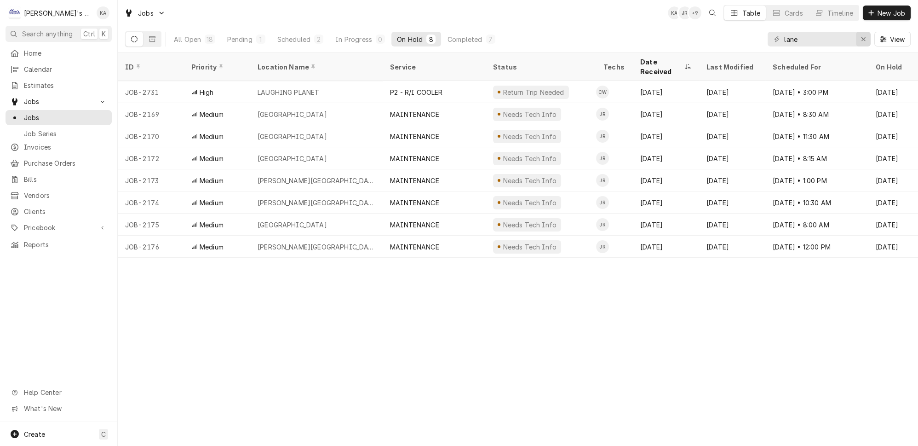
type input "lane"
click at [865, 38] on icon "Erase input" at bounding box center [864, 39] width 4 height 4
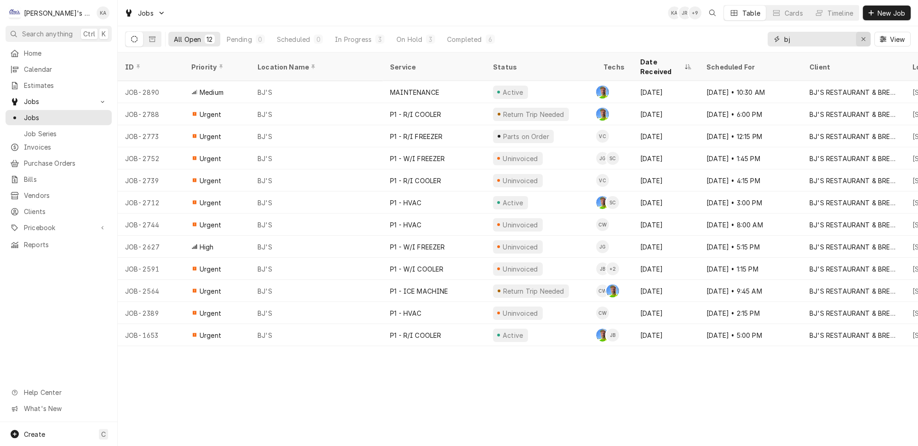
click at [865, 37] on icon "Erase input" at bounding box center [864, 39] width 4 height 4
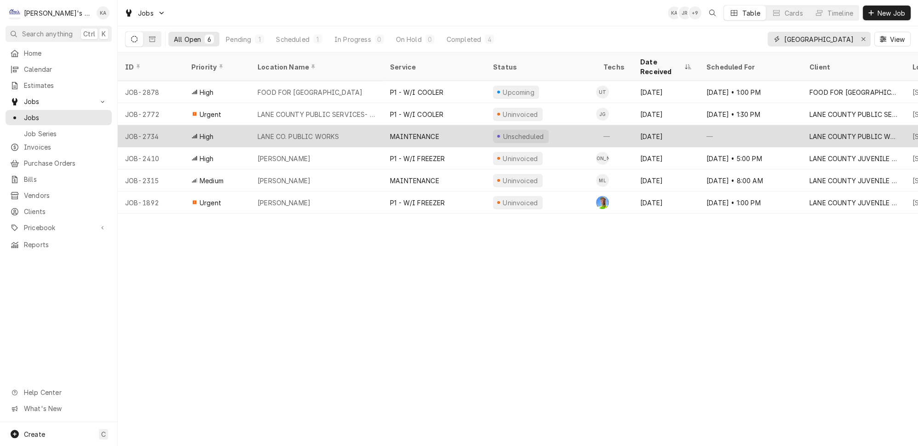
type input "LANE COUNTY"
click at [342, 125] on div "LANE CO. PUBLIC WORKS" at bounding box center [316, 136] width 132 height 22
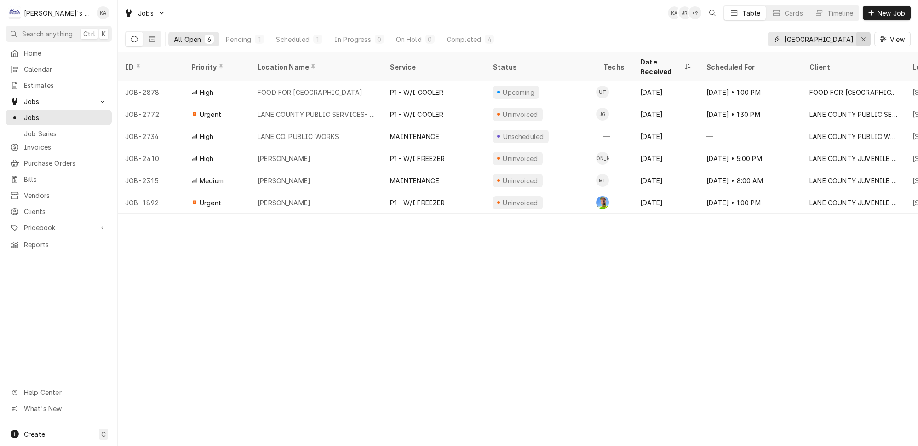
click at [866, 38] on icon "Erase input" at bounding box center [863, 39] width 5 height 6
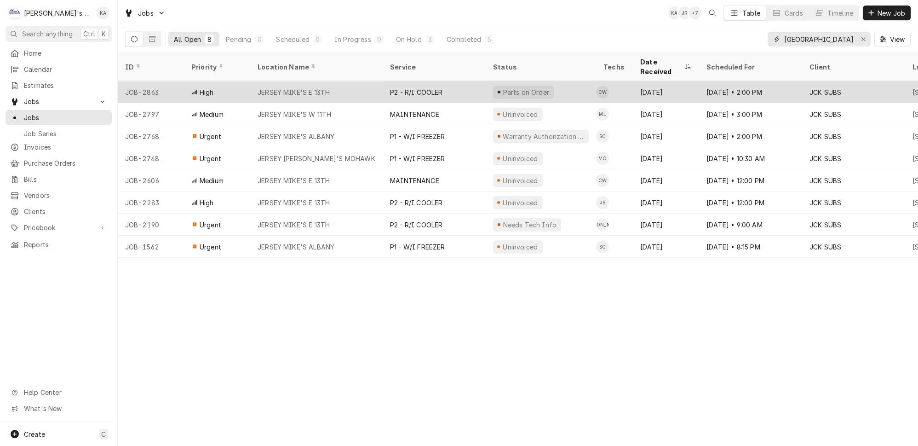
type input "JERSEY"
click at [352, 81] on div "JERSEY MIKE'S E 13TH" at bounding box center [316, 92] width 132 height 22
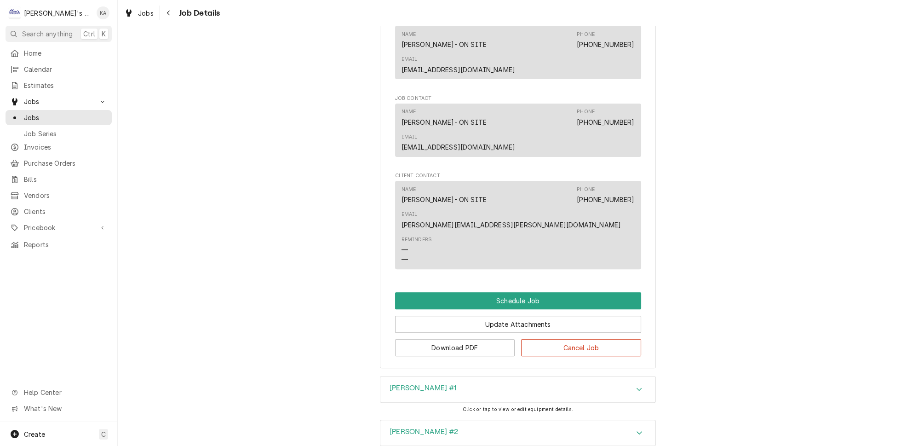
scroll to position [585, 0]
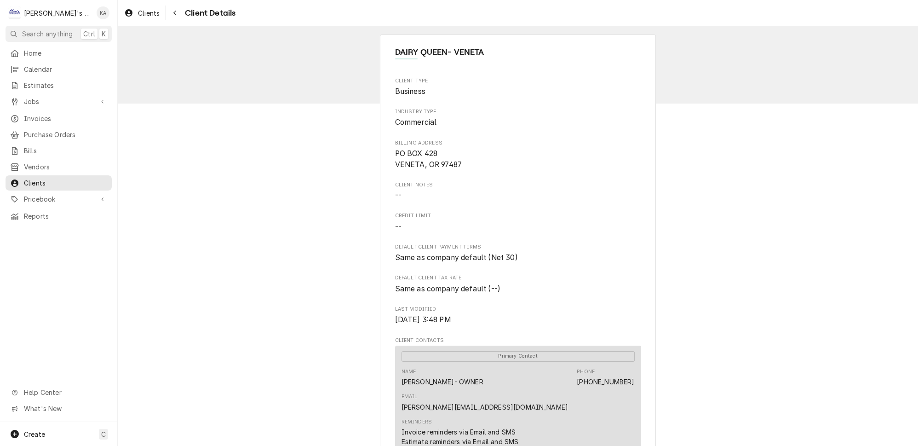
scroll to position [278, 0]
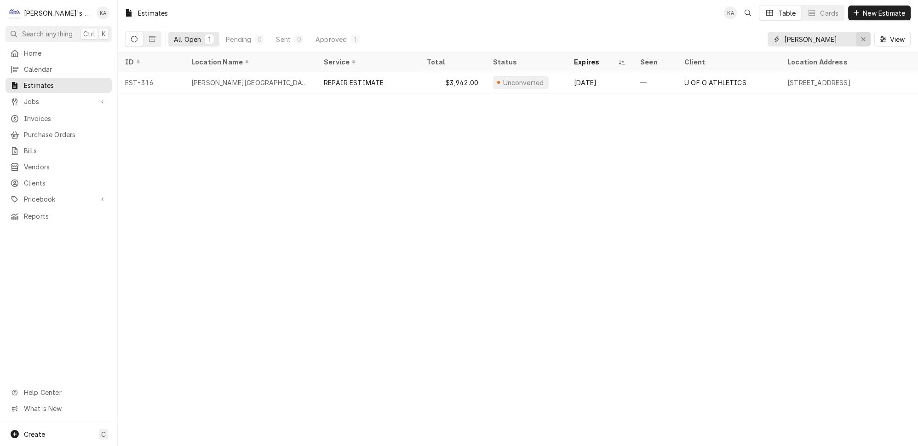
click at [865, 37] on icon "Erase input" at bounding box center [864, 39] width 4 height 4
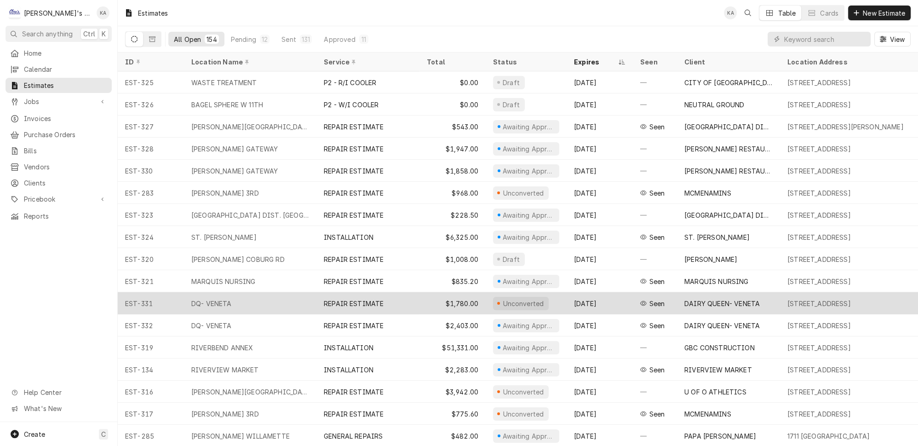
click at [391, 295] on div "REPAIR ESTIMATE" at bounding box center [367, 303] width 103 height 22
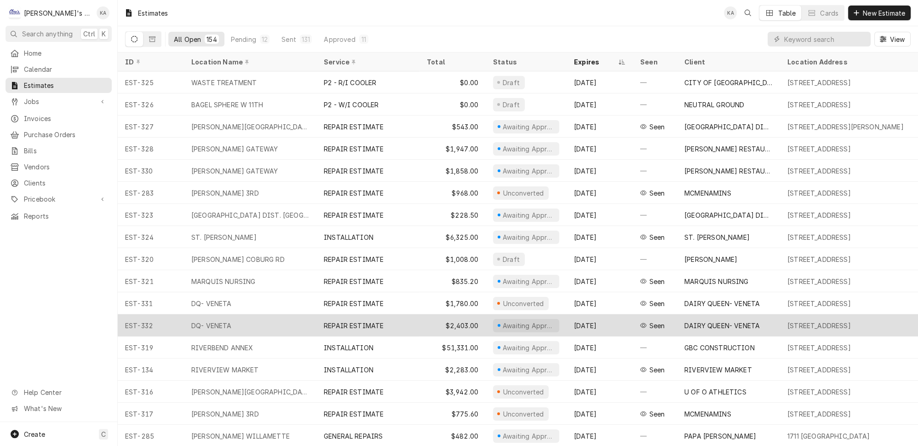
click at [604, 318] on div "[DATE]" at bounding box center [600, 325] width 66 height 22
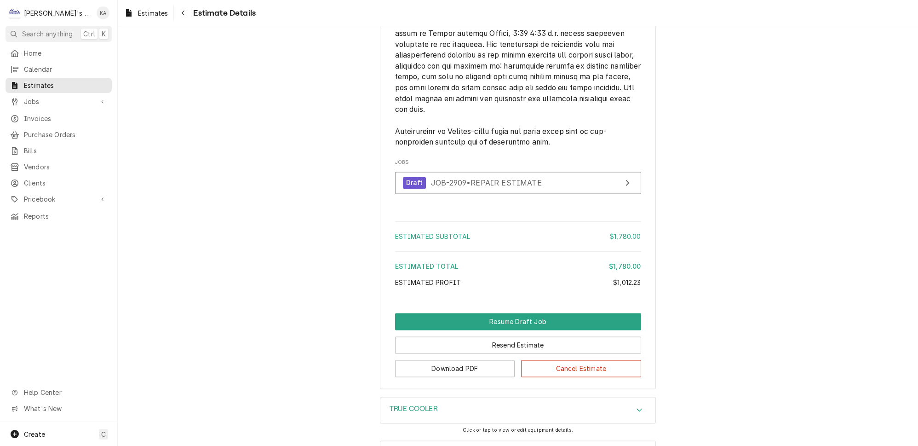
scroll to position [2140, 0]
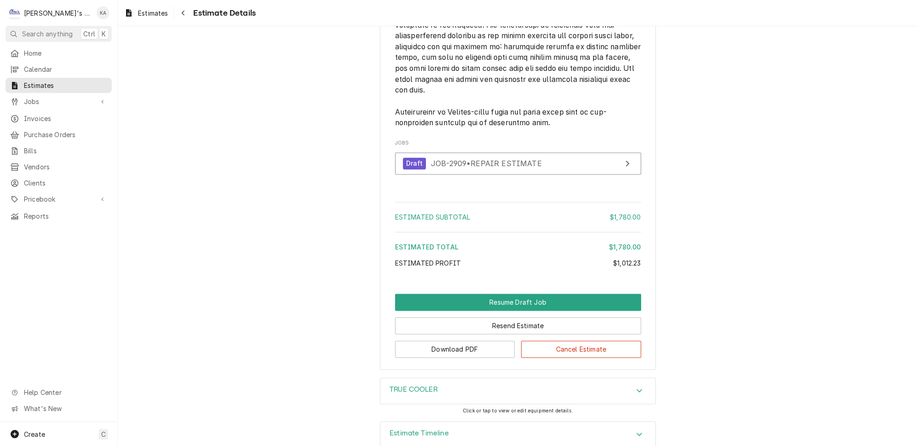
click at [637, 389] on icon "Accordion Header" at bounding box center [640, 390] width 6 height 3
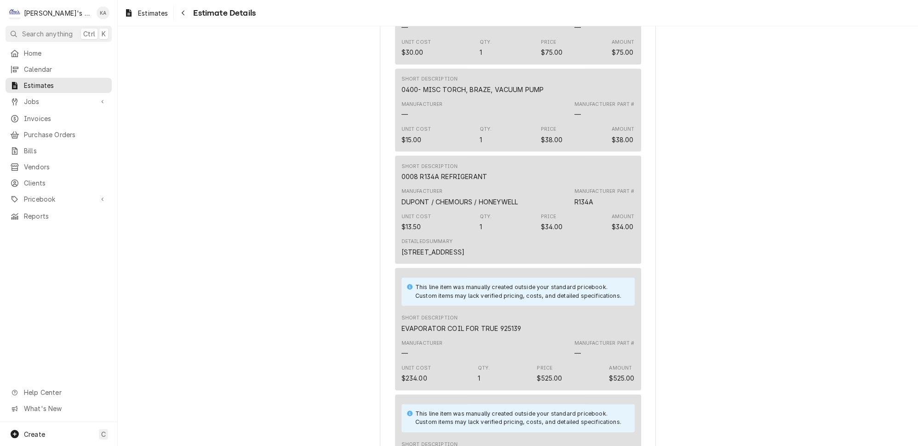
scroll to position [802, 0]
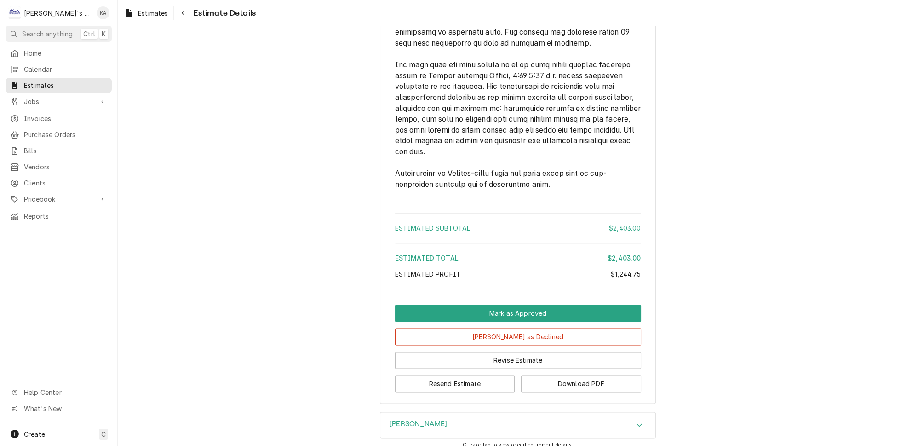
scroll to position [2343, 0]
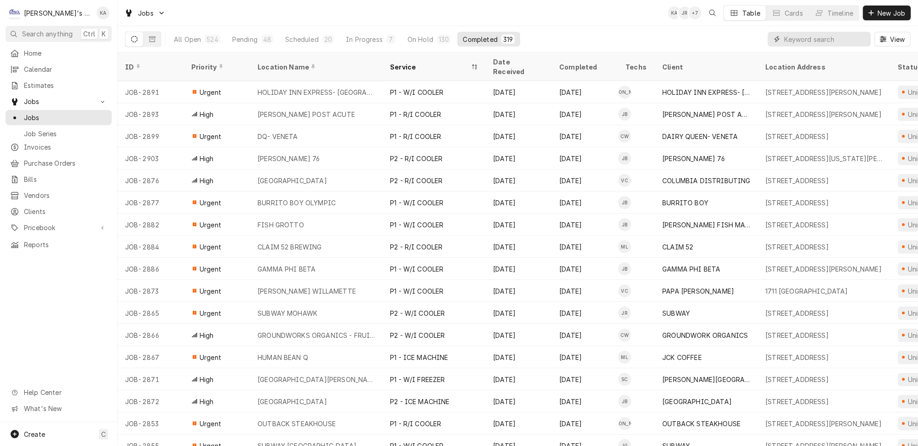
click at [811, 38] on input "Dynamic Content Wrapper" at bounding box center [825, 39] width 82 height 15
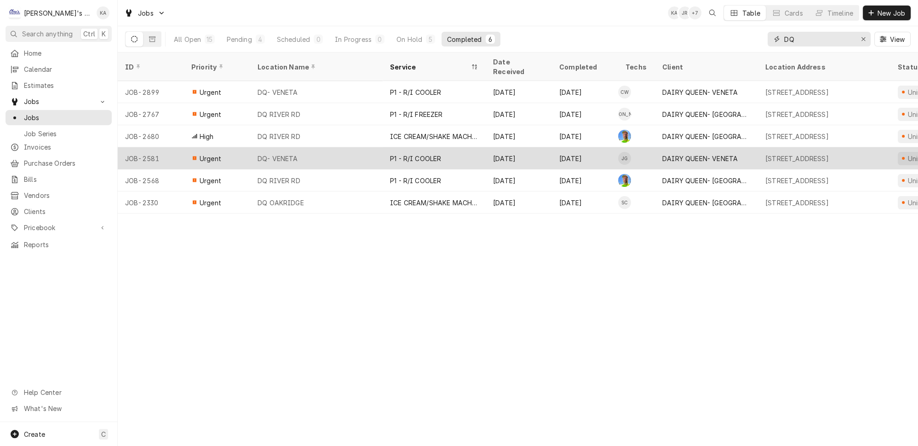
type input "DQ"
click at [336, 148] on div "DQ- VENETA" at bounding box center [316, 158] width 132 height 22
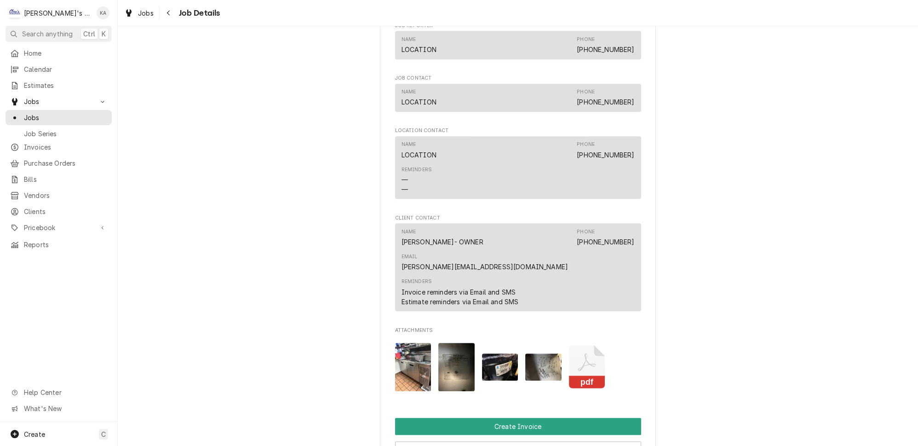
scroll to position [878, 0]
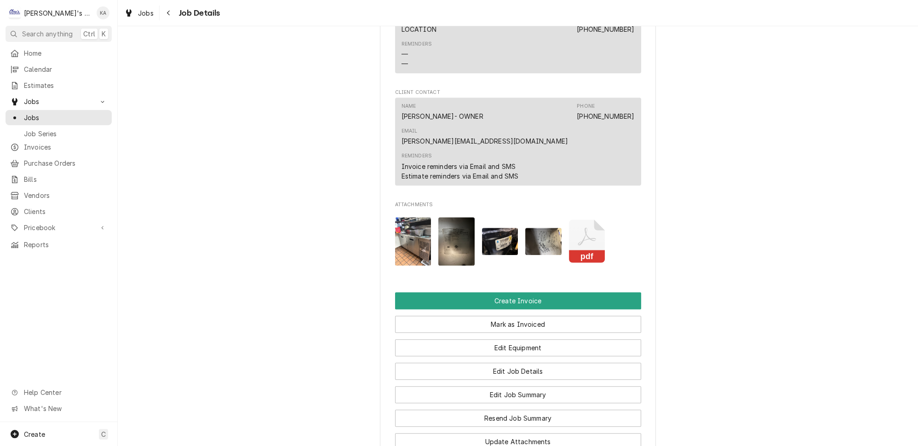
click at [538, 228] on img "Attachments" at bounding box center [543, 241] width 36 height 27
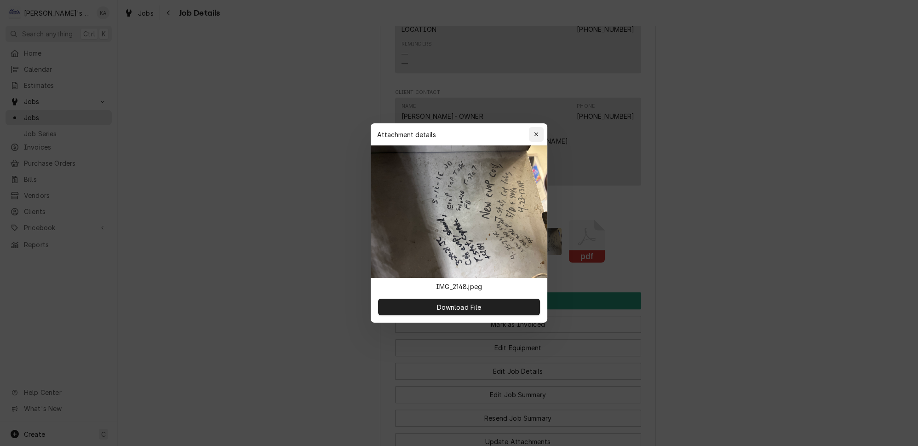
click at [534, 136] on icon "button" at bounding box center [536, 134] width 4 height 4
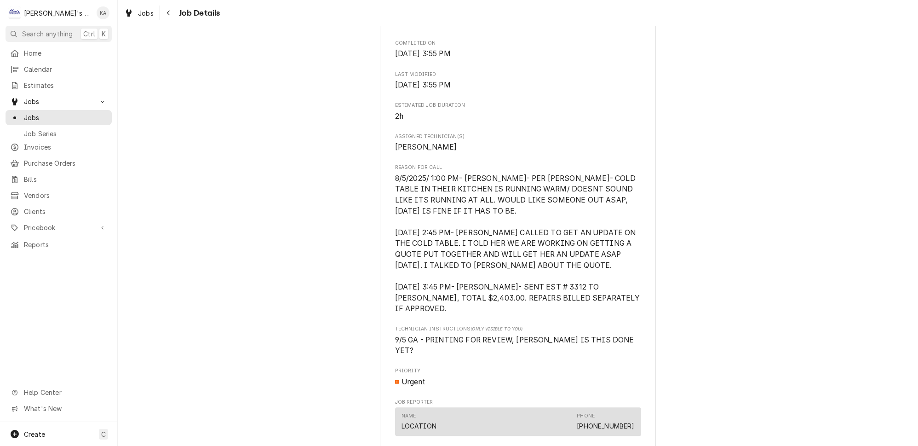
scroll to position [0, 0]
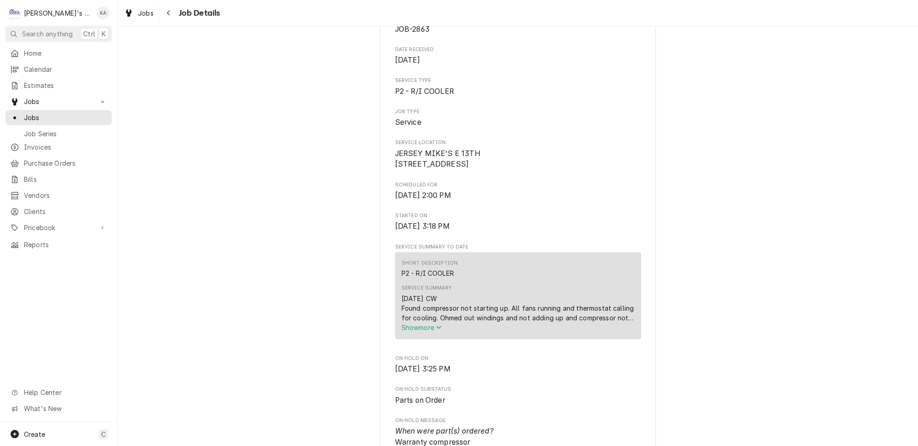
scroll to position [209, 0]
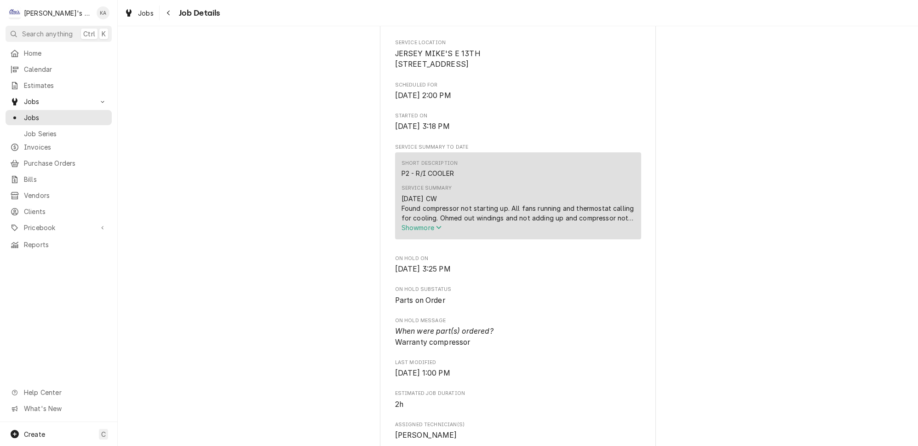
click at [438, 230] on icon "Service Summary" at bounding box center [439, 227] width 6 height 6
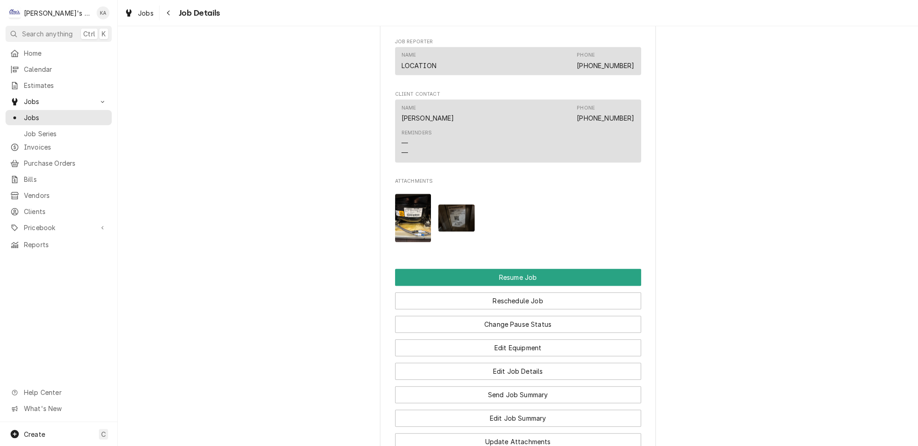
scroll to position [1087, 0]
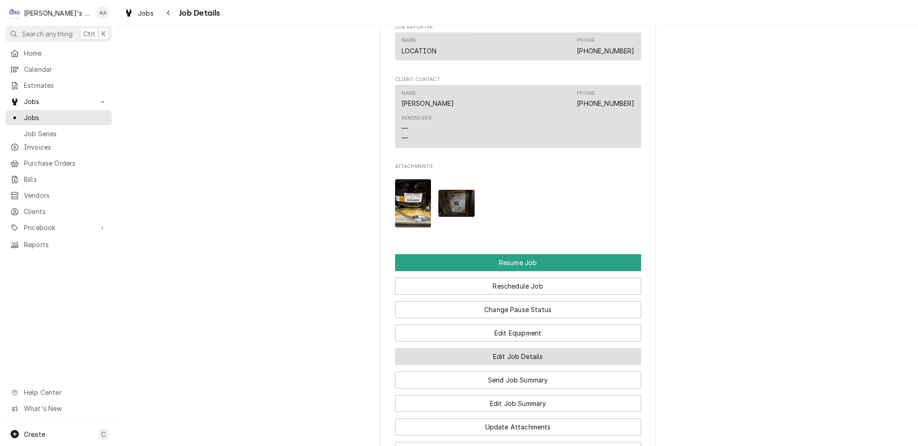
click at [503, 348] on button "Edit Job Details" at bounding box center [518, 356] width 246 height 17
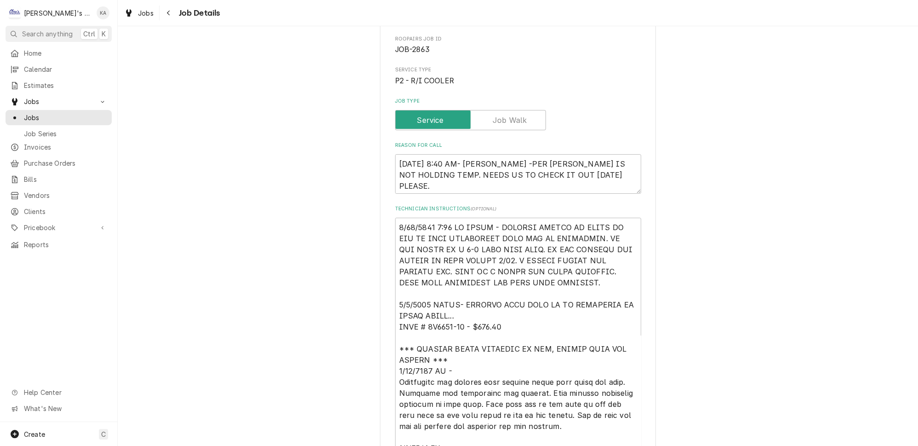
scroll to position [83, 0]
click at [490, 221] on textarea "Technician Instructions ( optional )" at bounding box center [518, 392] width 246 height 350
type textarea "x"
type textarea "9/10/2025 1:00 PM SARAH- EMAILED ADONIS AT HOSHI TO SEE IF THIS CONDENSING UNIT…"
type textarea "x"
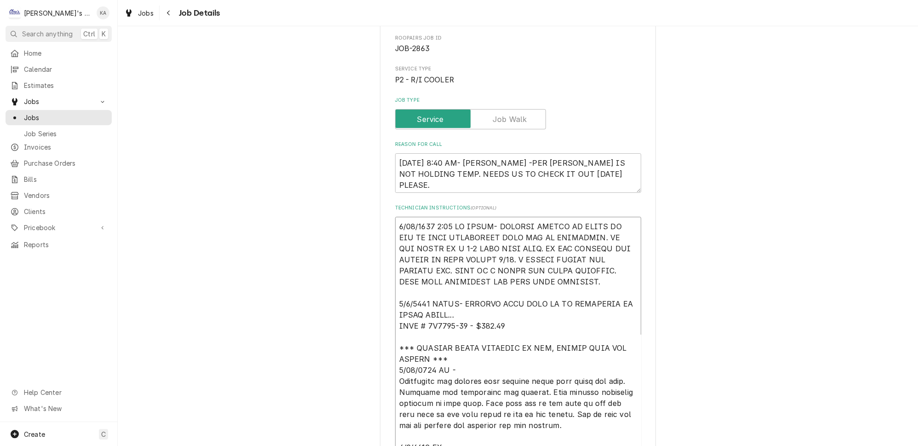
drag, startPoint x: 488, startPoint y: 276, endPoint x: 392, endPoint y: 222, distance: 109.2
type textarea "9/8/2025 SARAH- EMAILED HARD COPY PO TO HOSHIZAKI TO ORDER PARTS... PART # 3B05…"
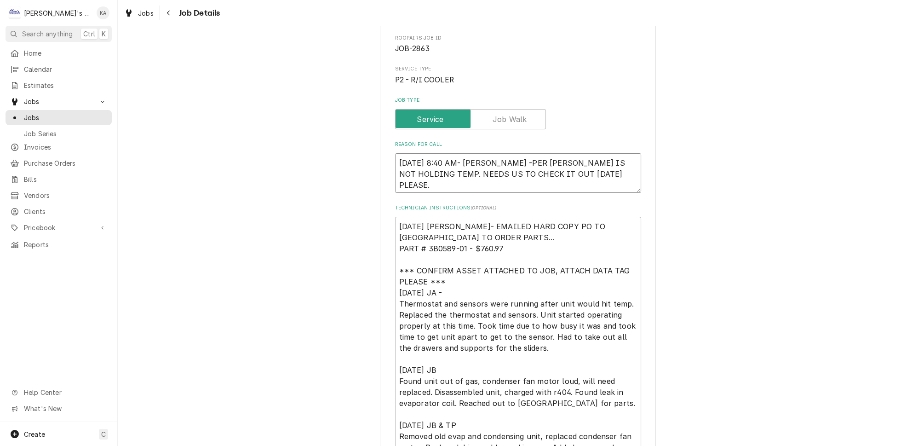
type textarea "x"
type textarea "9/5/2025 8:40 AM- KASSIE -PER SOPHIA- HOSHI COOLER IS NOT HOLDING TEMP. NEEDS U…"
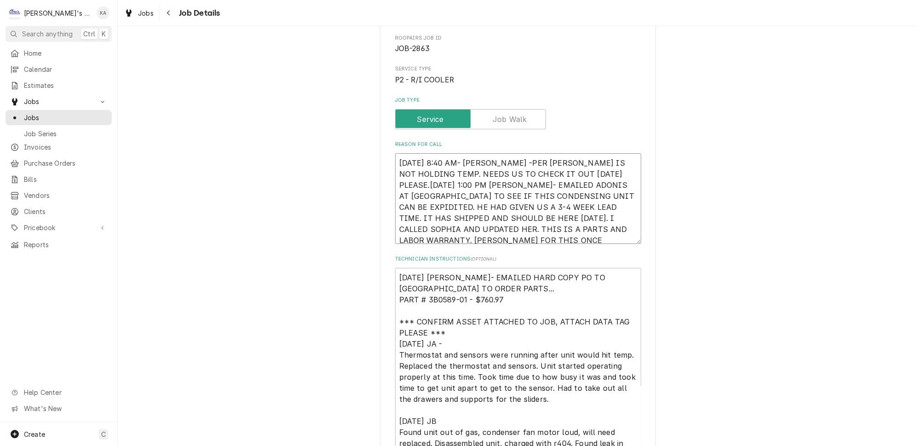
click at [427, 178] on textarea "9/5/2025 8:40 AM- KASSIE -PER SOPHIA- HOSHI COOLER IS NOT HOLDING TEMP. NEEDS U…" at bounding box center [518, 198] width 246 height 91
type textarea "x"
type textarea "9/5/2025 8:40 AM- KASSIE -PER SOPHIA- HOSHI COOLER IS NOT HOLDING TEMP. NEEDS U…"
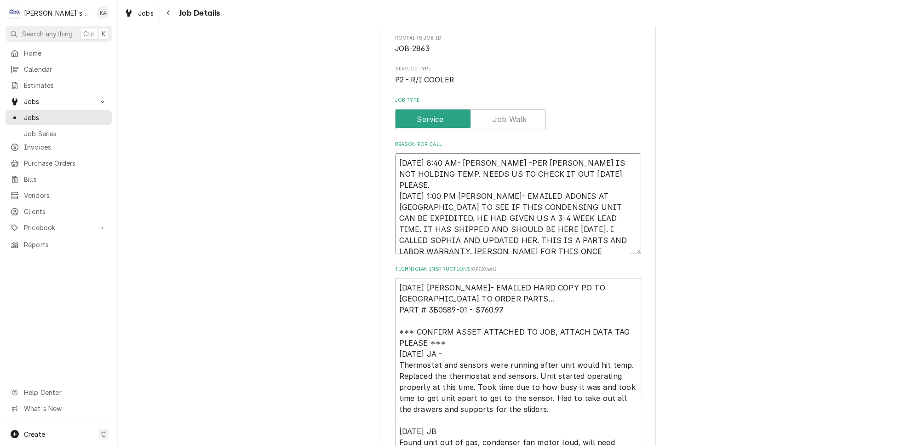
type textarea "x"
type textarea "9/5/2025 8:40 AM- KASSIE -PER SOPHIA- HOSHI COOLER IS NOT HOLDING TEMP. NEEDS U…"
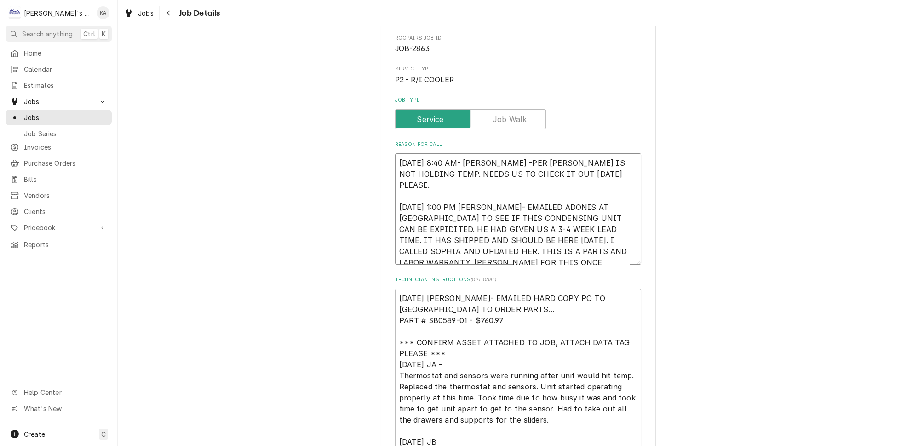
type textarea "x"
type textarea "9/5/2025 8:40 AM- KASSIE -PER SOPHIA- HOSHI COOLER IS NOT HOLDING TEMP. NEEDS U…"
click at [498, 324] on textarea "9/8/2025 SARAH- EMAILED HARD COPY PO TO HOSHIZAKI TO ORDER PARTS... PART # 3B05…" at bounding box center [518, 432] width 246 height 288
drag, startPoint x: 463, startPoint y: 324, endPoint x: 399, endPoint y: 306, distance: 67.0
click at [399, 306] on textarea "9/8/2025 SARAH- EMAILED HARD COPY PO TO HOSHIZAKI TO ORDER PARTS... PART # 3B05…" at bounding box center [518, 432] width 246 height 288
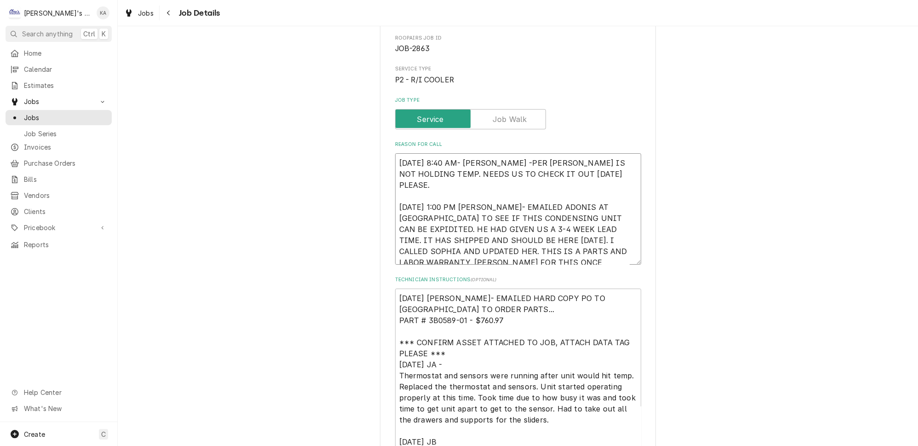
click at [408, 188] on textarea "9/5/2025 8:40 AM- KASSIE -PER SOPHIA- HOSHI COOLER IS NOT HOLDING TEMP. NEEDS U…" at bounding box center [518, 208] width 246 height 111
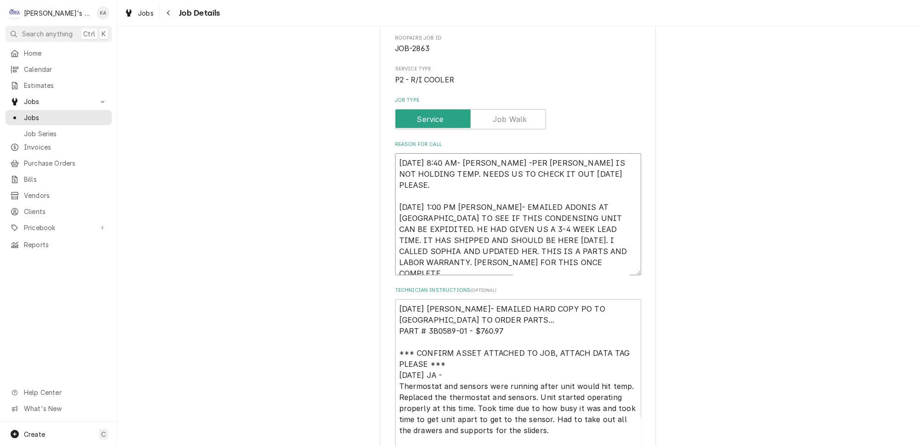
type textarea "x"
type textarea "9/5/2025 8:40 AM- KASSIE -PER SOPHIA- HOSHI COOLER IS NOT HOLDING TEMP. NEEDS U…"
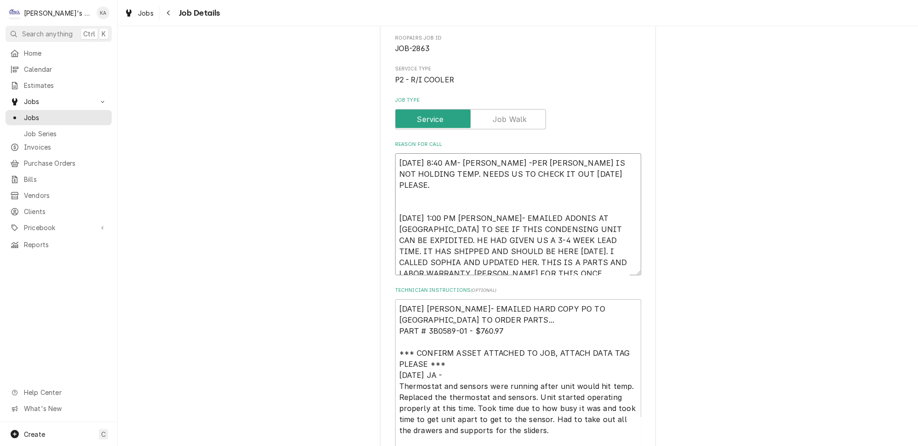
type textarea "x"
type textarea "9/5/2025 8:40 AM- KASSIE -PER SOPHIA- HOSHI COOLER IS NOT HOLDING TEMP. NEEDS U…"
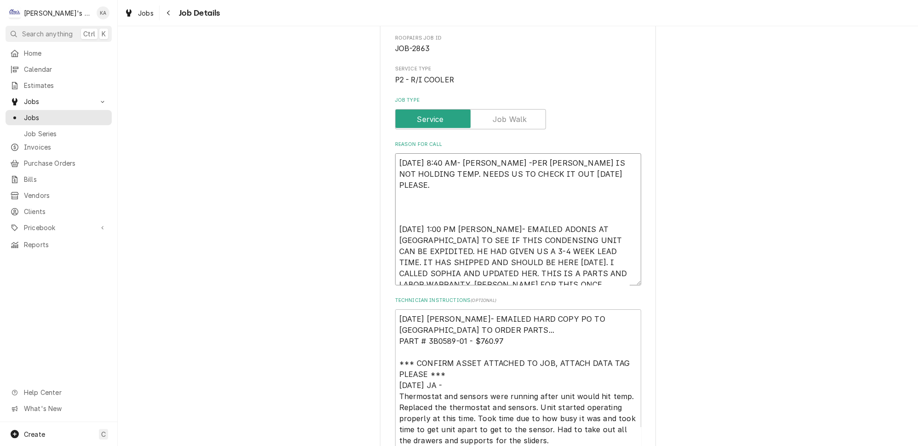
paste textarea "9/8/2025 SARAH- EMAILED HARD COPY PO TO HOSHIZAKI TO ORDER PARTS... PART # 3B05…"
type textarea "x"
type textarea "9/5/2025 8:40 AM- KASSIE -PER SOPHIA- HOSHI COOLER IS NOT HOLDING TEMP. NEEDS U…"
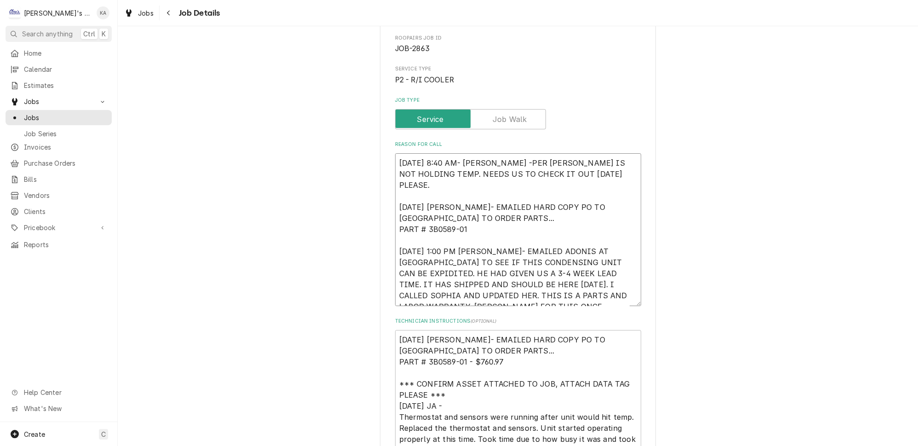
type textarea "x"
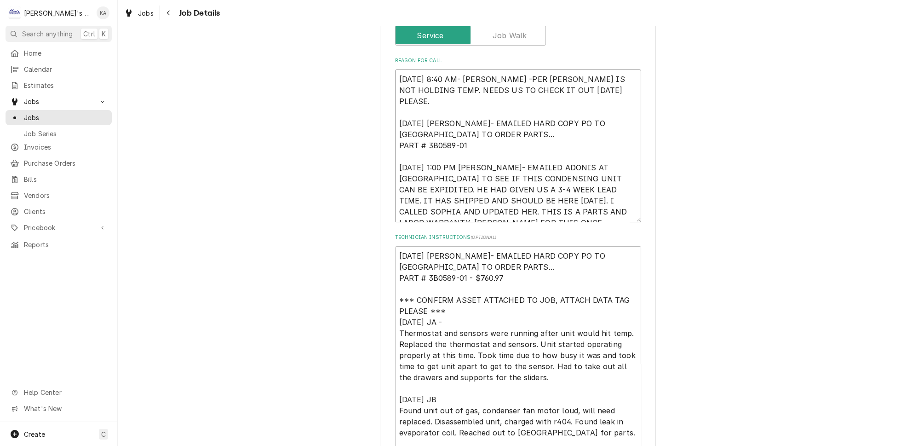
type textarea "9/5/2025 8:40 AM- KASSIE -PER SOPHIA- HOSHI COOLER IS NOT HOLDING TEMP. NEEDS U…"
click at [397, 260] on textarea "9/8/2025 SARAH- EMAILED HARD COPY PO TO HOSHIZAKI TO ORDER PARTS... PART # 3B05…" at bounding box center [518, 390] width 246 height 288
type textarea "x"
type textarea "[DATE] [PERSON_NAME]- EMAILED HARD COPY PO TO [GEOGRAPHIC_DATA] TO ORDER PARTS.…"
type textarea "x"
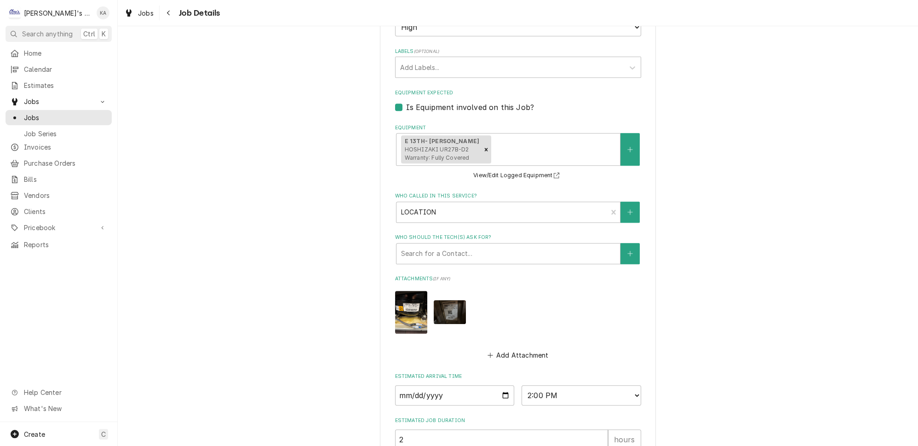
scroll to position [787, 0]
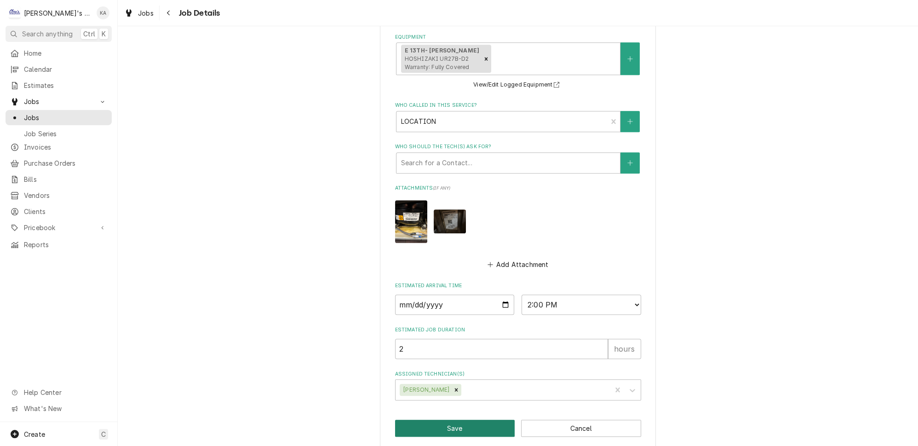
type textarea "[DATE] [PERSON_NAME]- EMAILED HARD COPY PO TO [GEOGRAPHIC_DATA] TO ORDER PARTS.…"
click at [449, 420] on button "Save" at bounding box center [455, 428] width 120 height 17
type textarea "x"
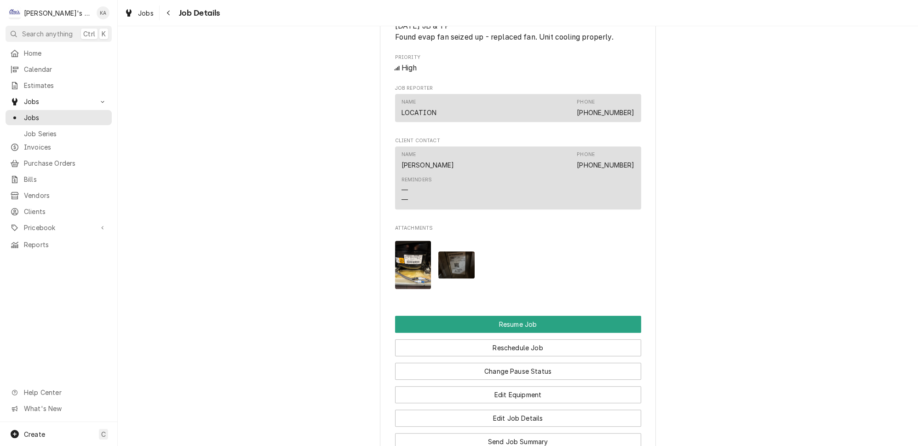
scroll to position [1087, 0]
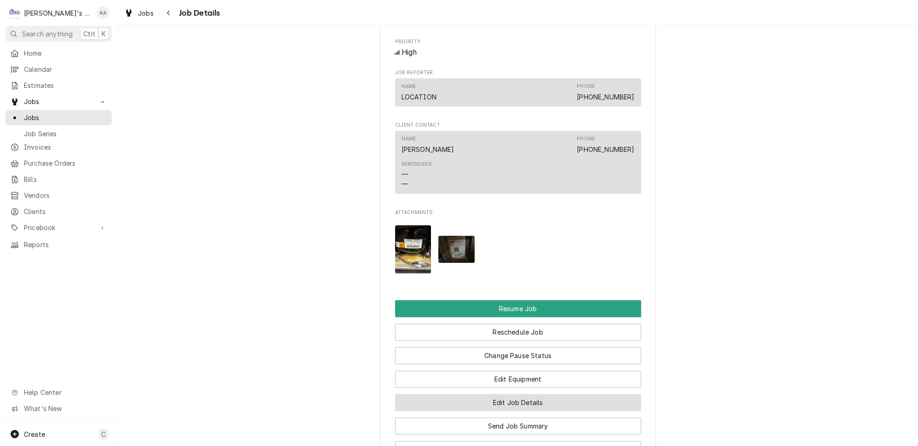
click at [496, 394] on button "Edit Job Details" at bounding box center [518, 402] width 246 height 17
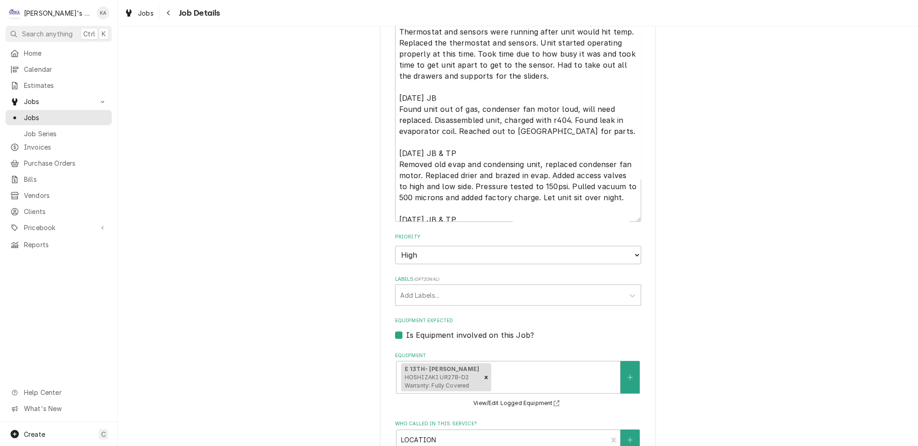
scroll to position [501, 0]
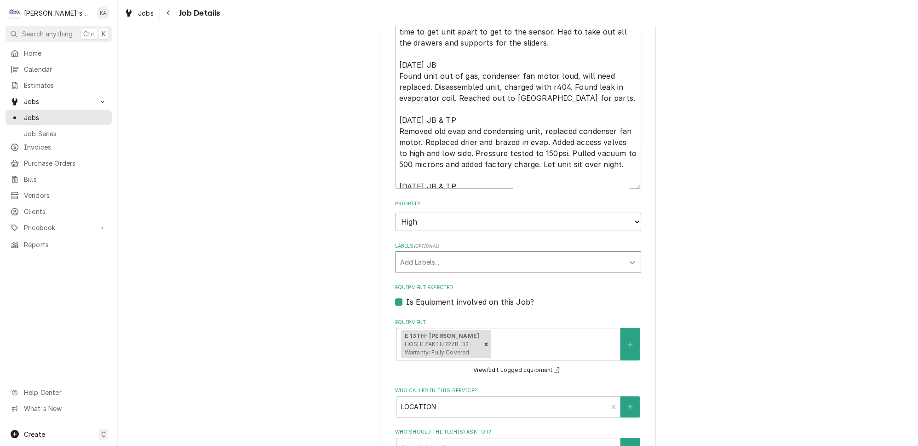
click at [628, 258] on icon "Labels" at bounding box center [632, 262] width 9 height 9
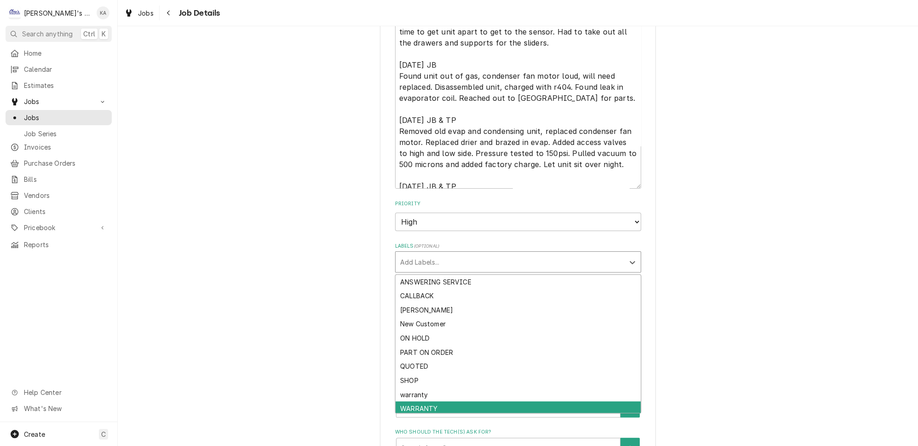
click at [423, 401] on div "WARRANTY" at bounding box center [518, 408] width 245 height 14
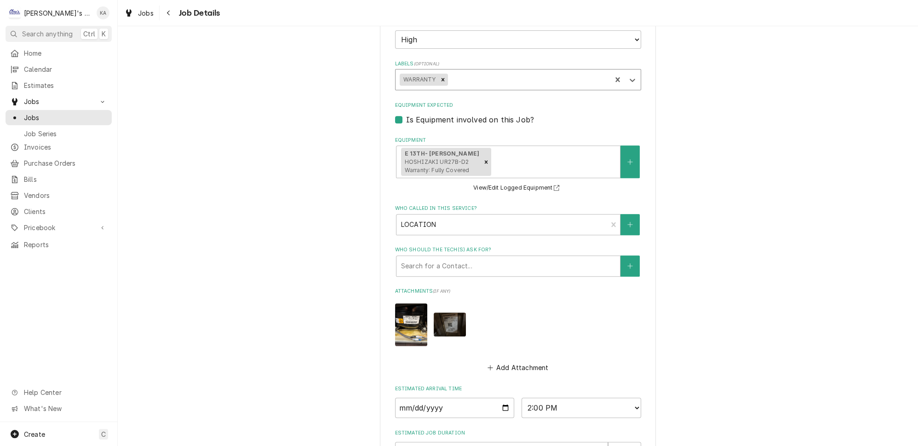
scroll to position [787, 0]
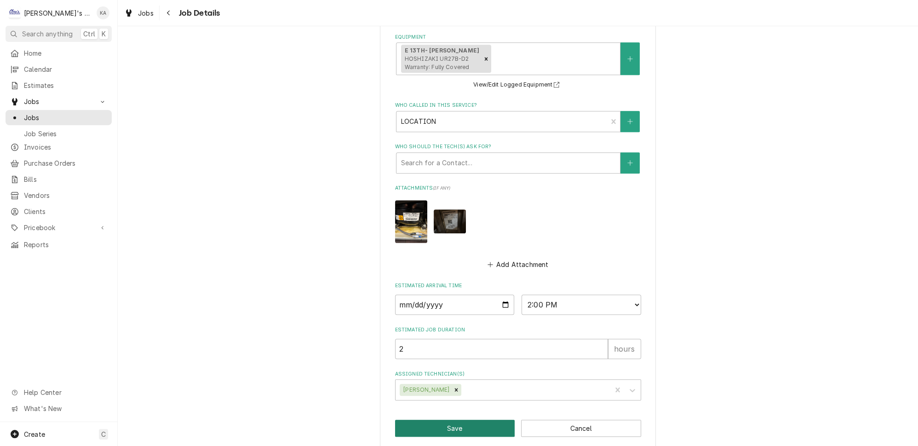
click at [471, 420] on button "Save" at bounding box center [455, 428] width 120 height 17
type textarea "x"
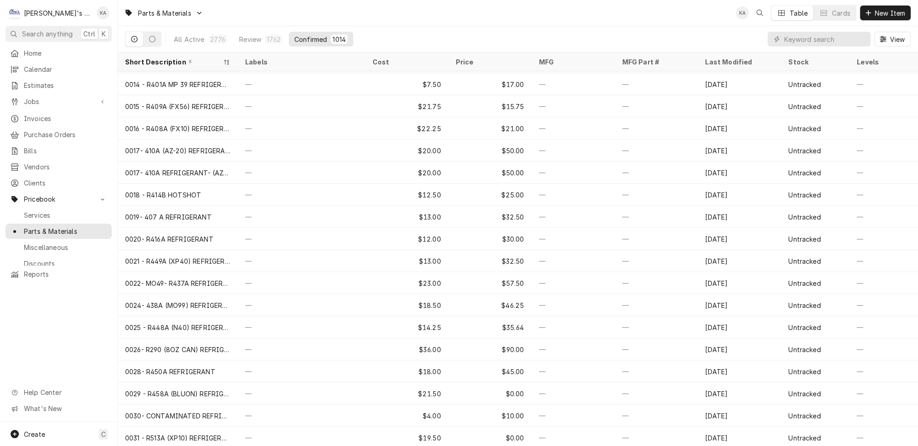
scroll to position [247, 0]
